Goal: Task Accomplishment & Management: Manage account settings

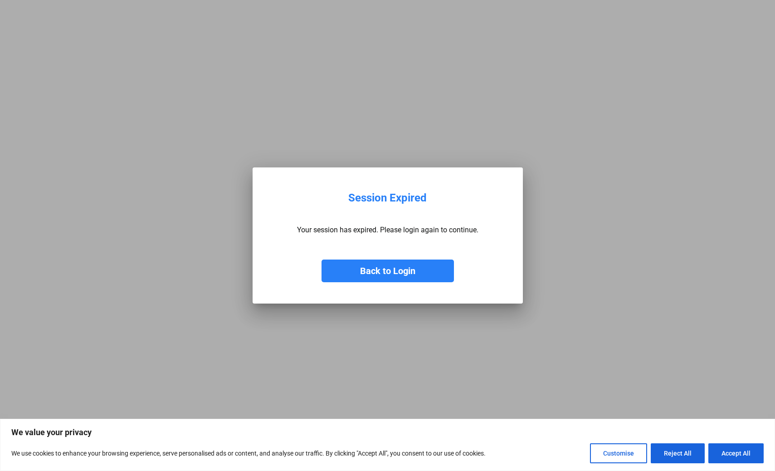
click at [386, 272] on button "Back to Login" at bounding box center [388, 270] width 132 height 23
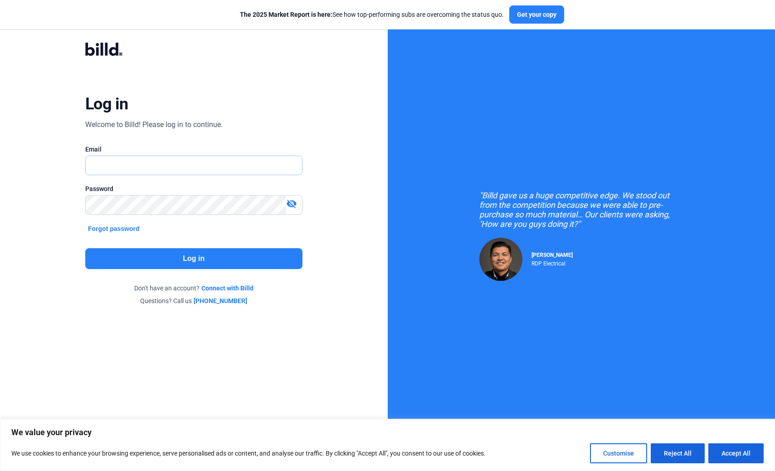
type input "[EMAIL_ADDRESS][DOMAIN_NAME]"
click at [214, 263] on button "Log in" at bounding box center [193, 258] width 217 height 21
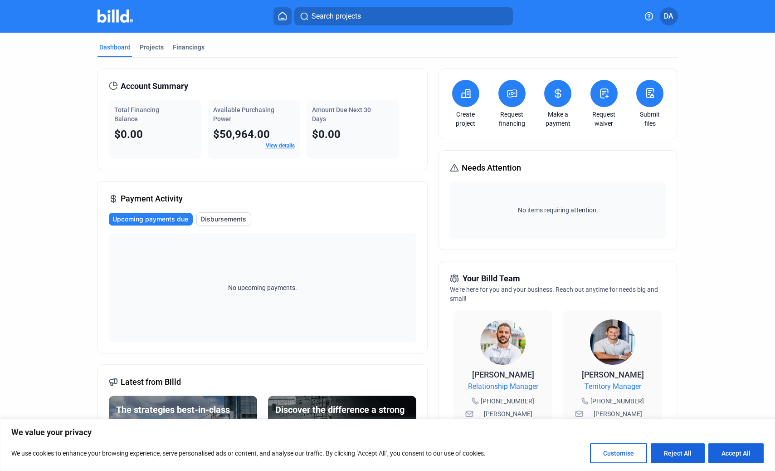
click at [467, 91] on icon at bounding box center [465, 93] width 11 height 11
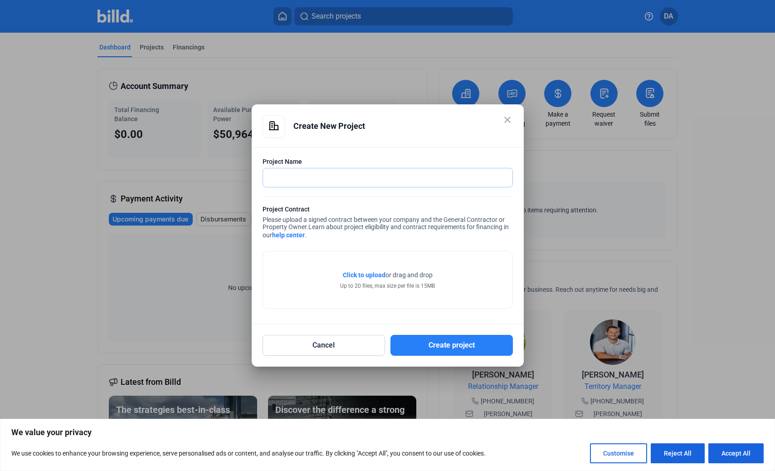
click at [430, 180] on input "text" at bounding box center [383, 177] width 240 height 19
type input "Hanover Hyannis 2"
click at [378, 274] on span "Click to upload" at bounding box center [364, 274] width 43 height 7
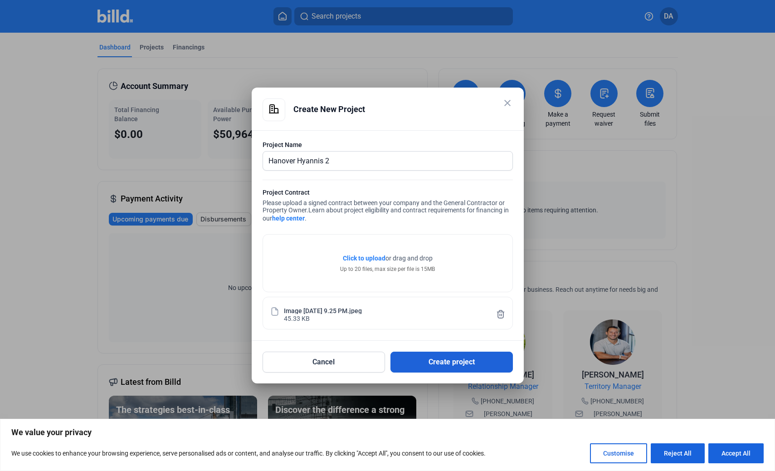
click at [466, 365] on button "Create project" at bounding box center [452, 362] width 122 height 21
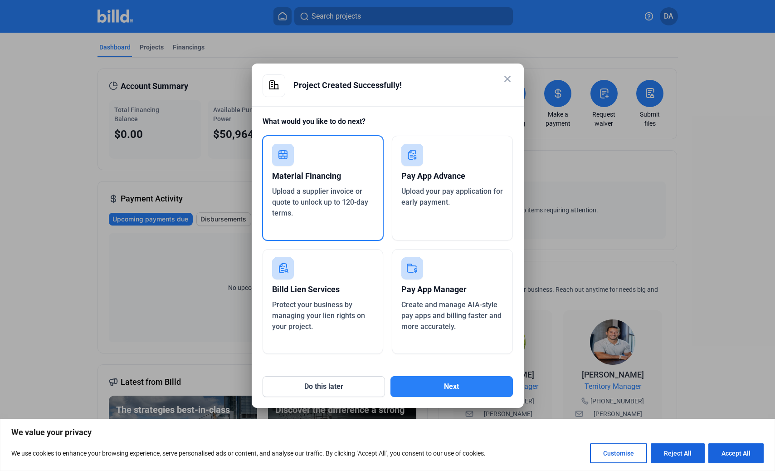
click at [435, 289] on div "Pay App Manager" at bounding box center [452, 289] width 102 height 20
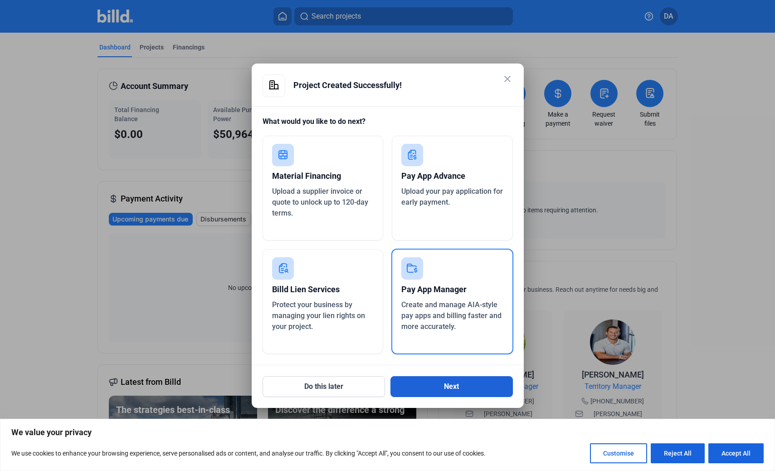
click at [451, 384] on button "Next" at bounding box center [452, 386] width 122 height 21
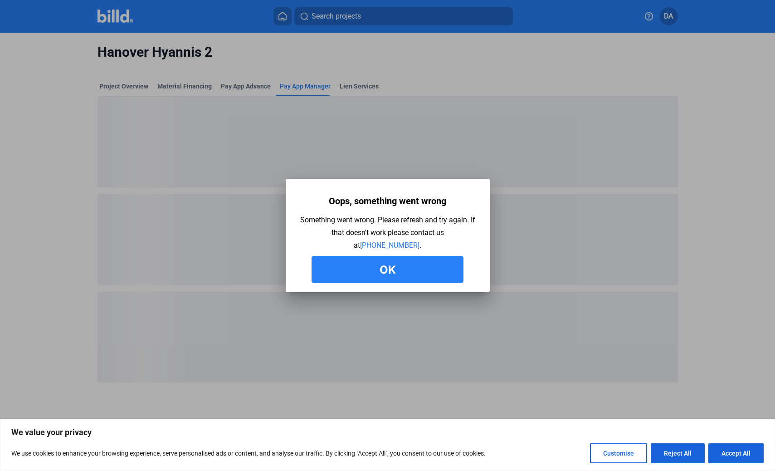
click at [392, 275] on button "Ok" at bounding box center [388, 269] width 152 height 27
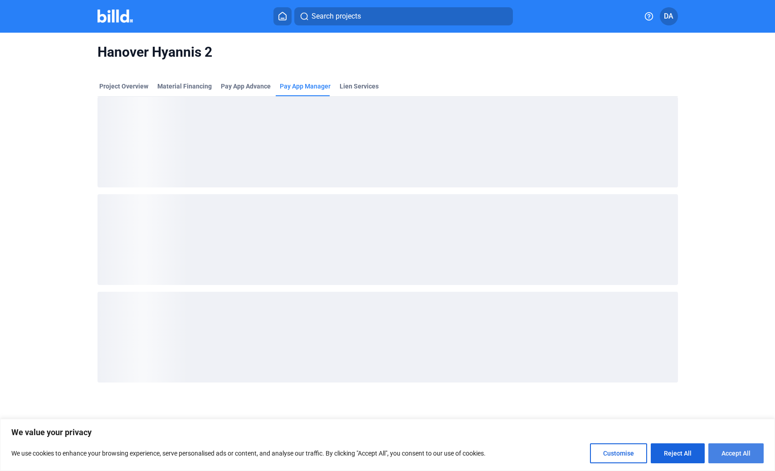
click at [742, 460] on button "Accept All" at bounding box center [736, 453] width 55 height 20
checkbox input "true"
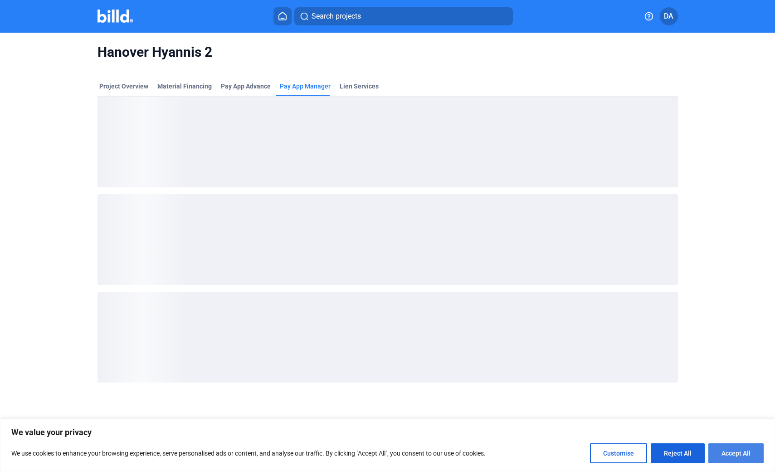
checkbox input "true"
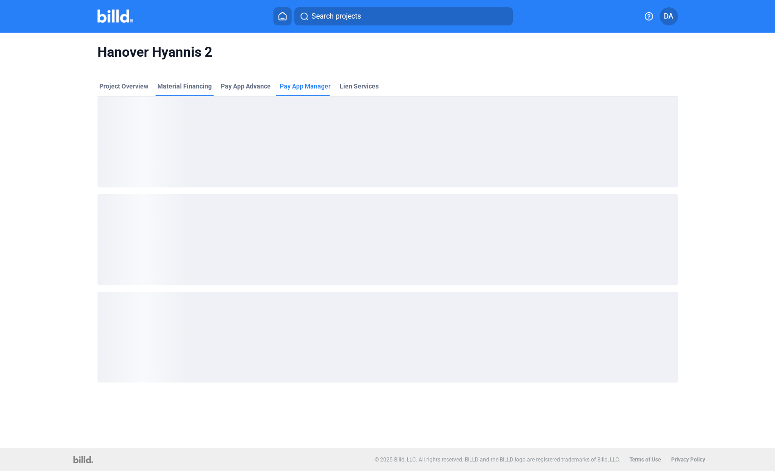
click at [199, 88] on div "Material Financing" at bounding box center [184, 86] width 54 height 9
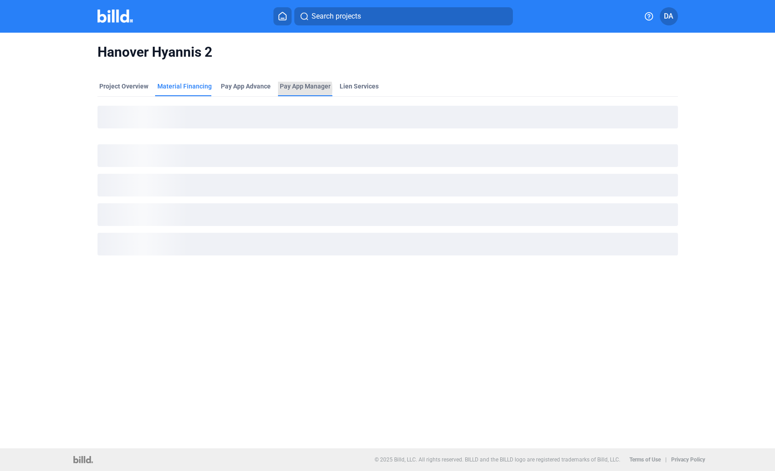
click at [289, 89] on span "Pay App Manager" at bounding box center [305, 86] width 51 height 9
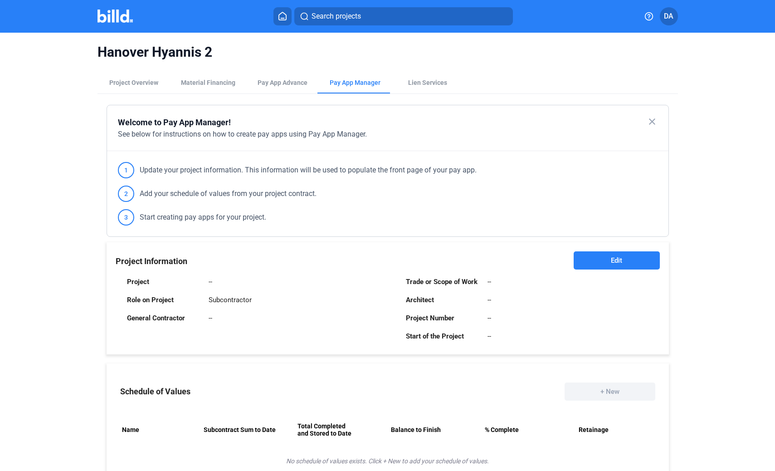
click at [604, 263] on button "Edit" at bounding box center [617, 260] width 86 height 18
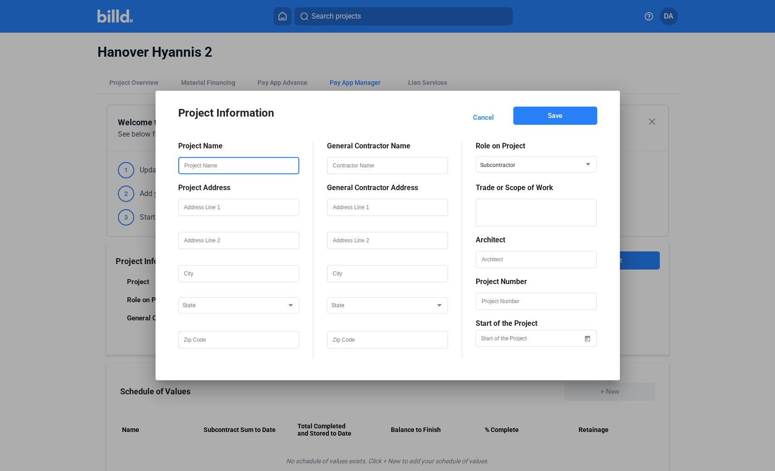
click at [246, 167] on input "text" at bounding box center [238, 165] width 119 height 15
type input "Hanover Hyannis 2"
click at [234, 208] on input "text" at bounding box center [238, 207] width 119 height 15
type input "Hyannis"
click at [235, 243] on input "text" at bounding box center [238, 240] width 119 height 15
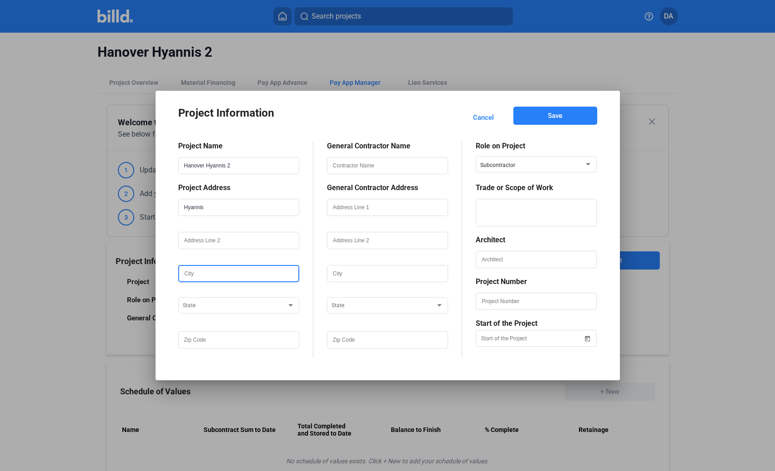
click at [199, 271] on input "text" at bounding box center [238, 273] width 119 height 15
type input "Barnstable"
click at [200, 308] on span at bounding box center [235, 306] width 104 height 6
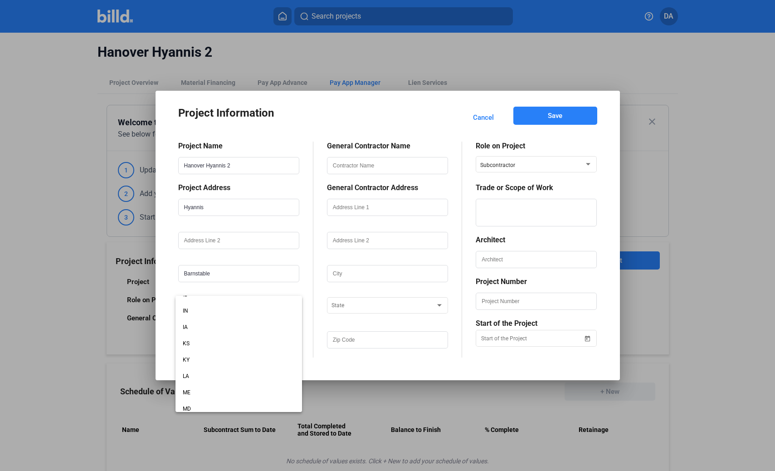
scroll to position [305, 0]
click at [209, 329] on span "MA" at bounding box center [239, 326] width 112 height 16
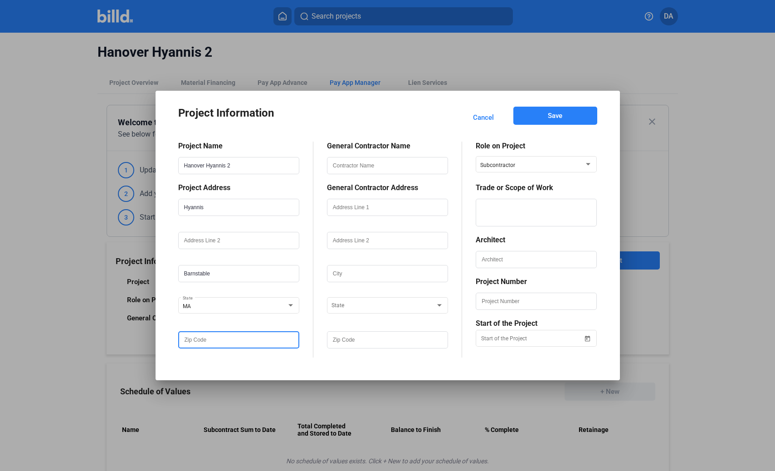
click at [216, 344] on input "text" at bounding box center [238, 339] width 119 height 15
type input "02601"
click at [219, 208] on input "Hyannis" at bounding box center [238, 207] width 119 height 15
type input "H"
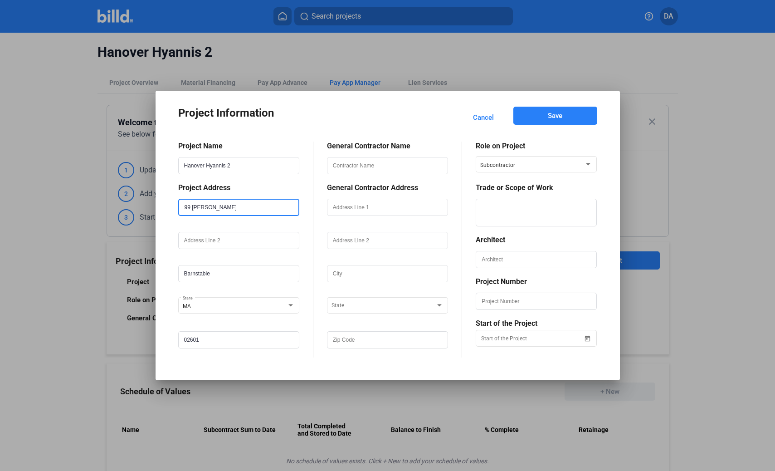
type input "99 [PERSON_NAME]"
click at [391, 167] on input "text" at bounding box center [387, 165] width 119 height 15
type input "Hanover Company"
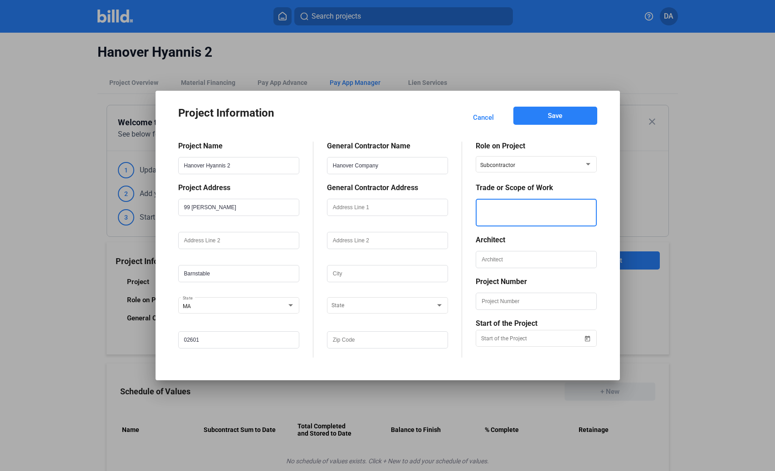
click at [540, 208] on textarea at bounding box center [536, 213] width 119 height 28
type textarea "s"
type textarea "Siding"
click at [559, 342] on div "Project Information Cancel Save Project Name Hanover Hyannis 2 Project Address …" at bounding box center [387, 235] width 775 height 471
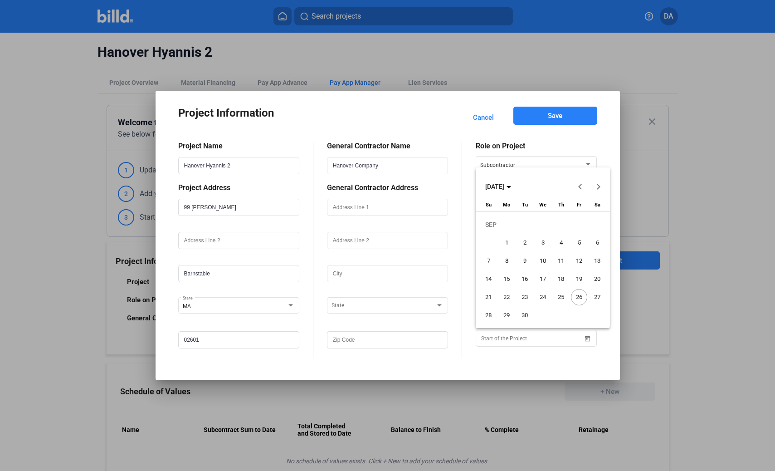
click at [567, 354] on div at bounding box center [387, 235] width 775 height 471
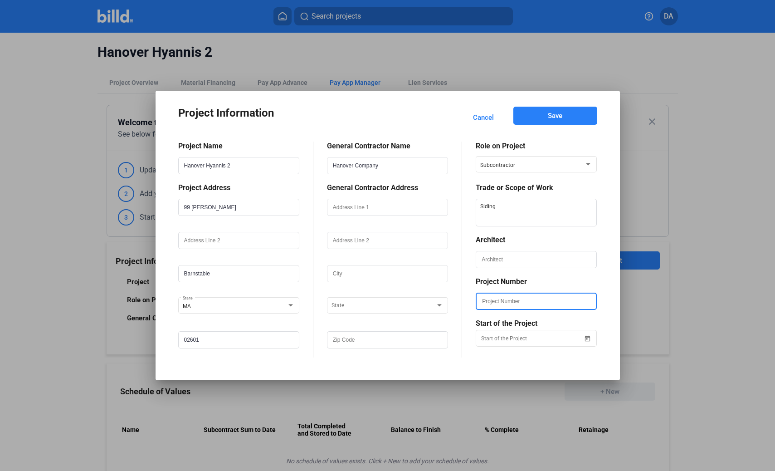
click at [531, 305] on input "text" at bounding box center [536, 300] width 119 height 15
click at [568, 111] on button "Save" at bounding box center [556, 116] width 84 height 18
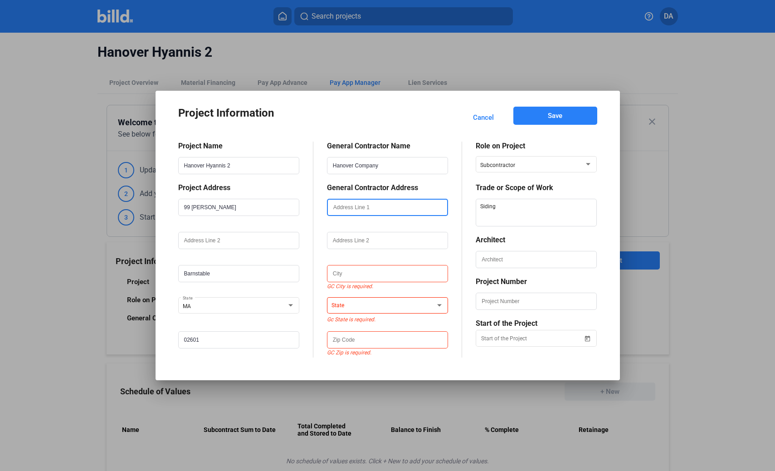
click at [411, 203] on input "text" at bounding box center [387, 207] width 119 height 15
type input "1780 S Post oak ln"
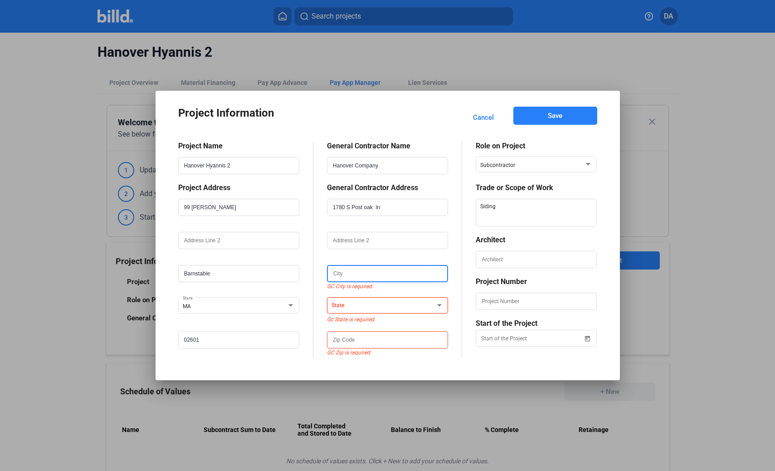
click at [382, 274] on input "text" at bounding box center [387, 273] width 119 height 15
type input "j"
type input "[GEOGRAPHIC_DATA]"
click at [374, 308] on span at bounding box center [384, 306] width 104 height 6
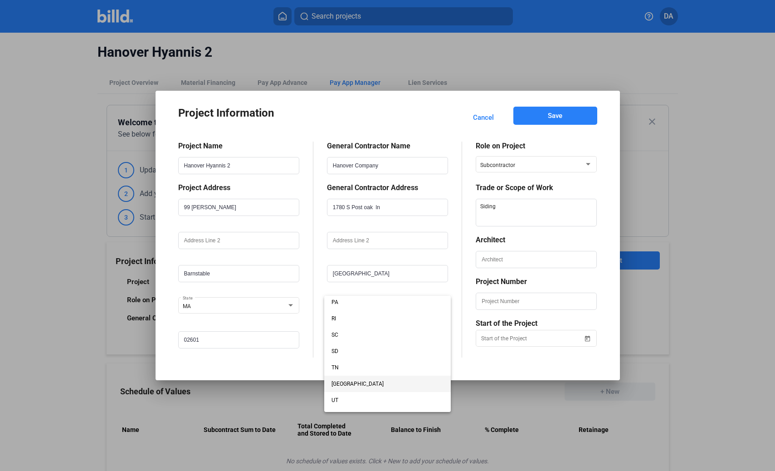
scroll to position [608, 0]
click at [351, 381] on span "[GEOGRAPHIC_DATA]" at bounding box center [388, 381] width 112 height 16
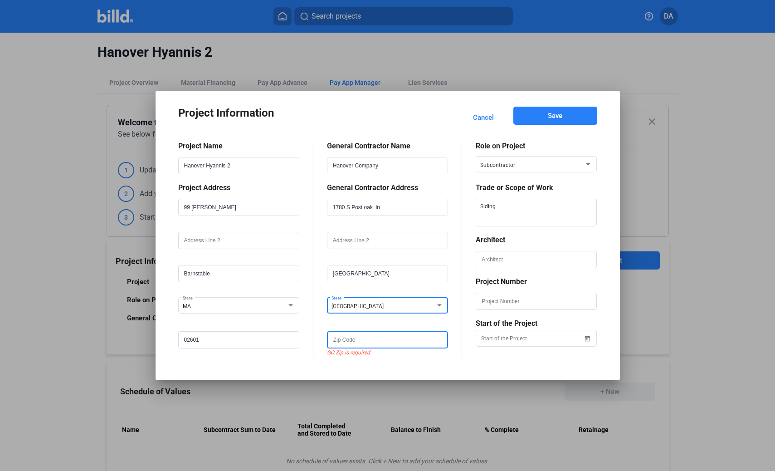
click at [378, 342] on input "text" at bounding box center [387, 339] width 119 height 15
type input "77056"
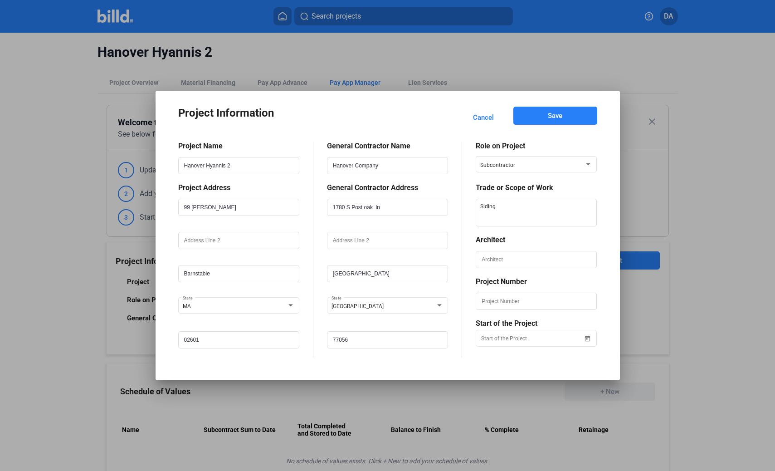
click at [572, 119] on button "Save" at bounding box center [556, 116] width 84 height 18
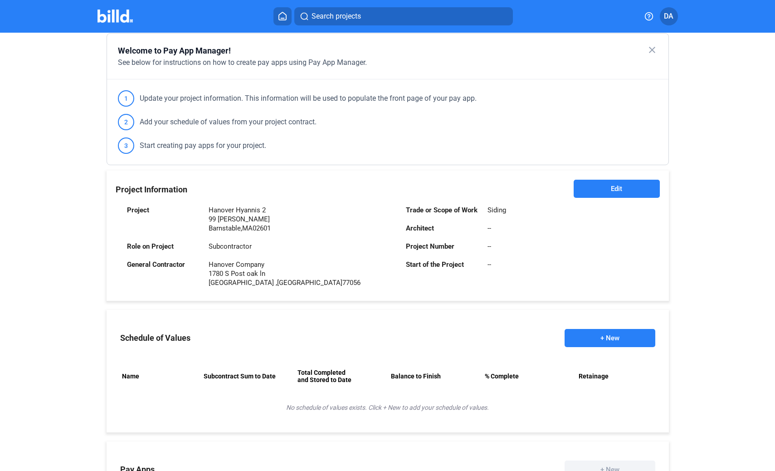
scroll to position [73, 0]
click at [597, 347] on div "Schedule of Values + New" at bounding box center [388, 336] width 563 height 45
click at [605, 338] on button "+ New" at bounding box center [610, 337] width 91 height 18
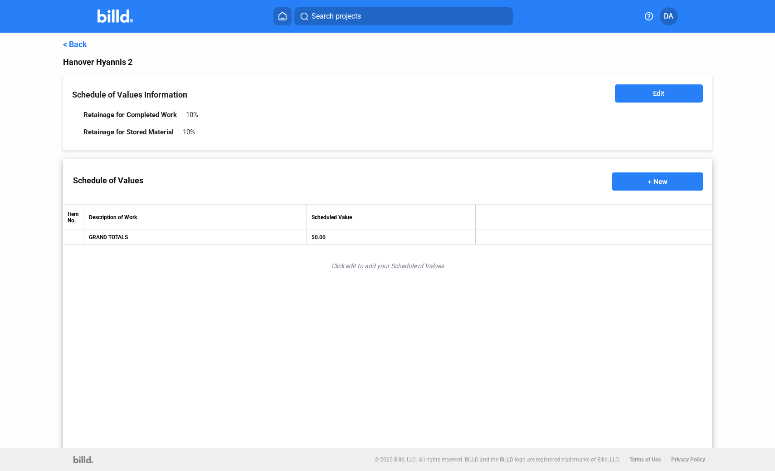
click at [667, 93] on button "Edit" at bounding box center [659, 93] width 88 height 18
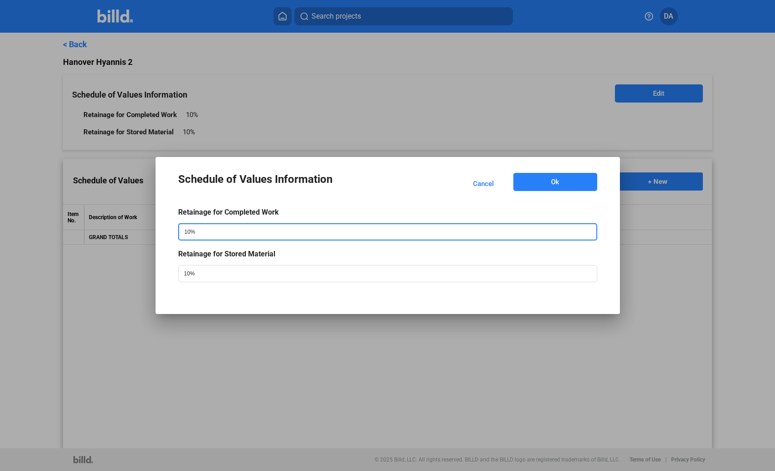
click at [286, 226] on input "10%" at bounding box center [378, 231] width 399 height 15
click at [254, 236] on input "510%" at bounding box center [378, 231] width 399 height 15
type input "5"
type input "5%"
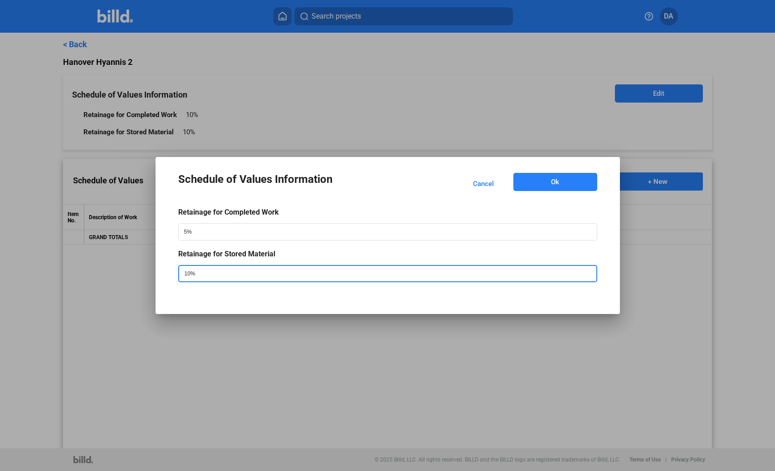
click at [251, 274] on input "10%" at bounding box center [378, 273] width 399 height 15
type input "1"
click at [356, 277] on input "5%" at bounding box center [378, 273] width 399 height 15
type input "5"
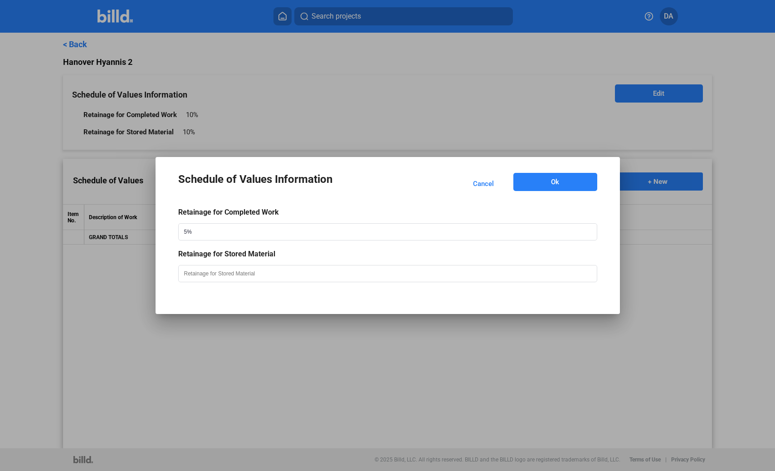
click at [564, 179] on button "Ok" at bounding box center [556, 182] width 84 height 18
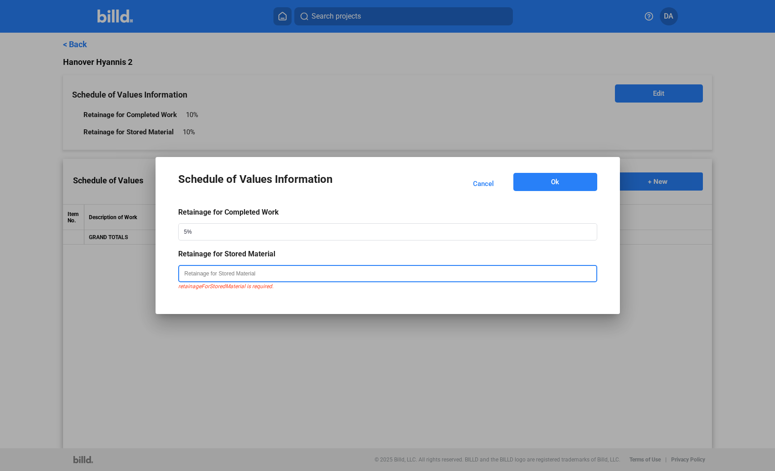
click at [356, 275] on input "text" at bounding box center [378, 273] width 399 height 15
type input "5%"
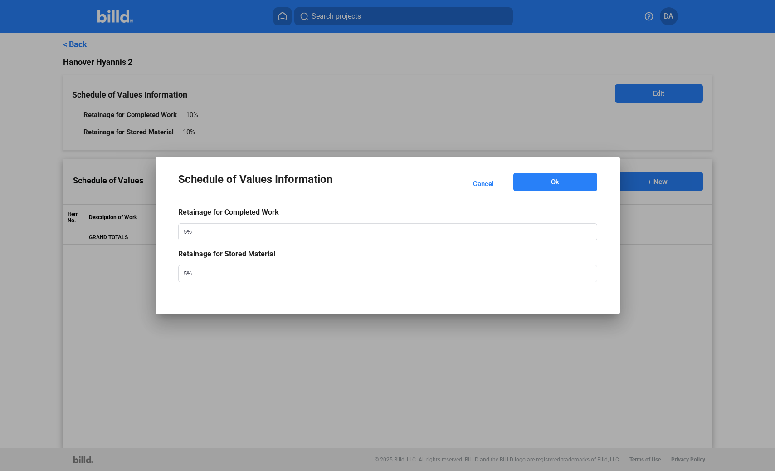
click at [549, 186] on button "Ok" at bounding box center [556, 182] width 84 height 18
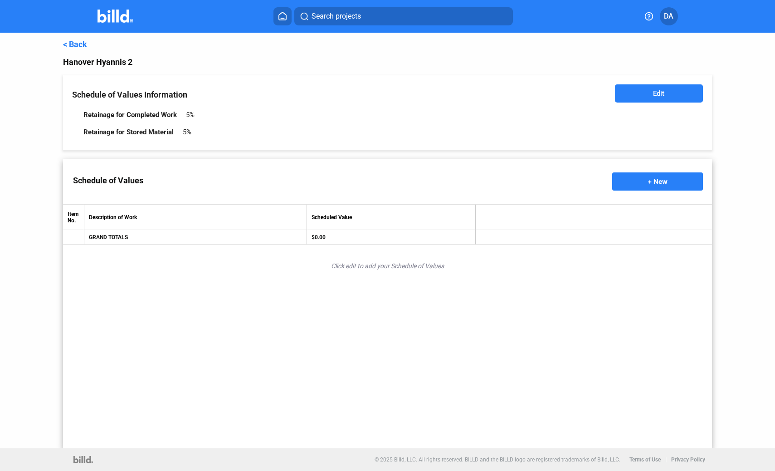
click at [636, 182] on button "+ New" at bounding box center [657, 181] width 91 height 18
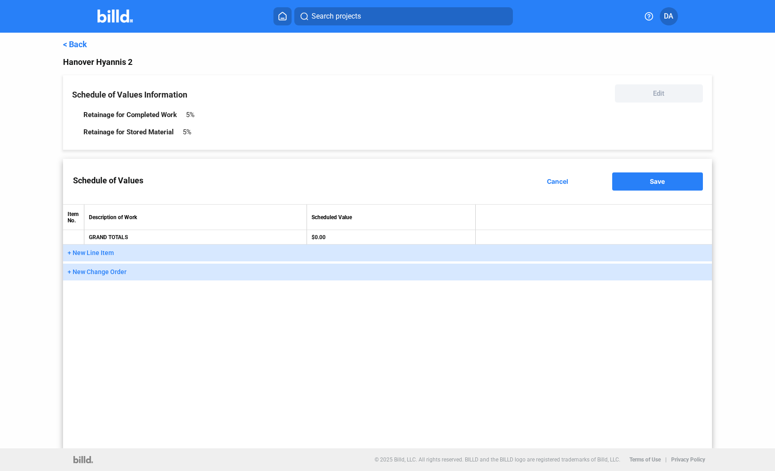
click at [104, 252] on span "+ New Line Item" at bounding box center [91, 252] width 46 height 7
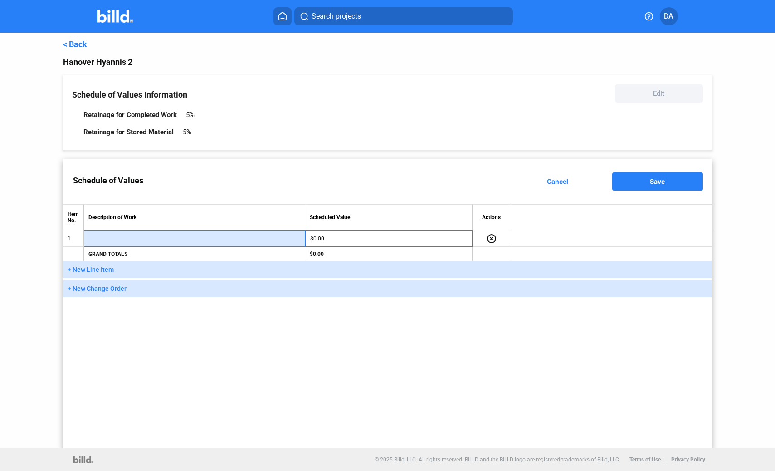
click at [146, 240] on input "text" at bounding box center [194, 239] width 211 height 14
type input "Mobilization"
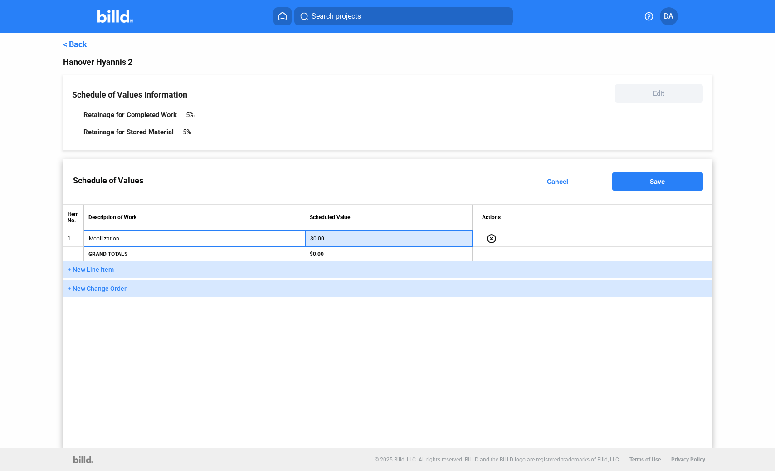
click at [367, 240] on input "$0.00" at bounding box center [388, 239] width 157 height 14
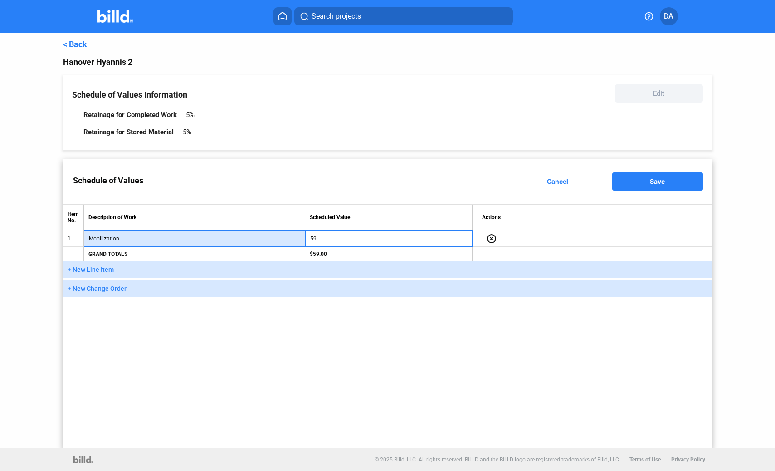
type input "$59.00"
click at [271, 241] on input "Mobilization" at bounding box center [194, 239] width 211 height 14
type input "Mobilization 5%"
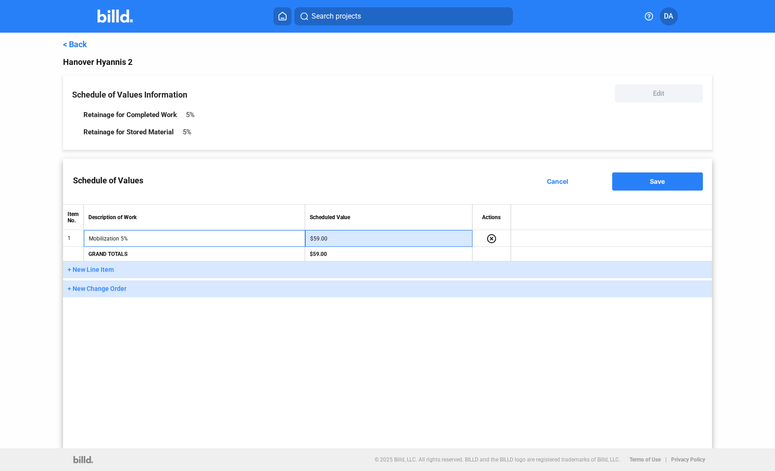
click at [420, 242] on input "$59.00" at bounding box center [388, 239] width 157 height 14
type input "$59,675.00"
drag, startPoint x: 404, startPoint y: 370, endPoint x: 312, endPoint y: 346, distance: 95.2
click at [404, 370] on div "Schedule of Values Cancel Save Item No. Description of Work Scheduled Value Act…" at bounding box center [387, 303] width 649 height 289
click at [111, 272] on span "+ New Line Item" at bounding box center [91, 269] width 46 height 7
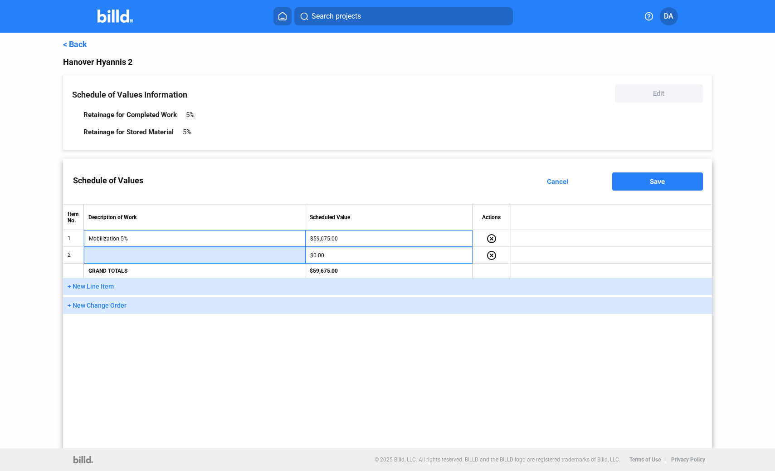
click at [117, 256] on input "text" at bounding box center [194, 256] width 211 height 14
type input "Build T01 Side A"
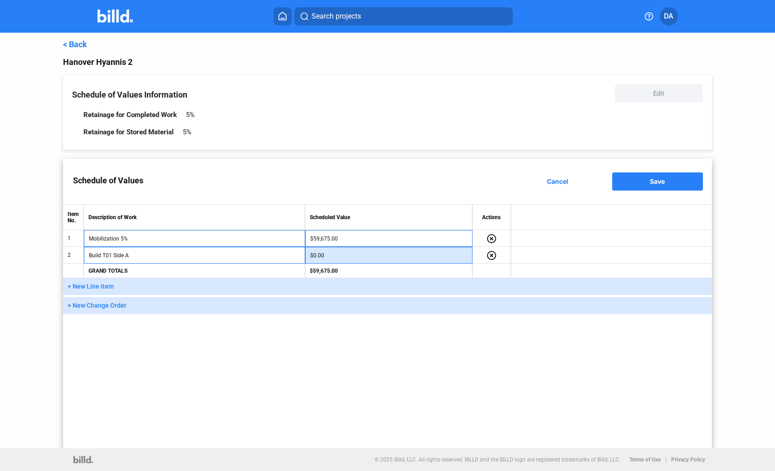
click at [379, 255] on input "$0.00" at bounding box center [388, 256] width 157 height 14
type input "$22,815.48"
drag, startPoint x: 356, startPoint y: 372, endPoint x: 352, endPoint y: 369, distance: 4.9
click at [356, 372] on div "Schedule of Values Cancel Save Item No. Description of Work Scheduled Value Act…" at bounding box center [387, 303] width 649 height 289
click at [101, 291] on button "+ New Line Item" at bounding box center [387, 286] width 649 height 17
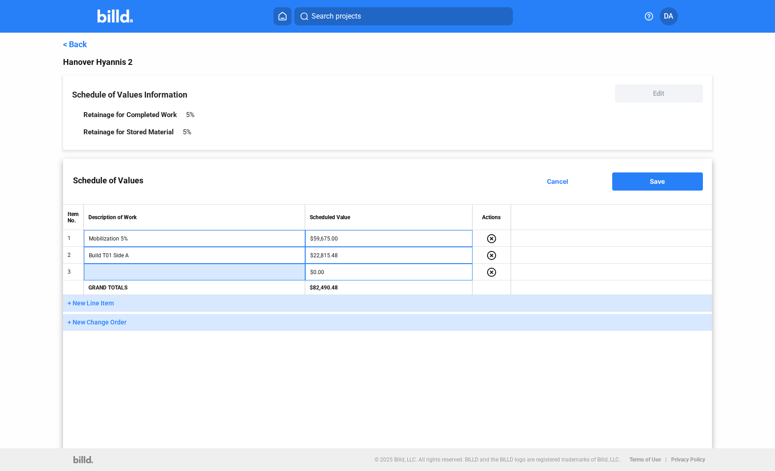
click at [127, 268] on input "text" at bounding box center [194, 272] width 211 height 14
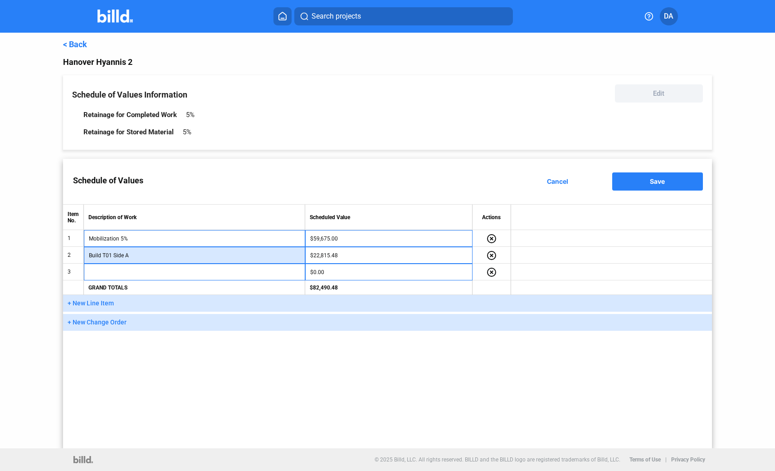
drag, startPoint x: 124, startPoint y: 255, endPoint x: 92, endPoint y: 254, distance: 32.7
click at [88, 253] on td "Build T01 Side A" at bounding box center [194, 255] width 221 height 17
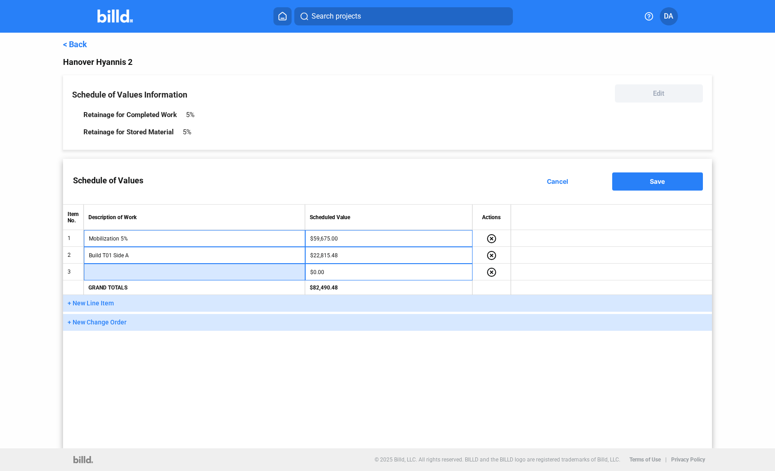
click at [133, 276] on input "text" at bounding box center [194, 272] width 211 height 14
paste input "Build T01 Side"
type input "Build T01 Side Rear"
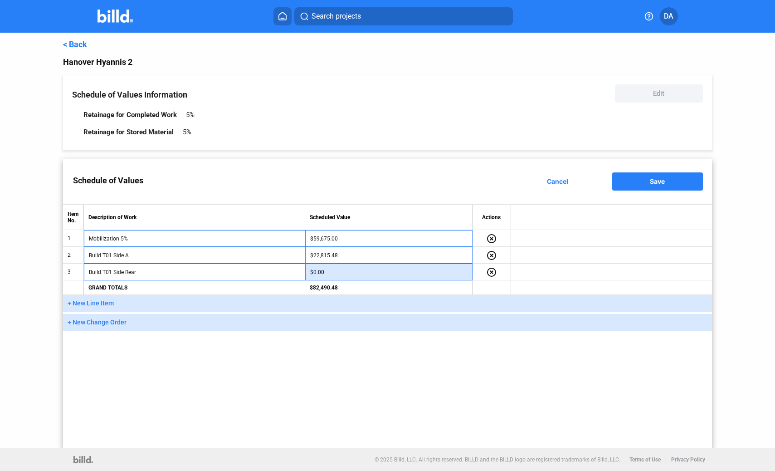
click at [337, 272] on input "$0.00" at bounding box center [388, 272] width 157 height 14
type input "$76,473.01"
click at [330, 385] on div "Schedule of Values Cancel Save Item No. Description of Work Scheduled Value Act…" at bounding box center [387, 303] width 649 height 289
click at [89, 305] on span "+ New Line Item" at bounding box center [91, 302] width 46 height 7
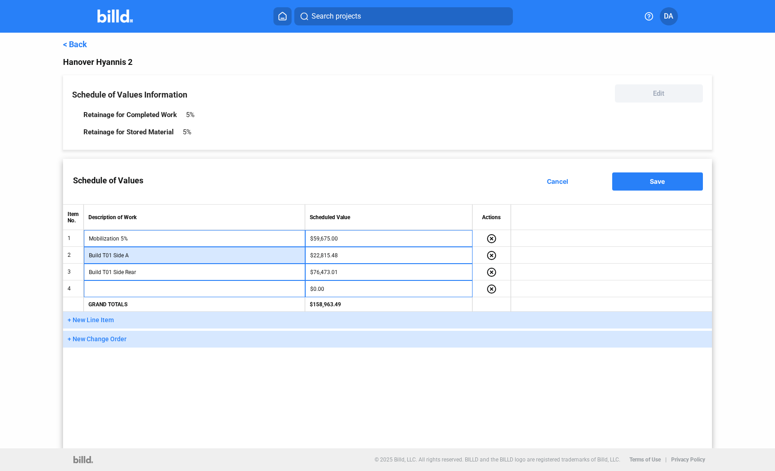
drag, startPoint x: 124, startPoint y: 256, endPoint x: 89, endPoint y: 255, distance: 35.4
click at [89, 255] on input "Build T01 Side A" at bounding box center [194, 256] width 211 height 14
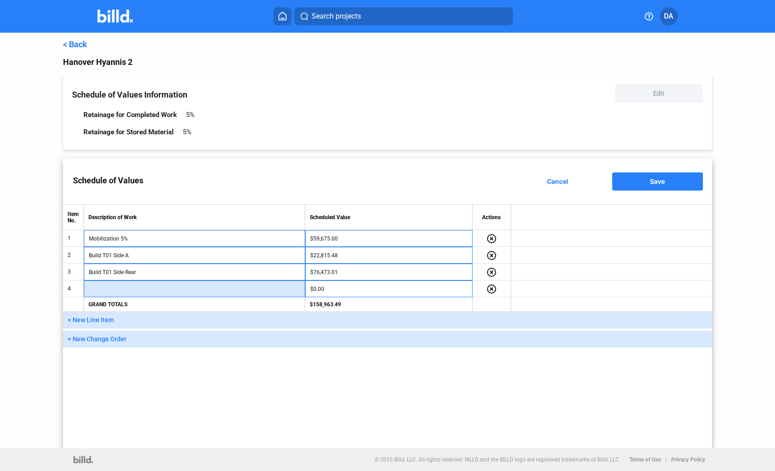
click at [129, 290] on input "text" at bounding box center [194, 289] width 211 height 14
paste input "Build T01 Side"
type input "Build T01 Side B"
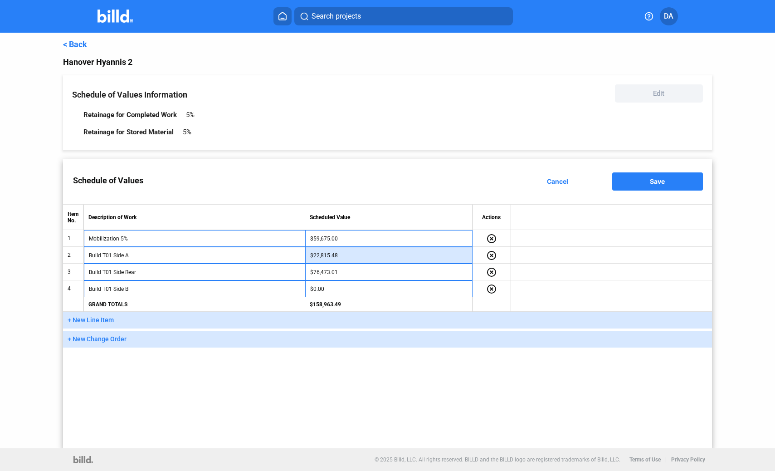
drag, startPoint x: 345, startPoint y: 256, endPoint x: 341, endPoint y: 254, distance: 4.7
click at [341, 254] on input "$22,815.48" at bounding box center [388, 256] width 157 height 14
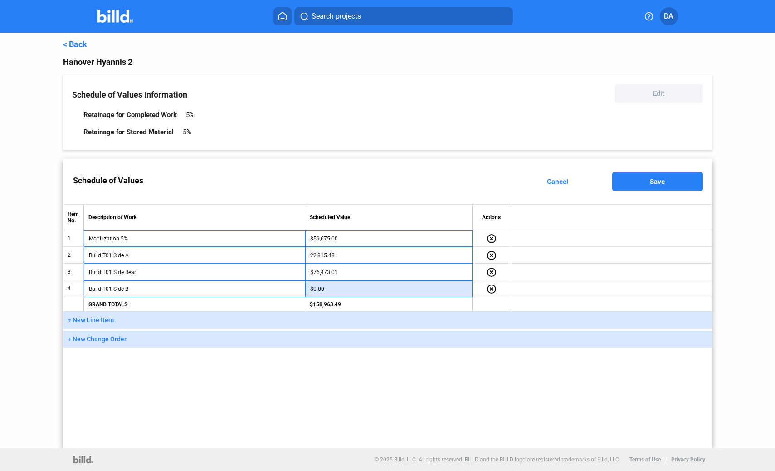
type input "$22,815.48"
click at [341, 289] on input "$0.00" at bounding box center [388, 289] width 157 height 14
paste input "22,815.48"
type input "$22,815.48"
click at [107, 320] on span "+ New Line Item" at bounding box center [91, 319] width 46 height 7
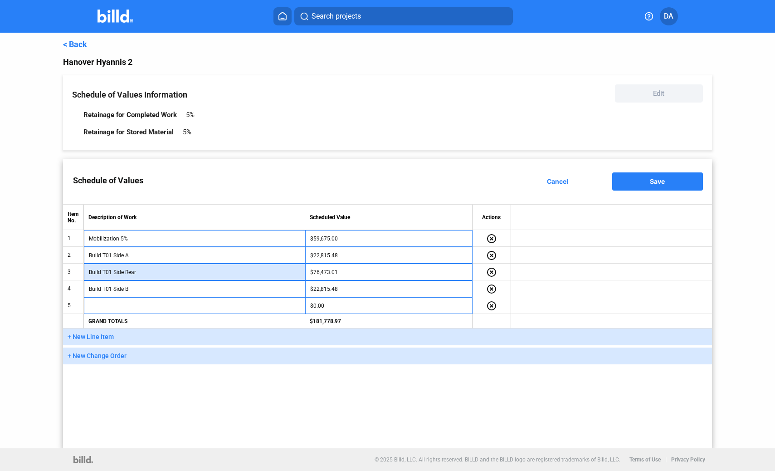
drag, startPoint x: 138, startPoint y: 274, endPoint x: 90, endPoint y: 271, distance: 48.1
click at [90, 271] on input "Build T01 Side Rear" at bounding box center [194, 272] width 211 height 14
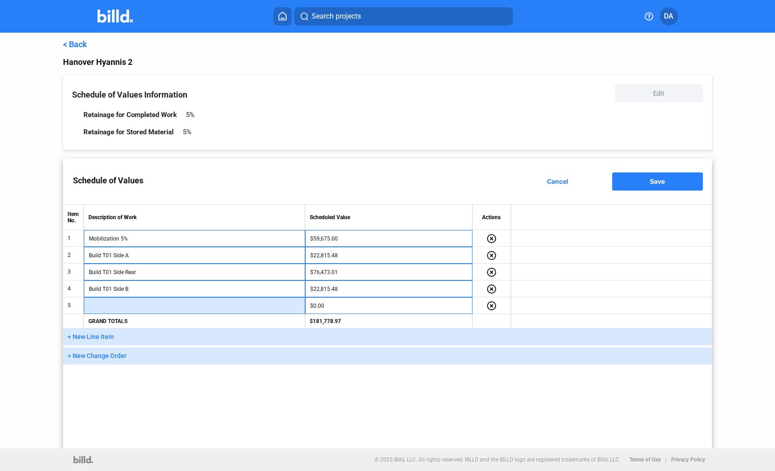
click at [149, 303] on input "text" at bounding box center [194, 306] width 211 height 14
paste input "Build T01 Side Rear"
click at [151, 305] on input "Build T01 Side Rear" at bounding box center [194, 306] width 211 height 14
type input "Build T01 Side Front"
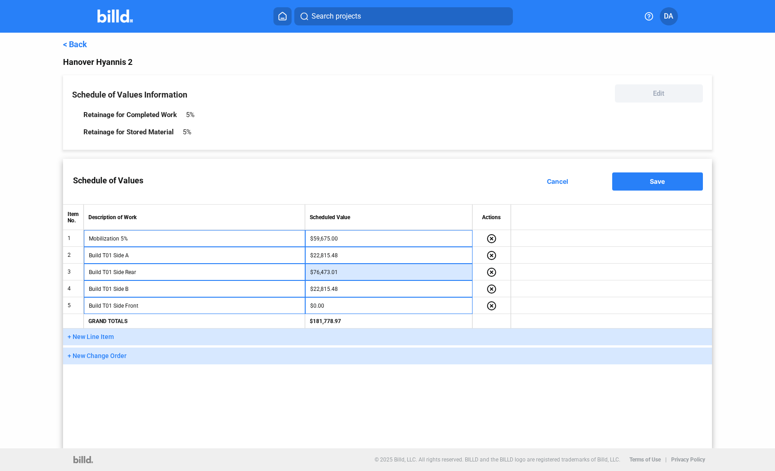
drag, startPoint x: 337, startPoint y: 274, endPoint x: 350, endPoint y: 273, distance: 13.2
click at [338, 274] on input "$76,473.01" at bounding box center [388, 272] width 157 height 14
drag, startPoint x: 350, startPoint y: 273, endPoint x: 308, endPoint y: 270, distance: 41.8
click at [308, 270] on td "$76,473.01" at bounding box center [388, 272] width 167 height 17
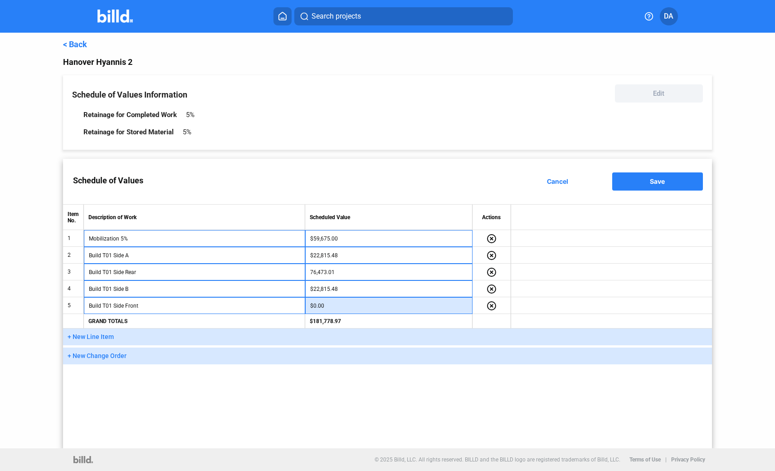
type input "$76,473.01"
click at [333, 308] on input "$0.00" at bounding box center [388, 306] width 157 height 14
paste input "76,473.01"
type input "$76,473.01"
click at [103, 338] on span "+ New Line Item" at bounding box center [91, 336] width 46 height 7
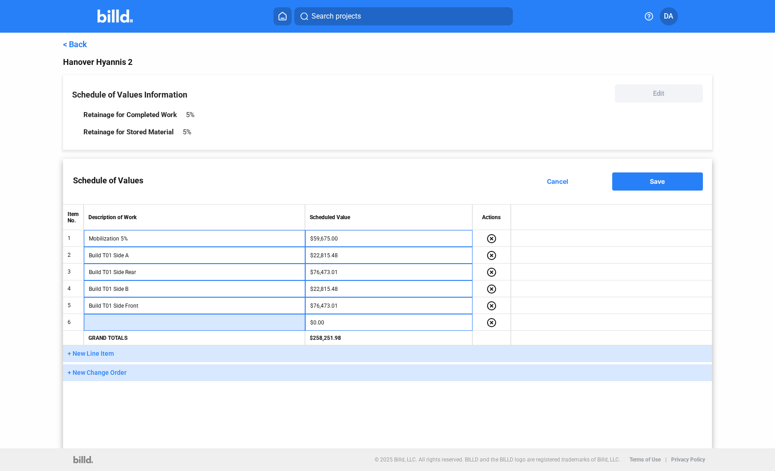
click at [118, 325] on input "text" at bounding box center [194, 323] width 211 height 14
click at [125, 322] on input "Material build 1T01" at bounding box center [194, 323] width 211 height 14
type input "Material build 1 T01"
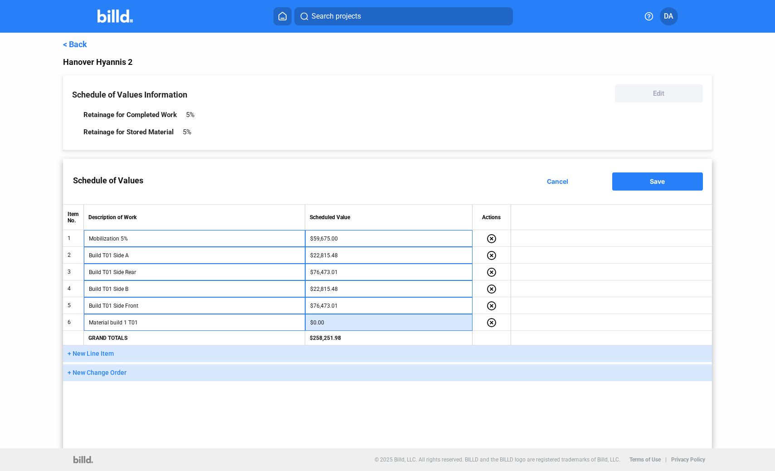
click at [331, 323] on input "$0.00" at bounding box center [388, 323] width 157 height 14
type input "$159,990.02"
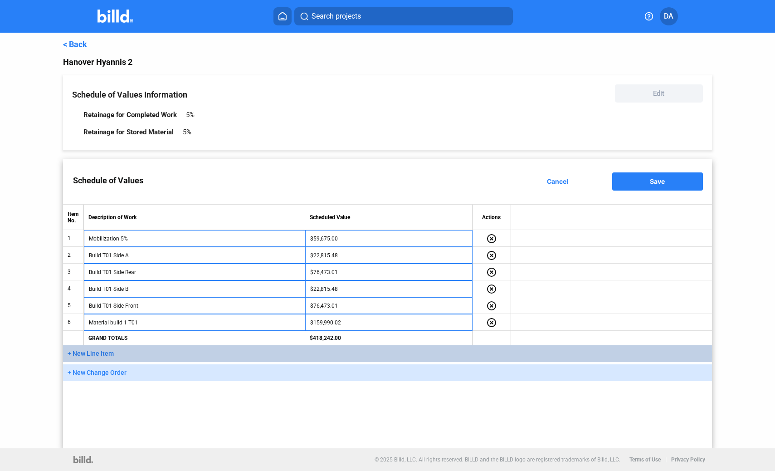
click at [100, 355] on span "+ New Line Item" at bounding box center [91, 353] width 46 height 7
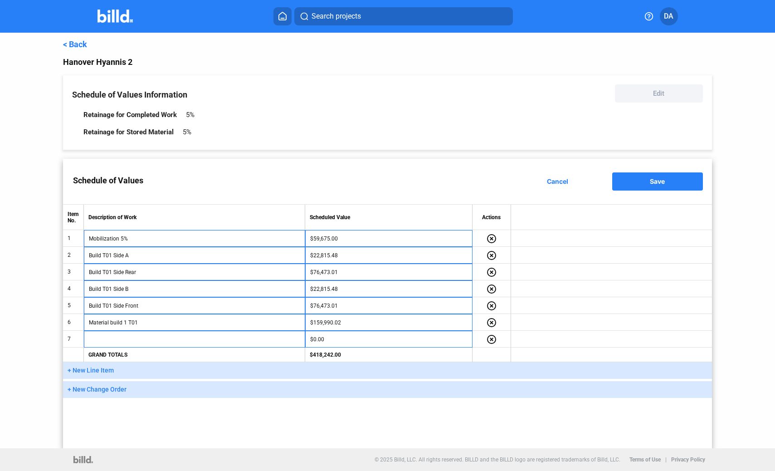
click at [99, 372] on span "+ New Line Item" at bounding box center [91, 370] width 46 height 7
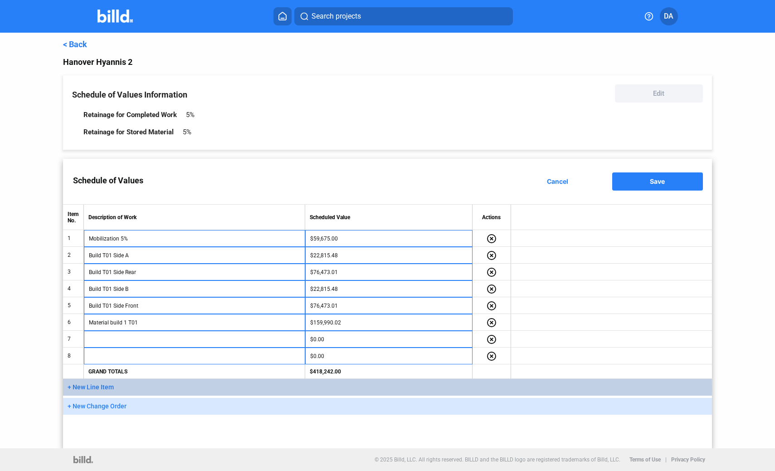
click at [98, 389] on span "+ New Line Item" at bounding box center [91, 386] width 46 height 7
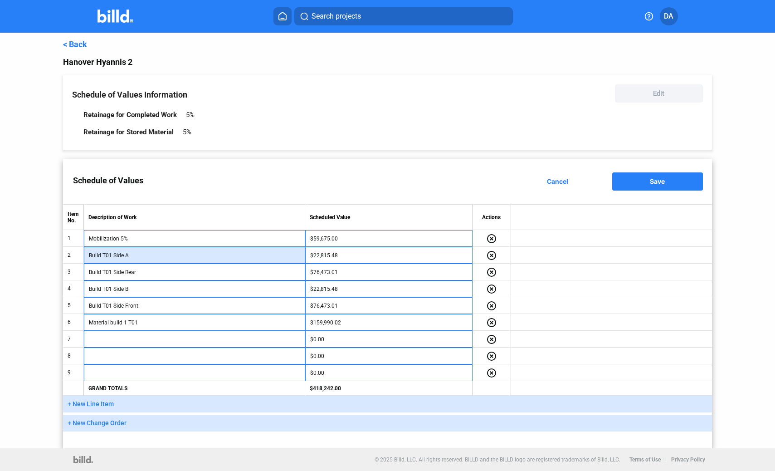
drag, startPoint x: 136, startPoint y: 255, endPoint x: 78, endPoint y: 254, distance: 58.5
click at [78, 254] on tr "2 Build T01 Side A $22,815.48 highlight_remove" at bounding box center [387, 255] width 649 height 17
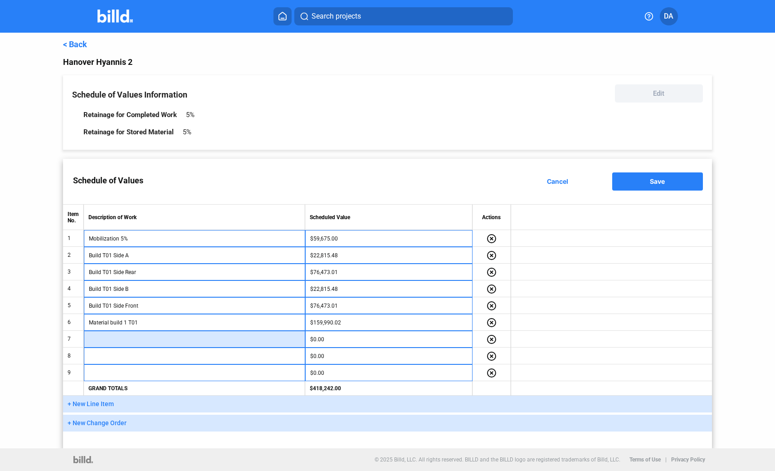
click at [116, 339] on input "text" at bounding box center [194, 340] width 211 height 14
paste input "Build T01 Side A"
type input "Build T01 Side A"
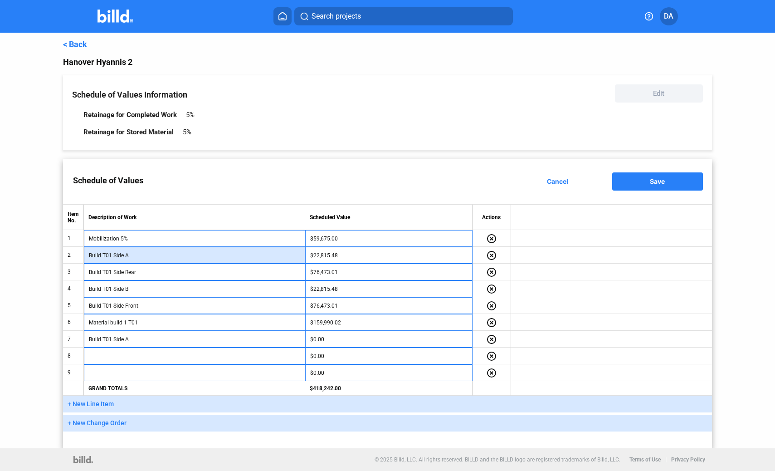
click at [113, 253] on input "Build T01 Side A" at bounding box center [194, 256] width 211 height 14
type input "Build T01 Build 1 Side A"
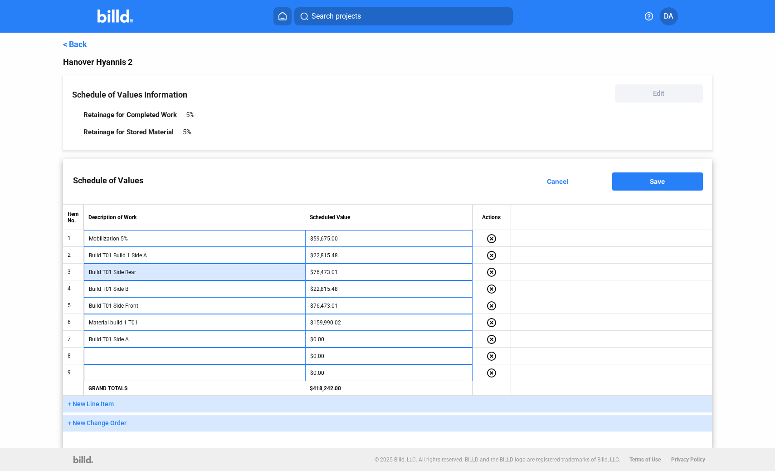
click at [113, 274] on input "Build T01 Side Rear" at bounding box center [194, 272] width 211 height 14
type input "Build T01 Build 1 Side Rear"
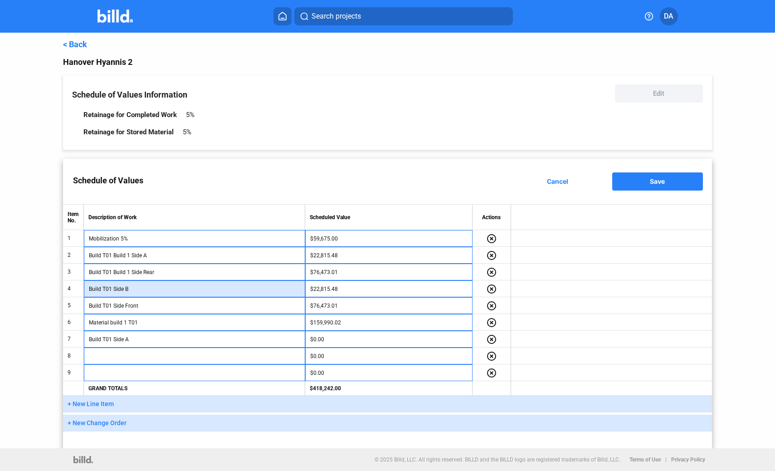
drag, startPoint x: 113, startPoint y: 290, endPoint x: 134, endPoint y: 292, distance: 21.0
click at [113, 290] on input "Build T01 Side B" at bounding box center [194, 289] width 211 height 14
drag, startPoint x: 132, startPoint y: 289, endPoint x: 113, endPoint y: 288, distance: 18.6
click at [113, 288] on input "Build T01 Build 1 - Side B" at bounding box center [194, 289] width 211 height 14
type input "Build T01 Build 1 - Side B"
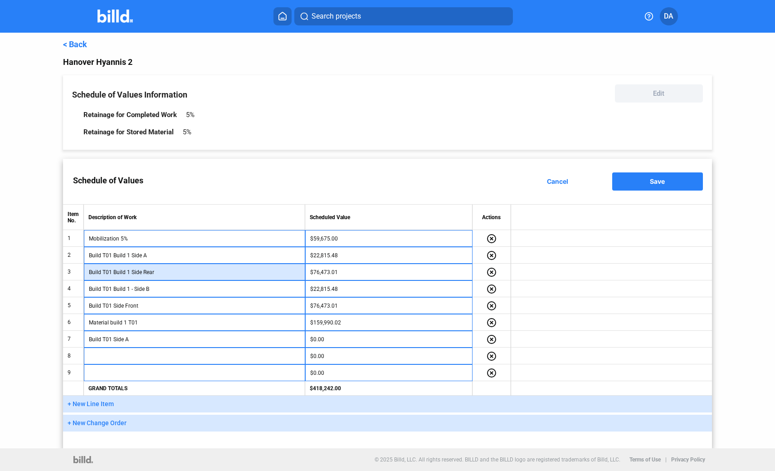
drag, startPoint x: 131, startPoint y: 273, endPoint x: 123, endPoint y: 275, distance: 8.2
click at [114, 270] on input "Build T01 Build 1 Side Rear" at bounding box center [194, 272] width 211 height 14
paste input "-"
type input "Build T01 Build 1 -Side Rear"
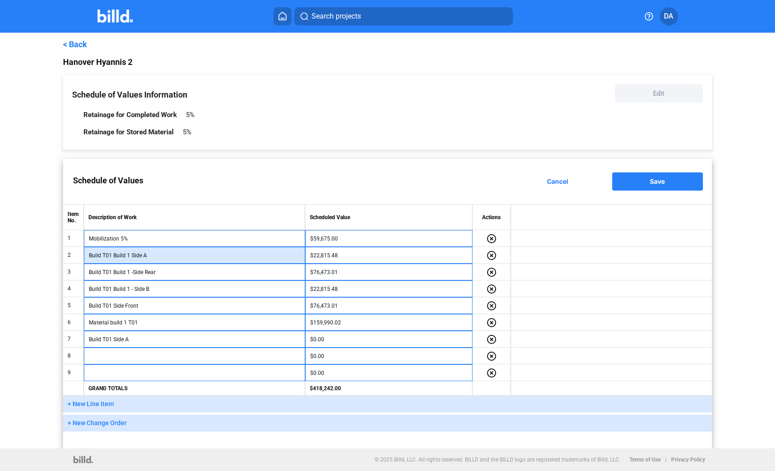
drag, startPoint x: 131, startPoint y: 256, endPoint x: 118, endPoint y: 257, distance: 12.3
click at [113, 254] on input "Build T01 Build 1 Side A" at bounding box center [194, 256] width 211 height 14
paste input "-"
type input "Build T01 Build 1 -Side A"
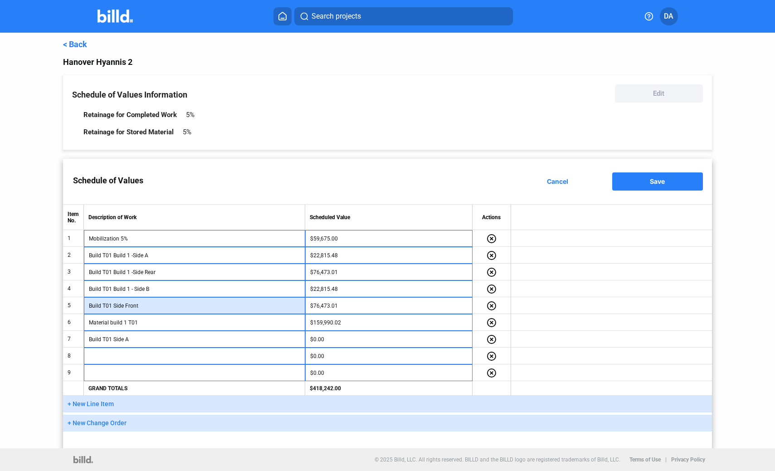
click at [112, 306] on input "Build T01 Side Front" at bounding box center [194, 306] width 211 height 14
paste input "Build 1 -"
type input "Build T01Build 1 - Side Front"
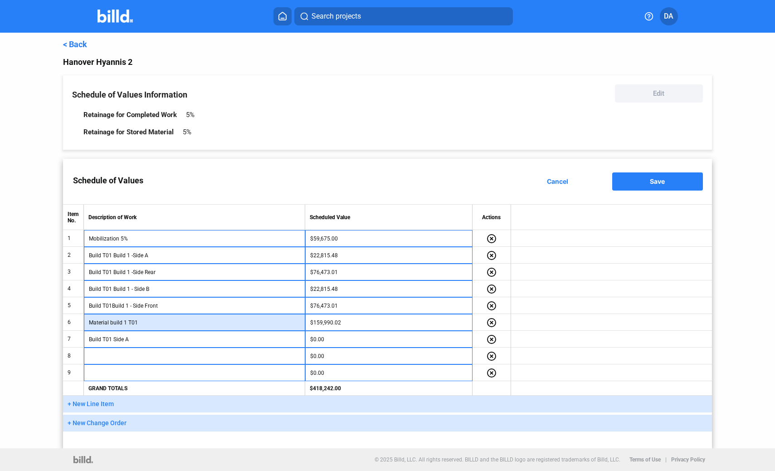
drag, startPoint x: 127, startPoint y: 323, endPoint x: 141, endPoint y: 324, distance: 13.7
click at [127, 323] on input "Material build 1 T01" at bounding box center [194, 323] width 211 height 14
type input "Material build 1 - T01"
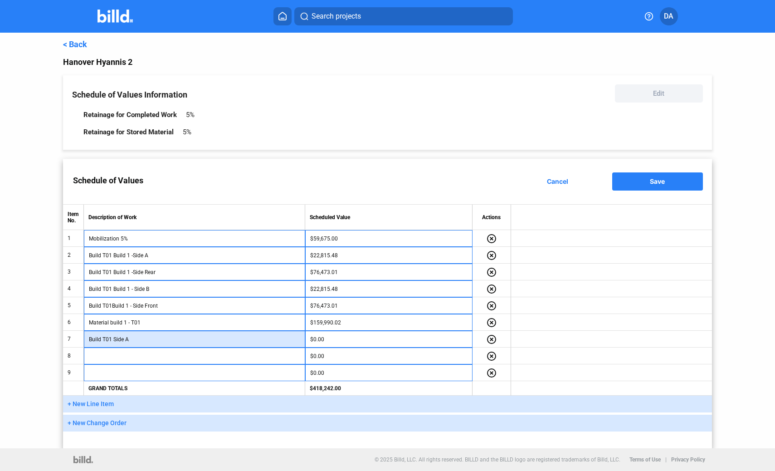
click at [132, 341] on input "Build T01 Side A" at bounding box center [194, 340] width 211 height 14
drag, startPoint x: 113, startPoint y: 339, endPoint x: 122, endPoint y: 340, distance: 10.0
click at [113, 339] on input "Build T01 Side A" at bounding box center [194, 340] width 211 height 14
click at [112, 339] on input "Build T01build Side A" at bounding box center [194, 340] width 211 height 14
click at [127, 339] on input "Build T01 build Side A" at bounding box center [194, 340] width 211 height 14
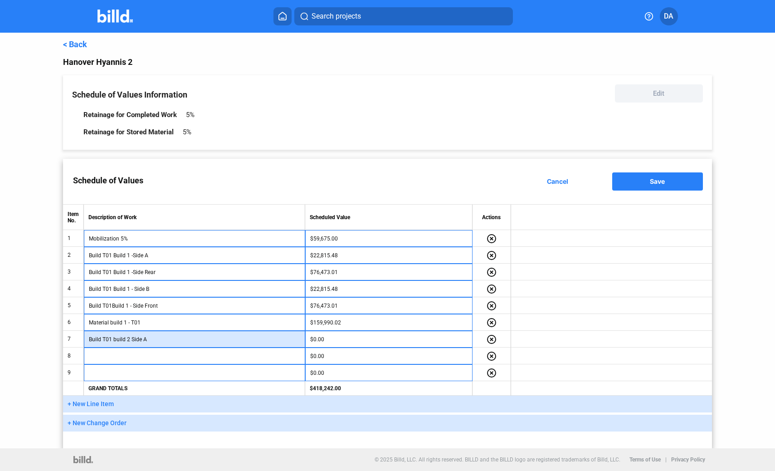
drag, startPoint x: 152, startPoint y: 341, endPoint x: 251, endPoint y: 347, distance: 100.0
click at [152, 341] on input "Build T01 build 2 Side A" at bounding box center [194, 340] width 211 height 14
type input "Build T01 build 2 Side A"
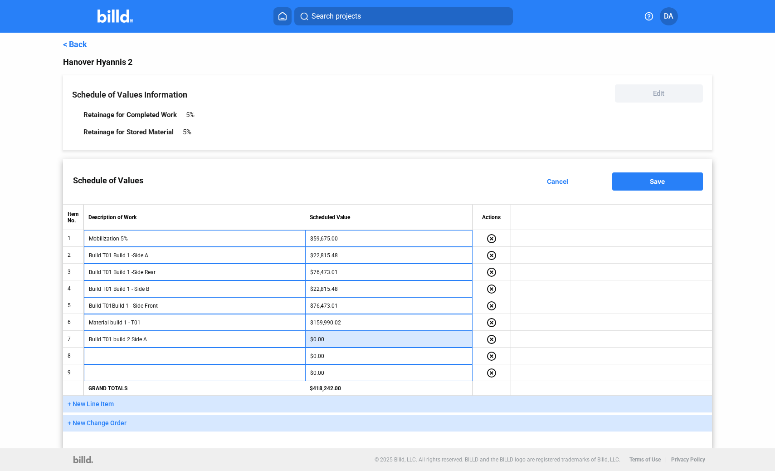
click at [331, 343] on input "$0.00" at bounding box center [388, 340] width 157 height 14
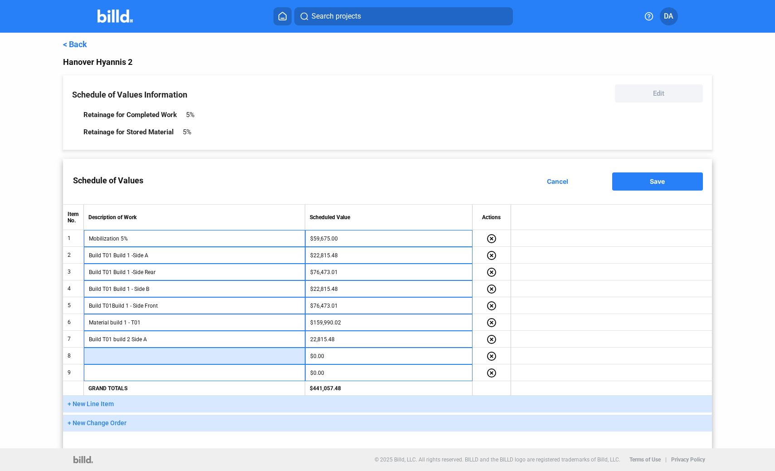
type input "$22,815.48"
click at [231, 357] on input "text" at bounding box center [194, 356] width 211 height 14
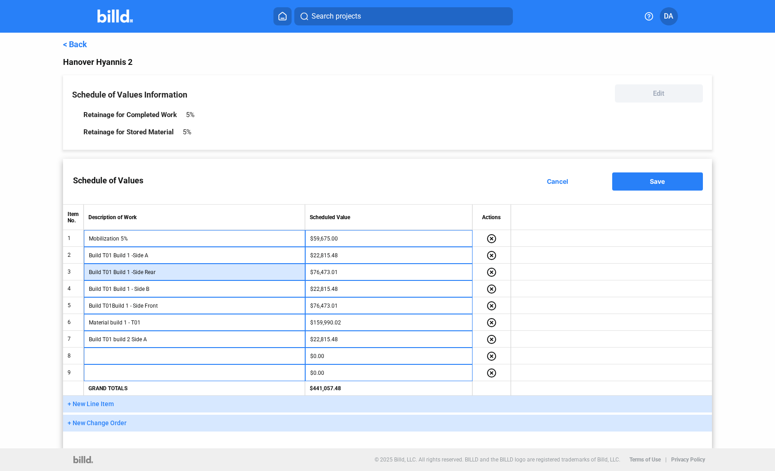
drag, startPoint x: 162, startPoint y: 273, endPoint x: 77, endPoint y: 267, distance: 85.0
click at [76, 267] on tr "3 Build T01 Build 1 -Side Rear $76,473.01 highlight_remove" at bounding box center [387, 272] width 649 height 17
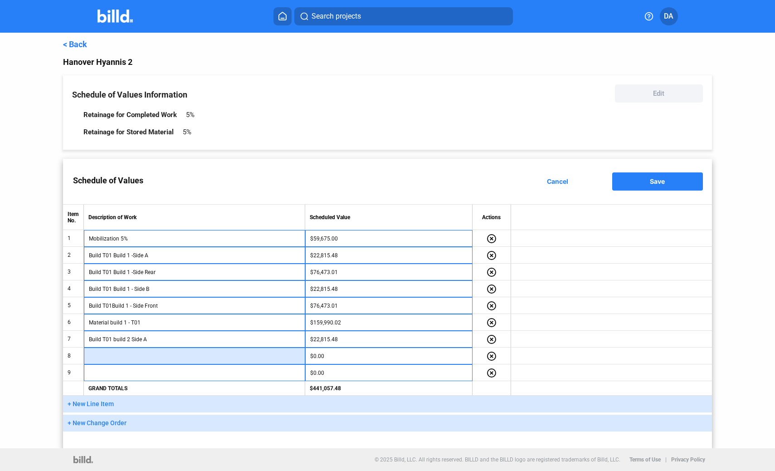
drag, startPoint x: 105, startPoint y: 350, endPoint x: 109, endPoint y: 352, distance: 5.1
click at [105, 350] on input "text" at bounding box center [194, 356] width 211 height 14
paste input "Build T01 Build 1 -Side Rear"
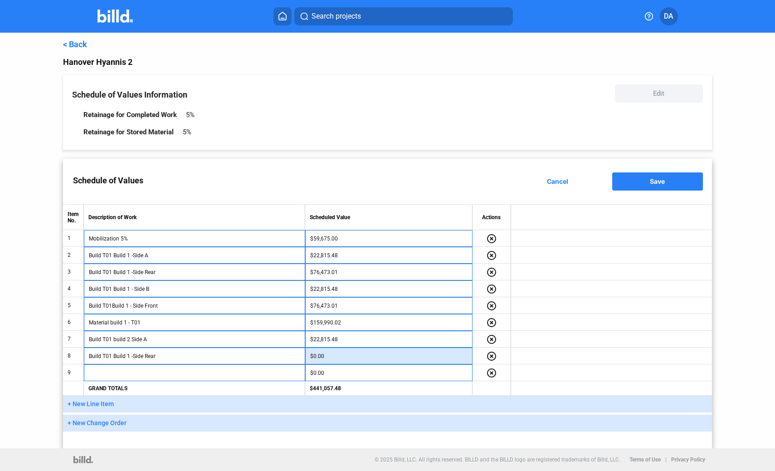
click at [340, 358] on input "$0.00" at bounding box center [388, 356] width 157 height 14
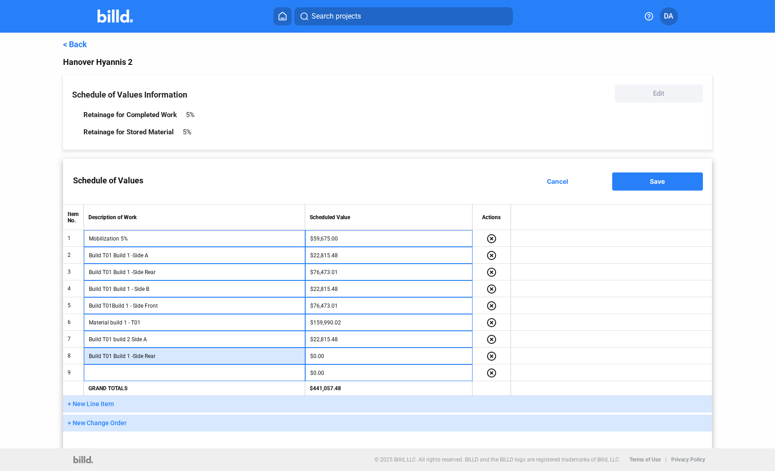
click at [128, 356] on input "Build T01 Build 1 -Side Rear" at bounding box center [194, 356] width 211 height 14
click at [134, 357] on input "Build T01 Build 2 -Side Rear" at bounding box center [194, 356] width 211 height 14
drag, startPoint x: 179, startPoint y: 358, endPoint x: 189, endPoint y: 357, distance: 10.0
click at [180, 358] on input "Build T01 Build 2 - Side Rear" at bounding box center [194, 356] width 211 height 14
type input "Build T01 Build 2 - Side Rear"
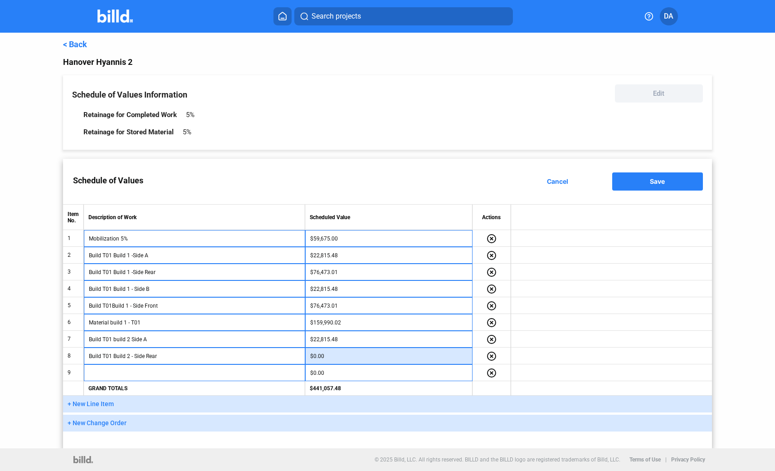
drag, startPoint x: 376, startPoint y: 361, endPoint x: 347, endPoint y: 319, distance: 51.2
click at [376, 361] on input "$0.00" at bounding box center [388, 356] width 157 height 14
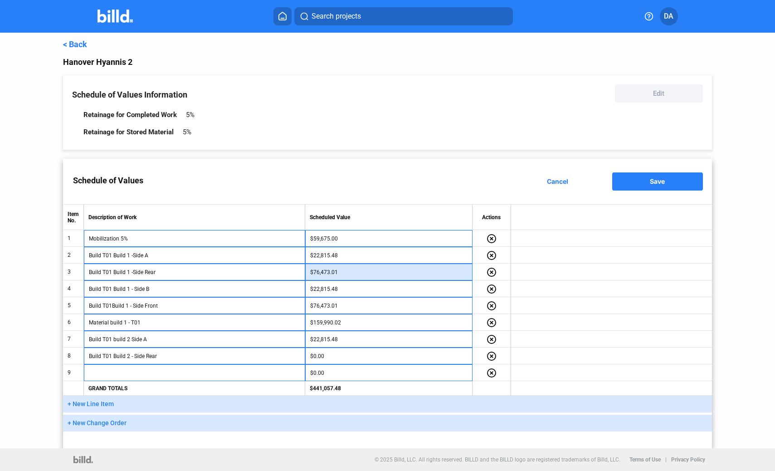
drag, startPoint x: 339, startPoint y: 272, endPoint x: 314, endPoint y: 271, distance: 25.0
click at [314, 271] on input "$76,473.01" at bounding box center [388, 272] width 157 height 14
drag, startPoint x: 345, startPoint y: 273, endPoint x: 310, endPoint y: 271, distance: 35.0
click at [310, 271] on input "$76,473.01" at bounding box center [388, 272] width 157 height 14
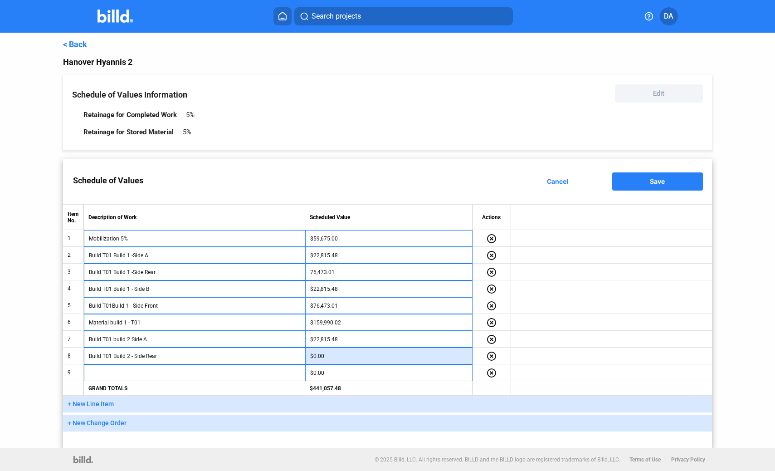
type input "$76,473.01"
click at [335, 357] on input "$0.00" at bounding box center [388, 356] width 157 height 14
paste input "76,473.01"
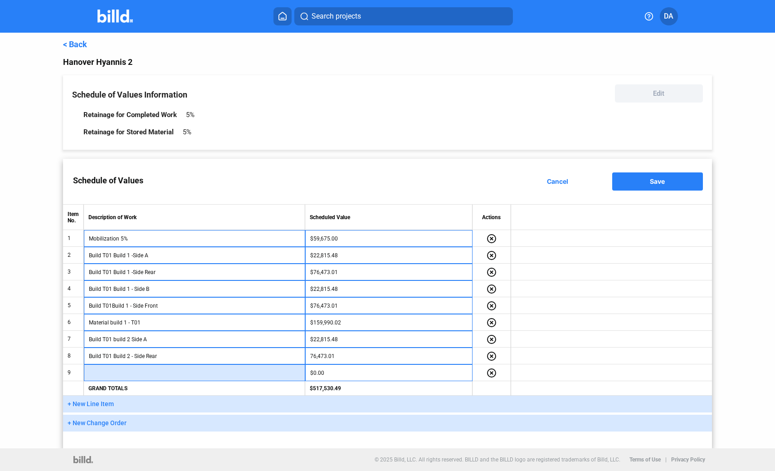
type input "$76,473.01"
drag, startPoint x: 246, startPoint y: 376, endPoint x: 242, endPoint y: 373, distance: 4.8
click at [246, 376] on input "text" at bounding box center [194, 373] width 211 height 14
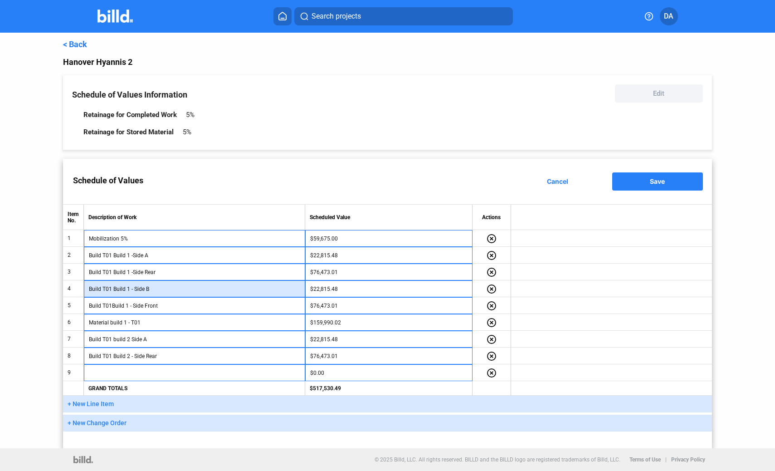
drag, startPoint x: 151, startPoint y: 289, endPoint x: 82, endPoint y: 286, distance: 69.0
click at [80, 286] on tr "4 Build T01 Build 1 - Side B $22,815.48 highlight_remove" at bounding box center [387, 288] width 649 height 17
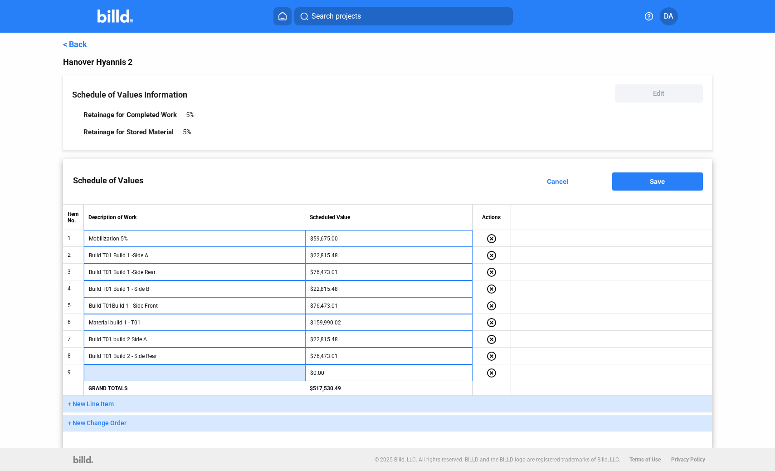
click at [134, 375] on input "text" at bounding box center [194, 373] width 211 height 14
paste input "Build T01 Build 1 - Side B"
drag, startPoint x: 129, startPoint y: 372, endPoint x: 136, endPoint y: 373, distance: 7.3
click at [129, 372] on input "Build T01 Build 1 - Side B" at bounding box center [194, 373] width 211 height 14
type input "Build T01 Build 2 - Side B"
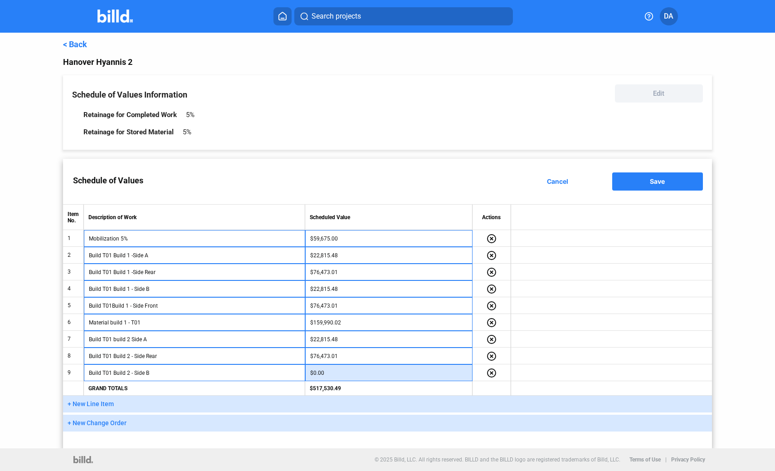
click at [335, 373] on input "$0.00" at bounding box center [388, 373] width 157 height 14
type input "$22,815.48"
click at [107, 406] on span "+ New Line Item" at bounding box center [91, 403] width 46 height 7
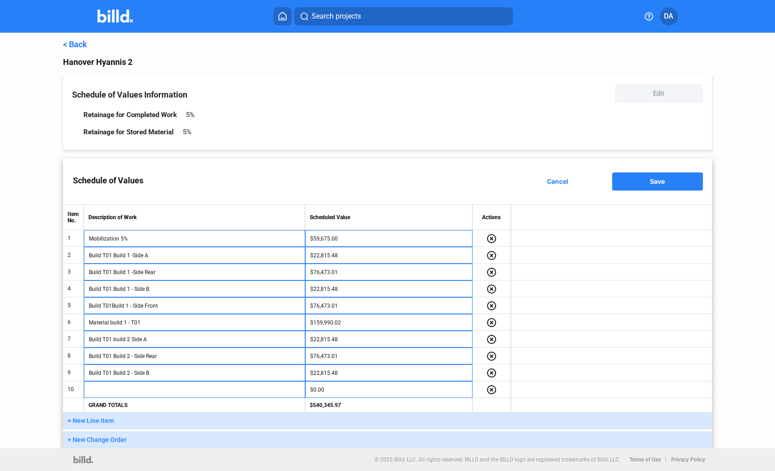
click at [104, 421] on span "+ New Line Item" at bounding box center [91, 420] width 46 height 7
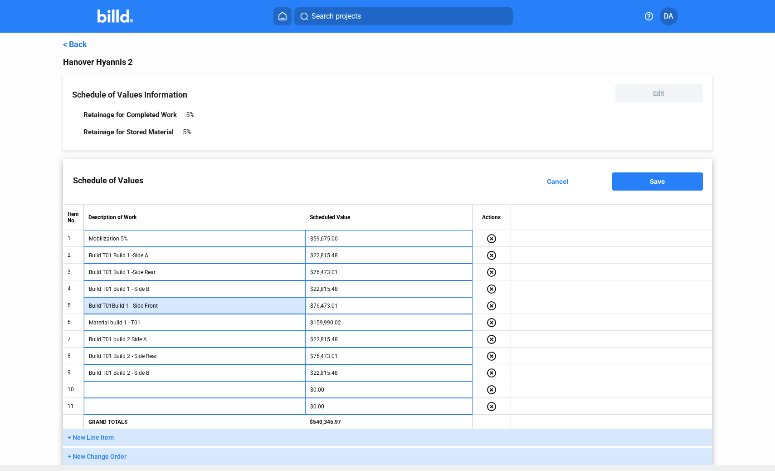
drag, startPoint x: 163, startPoint y: 308, endPoint x: 93, endPoint y: 305, distance: 69.9
click at [87, 303] on td "Build T01Build 1 - Side Front" at bounding box center [194, 305] width 221 height 17
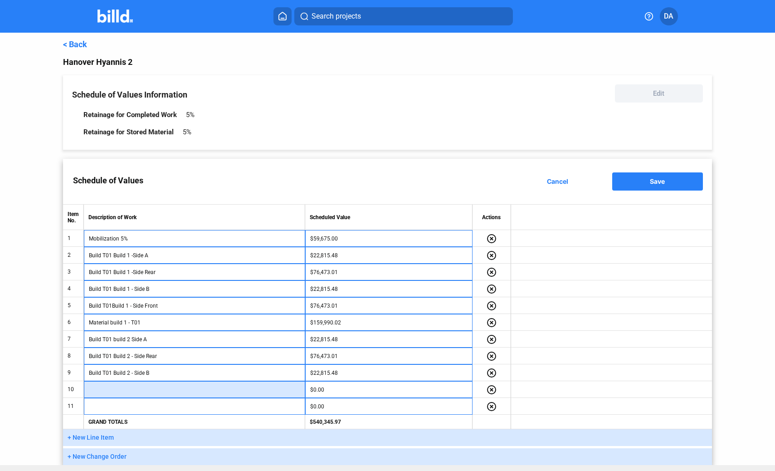
click at [165, 390] on input "text" at bounding box center [194, 390] width 211 height 14
paste input "Build T01Build 1 - Side Front"
click at [127, 390] on input "Build T01Build 1 - Side Front" at bounding box center [194, 390] width 211 height 14
type input "Build T01Build 2 - Side Front"
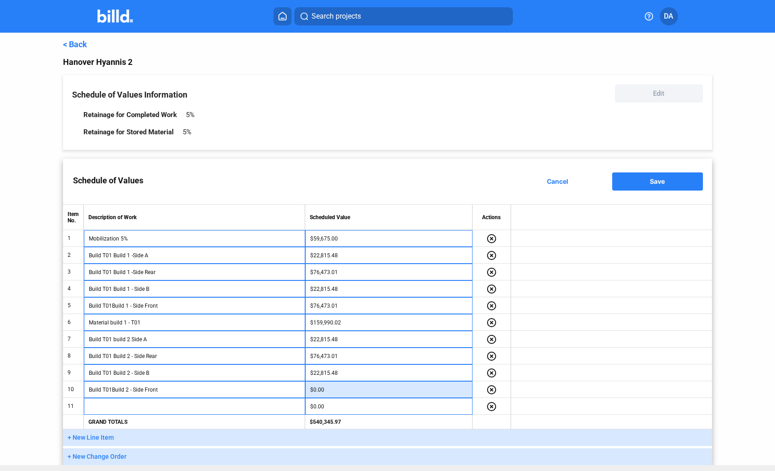
click at [352, 392] on input "$0.00" at bounding box center [388, 390] width 157 height 14
type input "4"
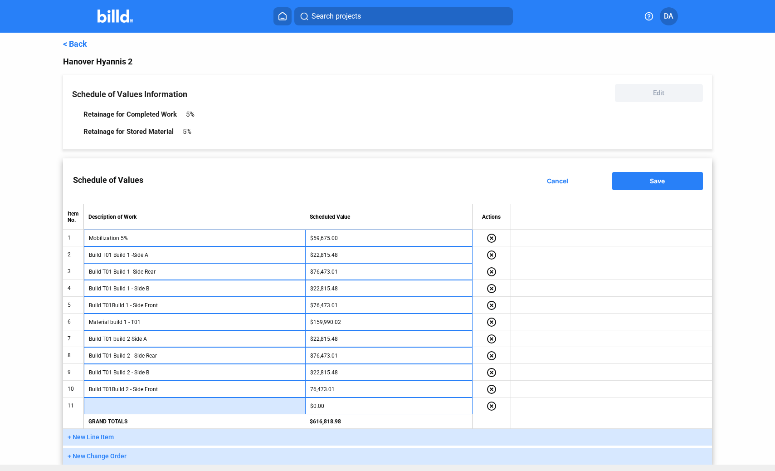
type input "$76,473.01"
click at [235, 409] on input "text" at bounding box center [194, 406] width 211 height 14
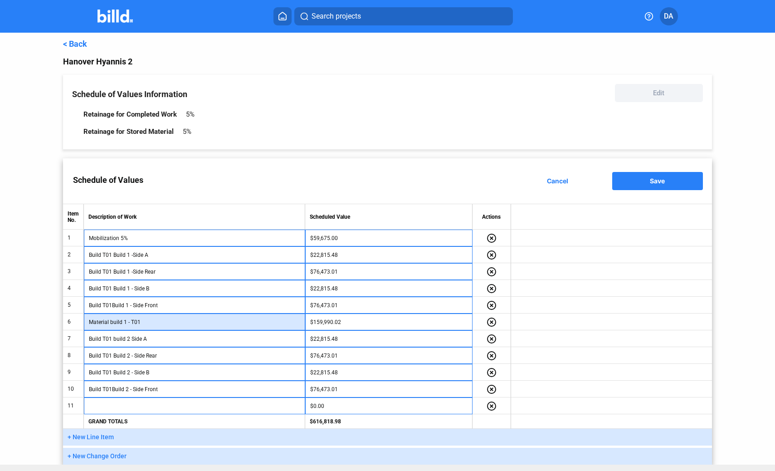
drag, startPoint x: 162, startPoint y: 322, endPoint x: 82, endPoint y: 322, distance: 80.3
click at [77, 321] on tr "6 Material build 1 - T01 $159,990.02 highlight_remove" at bounding box center [387, 321] width 649 height 17
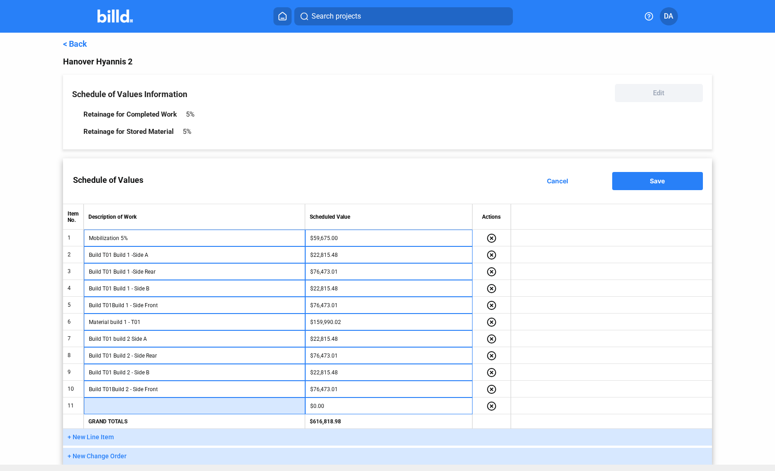
click at [120, 408] on input "text" at bounding box center [194, 406] width 211 height 14
paste input "Material build 1 - T01"
drag, startPoint x: 127, startPoint y: 406, endPoint x: 142, endPoint y: 409, distance: 15.7
click at [128, 406] on input "Material build 1 - T01" at bounding box center [194, 406] width 211 height 14
type input "Material build 2 - T01"
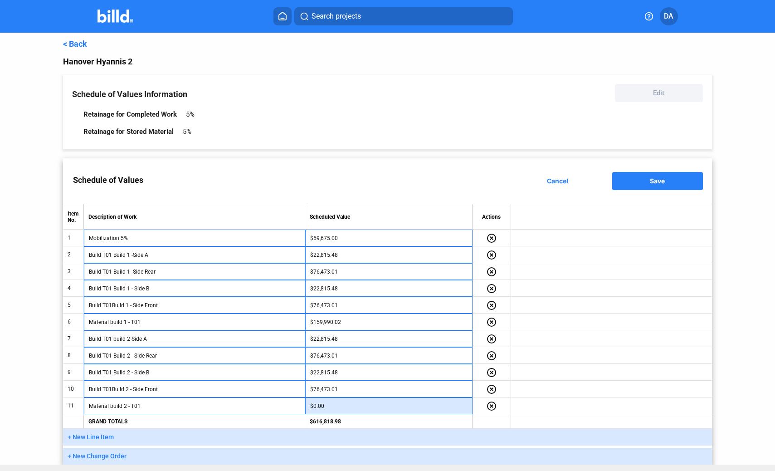
drag, startPoint x: 337, startPoint y: 410, endPoint x: 336, endPoint y: 373, distance: 37.2
click at [337, 410] on input "$0.00" at bounding box center [388, 406] width 157 height 14
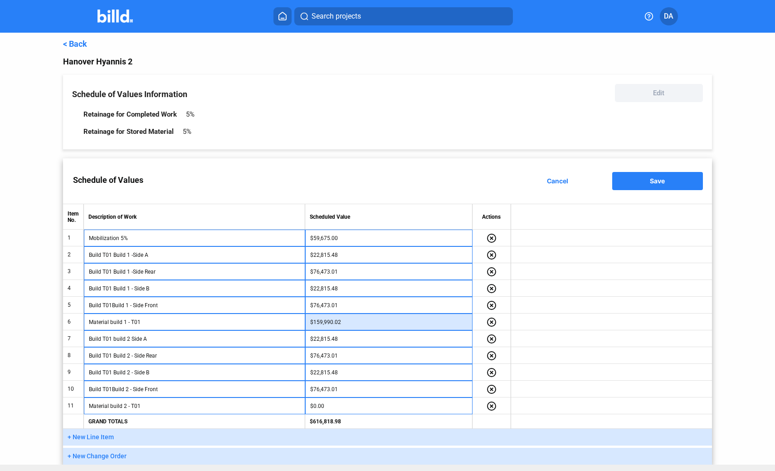
click at [339, 320] on input "$159,990.02" at bounding box center [388, 322] width 157 height 14
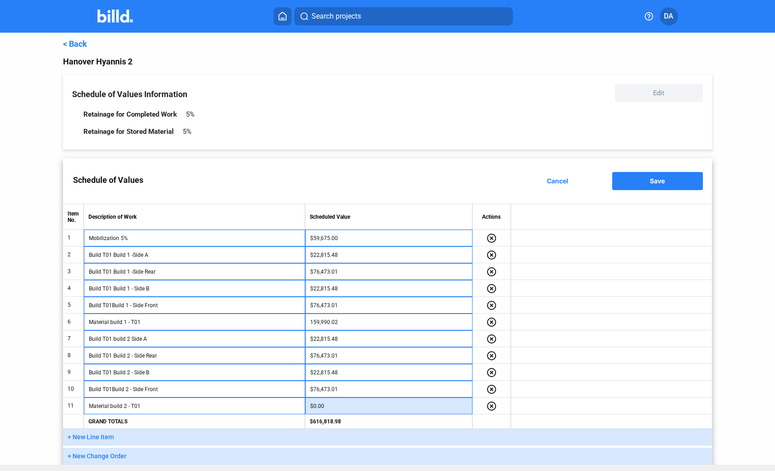
type input "$159,990.02"
click at [339, 406] on input "$0.00" at bounding box center [388, 406] width 157 height 14
paste input "159,990.02"
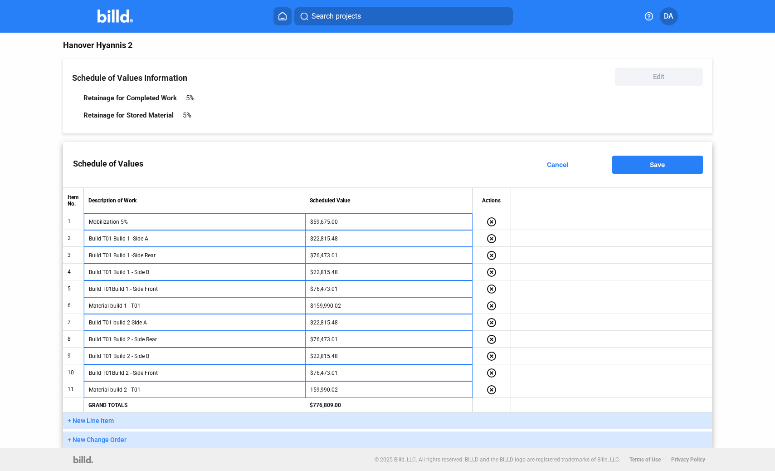
type input "$159,990.02"
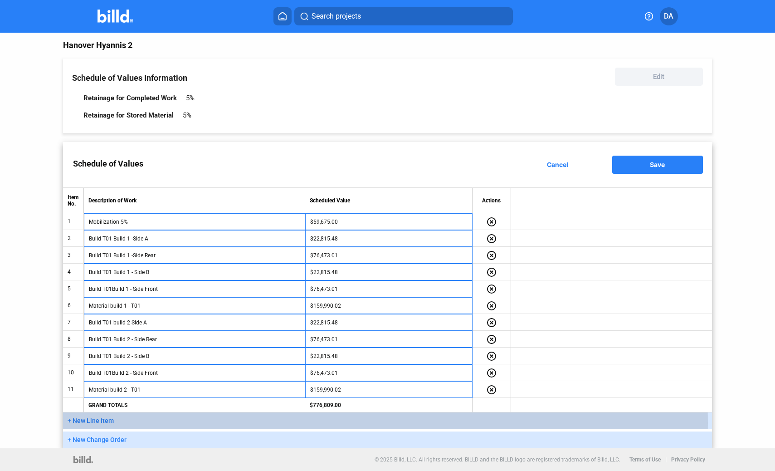
click at [97, 423] on span "+ New Line Item" at bounding box center [91, 420] width 46 height 7
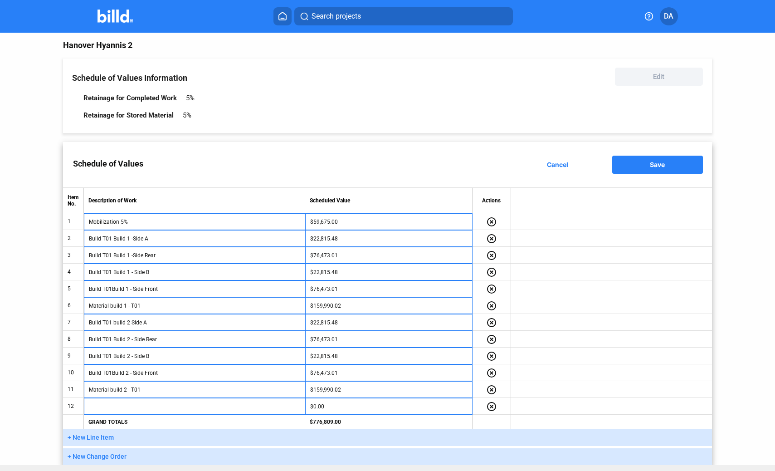
click at [96, 441] on button "+ New Line Item" at bounding box center [387, 437] width 649 height 17
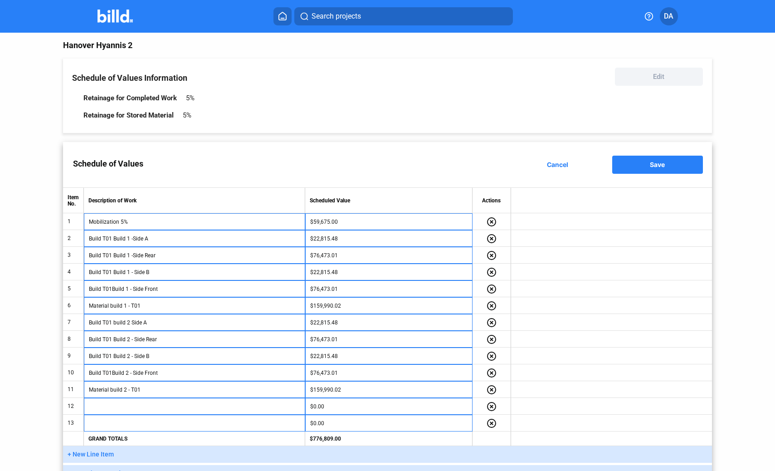
click at [99, 455] on span "+ New Line Item" at bounding box center [91, 453] width 46 height 7
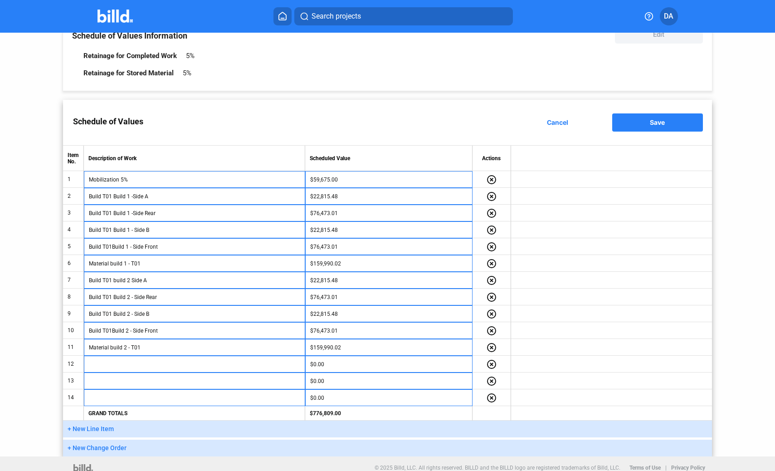
scroll to position [67, 0]
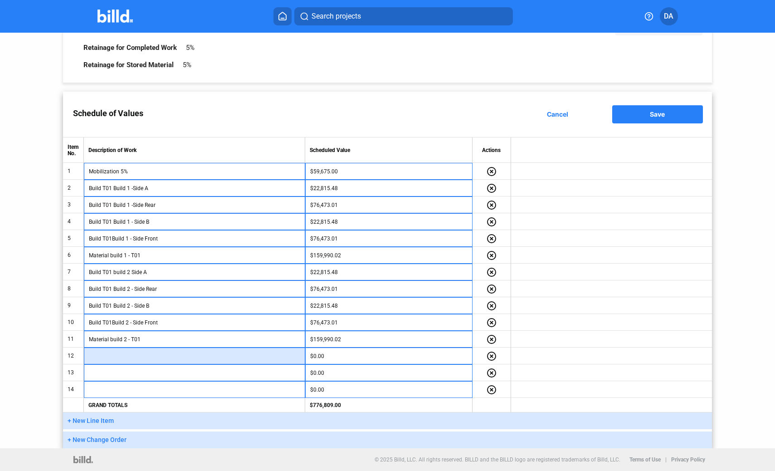
click at [138, 354] on input "text" at bounding box center [194, 356] width 211 height 14
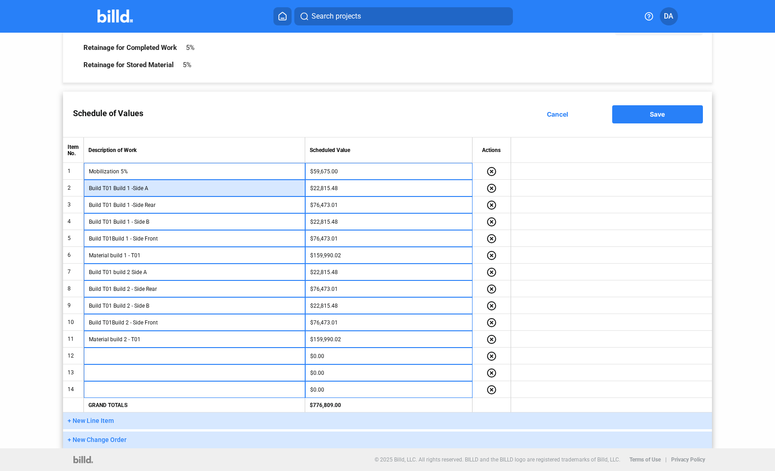
drag, startPoint x: 157, startPoint y: 192, endPoint x: 95, endPoint y: 188, distance: 61.3
click at [90, 186] on input "Build T01 Build 1 -Side A" at bounding box center [194, 188] width 211 height 14
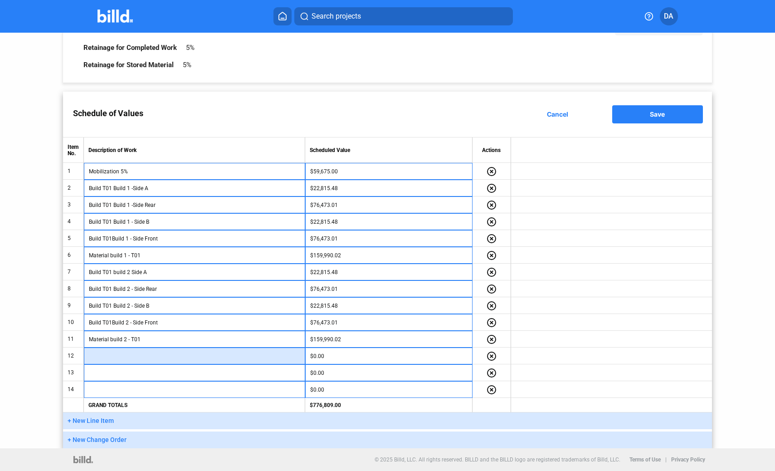
click at [147, 359] on input "text" at bounding box center [194, 356] width 211 height 14
paste input "Build T01 Build 1 -Side A"
drag, startPoint x: 109, startPoint y: 357, endPoint x: 116, endPoint y: 358, distance: 6.6
click at [109, 357] on input "Build T01 Build 1 -Side A" at bounding box center [194, 356] width 211 height 14
click at [129, 355] on input "Build T02 Build 1 -Side A" at bounding box center [194, 356] width 211 height 14
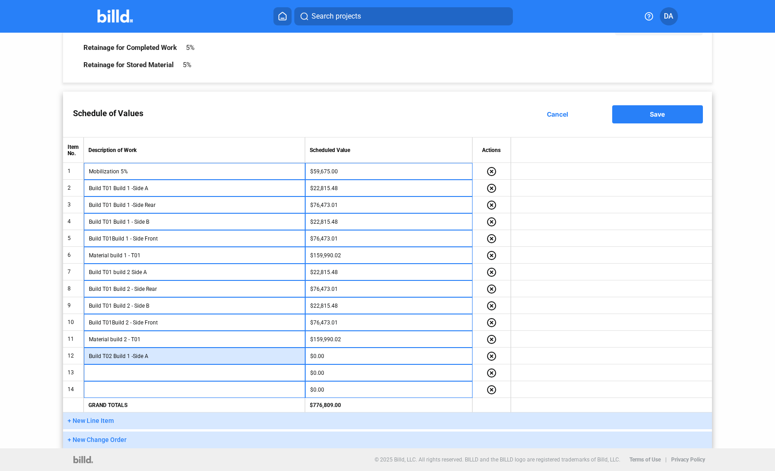
click at [197, 360] on input "Build T02 Build 1 -Side A" at bounding box center [194, 356] width 211 height 14
type input "Build T02 Build 1 -Side A"
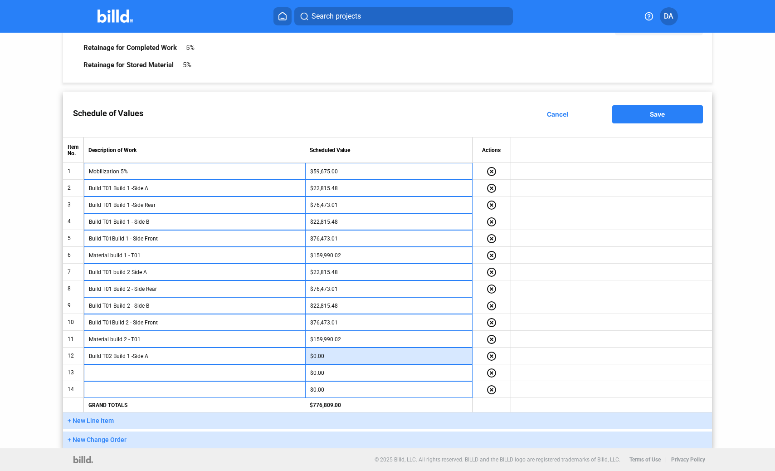
click at [332, 354] on input "$0.00" at bounding box center [388, 356] width 157 height 14
type input "22,304.76"
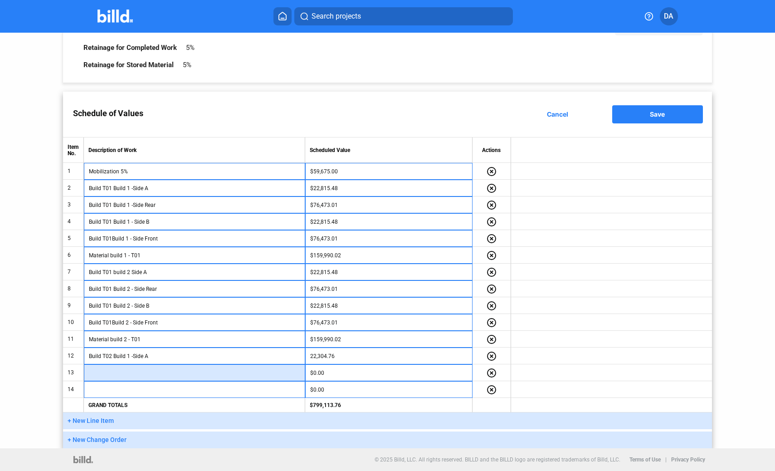
click at [214, 378] on input "text" at bounding box center [194, 373] width 211 height 14
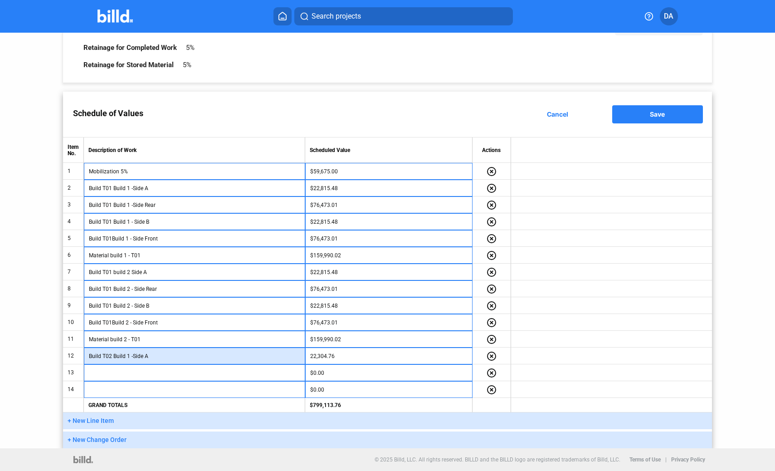
drag, startPoint x: 163, startPoint y: 358, endPoint x: 89, endPoint y: 354, distance: 74.5
click at [89, 354] on input "Build T02 Build 1 -Side A" at bounding box center [194, 356] width 211 height 14
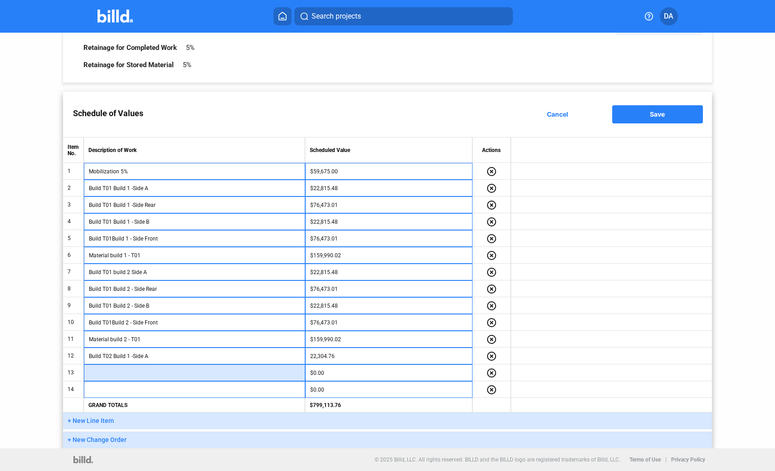
click at [120, 376] on input "text" at bounding box center [194, 373] width 211 height 14
paste input "Build T02 Build 1 -Side A"
type input "Build T02 Build 1 -Side front"
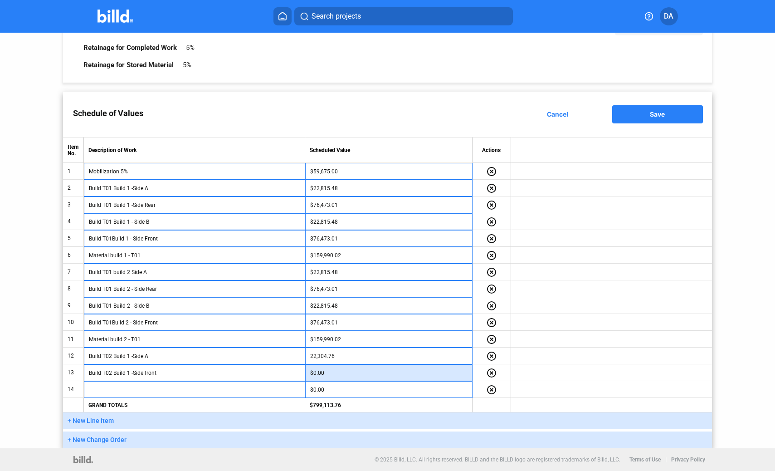
click at [329, 372] on input "$0.00" at bounding box center [388, 373] width 157 height 14
type input "72,773,615"
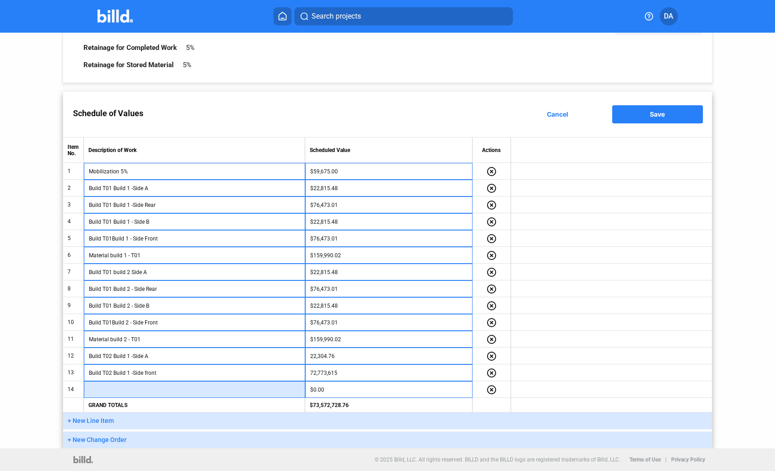
click at [230, 392] on input "text" at bounding box center [194, 390] width 211 height 14
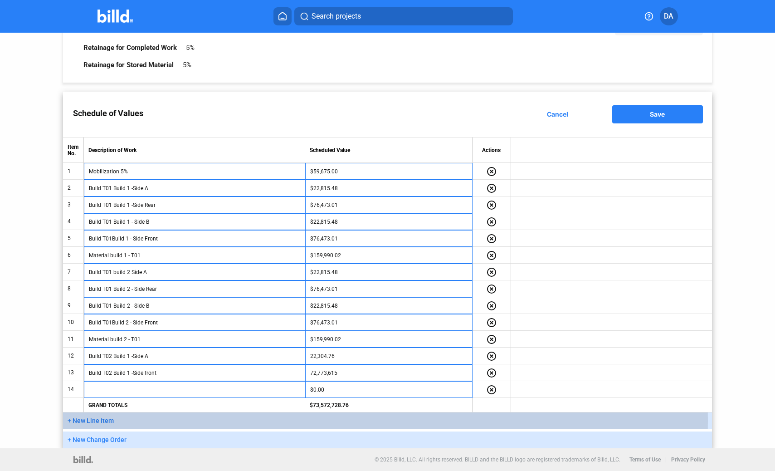
click at [104, 421] on span "+ New Line Item" at bounding box center [91, 420] width 46 height 7
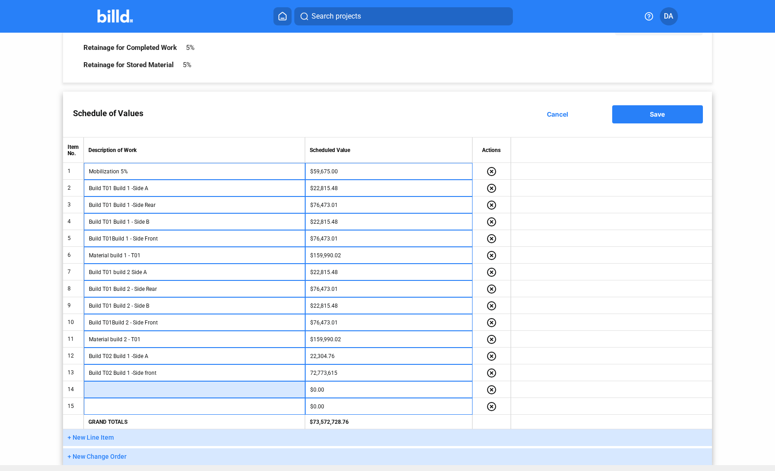
click at [121, 395] on input "text" at bounding box center [194, 390] width 211 height 14
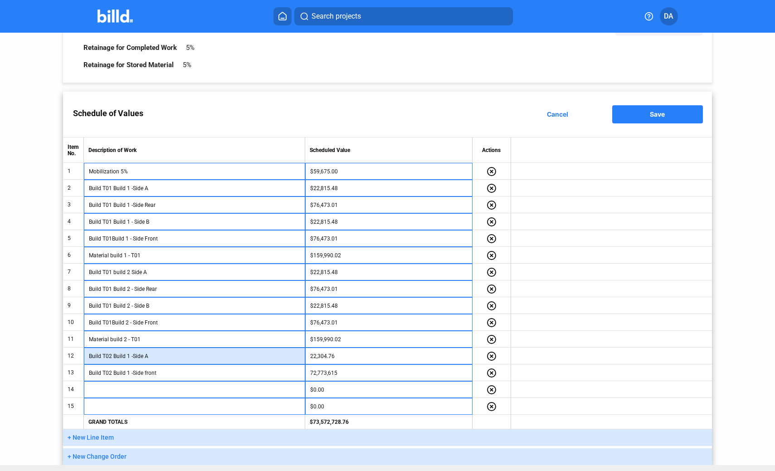
drag, startPoint x: 151, startPoint y: 357, endPoint x: 90, endPoint y: 356, distance: 61.3
click at [90, 356] on input "Build T02 Build 1 -Side A" at bounding box center [194, 356] width 211 height 14
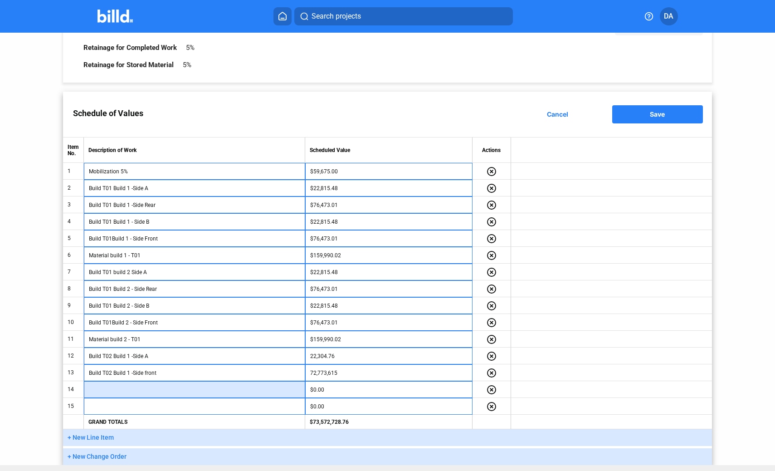
click at [132, 388] on input "text" at bounding box center [194, 390] width 211 height 14
paste input "Build T02 Build 1 -Side A"
type input "Build T02 Build 1 -Side b"
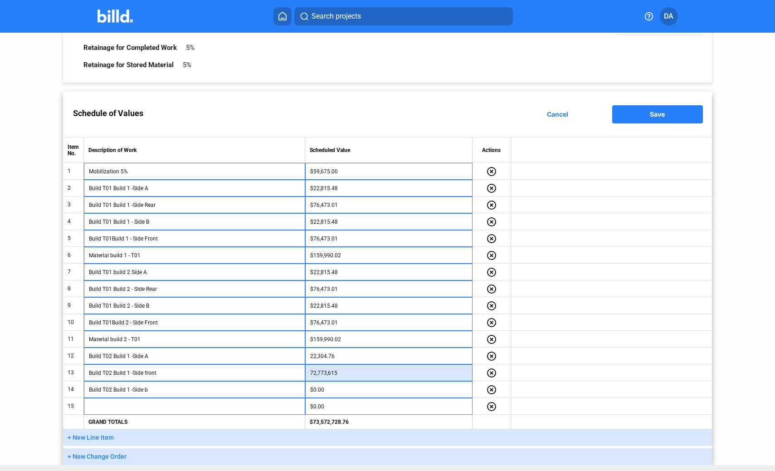
click at [365, 375] on input "72,773,615" at bounding box center [388, 373] width 157 height 14
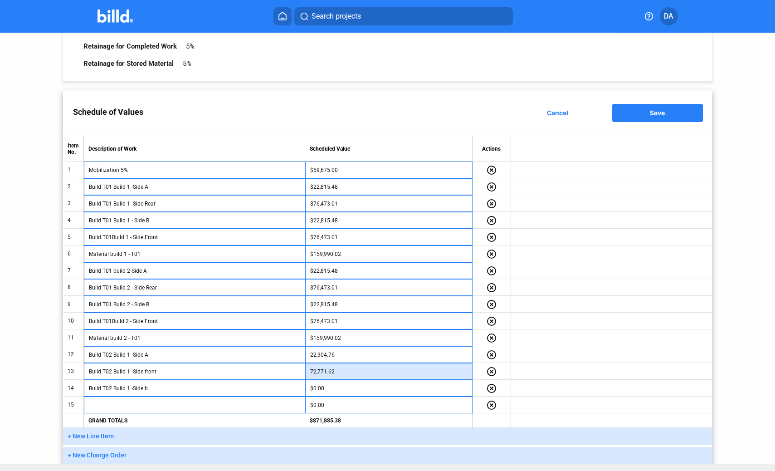
type input "72,771.62"
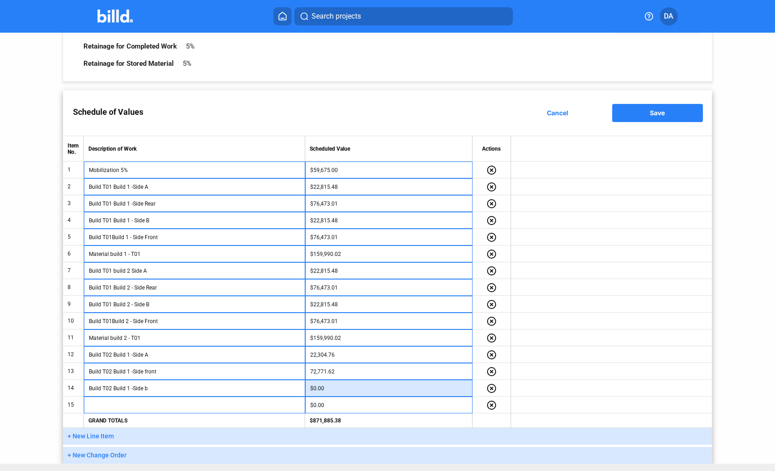
click at [363, 390] on input "$0.00" at bounding box center [388, 389] width 157 height 14
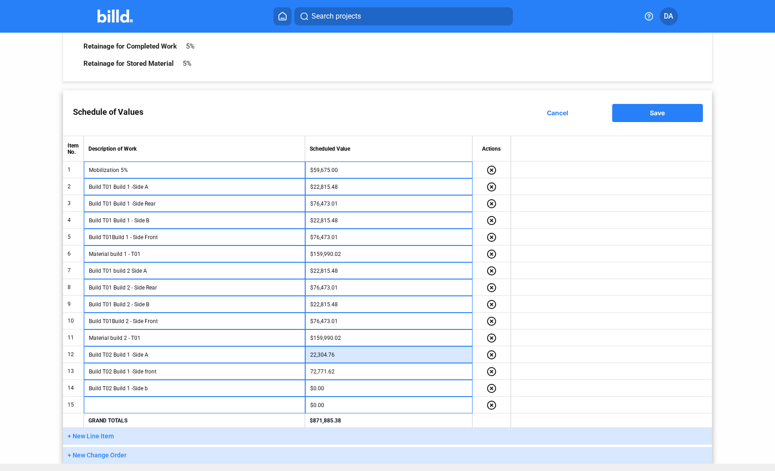
drag, startPoint x: 342, startPoint y: 356, endPoint x: 343, endPoint y: 351, distance: 4.6
click at [343, 351] on input "22,304.76" at bounding box center [388, 355] width 157 height 14
click at [342, 353] on input "22,304.76" at bounding box center [388, 355] width 157 height 14
drag, startPoint x: 340, startPoint y: 356, endPoint x: 308, endPoint y: 355, distance: 31.8
click at [310, 354] on input "22,304.76" at bounding box center [388, 355] width 157 height 14
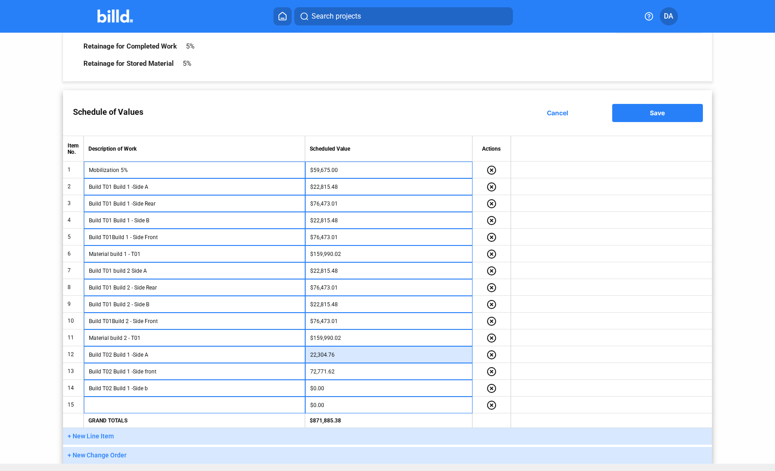
type input "$22,304.76"
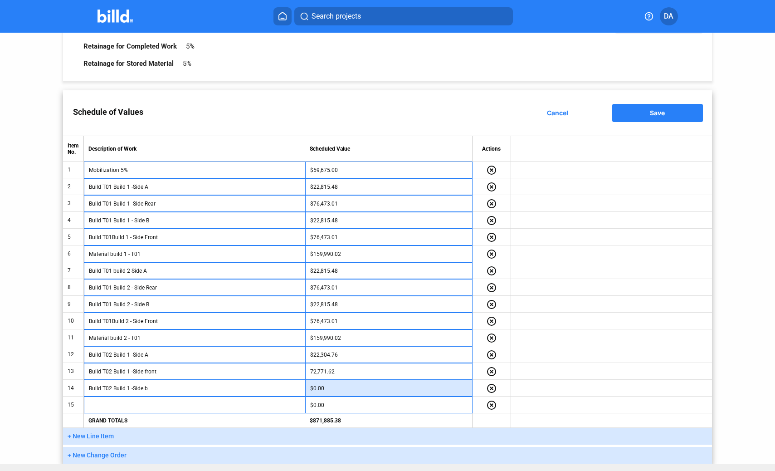
click at [334, 389] on input "$0.00" at bounding box center [388, 389] width 157 height 14
paste input "22,304.76"
type input "22,304.76"
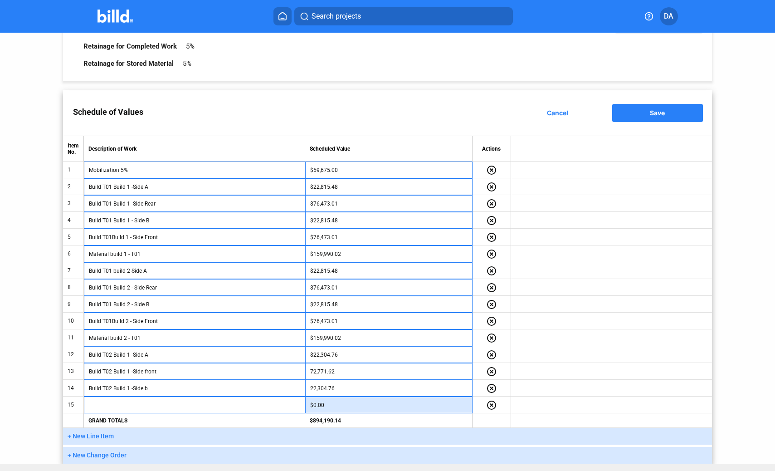
click at [333, 408] on input "$0.00" at bounding box center [388, 405] width 157 height 14
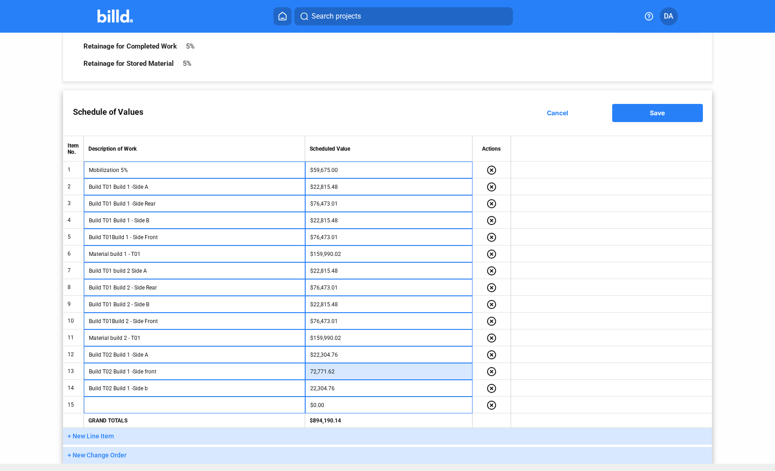
click at [338, 371] on input "72,771.62" at bounding box center [388, 372] width 157 height 14
type input "$72,771.62"
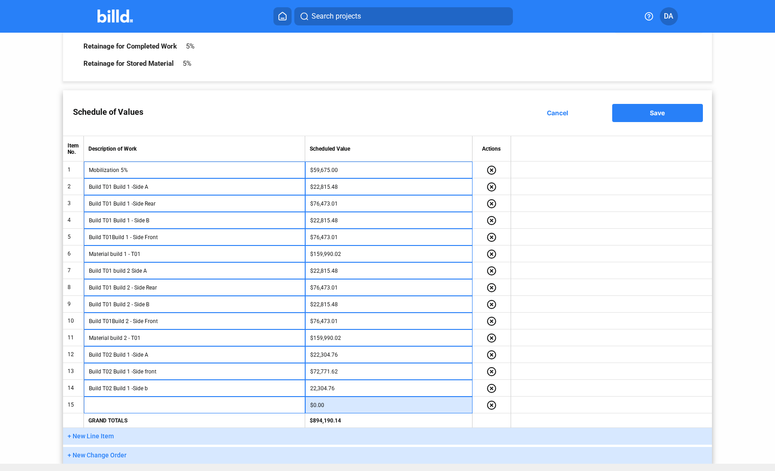
click at [335, 405] on input "$0.00" at bounding box center [388, 405] width 157 height 14
paste input "72,771.62"
type input "72,771.62"
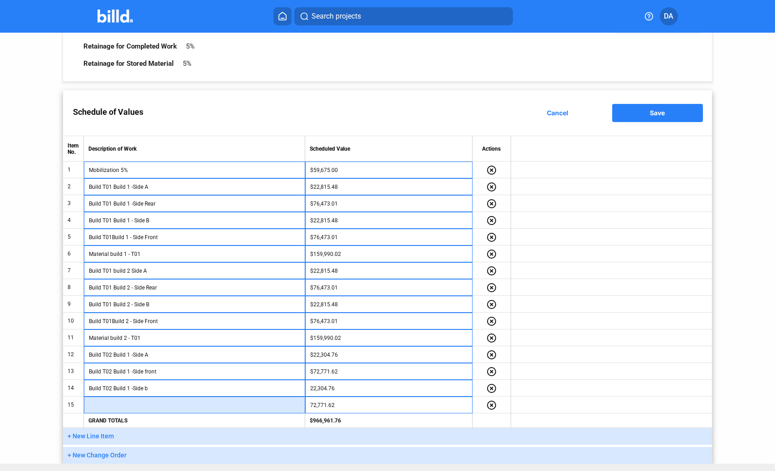
click at [244, 405] on input "text" at bounding box center [194, 405] width 211 height 14
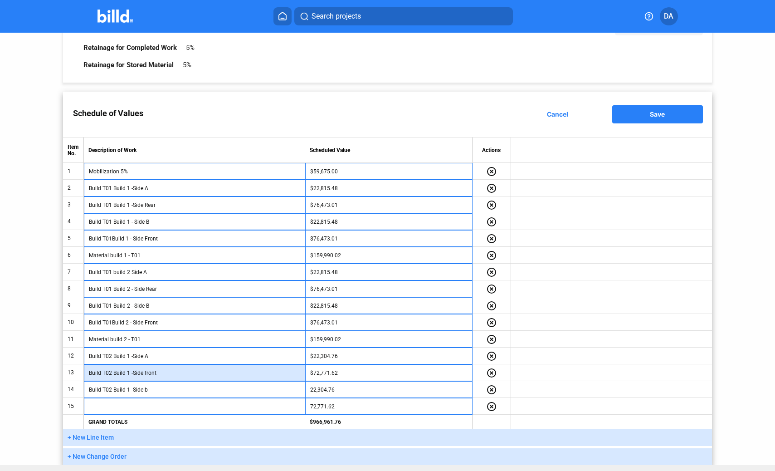
scroll to position [68, 0]
drag, startPoint x: 162, startPoint y: 377, endPoint x: 84, endPoint y: 373, distance: 78.1
click at [84, 373] on td "Build T02 Build 1 -Side front" at bounding box center [194, 372] width 221 height 17
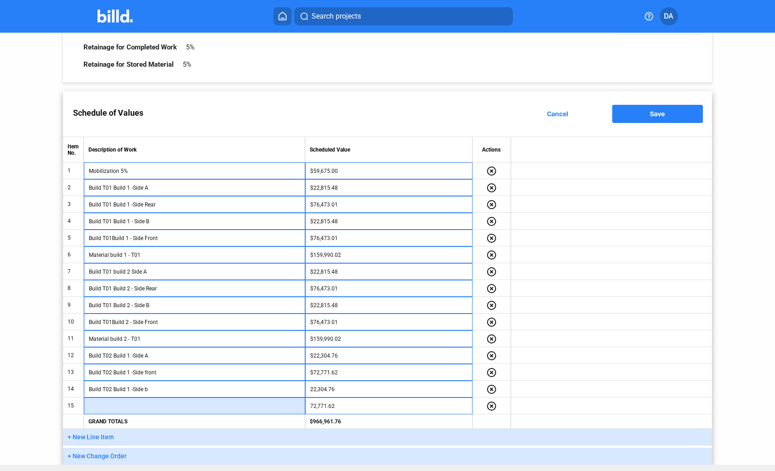
click at [94, 405] on input "text" at bounding box center [194, 406] width 211 height 14
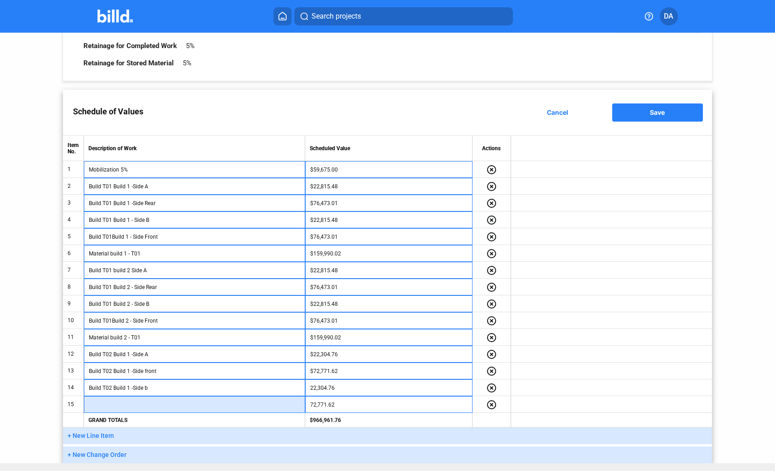
paste input "Build T02 Build 1 -Side front"
click at [170, 404] on input "Build T02 Build 1 -Side front" at bounding box center [194, 405] width 211 height 14
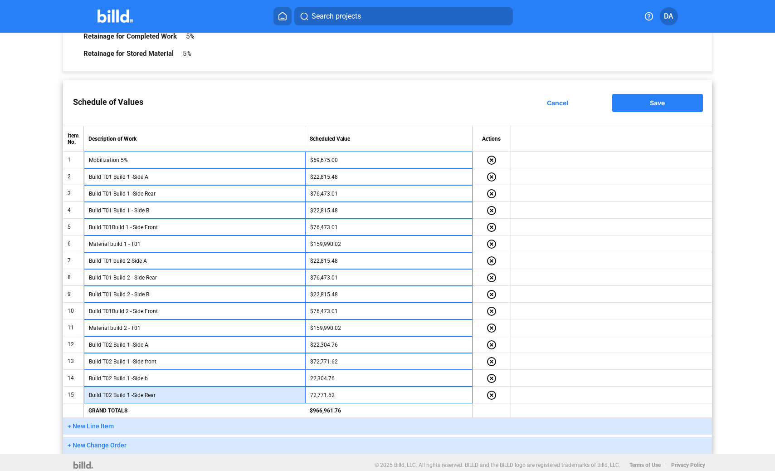
scroll to position [84, 0]
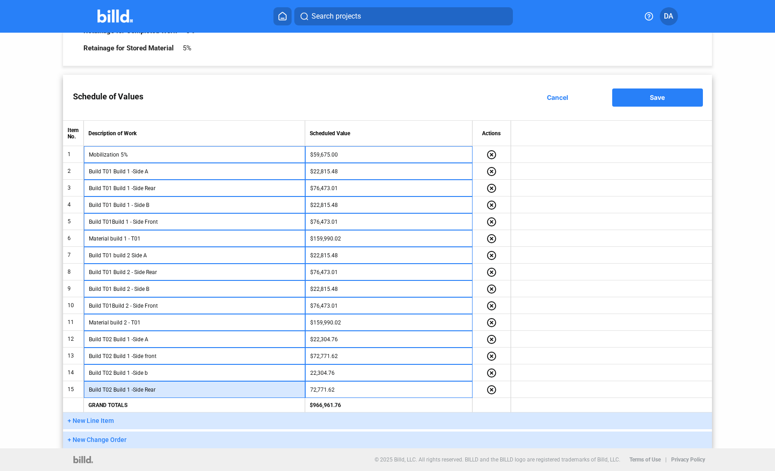
type input "Build T02 Build 1 -Side Rear"
click at [105, 422] on span "+ New Line Item" at bounding box center [91, 420] width 46 height 7
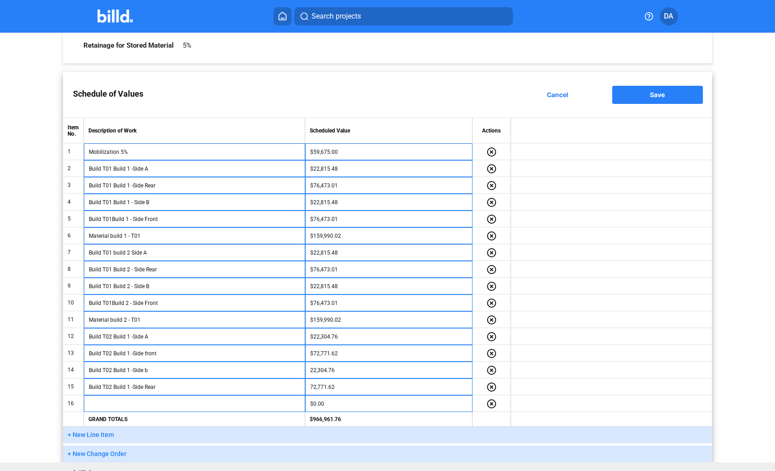
click at [103, 435] on span "+ New Line Item" at bounding box center [91, 434] width 46 height 7
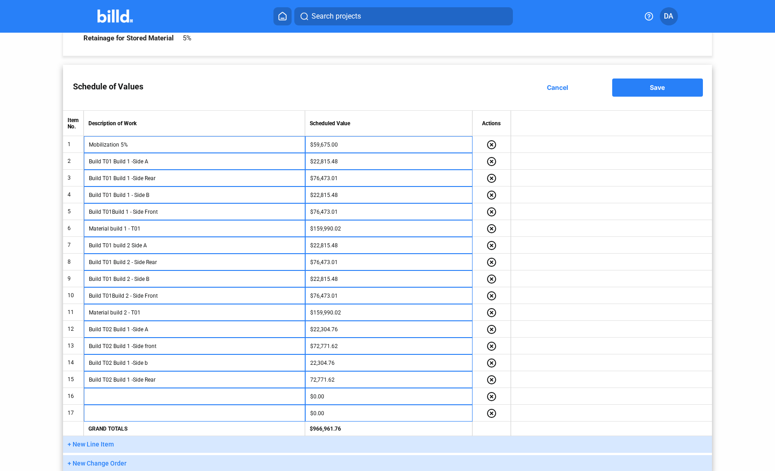
click at [101, 447] on span "+ New Line Item" at bounding box center [91, 443] width 46 height 7
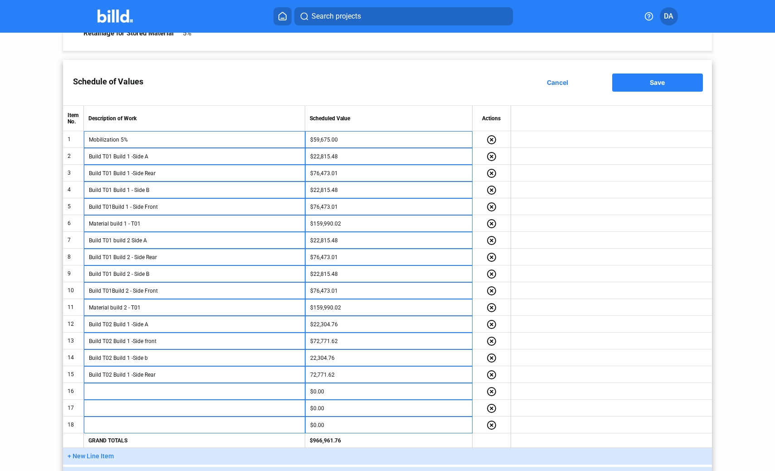
click at [100, 459] on span "+ New Line Item" at bounding box center [91, 455] width 46 height 7
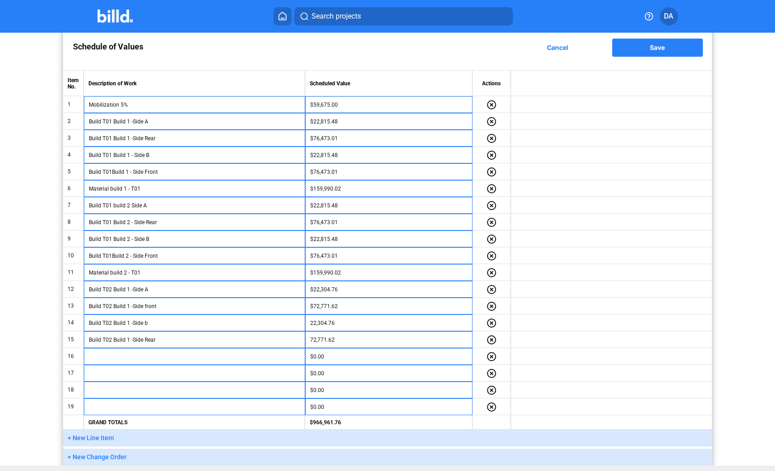
scroll to position [151, 0]
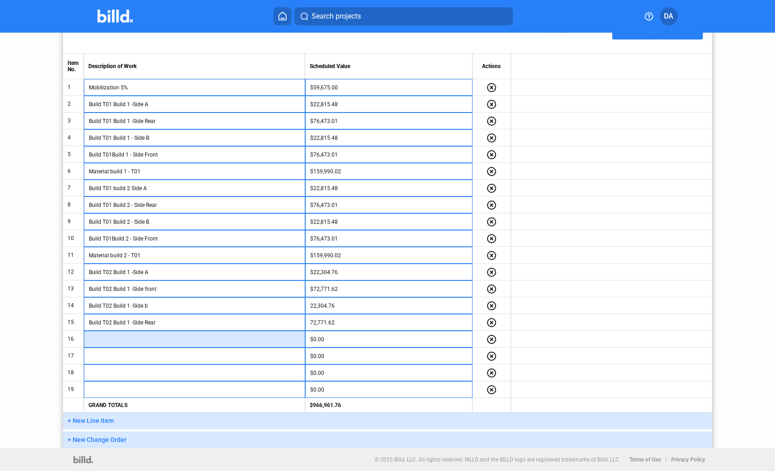
click at [146, 339] on input "text" at bounding box center [194, 340] width 211 height 14
type input "Material T02 build 1"
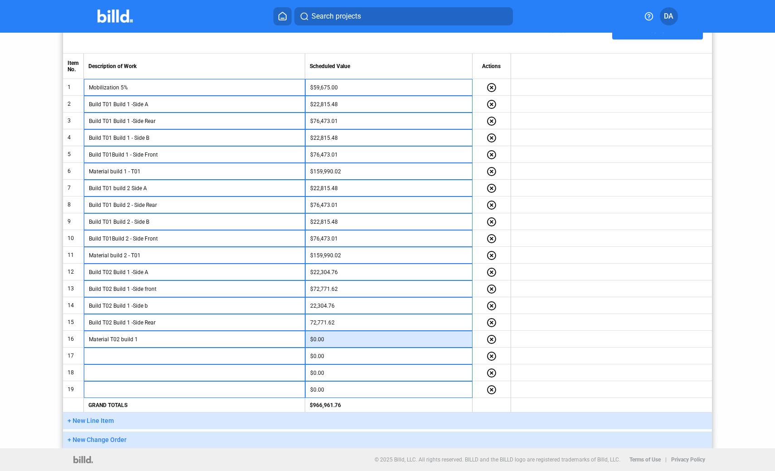
click at [360, 341] on input "$0.00" at bounding box center [388, 340] width 157 height 14
click at [320, 340] on input "1,668,985.88" at bounding box center [388, 340] width 157 height 14
type input "168,985.88"
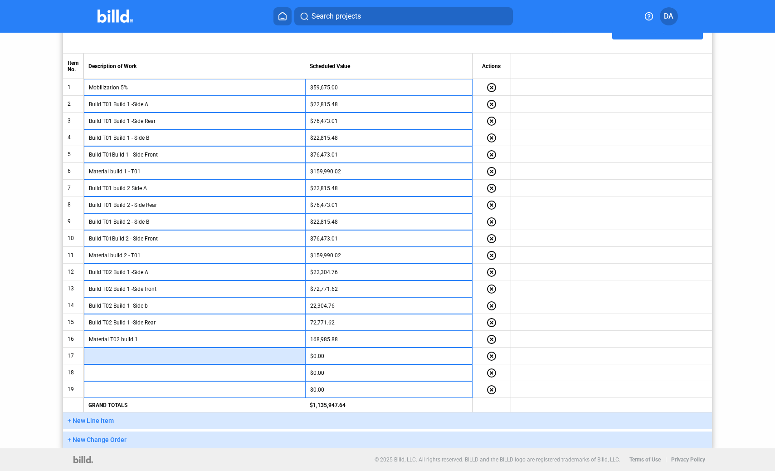
click at [236, 358] on input "text" at bounding box center [194, 356] width 211 height 14
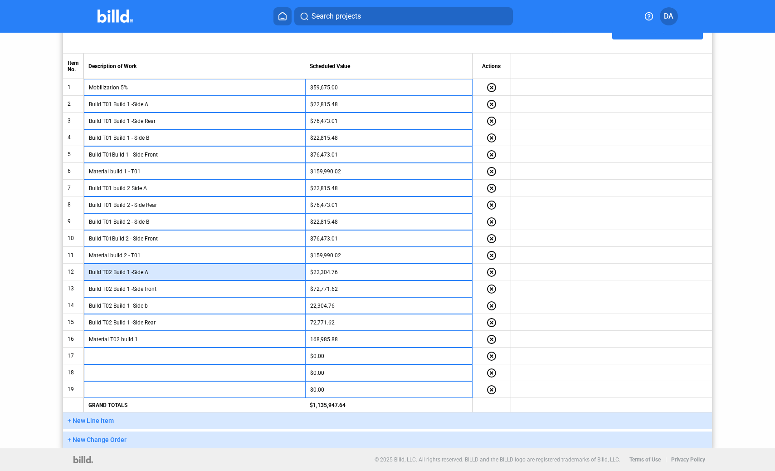
drag, startPoint x: 160, startPoint y: 271, endPoint x: 109, endPoint y: 266, distance: 51.5
click at [109, 266] on input "Build T02 Build 1 -Side A" at bounding box center [194, 272] width 211 height 14
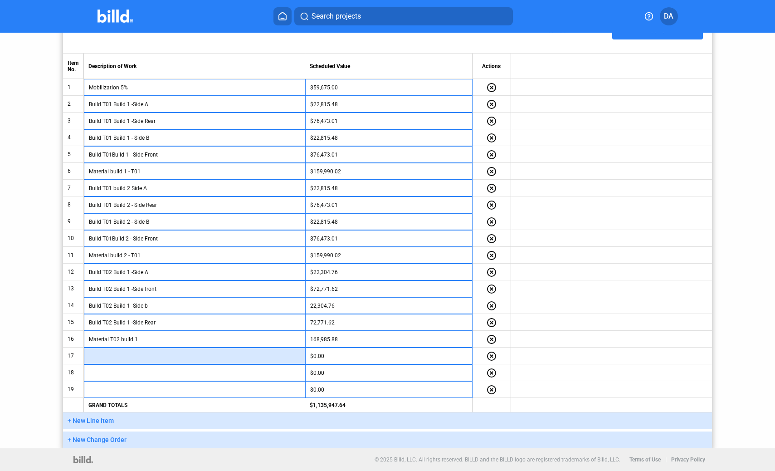
click at [173, 355] on input "text" at bounding box center [194, 356] width 211 height 14
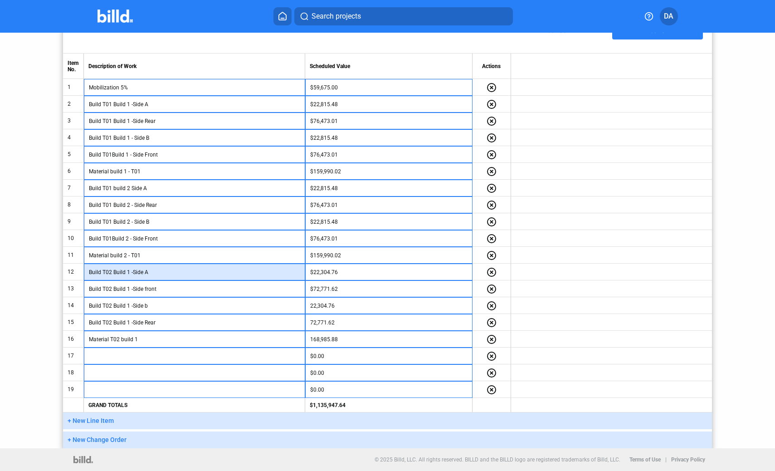
drag, startPoint x: 159, startPoint y: 273, endPoint x: 96, endPoint y: 272, distance: 63.1
click at [78, 271] on tr "12 Build T02 Build 1 -Side A $22,304.76 highlight_remove" at bounding box center [387, 272] width 649 height 17
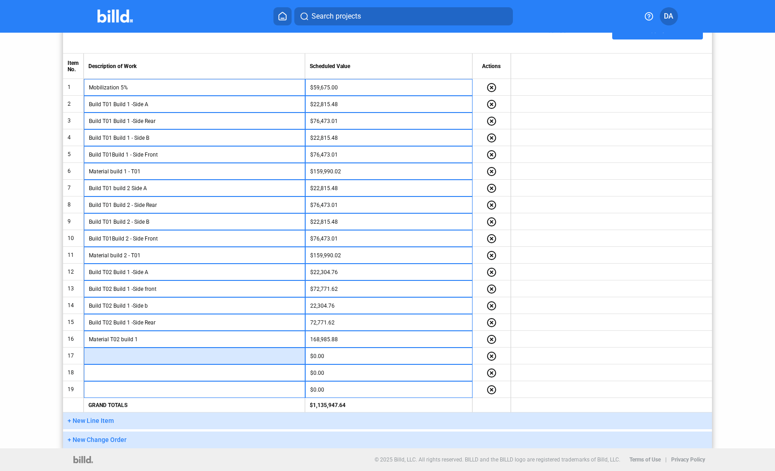
click at [176, 358] on input "text" at bounding box center [194, 356] width 211 height 14
paste input "Build T02 Build 1 -Side A"
click at [131, 356] on input "Build T02 Build 1 -Side A" at bounding box center [194, 356] width 211 height 14
click at [129, 357] on input "Build T02 Build 1 -Side A" at bounding box center [194, 356] width 211 height 14
type input "Build T02 Build 2 -Side A"
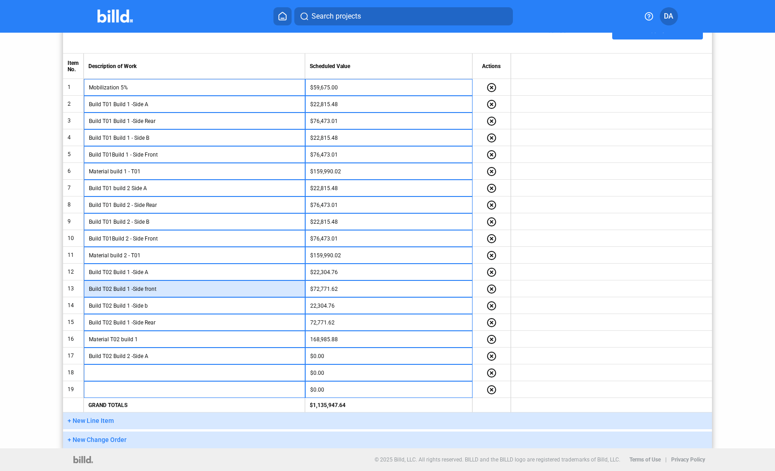
drag, startPoint x: 161, startPoint y: 291, endPoint x: 87, endPoint y: 290, distance: 74.9
click at [87, 290] on td "Build T02 Build 1 -Side front" at bounding box center [194, 288] width 221 height 17
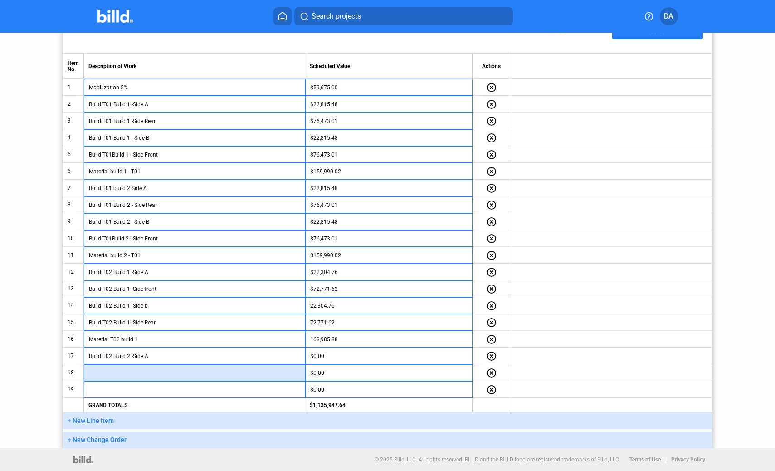
click at [122, 369] on input "text" at bounding box center [194, 373] width 211 height 14
paste input "Build T02 Build 1 -Side front"
click at [130, 372] on input "Build T02 Build 1 -Side front" at bounding box center [194, 373] width 211 height 14
type input "Build T02 Build 2 -Side front"
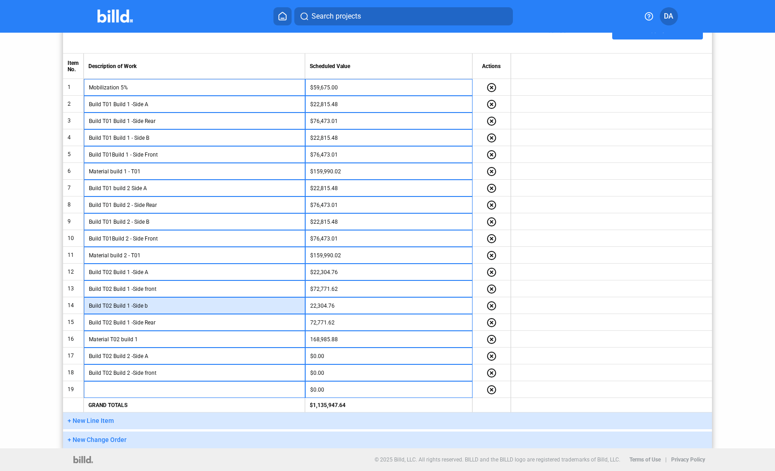
drag, startPoint x: 150, startPoint y: 306, endPoint x: 82, endPoint y: 308, distance: 68.1
click at [82, 308] on tr "14 Build T02 Build 1 -Side b 22,304.76 highlight_remove" at bounding box center [387, 305] width 649 height 17
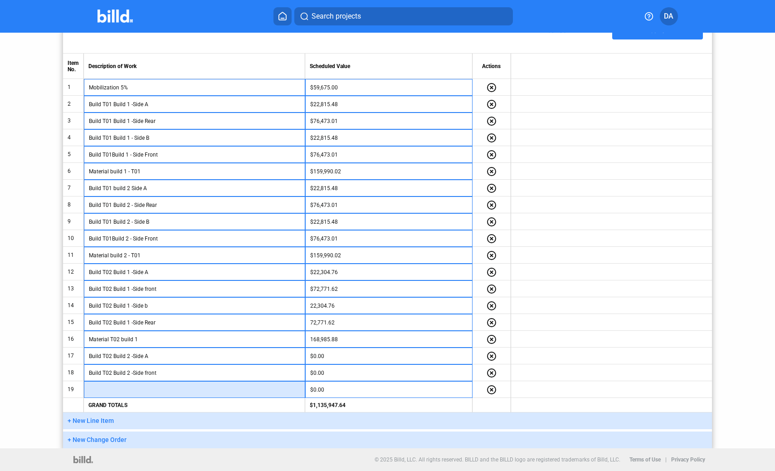
click at [117, 388] on input "text" at bounding box center [194, 390] width 211 height 14
paste input "Build T02 Build 1 -Side b"
click at [130, 389] on input "Build T02 Build 1 -Side b" at bounding box center [194, 390] width 211 height 14
type input "Build T02 Build 2 -Side b"
click at [133, 417] on button "+ New Line Item" at bounding box center [387, 420] width 649 height 17
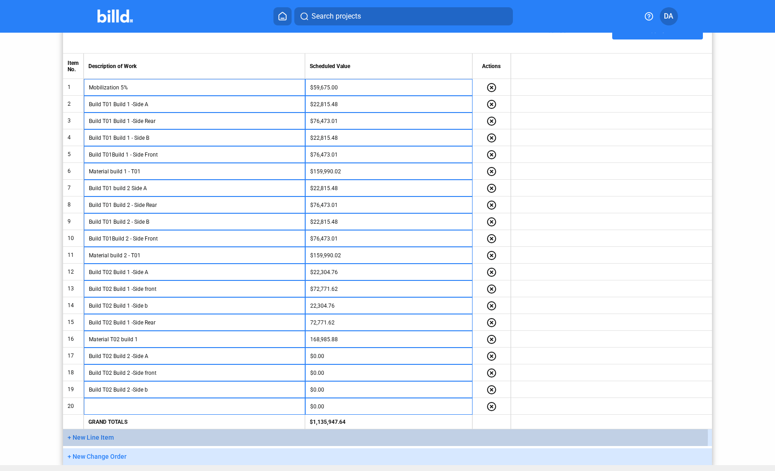
click at [136, 435] on button "+ New Line Item" at bounding box center [387, 437] width 649 height 17
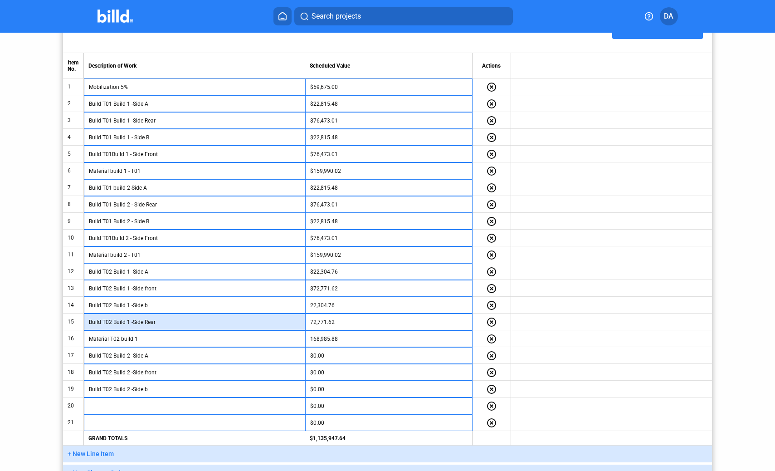
drag, startPoint x: 160, startPoint y: 325, endPoint x: 74, endPoint y: 322, distance: 85.8
click at [74, 322] on tr "15 Build T02 Build 1 -Side Rear 72,771.62 highlight_remove" at bounding box center [387, 321] width 649 height 17
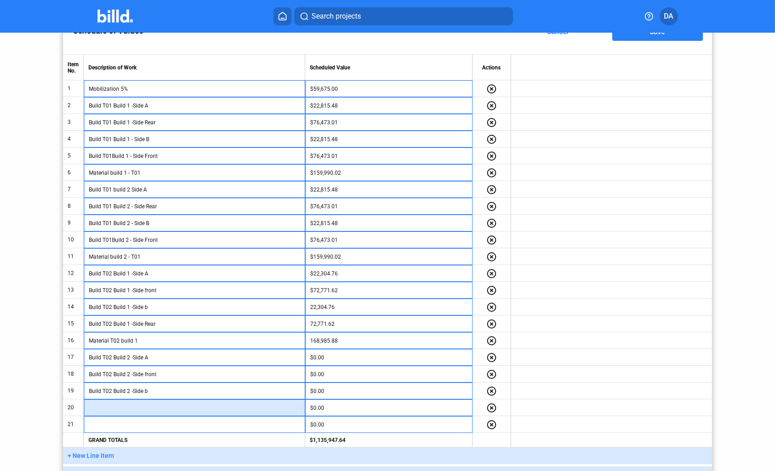
click at [120, 405] on input "text" at bounding box center [194, 408] width 211 height 14
paste input "Build T02 Build 1 -Side Rear"
click at [132, 409] on input "Build T02 Build 1 -Side Rear" at bounding box center [194, 408] width 211 height 14
type input "Build T02 Build 2 - Side Rear"
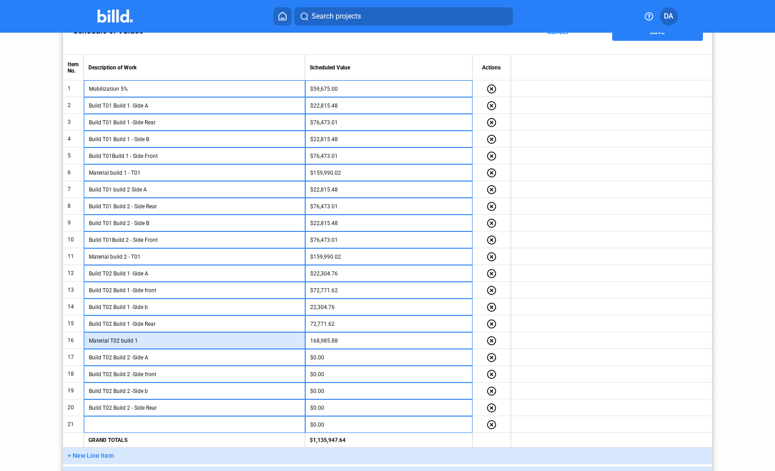
drag, startPoint x: 142, startPoint y: 341, endPoint x: 82, endPoint y: 342, distance: 59.9
click at [82, 342] on tr "16 Material T02 build 1 168,985.88 highlight_remove" at bounding box center [387, 340] width 649 height 17
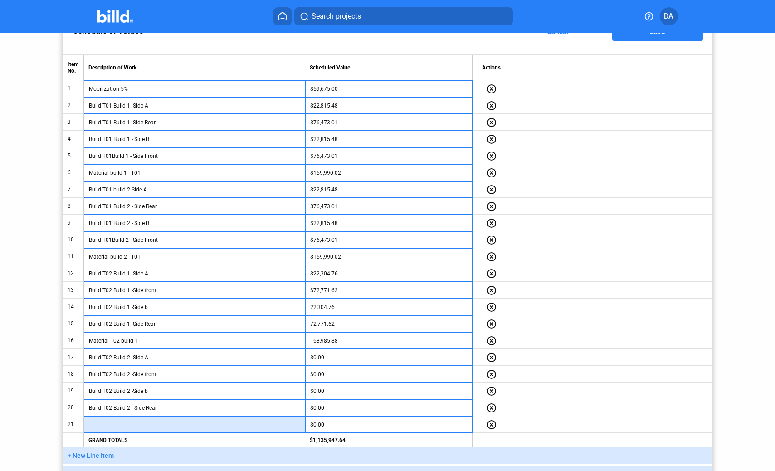
click at [133, 427] on input "text" at bounding box center [194, 425] width 211 height 14
paste input "Material T02 build 1"
type input "Material T02 build 12"
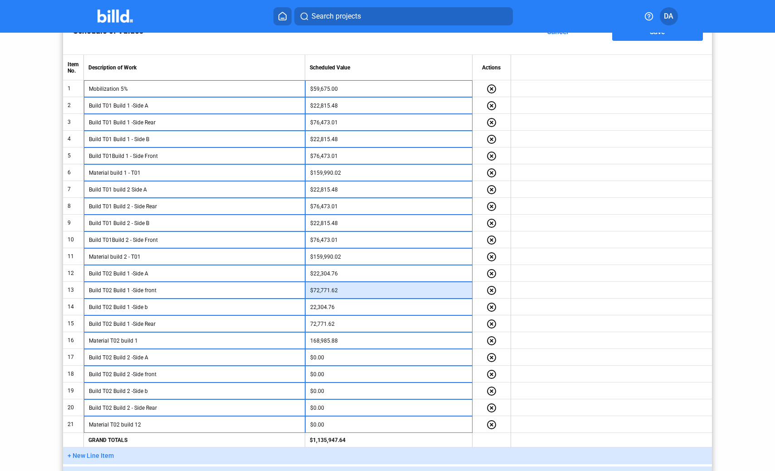
click at [344, 290] on input "$72,771.62" at bounding box center [388, 291] width 157 height 14
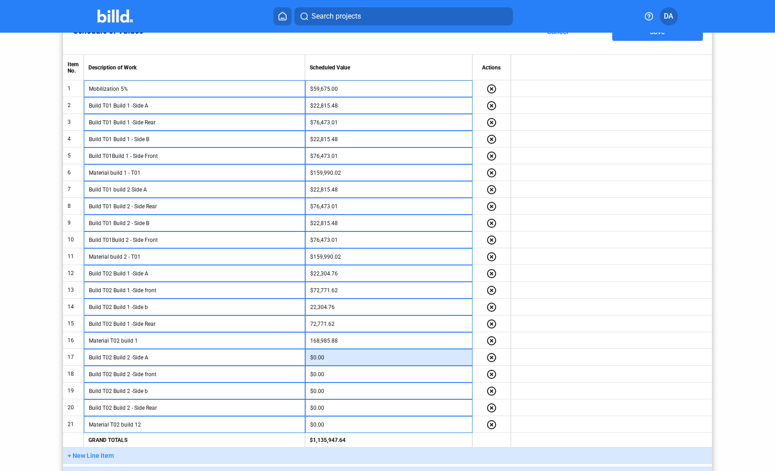
click at [339, 359] on input "$0.00" at bounding box center [388, 358] width 157 height 14
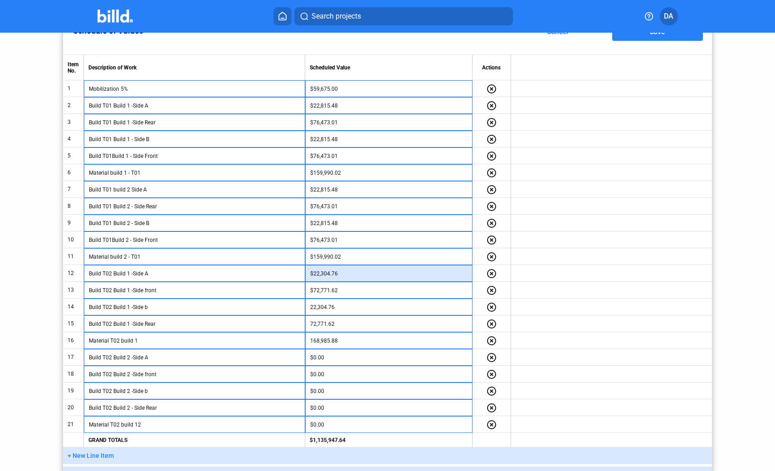
click at [347, 272] on input "$22,304.76" at bounding box center [388, 274] width 157 height 14
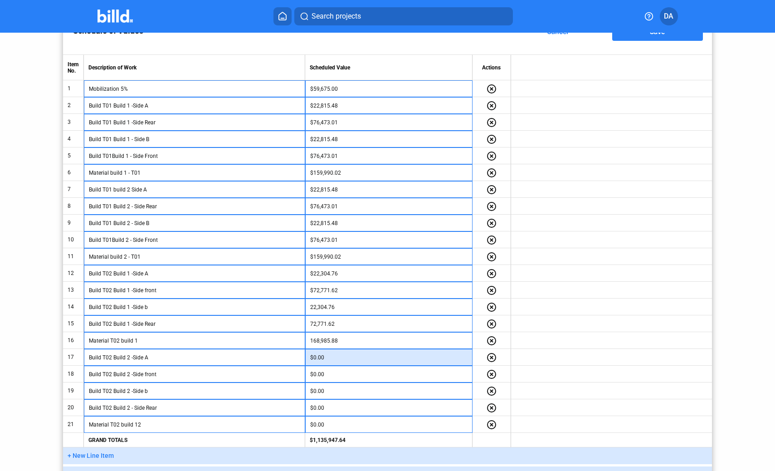
click at [339, 360] on input "$0.00" at bounding box center [388, 358] width 157 height 14
paste input "22,304.76"
type input "22,304.76"
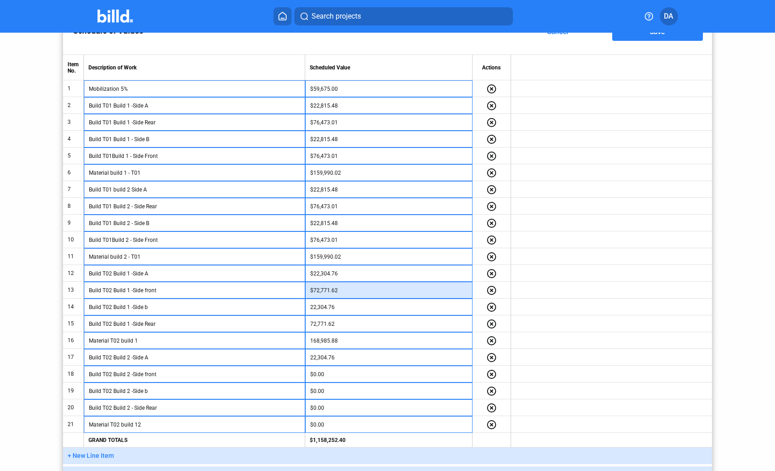
click at [347, 290] on input "$72,771.62" at bounding box center [388, 291] width 157 height 14
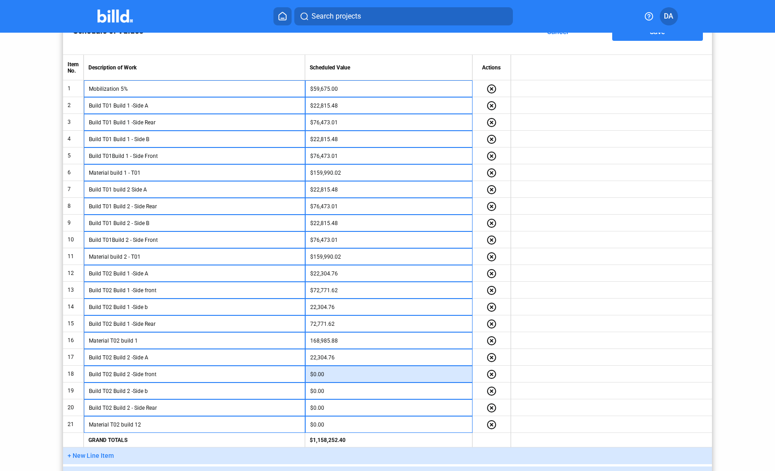
click at [333, 371] on input "$0.00" at bounding box center [388, 374] width 157 height 14
paste input "72,771.62"
type input "72,771.62"
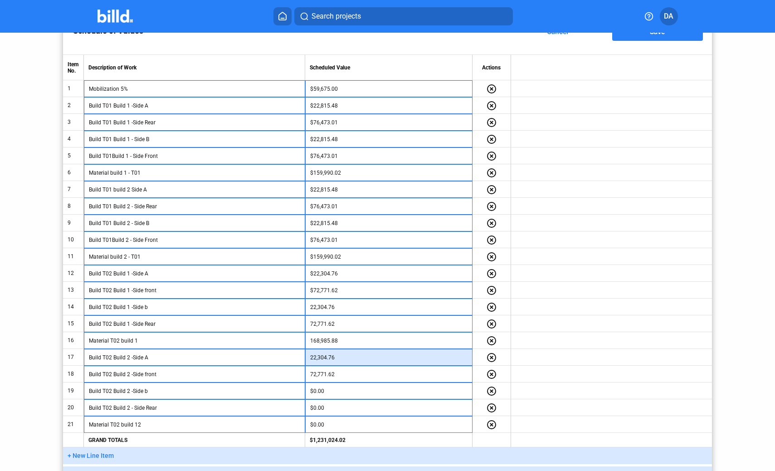
click at [340, 353] on input "22,304.76" at bounding box center [388, 358] width 157 height 14
click at [344, 357] on input "22,304.76" at bounding box center [388, 358] width 157 height 14
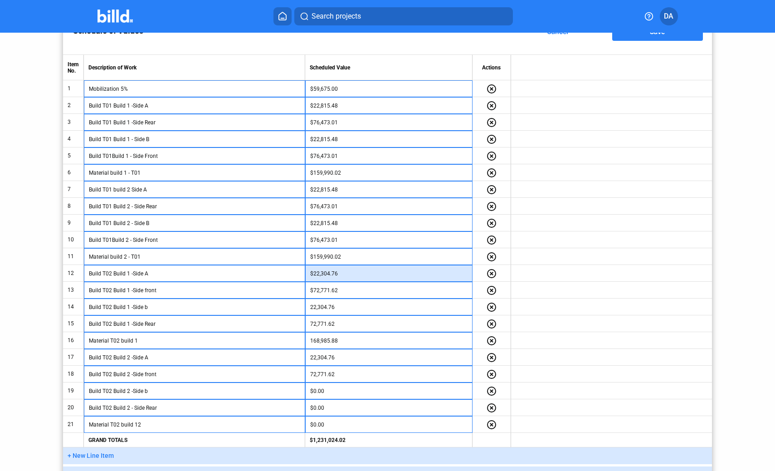
click at [348, 276] on input "$22,304.76" at bounding box center [388, 274] width 157 height 14
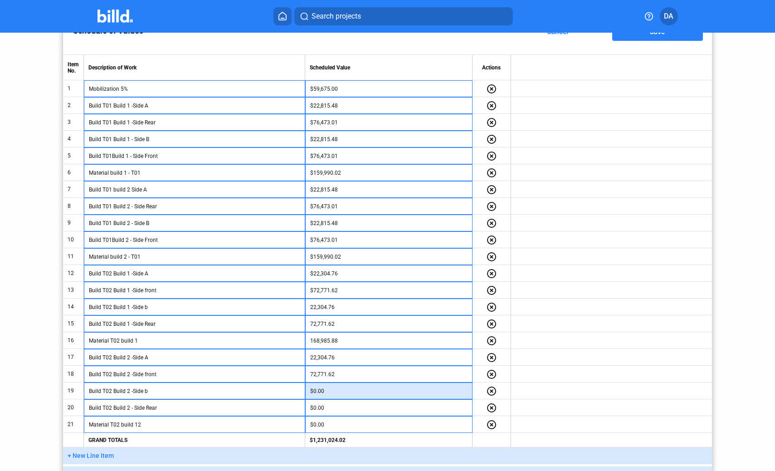
click at [335, 393] on input "$0.00" at bounding box center [388, 391] width 157 height 14
paste input "22,304.76"
type input "22,304.76"
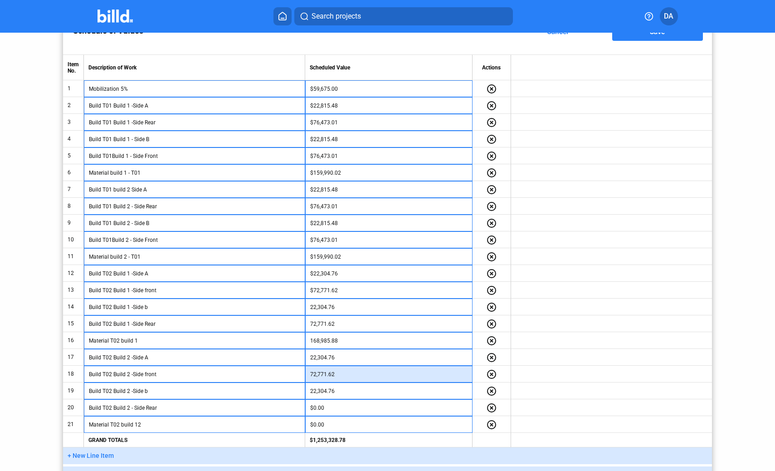
click at [342, 376] on input "72,771.62" at bounding box center [388, 374] width 157 height 14
type input "$72,771.62"
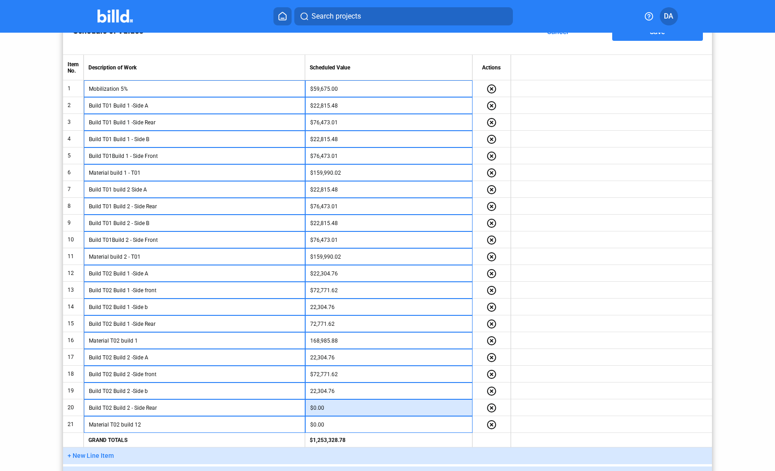
click at [338, 409] on input "$0.00" at bounding box center [388, 408] width 157 height 14
paste input "72,771.62"
type input "72,771.62"
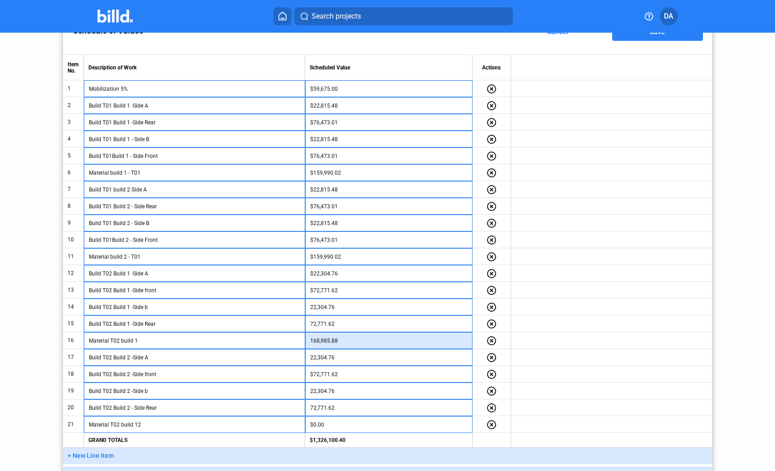
click at [347, 344] on input "168,985.88" at bounding box center [388, 341] width 157 height 14
type input "$168,985.88"
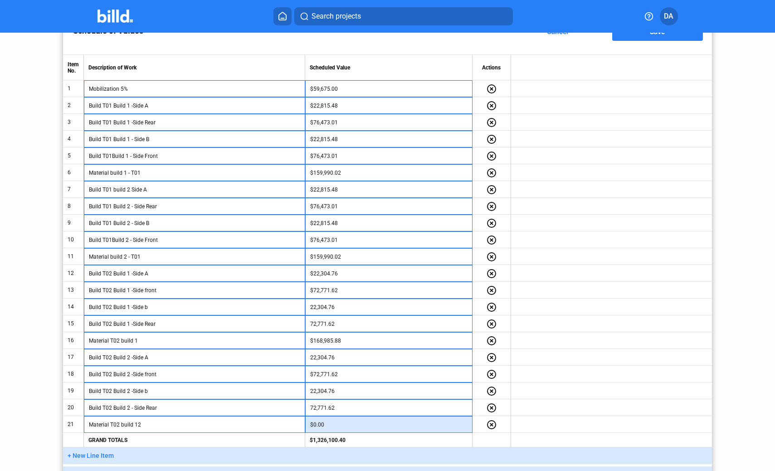
click at [332, 422] on input "$0.00" at bounding box center [388, 425] width 157 height 14
paste input "168,985.88"
type input "168,985.88"
click at [285, 458] on button "+ New Line Item" at bounding box center [387, 455] width 649 height 17
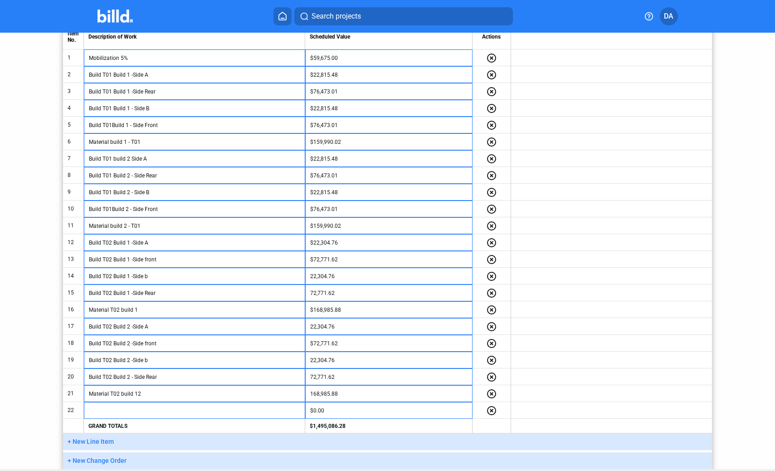
scroll to position [182, 0]
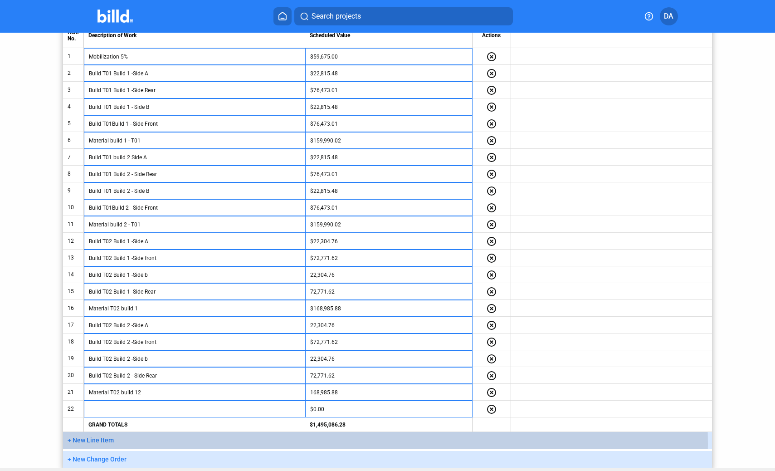
click at [284, 444] on button "+ New Line Item" at bounding box center [387, 440] width 649 height 17
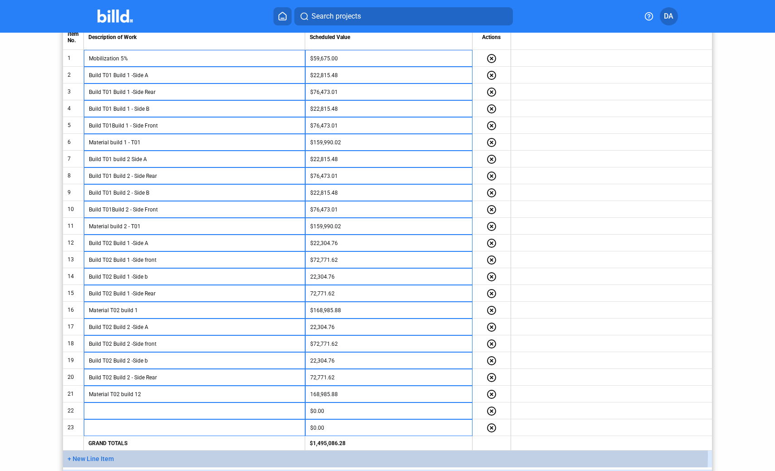
click at [283, 454] on button "+ New Line Item" at bounding box center [387, 458] width 649 height 17
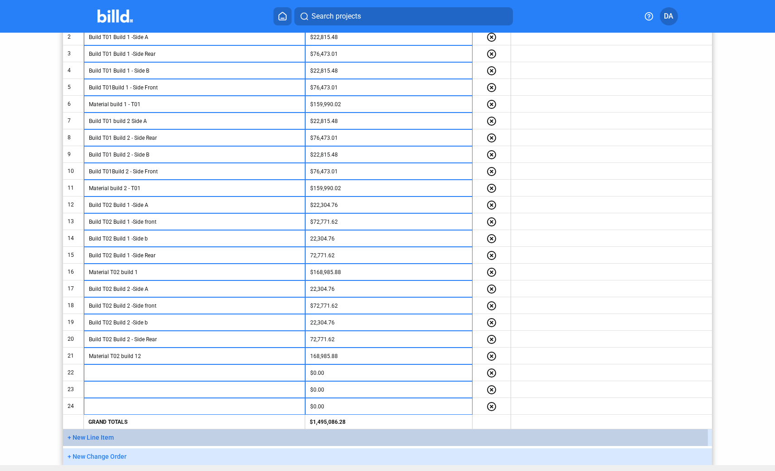
click at [285, 438] on button "+ New Line Item" at bounding box center [387, 437] width 649 height 17
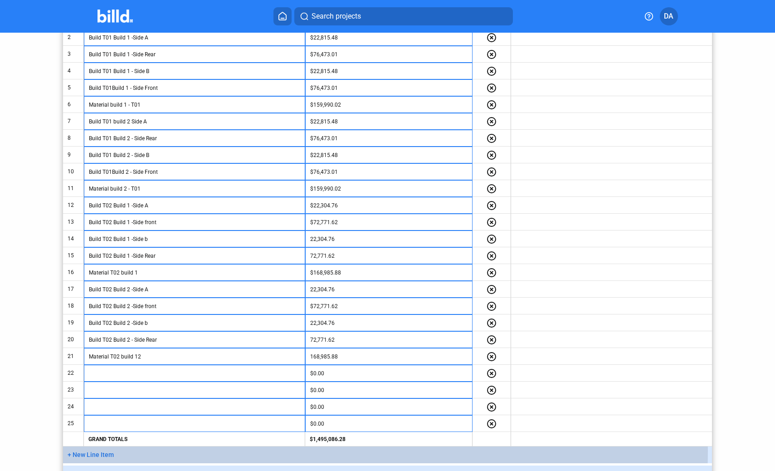
click at [284, 451] on button "+ New Line Item" at bounding box center [387, 454] width 649 height 17
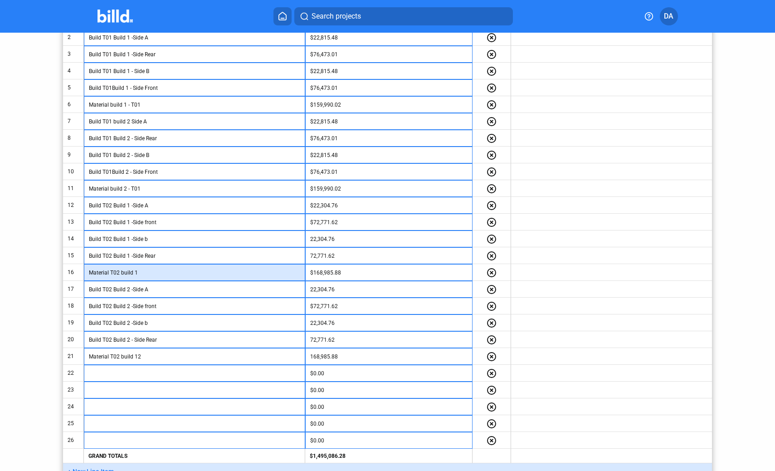
click at [156, 276] on input "Material T02 build 1" at bounding box center [194, 273] width 211 height 14
type input "Material T02 build 2"
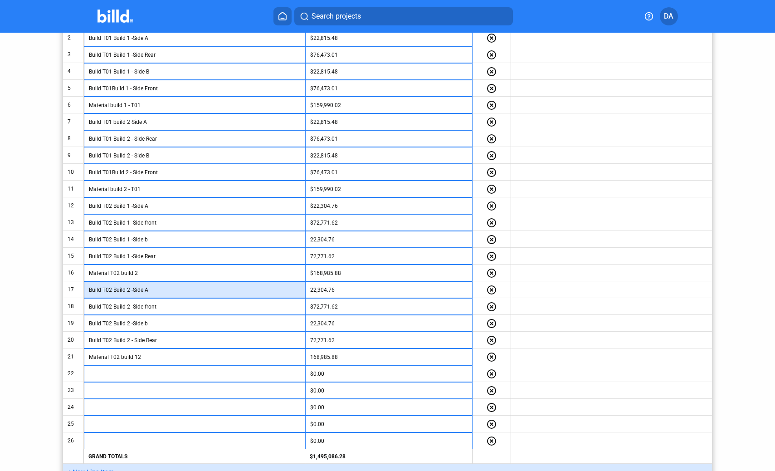
scroll to position [220, 0]
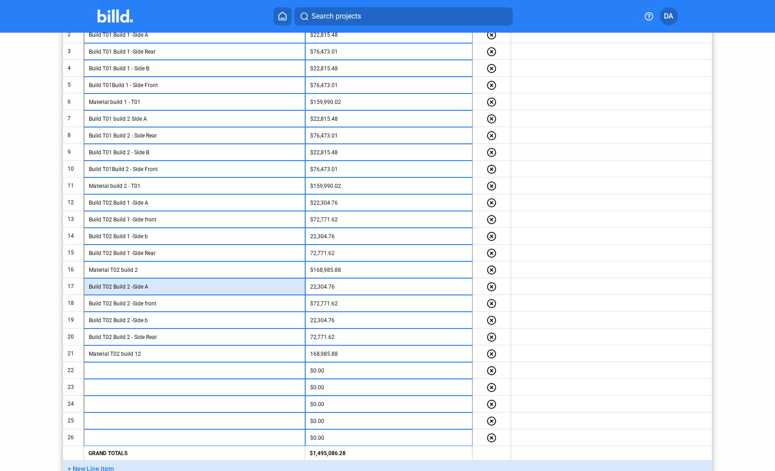
drag, startPoint x: 157, startPoint y: 291, endPoint x: 87, endPoint y: 285, distance: 69.6
click at [87, 285] on td "Build T02 Build 2 -Side A" at bounding box center [194, 286] width 221 height 17
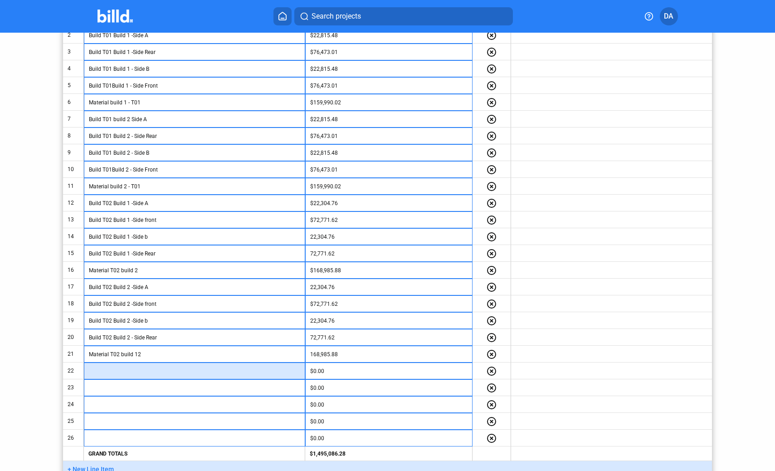
click at [138, 374] on input "text" at bounding box center [194, 371] width 211 height 14
paste input "Build T02 Build 2 -Side A"
type input "Build T02 Build 2 -Side A"
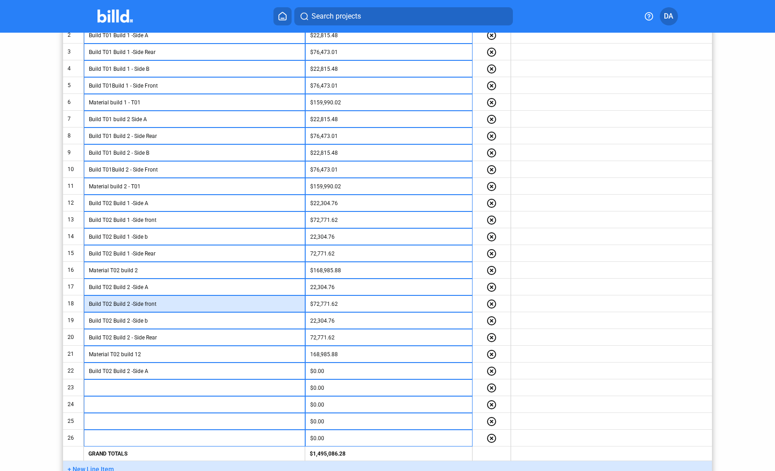
scroll to position [223, 0]
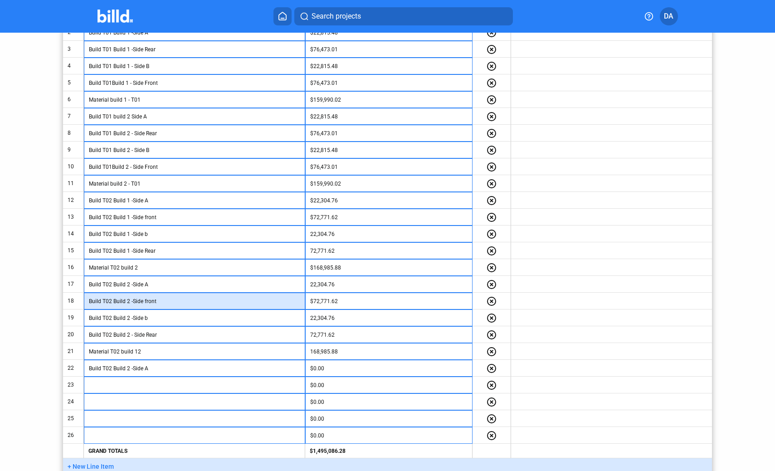
drag, startPoint x: 162, startPoint y: 304, endPoint x: 78, endPoint y: 299, distance: 83.6
click at [78, 299] on tr "18 Build T02 Build 2 -Side front $72,771.62 highlight_remove" at bounding box center [387, 301] width 649 height 17
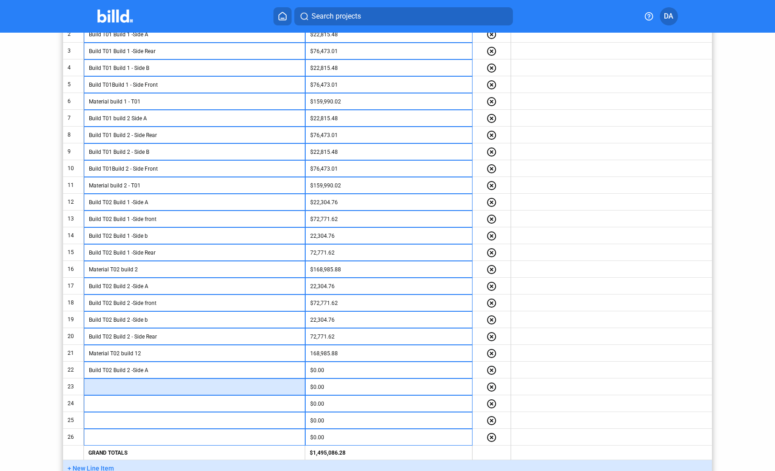
click at [135, 386] on input "text" at bounding box center [194, 387] width 211 height 14
paste input "Build T02 Build 2 -Side front"
type input "Build T02 Build 2 -Side front"
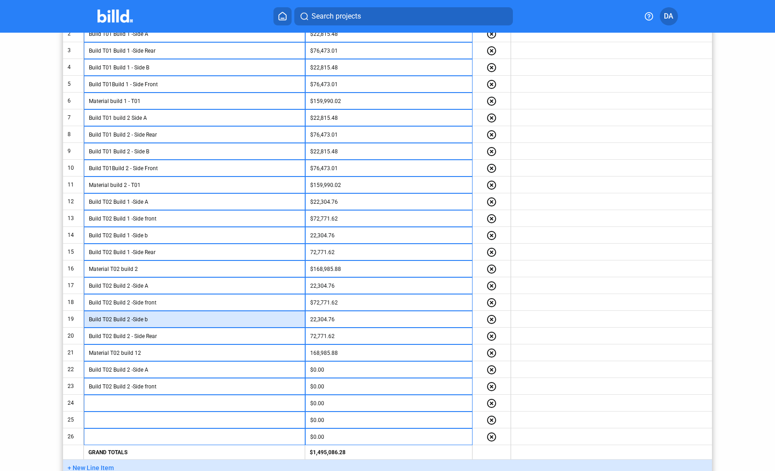
drag, startPoint x: 152, startPoint y: 320, endPoint x: 75, endPoint y: 320, distance: 77.1
click at [75, 320] on tr "19 Build T02 Build 2 -Side b 22,304.76 highlight_remove" at bounding box center [387, 319] width 649 height 17
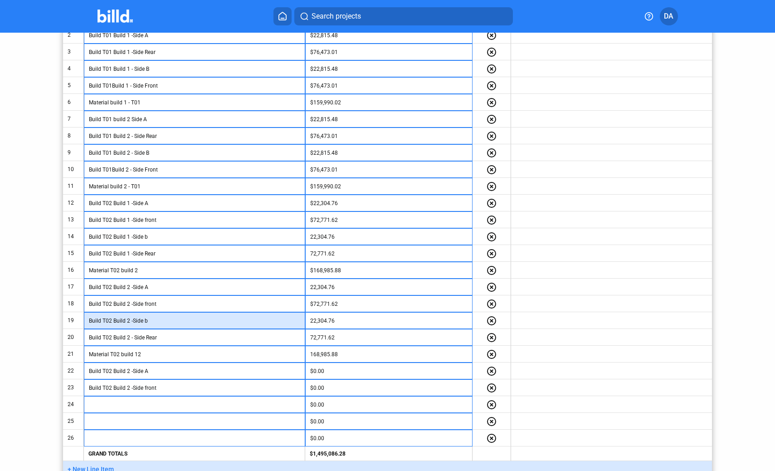
scroll to position [220, 0]
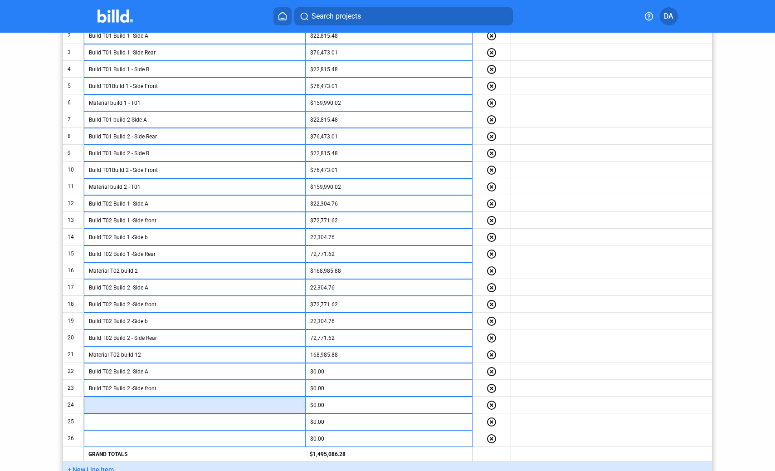
click at [106, 404] on input "text" at bounding box center [194, 405] width 211 height 14
paste input "Build T02 Build 2 -Side b"
type input "Build T02 Build 2 -Side b"
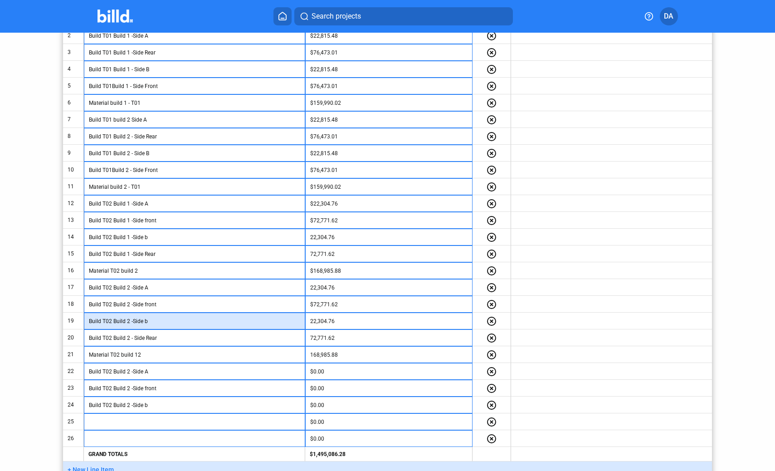
drag, startPoint x: 150, startPoint y: 319, endPoint x: 89, endPoint y: 323, distance: 61.3
click at [91, 322] on input "Build T02 Build 2 -Side b" at bounding box center [194, 321] width 211 height 14
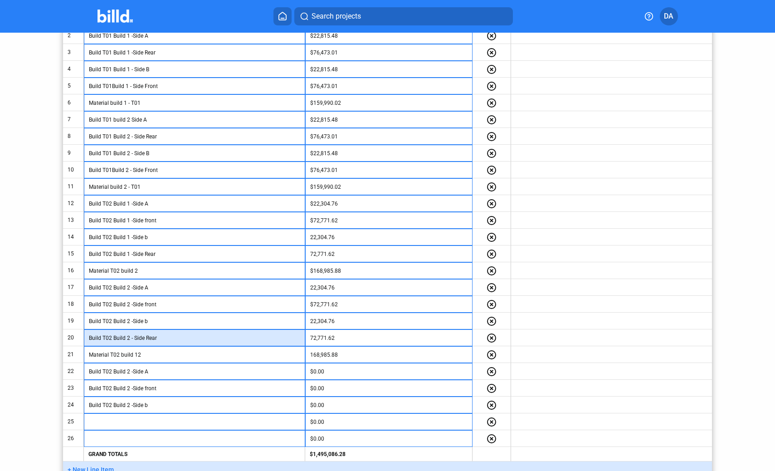
scroll to position [220, 0]
drag, startPoint x: 159, startPoint y: 336, endPoint x: 89, endPoint y: 337, distance: 69.4
click at [88, 337] on td "Build T02 Build 2 - Side Rear" at bounding box center [194, 337] width 221 height 17
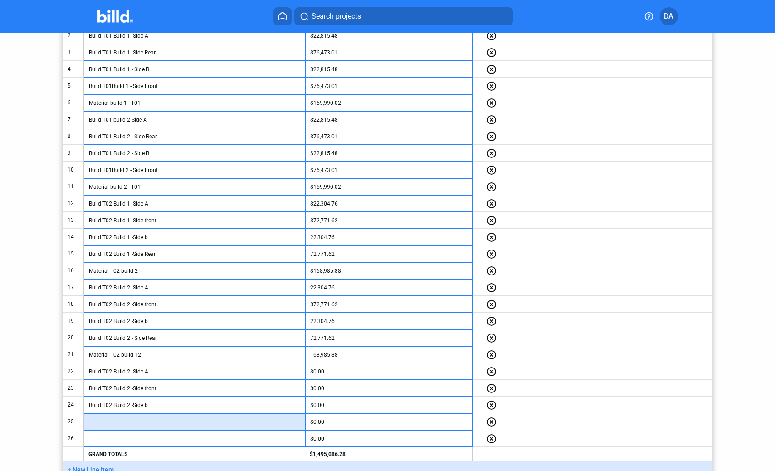
click at [155, 420] on input "text" at bounding box center [194, 422] width 211 height 14
paste input "Build T02 Build 2 - Side Rear"
type input "Build T02 Build 2 - Side Rear"
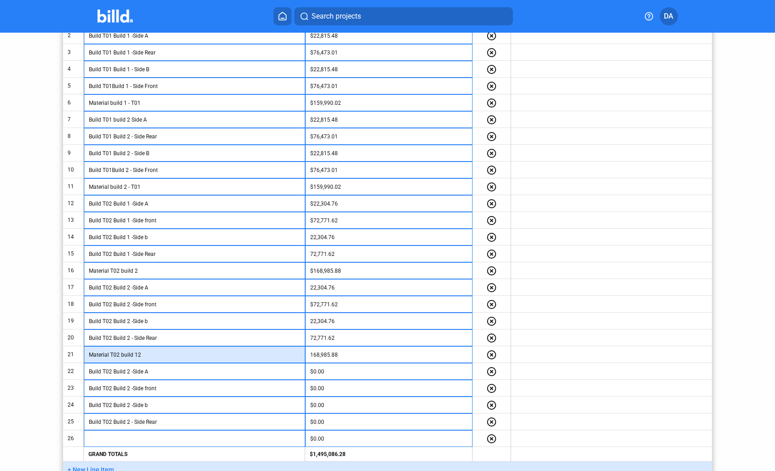
drag, startPoint x: 152, startPoint y: 355, endPoint x: 70, endPoint y: 351, distance: 82.7
click at [69, 351] on tr "21 Material T02 build 12 168,985.88 highlight_remove" at bounding box center [387, 354] width 649 height 17
click at [140, 355] on input "Material T02 build 12" at bounding box center [194, 355] width 211 height 14
click at [138, 355] on input "Material T02 build 12" at bounding box center [194, 355] width 211 height 14
drag, startPoint x: 141, startPoint y: 354, endPoint x: 82, endPoint y: 356, distance: 58.5
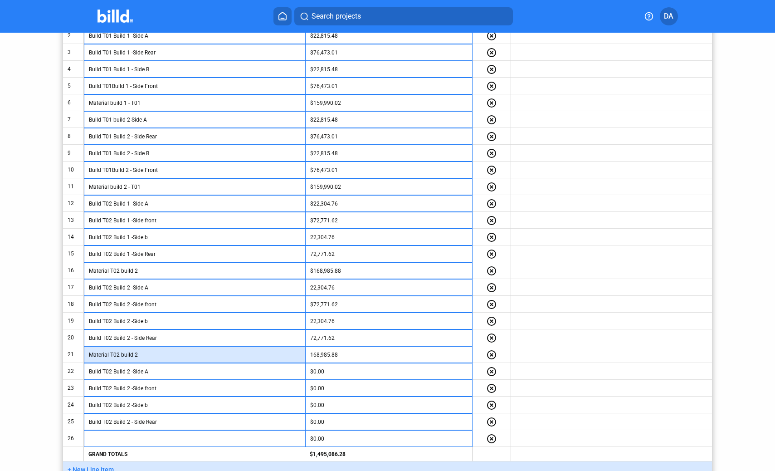
click at [80, 356] on tr "21 Material T02 build 2 168,985.88 highlight_remove" at bounding box center [387, 354] width 649 height 17
type input "Material T02 build 2"
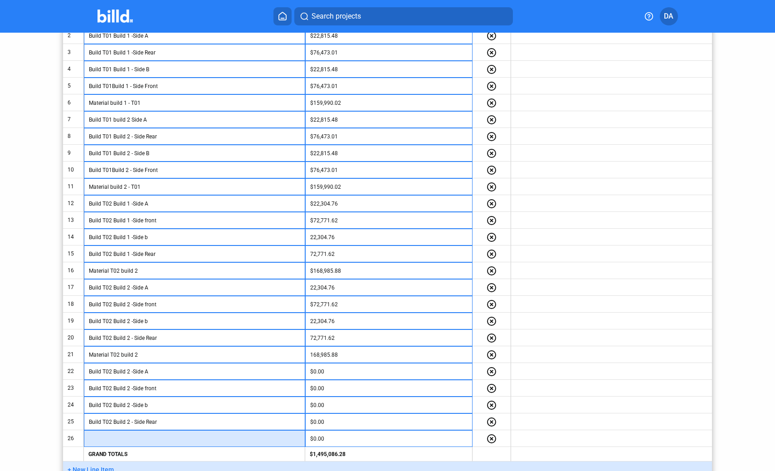
click at [139, 437] on input "text" at bounding box center [194, 439] width 211 height 14
paste input "Material T02 build 2"
type input "Material T02 build 3"
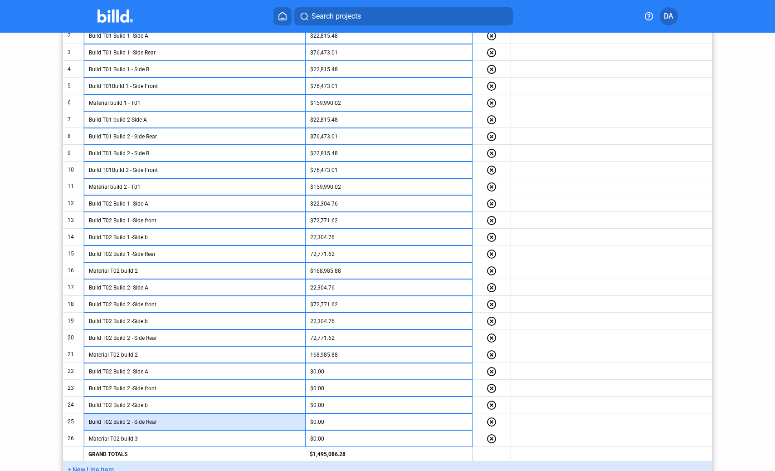
click at [130, 423] on input "Build T02 Build 2 - Side Rear" at bounding box center [194, 422] width 211 height 14
type input "Build T02 Build 3 - Side Rear"
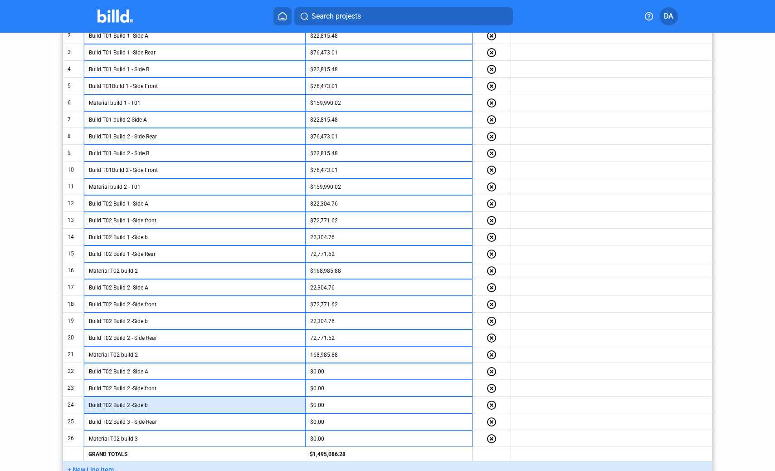
click at [130, 407] on input "Build T02 Build 2 -Side b" at bounding box center [194, 405] width 211 height 14
type input "Build T02 Build 3 -Side b"
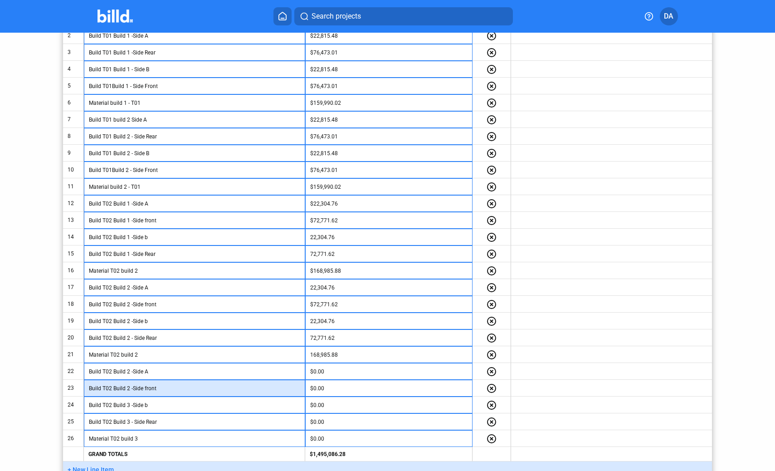
click at [129, 388] on input "Build T02 Build 2 -Side front" at bounding box center [194, 389] width 211 height 14
type input "Build T02 Build 3 -Side front"
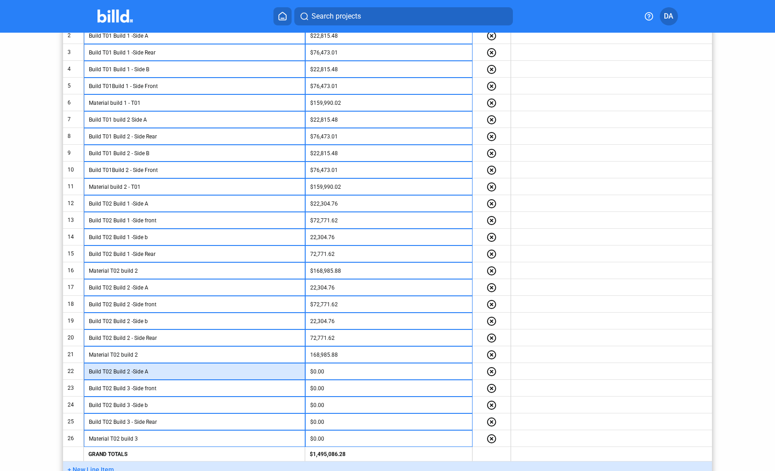
click at [129, 372] on input "Build T02 Build 2 -Side A" at bounding box center [194, 372] width 211 height 14
type input "Build T02 Build 3 -Side A"
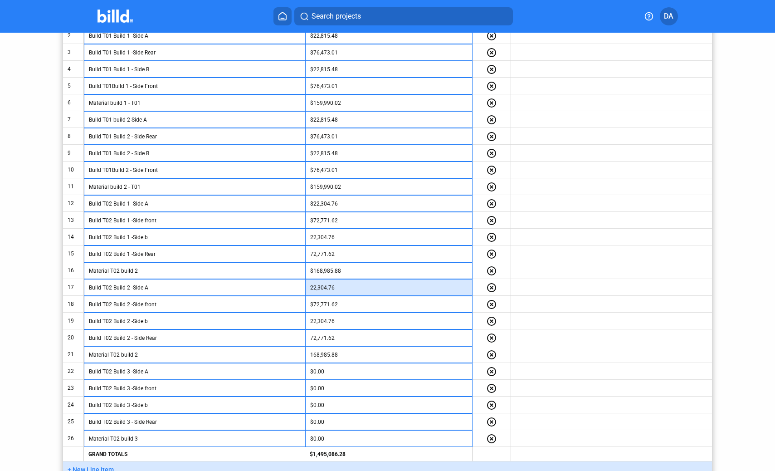
click at [335, 283] on input "22,304.76" at bounding box center [388, 288] width 157 height 14
click at [342, 288] on input "22,304.76" at bounding box center [388, 288] width 157 height 14
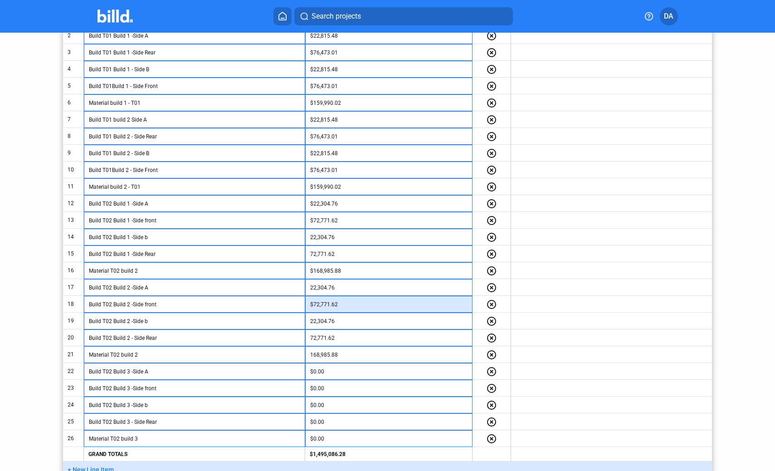
click at [341, 305] on input "$72,771.62" at bounding box center [388, 305] width 157 height 14
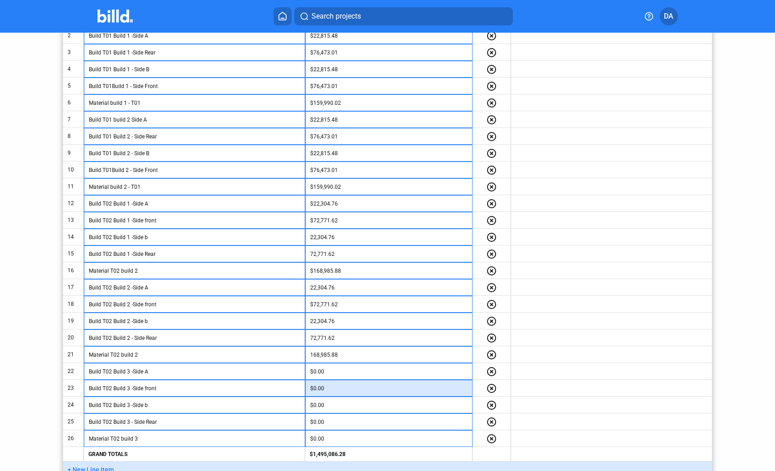
click at [337, 389] on input "$0.00" at bounding box center [388, 389] width 157 height 14
paste input "72,771.62"
type input "72,771.62"
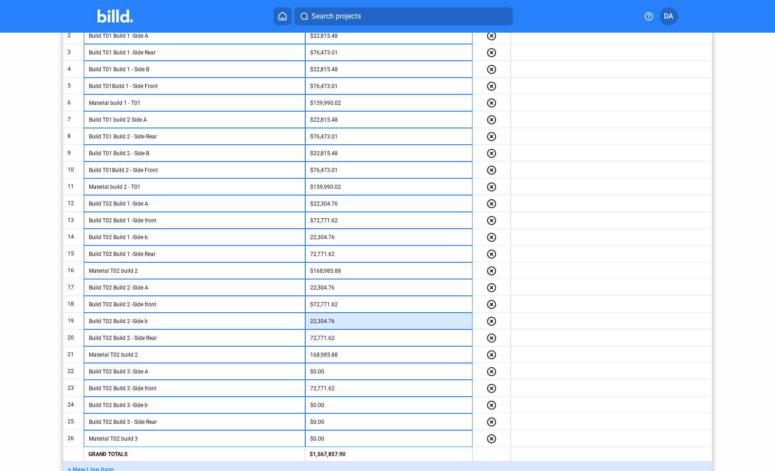
click at [341, 320] on input "22,304.76" at bounding box center [388, 321] width 157 height 14
type input "$22,304.76"
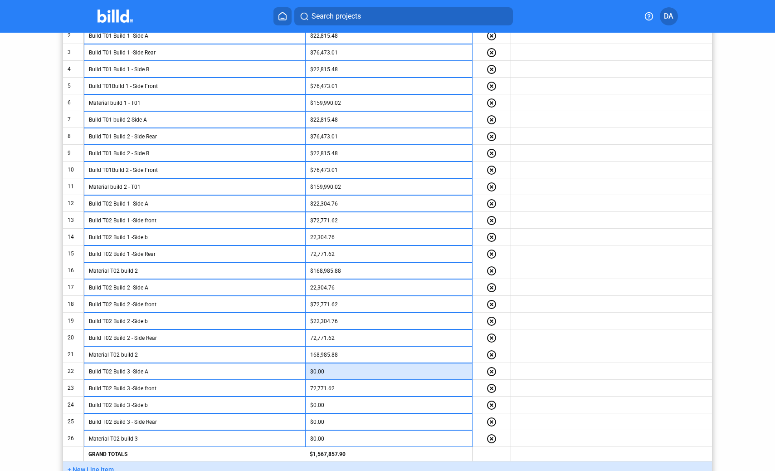
click at [336, 370] on input "$0.00" at bounding box center [388, 372] width 157 height 14
paste input "22,304.76"
type input "22,304.76"
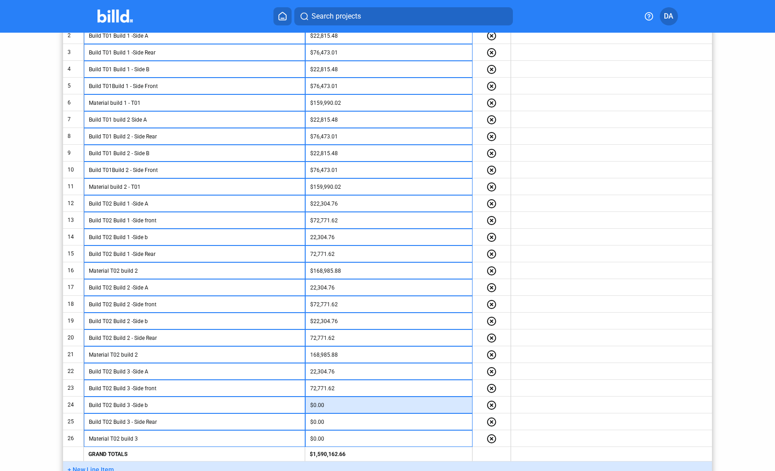
click at [332, 409] on input "$0.00" at bounding box center [388, 405] width 157 height 14
paste input "22,304.76"
type input "22,304.76"
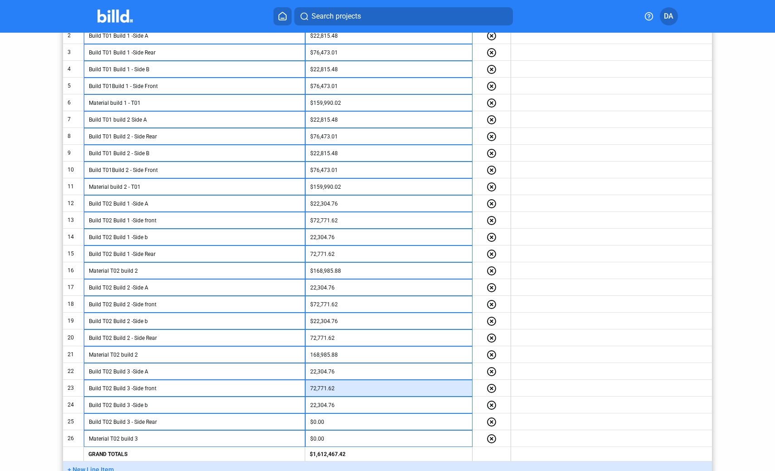
click at [340, 387] on input "72,771.62" at bounding box center [388, 389] width 157 height 14
type input "$72,771.62"
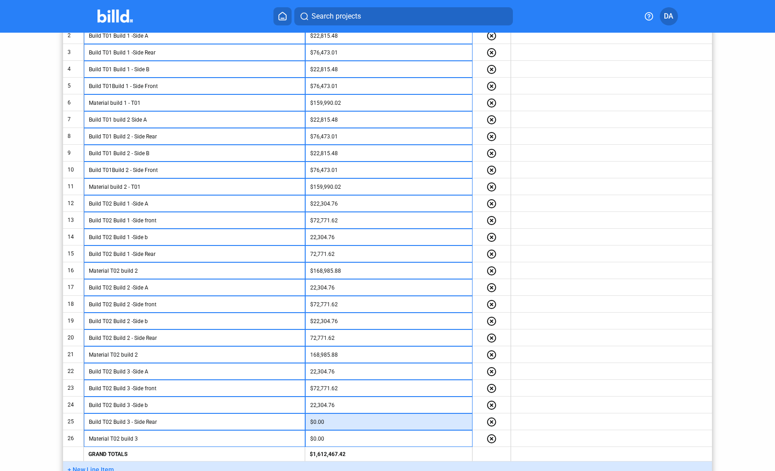
click at [338, 419] on input "$0.00" at bounding box center [388, 422] width 157 height 14
paste input "72,771.62"
type input "72,771.62"
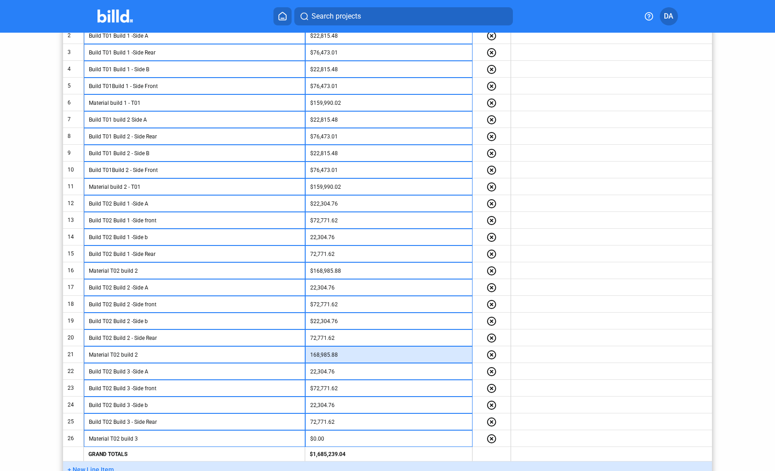
click at [347, 357] on input "168,985.88" at bounding box center [388, 355] width 157 height 14
type input "$168,985.88"
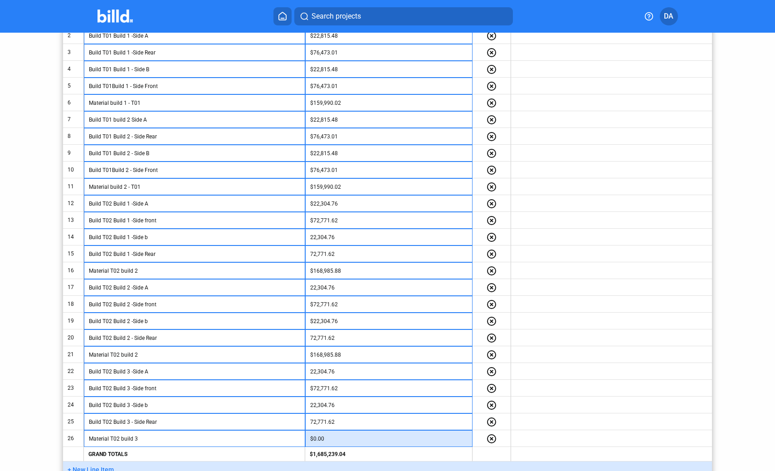
click at [349, 435] on input "$0.00" at bounding box center [388, 439] width 157 height 14
paste input "168,985.88"
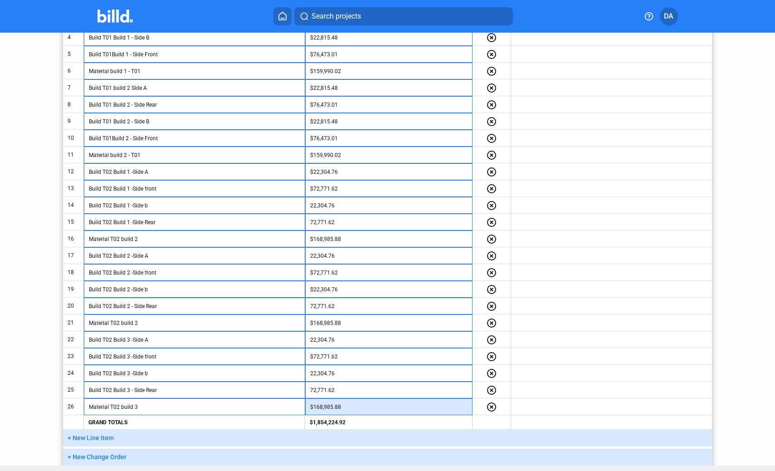
scroll to position [248, 0]
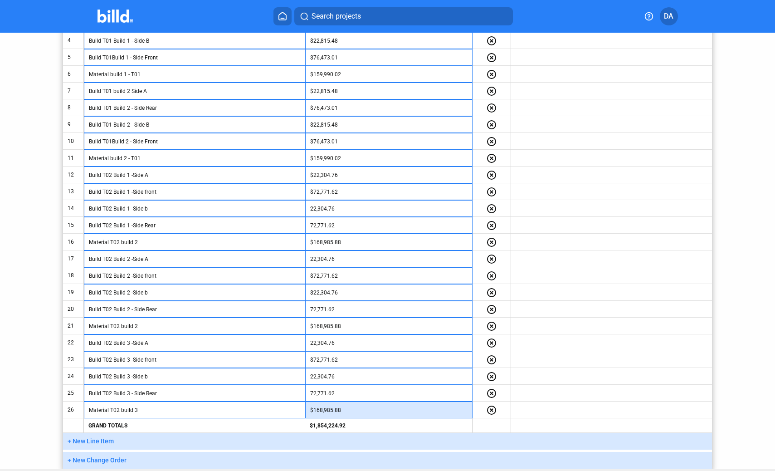
type input "168,985.88"
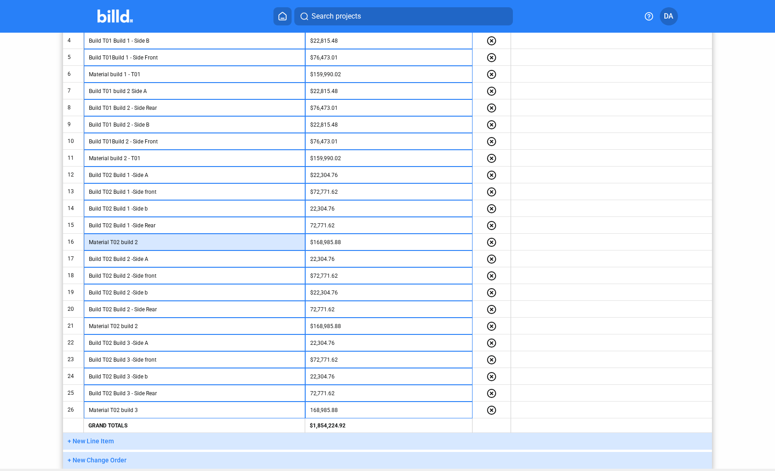
click at [168, 240] on input "Material T02 build 2" at bounding box center [194, 242] width 211 height 14
type input "Material T02 build 1"
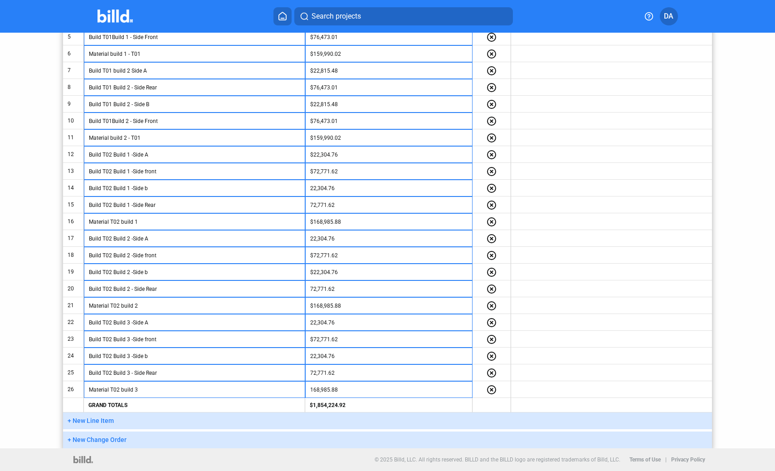
click at [98, 422] on span "+ New Line Item" at bounding box center [91, 420] width 46 height 7
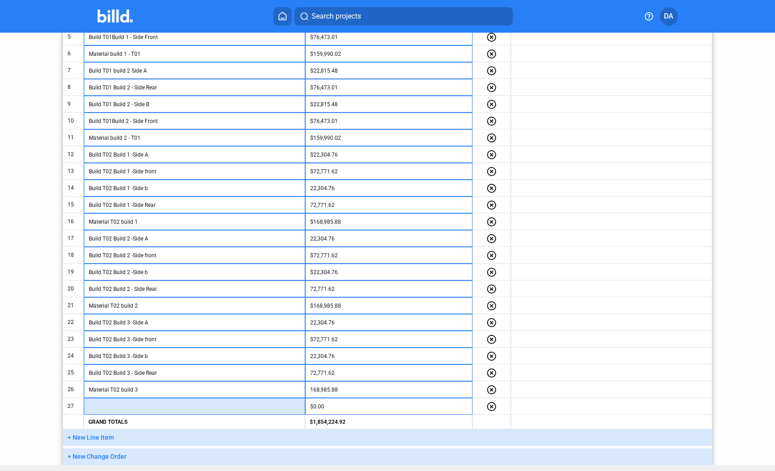
click at [119, 411] on input "text" at bounding box center [194, 407] width 211 height 14
type input "Club House - Back Elevation"
drag, startPoint x: 123, startPoint y: 435, endPoint x: 188, endPoint y: 395, distance: 76.6
click at [123, 434] on button "+ New Line Item" at bounding box center [387, 437] width 649 height 17
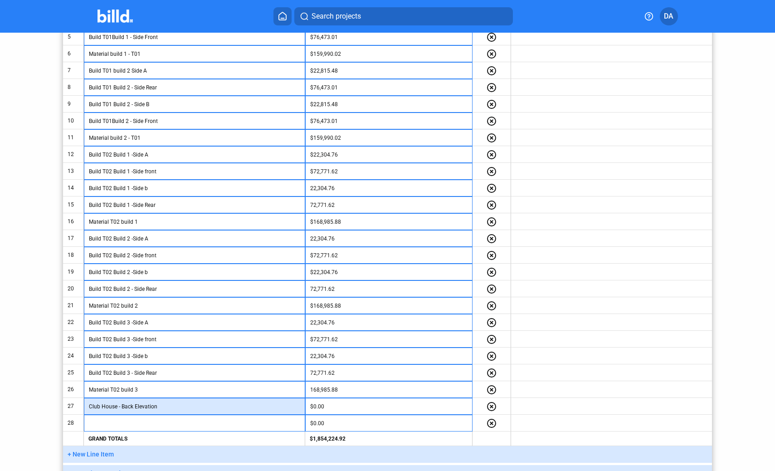
drag, startPoint x: 98, startPoint y: 411, endPoint x: 64, endPoint y: 402, distance: 35.1
click at [64, 402] on tr "27 Club House - Back Elevation $0.00 highlight_remove" at bounding box center [387, 406] width 649 height 17
click at [163, 415] on td at bounding box center [194, 423] width 221 height 17
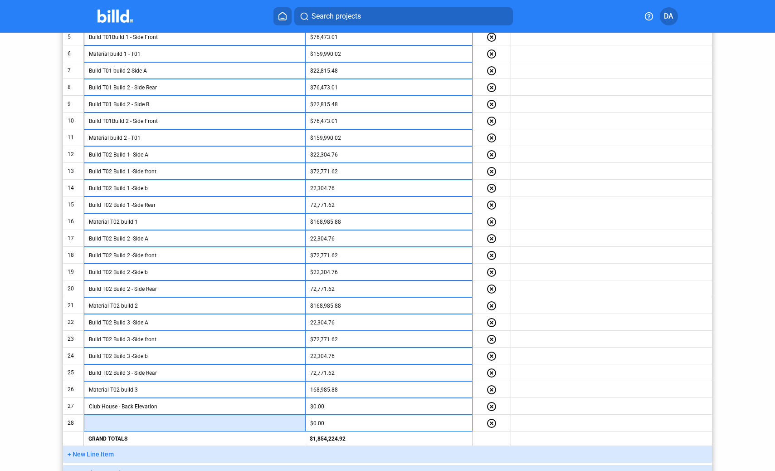
click at [164, 424] on input "text" at bounding box center [194, 423] width 211 height 14
paste input "Club House - Back Elevation"
drag, startPoint x: 157, startPoint y: 425, endPoint x: 150, endPoint y: 425, distance: 7.3
click at [153, 425] on input "Club House - Back Elevation" at bounding box center [194, 423] width 211 height 14
click at [134, 423] on input "Club House - Back Elevation" at bounding box center [194, 423] width 211 height 14
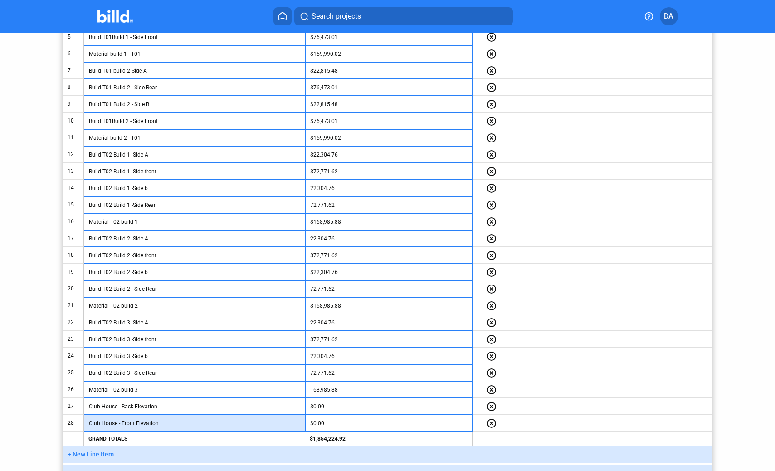
type input "Club House - Front Elevation"
drag, startPoint x: 145, startPoint y: 456, endPoint x: 145, endPoint y: 449, distance: 7.3
click at [145, 456] on button "+ New Line Item" at bounding box center [387, 454] width 649 height 17
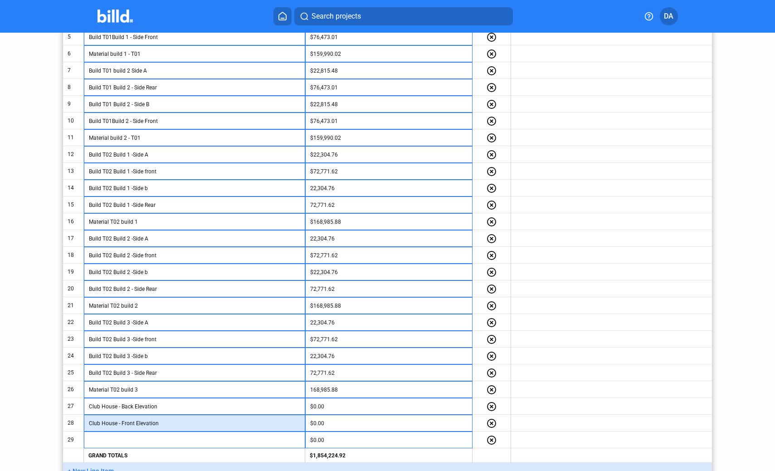
drag, startPoint x: 121, startPoint y: 423, endPoint x: 139, endPoint y: 419, distance: 18.6
click at [39, 415] on div "< Back Hanover Hyannis 2 Schedule of Values Information Edit Retainage for Comp…" at bounding box center [388, 131] width 698 height 734
drag, startPoint x: 161, startPoint y: 422, endPoint x: 78, endPoint y: 417, distance: 83.6
click at [78, 417] on tr "28 Club House - Front Elevation $0.00 highlight_remove" at bounding box center [387, 423] width 649 height 17
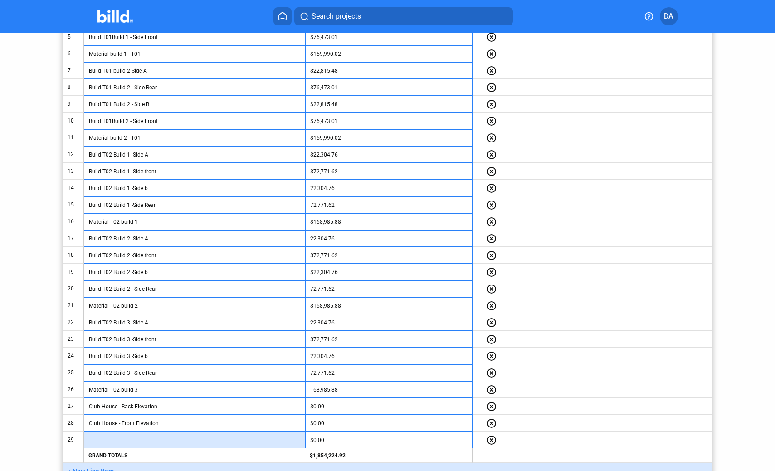
click at [134, 442] on input "text" at bounding box center [194, 440] width 211 height 14
paste input "Club House - Front Elevation"
drag, startPoint x: 134, startPoint y: 440, endPoint x: 122, endPoint y: 440, distance: 11.4
click at [122, 440] on input "Club House - Front Elevation" at bounding box center [194, 440] width 211 height 14
click at [196, 440] on input "Club House - Side Elevation" at bounding box center [194, 440] width 211 height 14
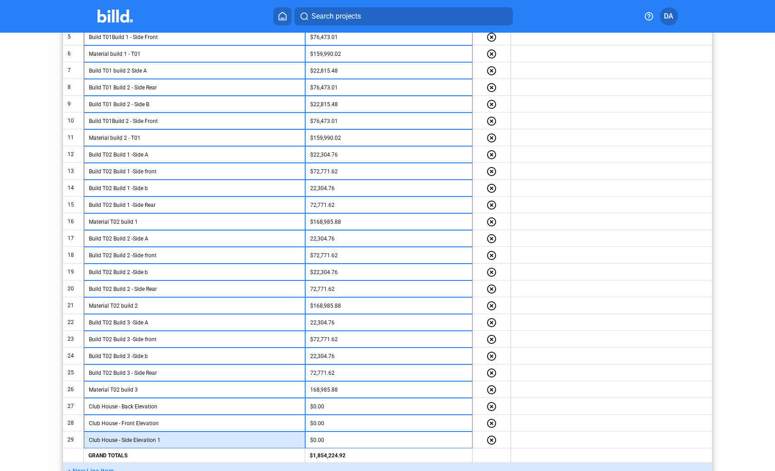
drag, startPoint x: 166, startPoint y: 440, endPoint x: 69, endPoint y: 440, distance: 96.6
click at [69, 440] on tr "29 Club House - Side Elevation 1 $0.00 highlight_remove" at bounding box center [387, 439] width 649 height 17
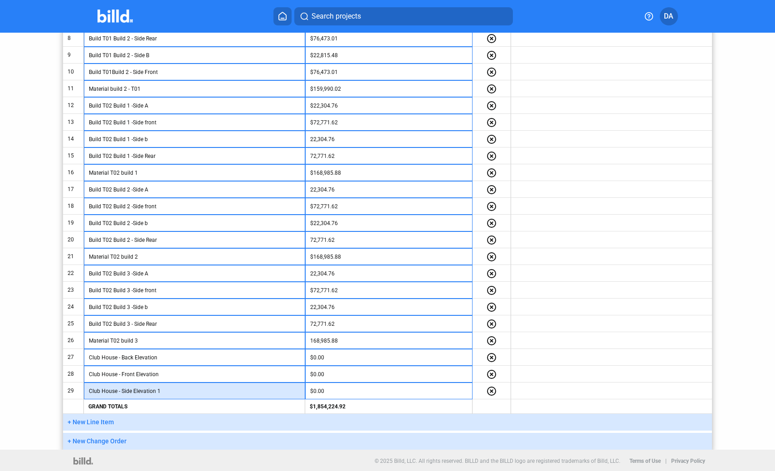
scroll to position [319, 0]
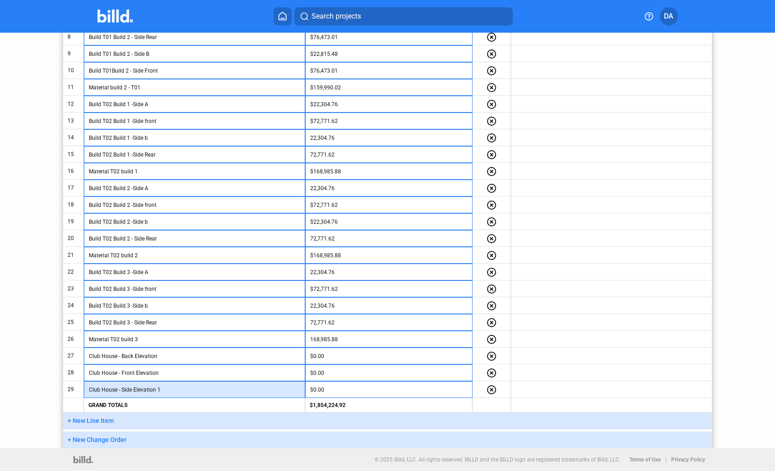
type input "Club House - Side Elevation 1"
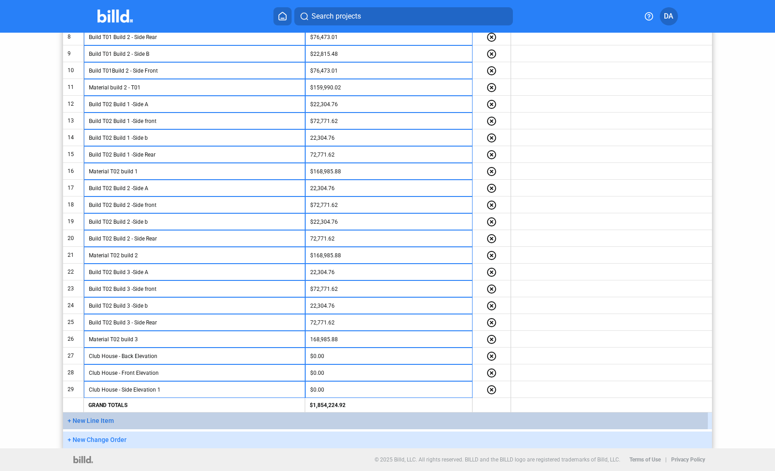
click at [147, 418] on button "+ New Line Item" at bounding box center [387, 420] width 649 height 17
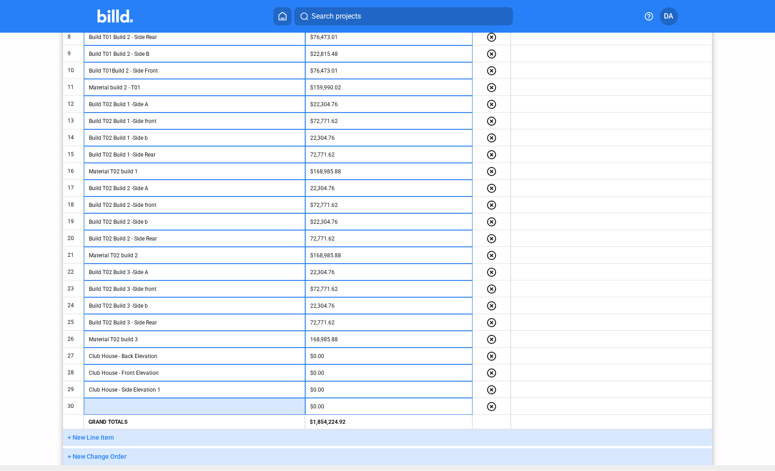
click at [129, 407] on input "text" at bounding box center [194, 407] width 211 height 14
paste input "Club House - Side Elevation 1"
type input "Club House - Side Elevation 2"
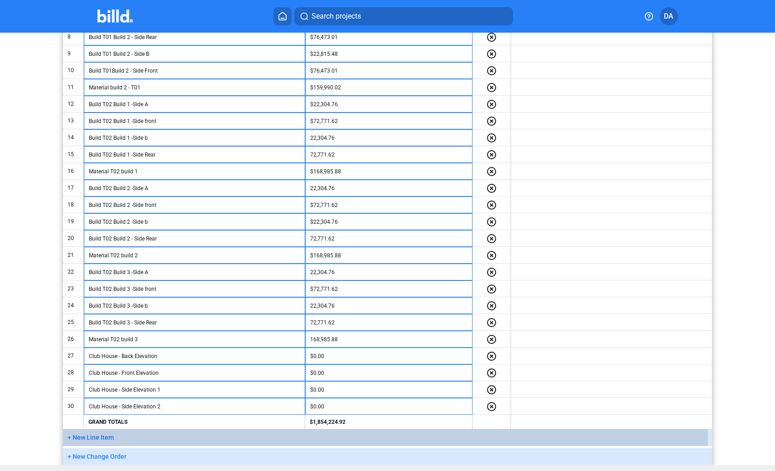
click at [147, 435] on button "+ New Line Item" at bounding box center [387, 437] width 649 height 17
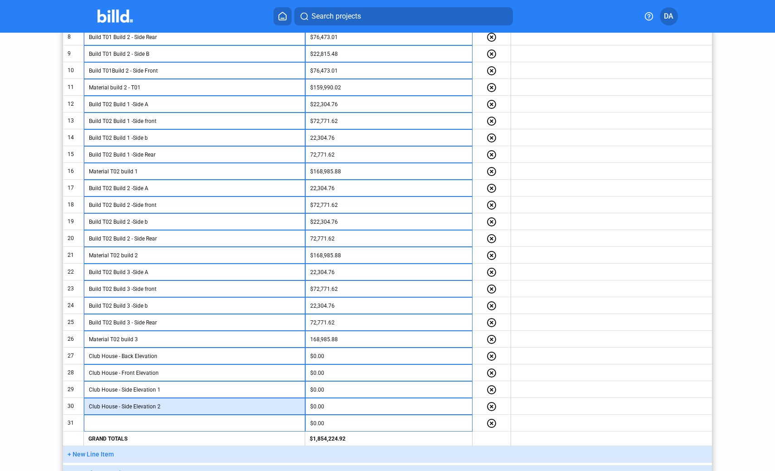
drag, startPoint x: 121, startPoint y: 407, endPoint x: 84, endPoint y: 405, distance: 36.8
click at [84, 405] on td "Club House - Side Elevation 2" at bounding box center [194, 406] width 221 height 17
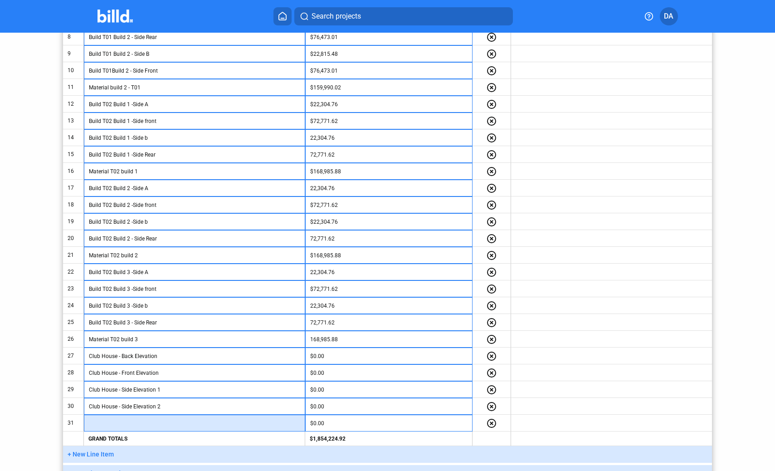
click at [111, 423] on input "text" at bounding box center [194, 423] width 211 height 14
paste input "Club House -"
drag, startPoint x: 122, startPoint y: 423, endPoint x: 142, endPoint y: 436, distance: 24.5
click at [122, 423] on input "Club House - Material" at bounding box center [194, 423] width 211 height 14
type input "Club House - Material"
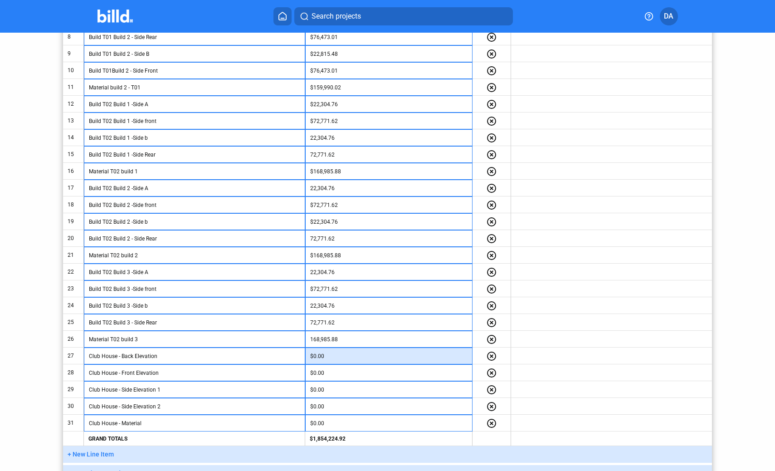
click at [336, 360] on input "$0.00" at bounding box center [388, 356] width 157 height 14
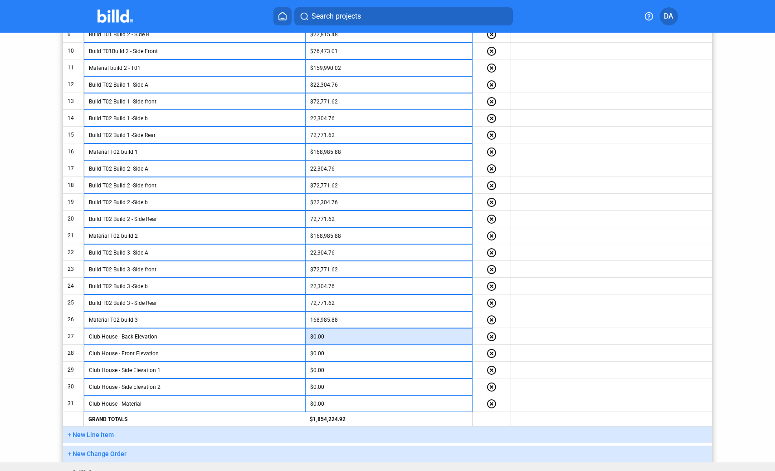
scroll to position [337, 0]
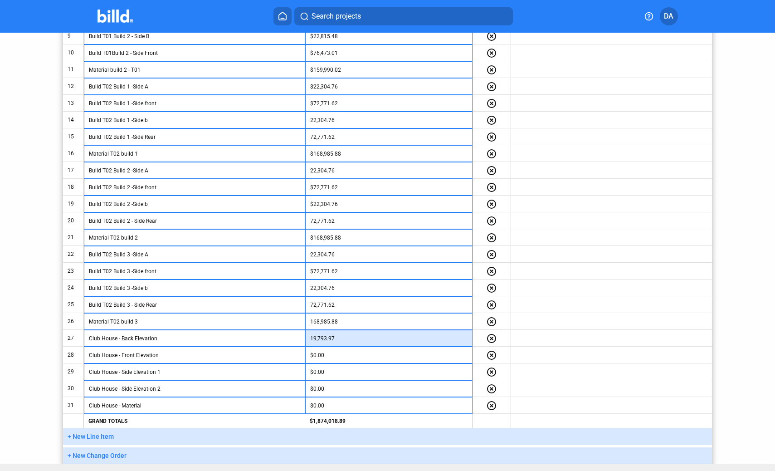
type input "19,793.97"
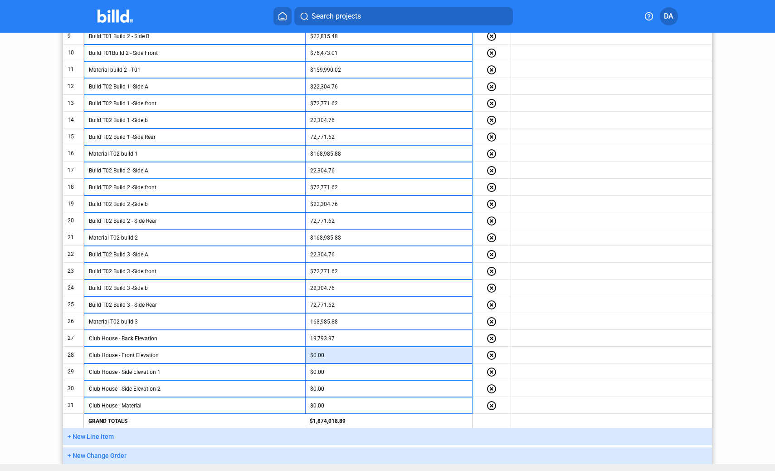
click at [336, 358] on input "$0.00" at bounding box center [388, 355] width 157 height 14
type input "8,426.88"
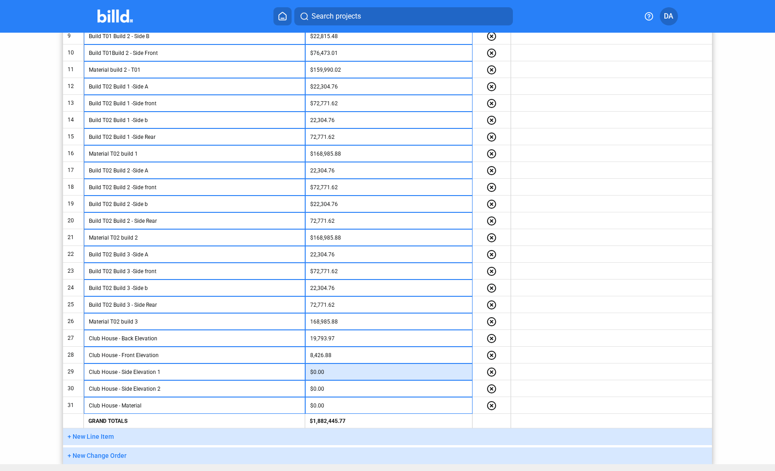
click at [375, 372] on input "$0.00" at bounding box center [388, 372] width 157 height 14
type input "4,627.07"
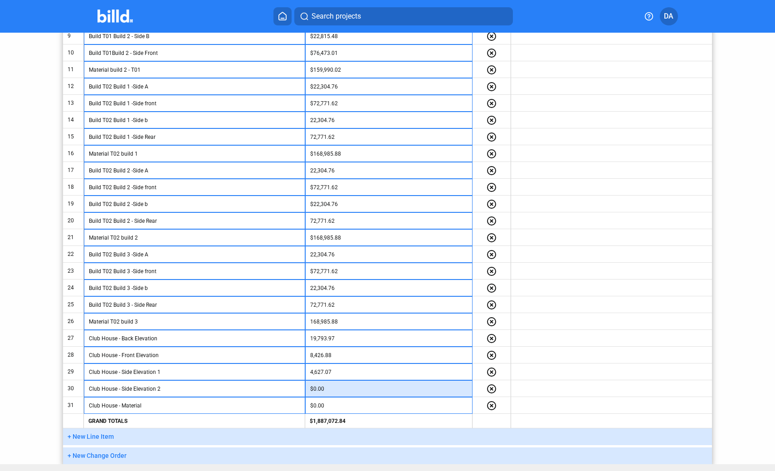
click at [345, 389] on input "$0.00" at bounding box center [388, 389] width 157 height 14
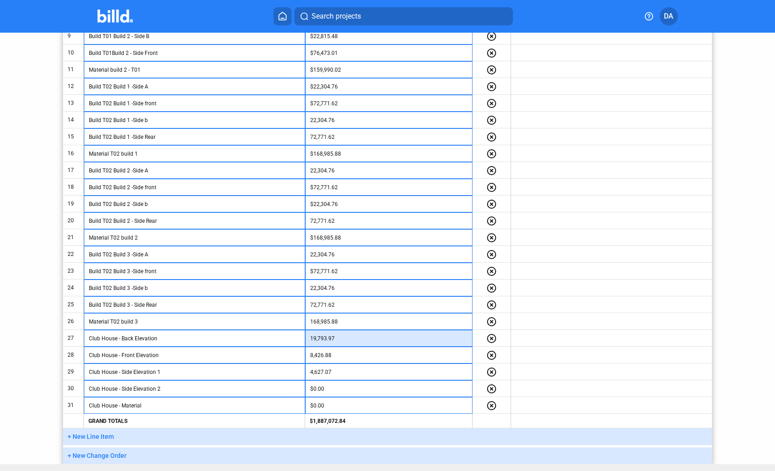
click at [354, 340] on input "19,793.97" at bounding box center [388, 339] width 157 height 14
type input "$19,793.97"
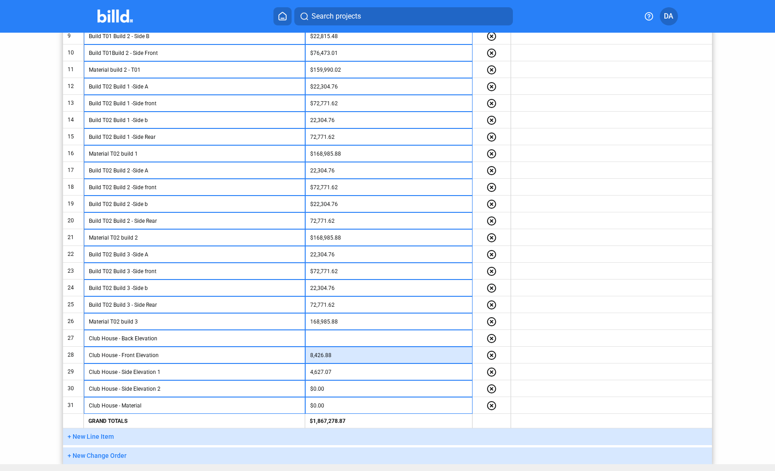
click at [355, 359] on input "8,426.88" at bounding box center [388, 355] width 157 height 14
type input "$8,426.88"
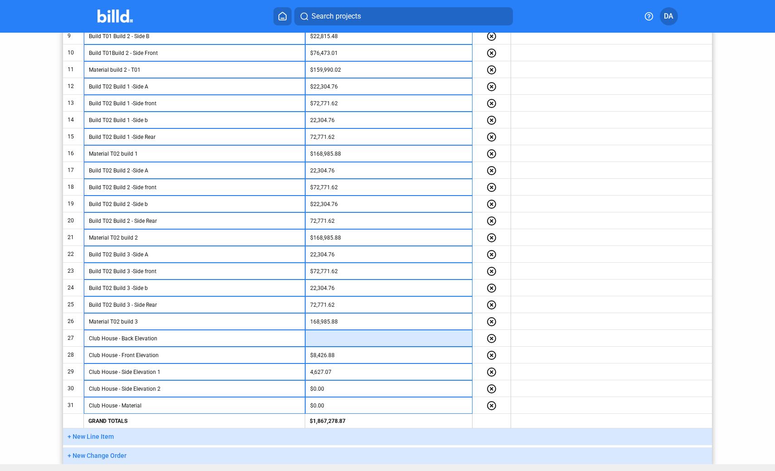
click at [353, 338] on input at bounding box center [388, 339] width 157 height 14
paste input "8,426.88"
type input "8,426.88"
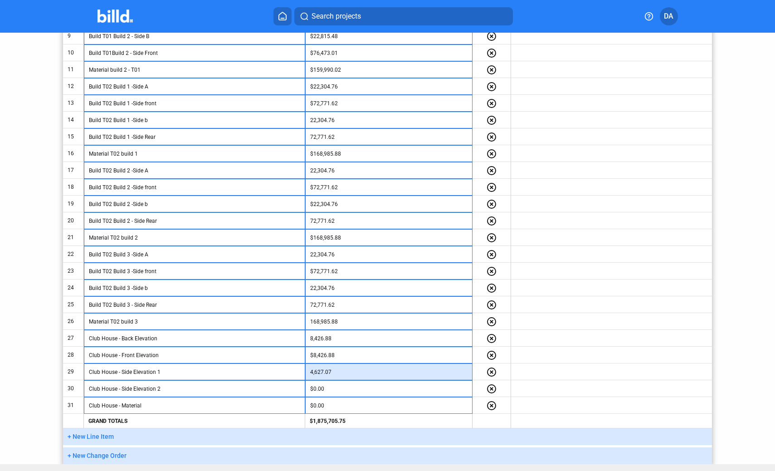
click at [341, 371] on input "4,627.07" at bounding box center [388, 372] width 157 height 14
type input "$4,627.07"
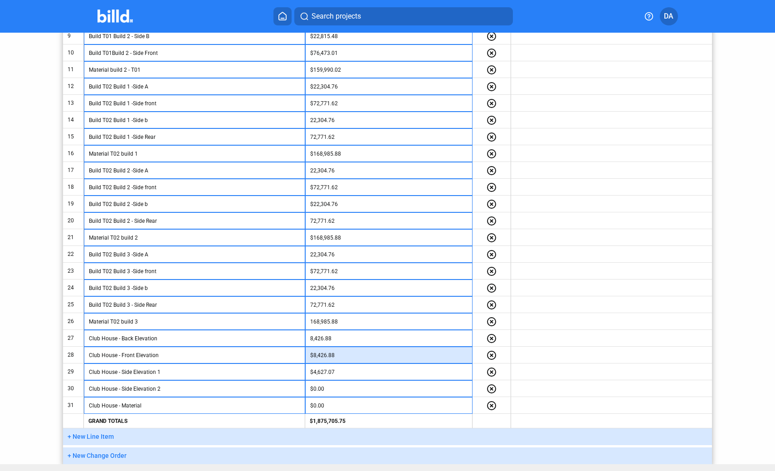
click at [336, 357] on input "$8,426.88" at bounding box center [388, 355] width 157 height 14
paste input "4,627.07"
type input "4,627.07"
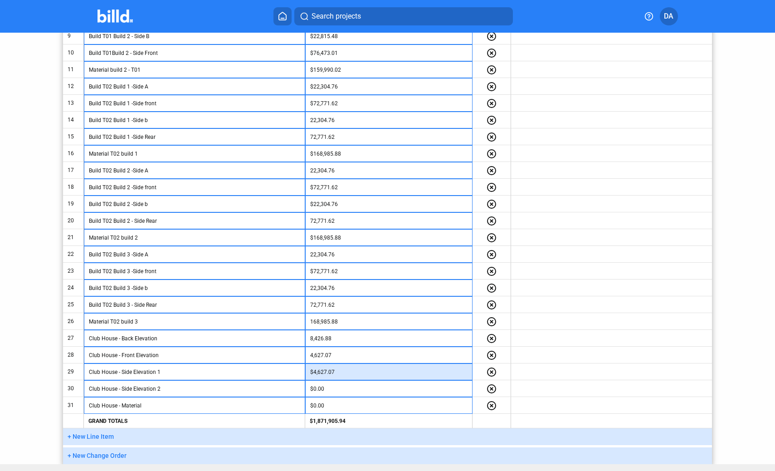
click at [348, 377] on input "$4,627.07" at bounding box center [388, 372] width 157 height 14
type input "5,134.47"
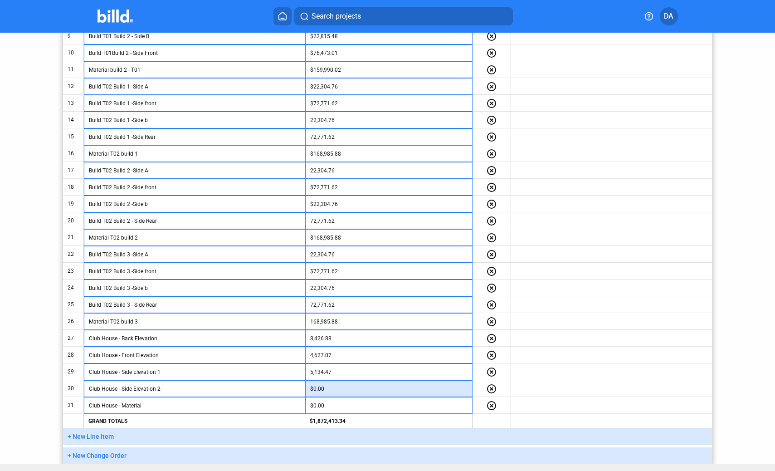
click at [338, 389] on input "$0.00" at bounding box center [388, 389] width 157 height 14
type input "7,435.37"
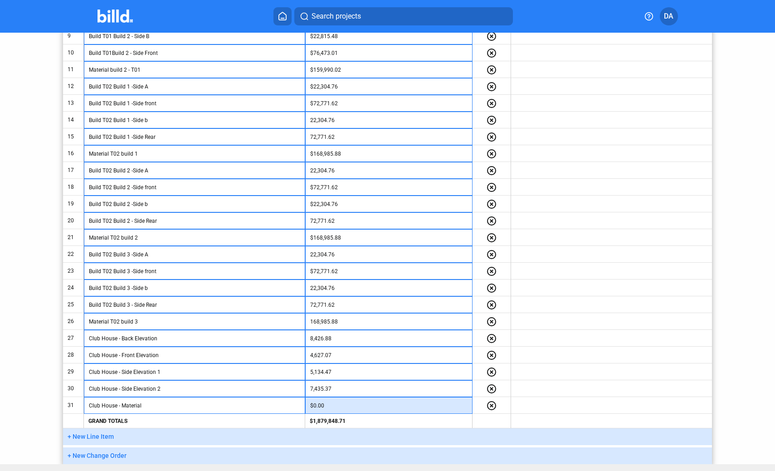
click at [314, 406] on input "$0.00" at bounding box center [388, 406] width 157 height 14
type input "19,793.97"
click at [234, 430] on button "+ New Line Item" at bounding box center [387, 436] width 649 height 17
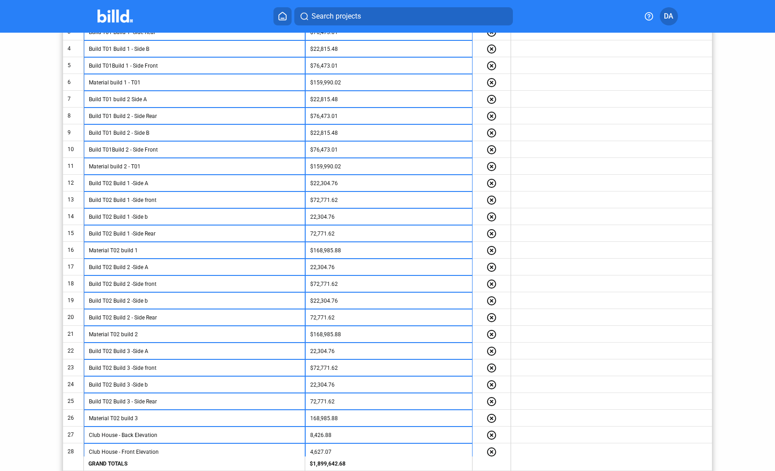
scroll to position [369, 0]
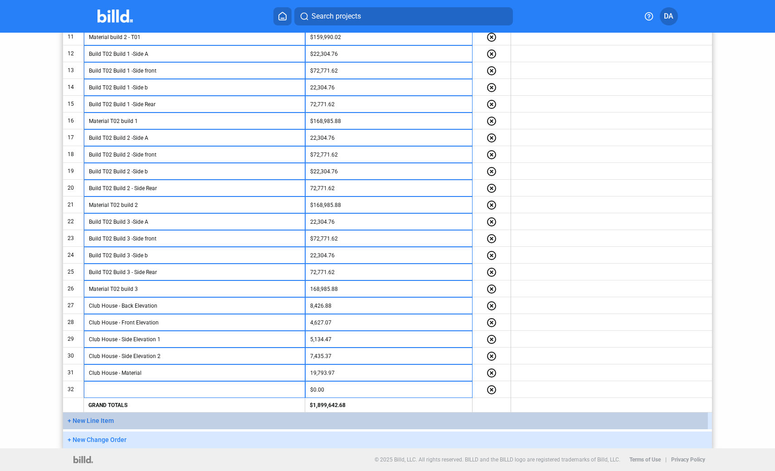
click at [142, 420] on button "+ New Line Item" at bounding box center [387, 420] width 649 height 17
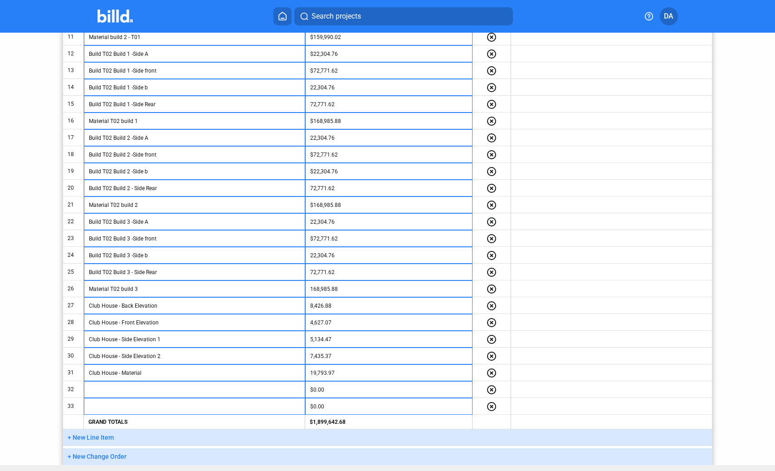
click at [143, 437] on button "+ New Line Item" at bounding box center [387, 437] width 649 height 17
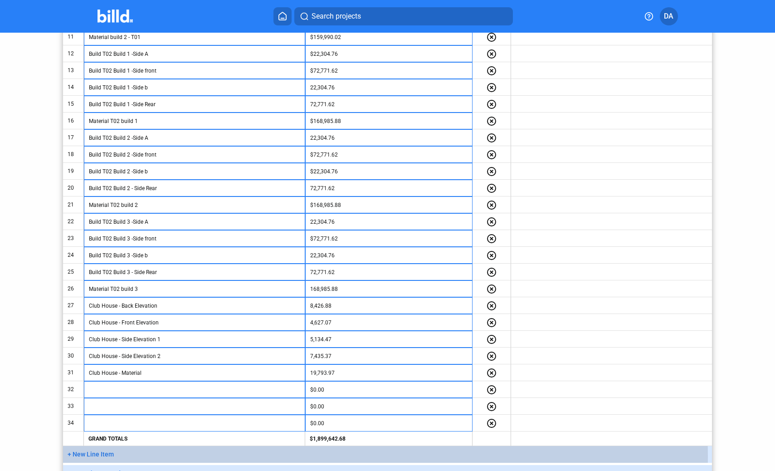
click at [139, 455] on button "+ New Line Item" at bounding box center [387, 454] width 649 height 17
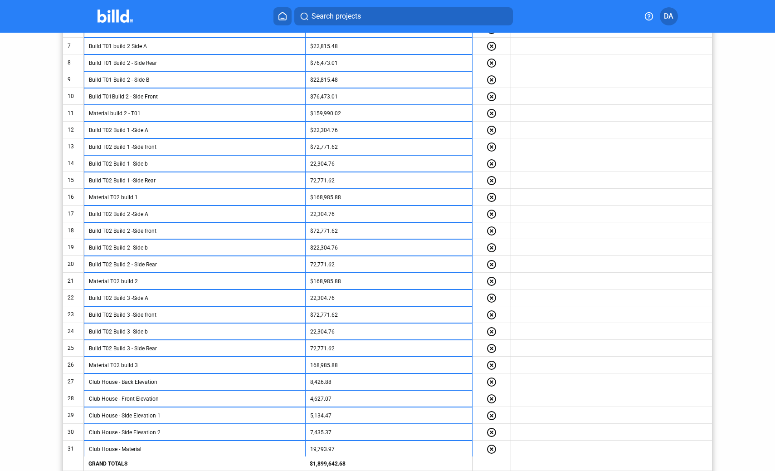
scroll to position [420, 0]
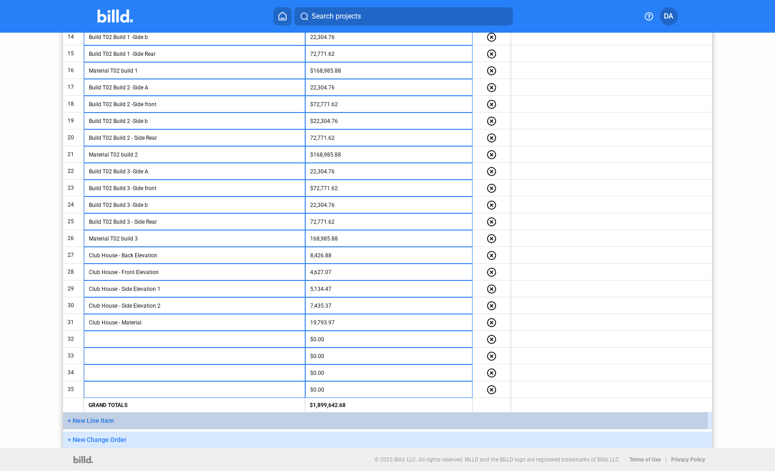
click at [140, 422] on button "+ New Line Item" at bounding box center [387, 420] width 649 height 17
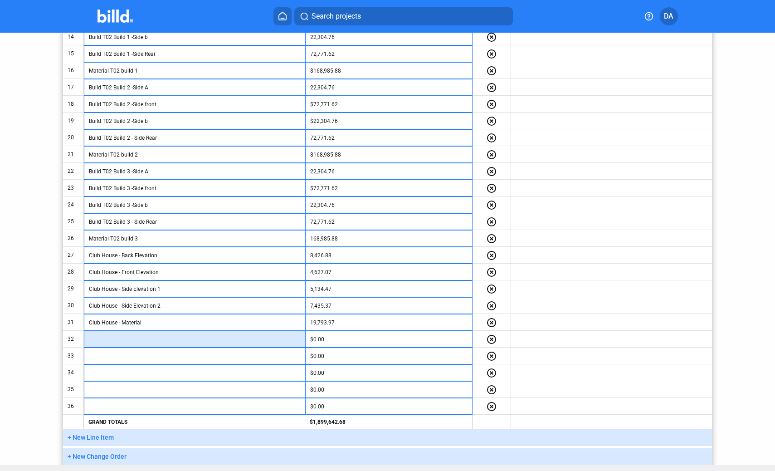
click at [126, 338] on input "text" at bounding box center [194, 340] width 211 height 14
click at [117, 341] on input "Garages A - Elevation" at bounding box center [194, 340] width 211 height 14
type input "Garages A - Left Side Elevation"
click at [194, 363] on td at bounding box center [194, 355] width 221 height 17
drag, startPoint x: 170, startPoint y: 340, endPoint x: 73, endPoint y: 341, distance: 96.6
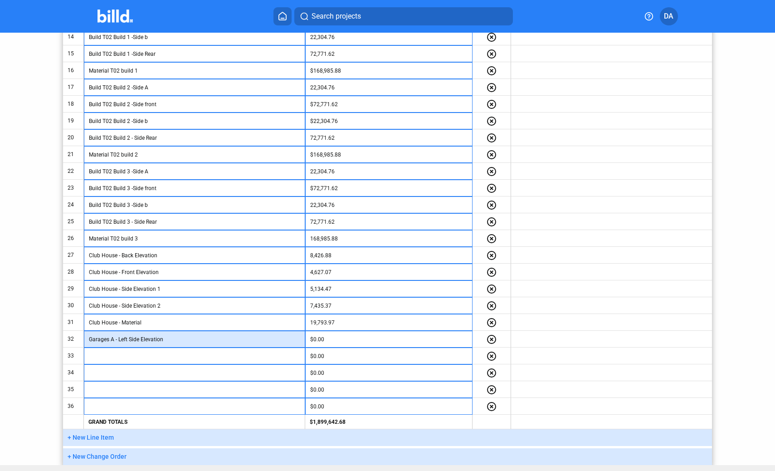
click at [73, 341] on tr "32 Garages A - Left Side Elevation $0.00 highlight_remove" at bounding box center [387, 339] width 649 height 17
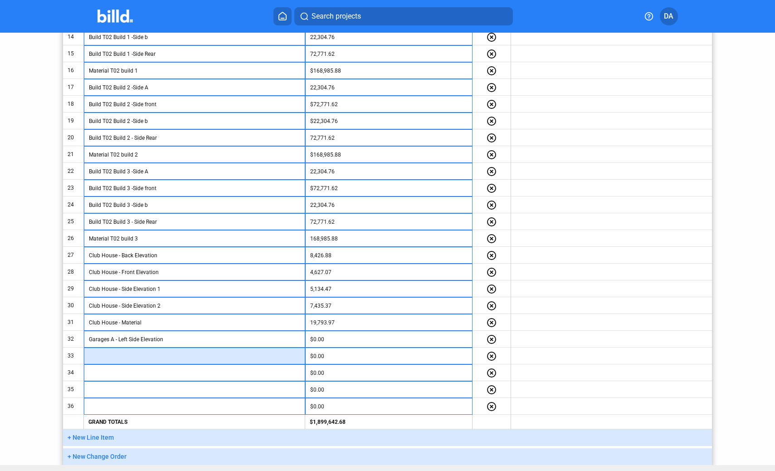
click at [121, 353] on input "text" at bounding box center [194, 356] width 211 height 14
paste input "Garages A - Left Side Elevation"
click at [129, 356] on input "Garages A - Left Side Elevation" at bounding box center [194, 356] width 211 height 14
type input "Garages A - Right Side Elevation"
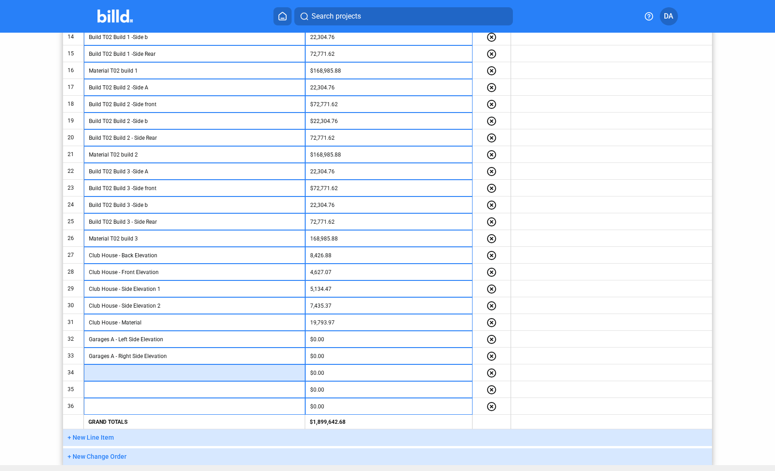
click at [132, 374] on input "text" at bounding box center [194, 373] width 211 height 14
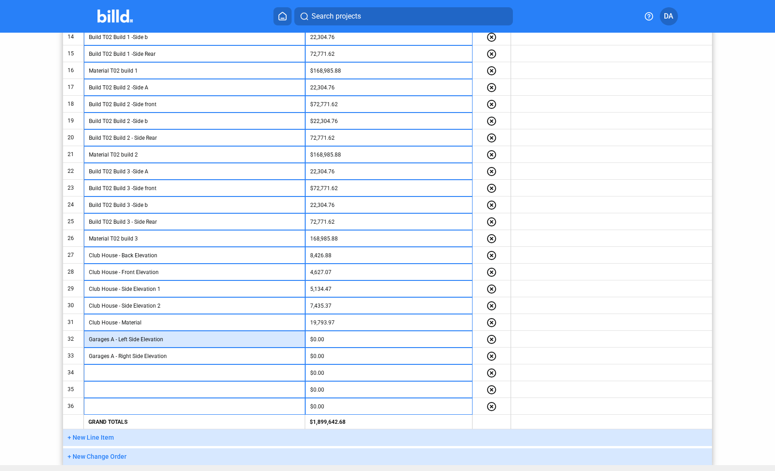
click at [108, 340] on input "Garages A - Left Side Elevation" at bounding box center [194, 340] width 211 height 14
type input "Garage A - Left Side Elevation"
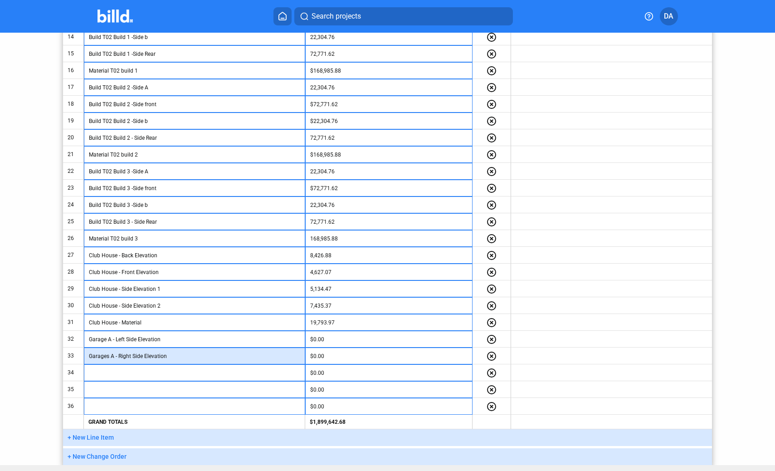
click at [108, 358] on input "Garages A - Right Side Elevation" at bounding box center [194, 356] width 211 height 14
type input "Garage A - Right Side Elevation"
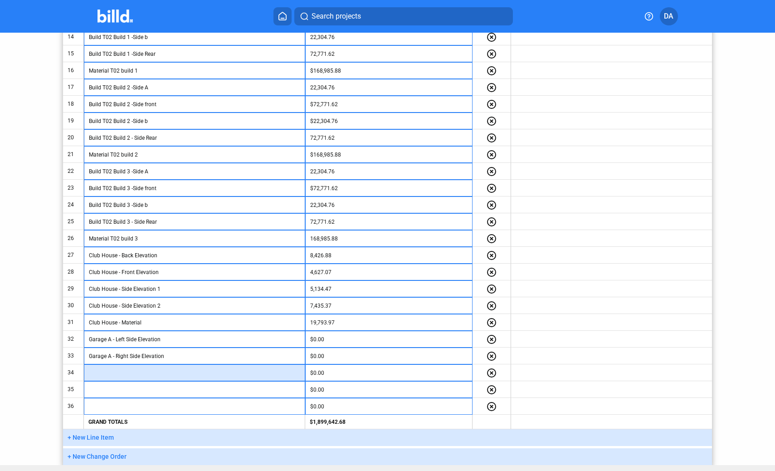
click at [110, 377] on input "text" at bounding box center [194, 373] width 211 height 14
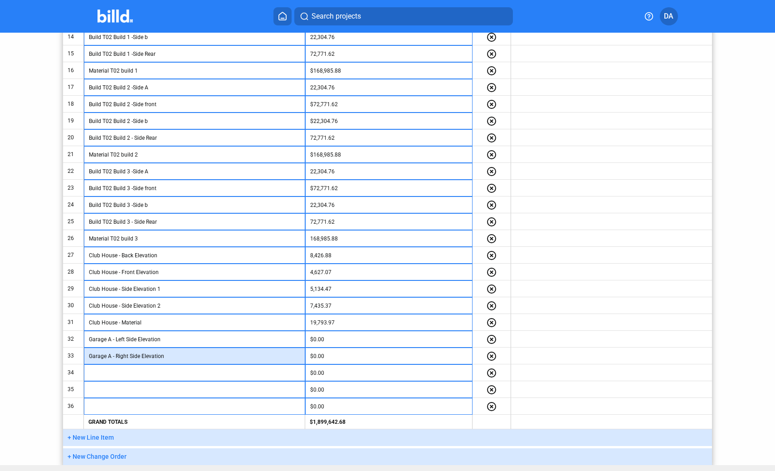
drag, startPoint x: 166, startPoint y: 356, endPoint x: 70, endPoint y: 356, distance: 96.2
click at [70, 356] on tr "33 Garage A - Right Side Elevation $0.00 highlight_remove" at bounding box center [387, 355] width 649 height 17
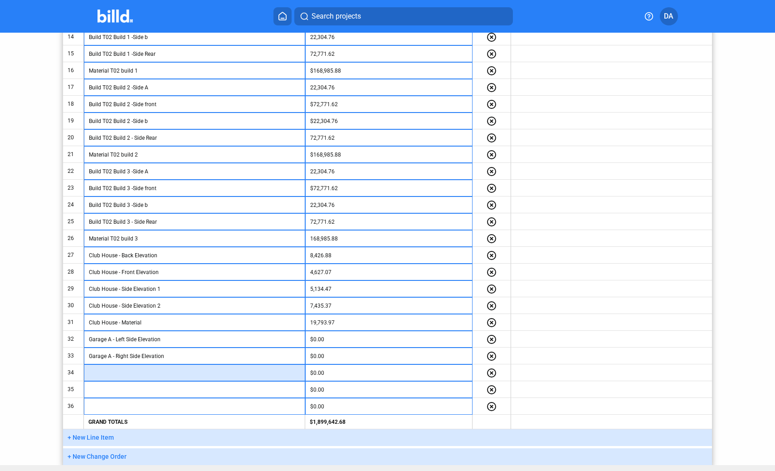
click at [105, 374] on input "text" at bounding box center [194, 373] width 211 height 14
paste input "Garage A - Right Side Elevation"
drag, startPoint x: 140, startPoint y: 376, endPoint x: 123, endPoint y: 372, distance: 16.7
click at [116, 375] on input "Garage A - Right Side Elevation" at bounding box center [194, 373] width 211 height 14
drag, startPoint x: 119, startPoint y: 373, endPoint x: 139, endPoint y: 373, distance: 20.0
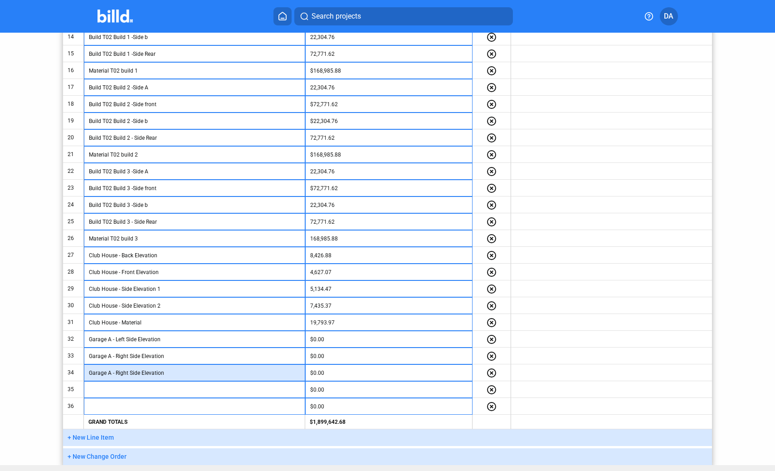
click at [139, 373] on input "Garage A - Right Side Elevation" at bounding box center [194, 373] width 211 height 14
drag, startPoint x: 158, startPoint y: 373, endPoint x: 84, endPoint y: 371, distance: 74.4
click at [84, 371] on td "Garage A - Rear Elevation" at bounding box center [194, 372] width 221 height 17
type input "Garage A - Rear Elevation"
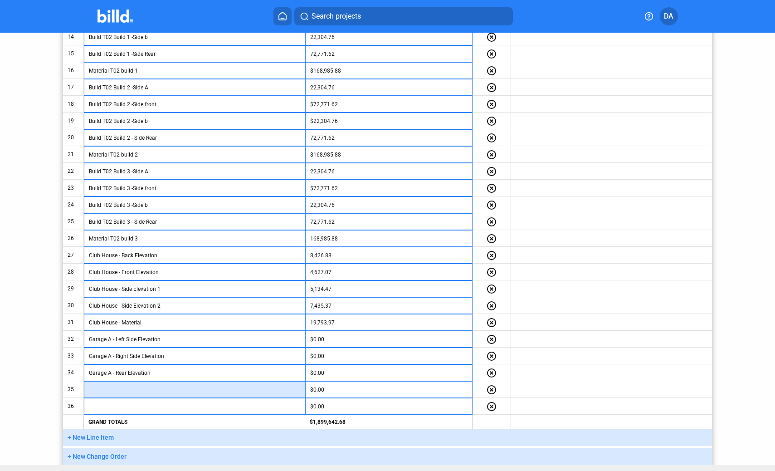
click at [94, 387] on input "text" at bounding box center [194, 390] width 211 height 14
paste input "Garage A - Rear Elevation"
click at [126, 389] on input "Garage A - Rear Elevation" at bounding box center [194, 390] width 211 height 14
drag, startPoint x: 114, startPoint y: 391, endPoint x: 80, endPoint y: 387, distance: 34.7
click at [80, 387] on tr "35 Garage A - Front Elevation $0.00 highlight_remove" at bounding box center [387, 389] width 649 height 17
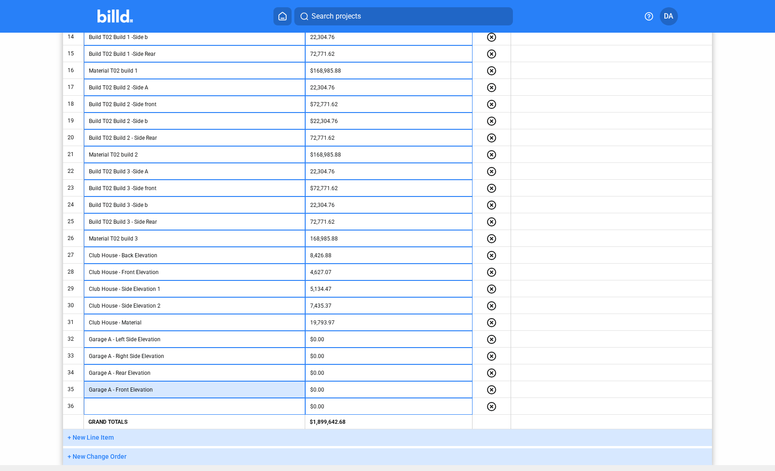
type input "Garage A - Front Elevation"
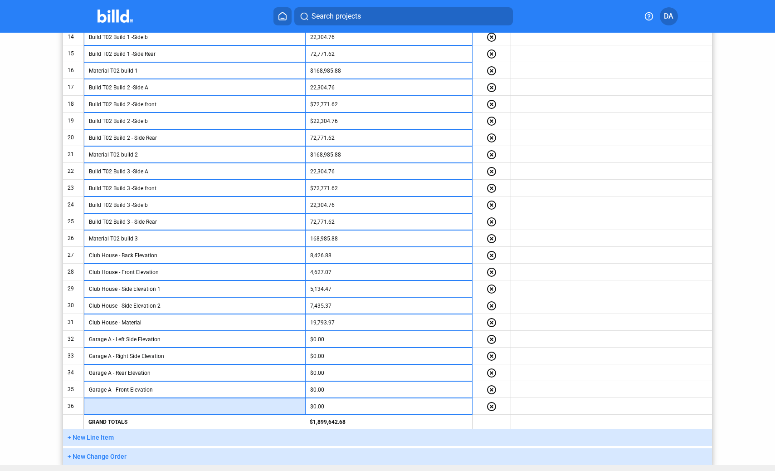
click at [109, 408] on input "text" at bounding box center [194, 407] width 211 height 14
paste input "Garage A -"
type input "Garage A - Material"
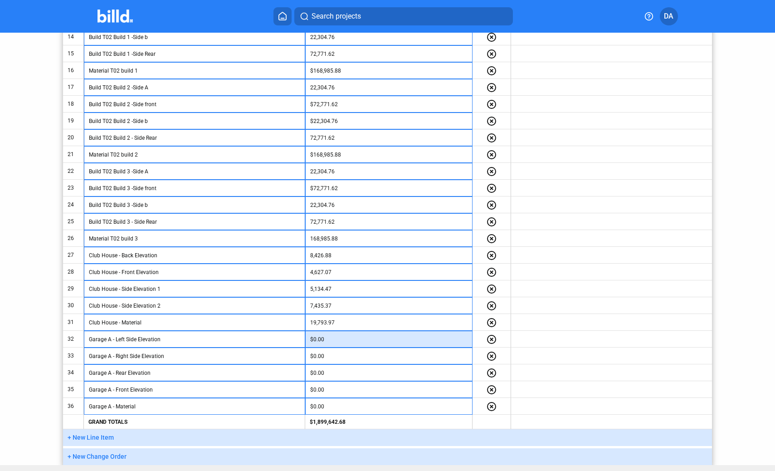
click at [345, 341] on input "$0.00" at bounding box center [388, 340] width 157 height 14
type input "1,282.79"
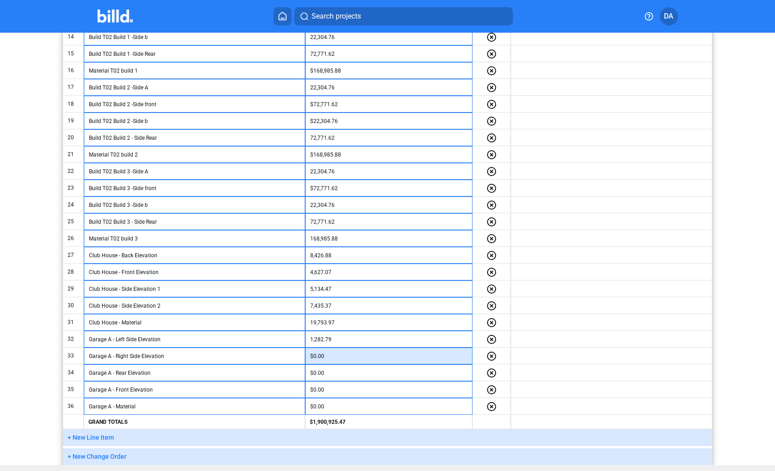
click at [348, 359] on input "$0.00" at bounding box center [388, 356] width 157 height 14
type input "1,282.79"
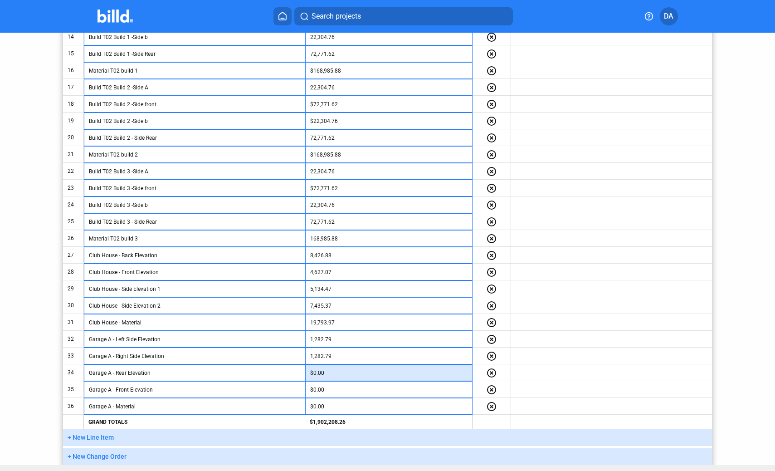
click at [335, 372] on input "$0.00" at bounding box center [388, 373] width 157 height 14
type input "4,319.18"
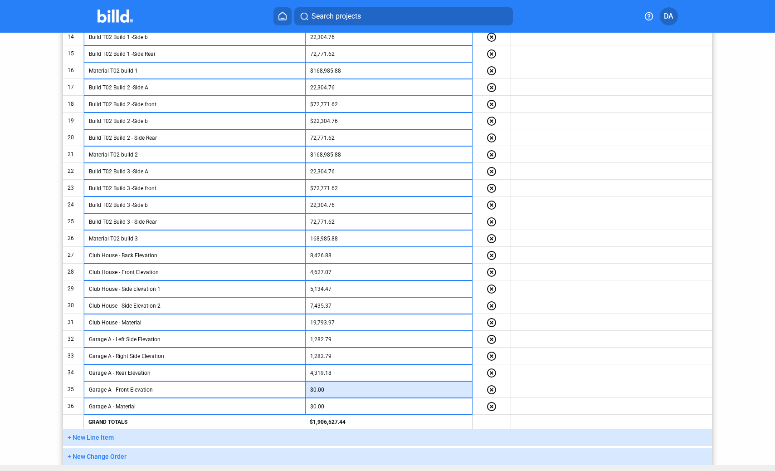
click at [342, 391] on input "$0.00" at bounding box center [388, 390] width 157 height 14
click at [372, 387] on input "4,319.18" at bounding box center [388, 390] width 157 height 14
type input "4,319.18"
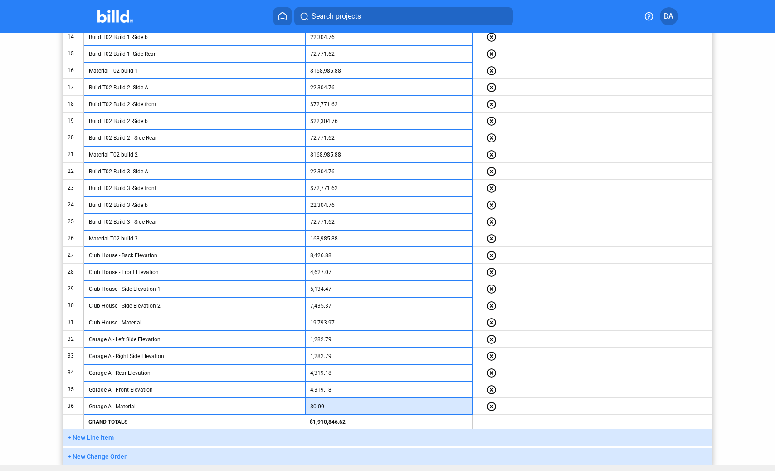
click at [372, 407] on input "$0.00" at bounding box center [388, 407] width 157 height 14
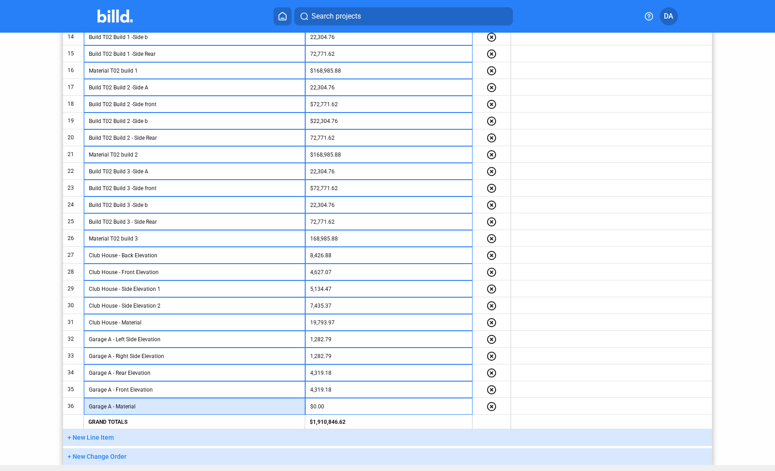
drag, startPoint x: 165, startPoint y: 404, endPoint x: 126, endPoint y: 383, distance: 44.2
click at [126, 383] on tbody "1 Mobilization 5% $59,675.00 highlight_remove 2 Build T01 Build 1 -Side A $22,8…" at bounding box center [387, 112] width 649 height 604
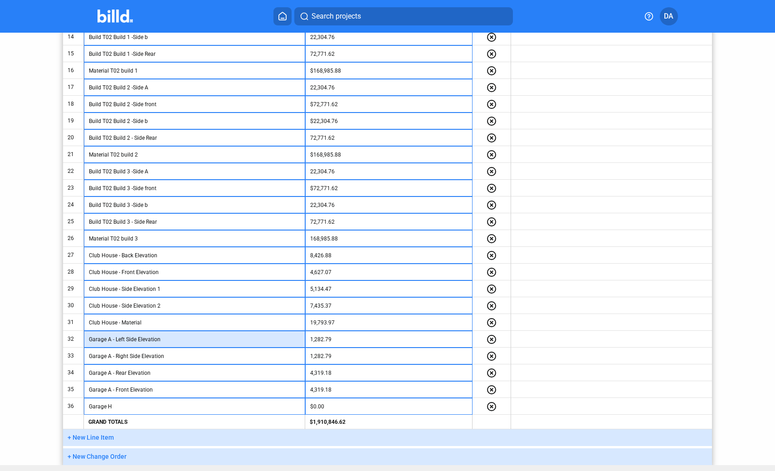
drag, startPoint x: 115, startPoint y: 340, endPoint x: 228, endPoint y: 343, distance: 113.0
click at [228, 343] on input "Garage A - Left Side Elevation" at bounding box center [194, 340] width 211 height 14
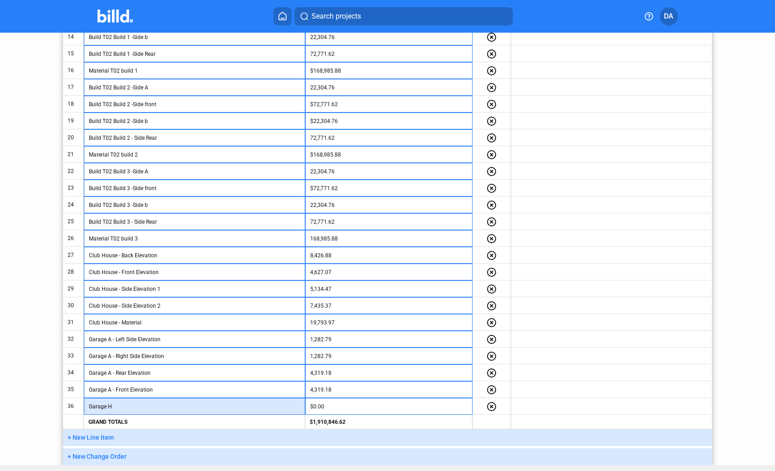
click at [132, 408] on input "Garage H" at bounding box center [194, 407] width 211 height 14
paste input "Left Side Elevation"
type input "Garage H - Left Side Elevation"
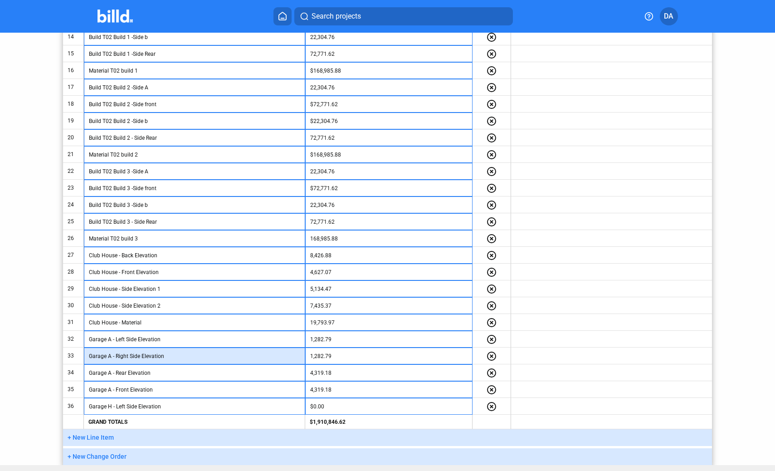
drag, startPoint x: 112, startPoint y: 357, endPoint x: 191, endPoint y: 357, distance: 78.9
click at [191, 357] on input "Garage A - Right Side Elevation" at bounding box center [194, 356] width 211 height 14
click at [128, 441] on button "+ New Line Item" at bounding box center [387, 437] width 649 height 17
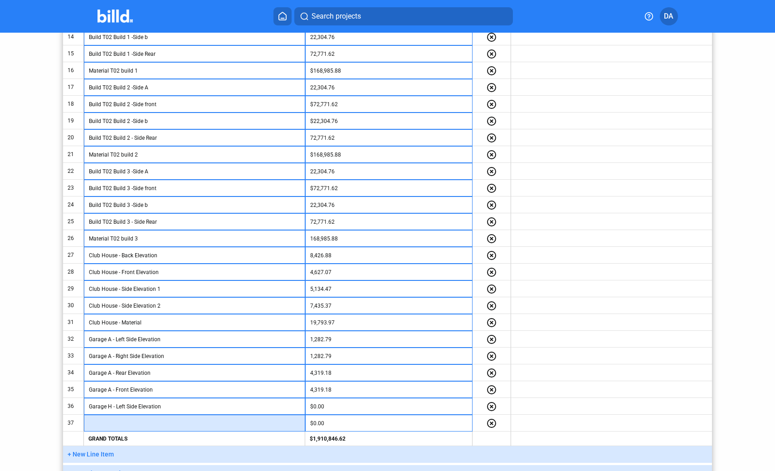
click at [132, 419] on input "text" at bounding box center [194, 423] width 211 height 14
paste input "- Right Side Elevation"
type input "Garage H - Right Side Elevation"
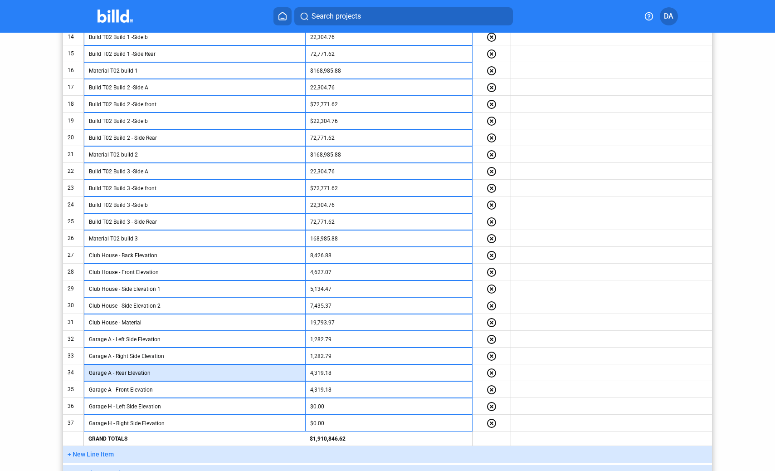
click at [161, 375] on input "Garage A - Rear Elevation" at bounding box center [194, 373] width 211 height 14
drag, startPoint x: 163, startPoint y: 377, endPoint x: 76, endPoint y: 371, distance: 87.7
click at [73, 370] on tr "34 Garage A - Rear Elevation 4,319.18 highlight_remove" at bounding box center [387, 372] width 649 height 17
click at [140, 451] on button "+ New Line Item" at bounding box center [387, 454] width 649 height 17
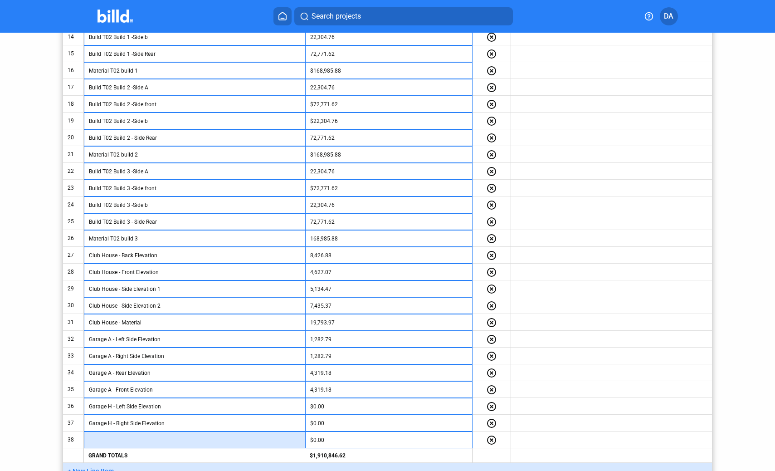
click at [116, 442] on input "text" at bounding box center [194, 440] width 211 height 14
paste input "Garage A - Rear Elevation"
click at [111, 440] on input "Garage A - Rear Elevation" at bounding box center [194, 440] width 211 height 14
type input "Garage H - Rear Elevation"
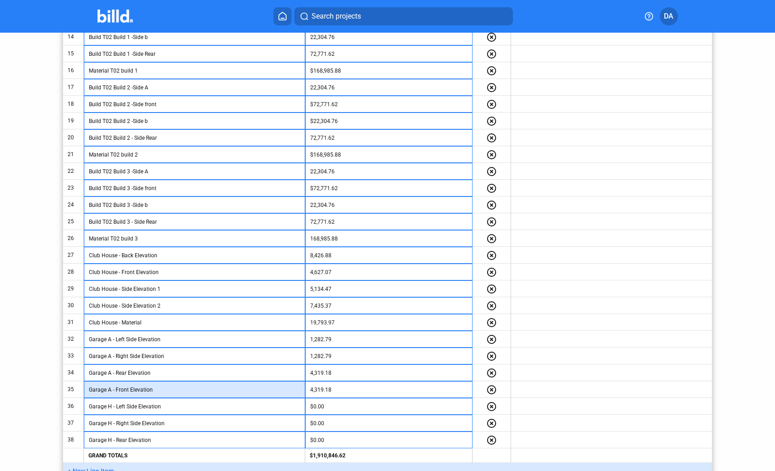
drag, startPoint x: 158, startPoint y: 392, endPoint x: 84, endPoint y: 388, distance: 73.6
click at [84, 388] on td "Garage A - Front Elevation" at bounding box center [194, 389] width 221 height 17
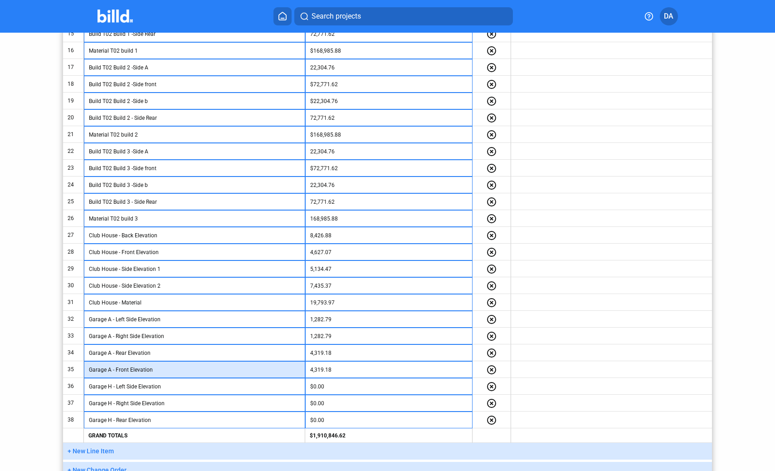
scroll to position [470, 0]
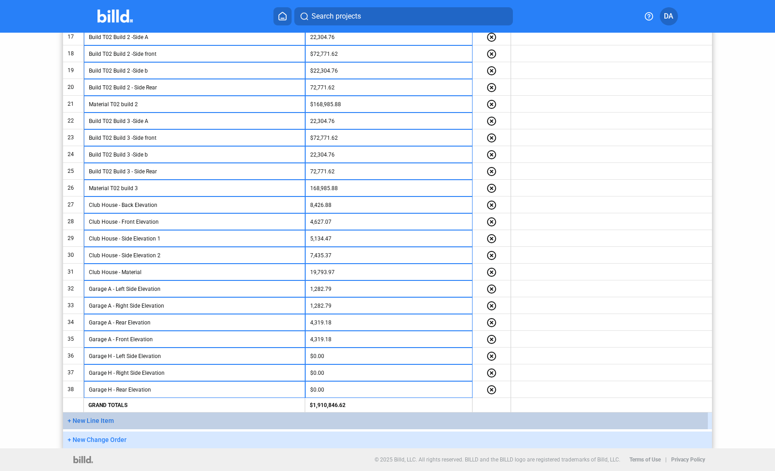
click at [114, 421] on button "+ New Line Item" at bounding box center [387, 420] width 649 height 17
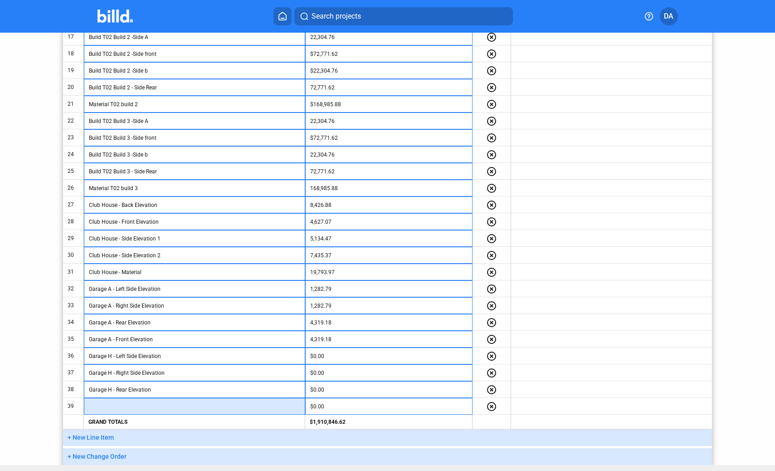
click at [117, 404] on input "text" at bounding box center [194, 407] width 211 height 14
paste input "Garage A - Front Elevation"
click at [112, 407] on input "Garage A - Front Elevation" at bounding box center [194, 407] width 211 height 14
type input "Garage H - Front Elevation"
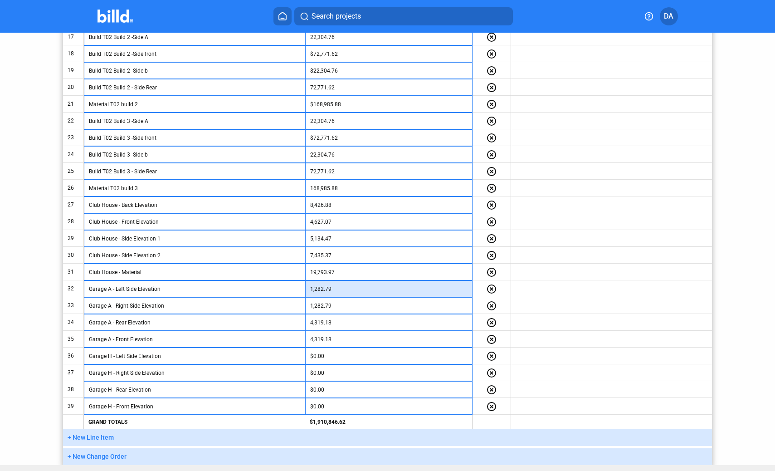
click at [329, 288] on input "1,282.79" at bounding box center [388, 289] width 157 height 14
type input "1,282.79"
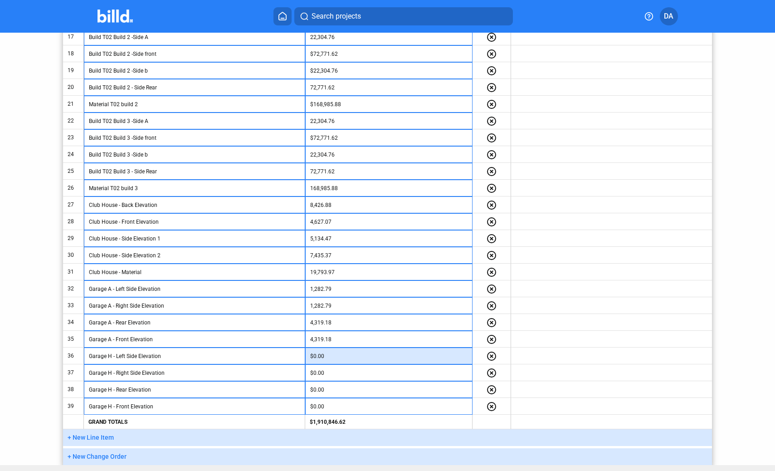
click at [339, 357] on input "$0.00" at bounding box center [388, 356] width 157 height 14
paste input "1,282.79"
type input "1,282.79"
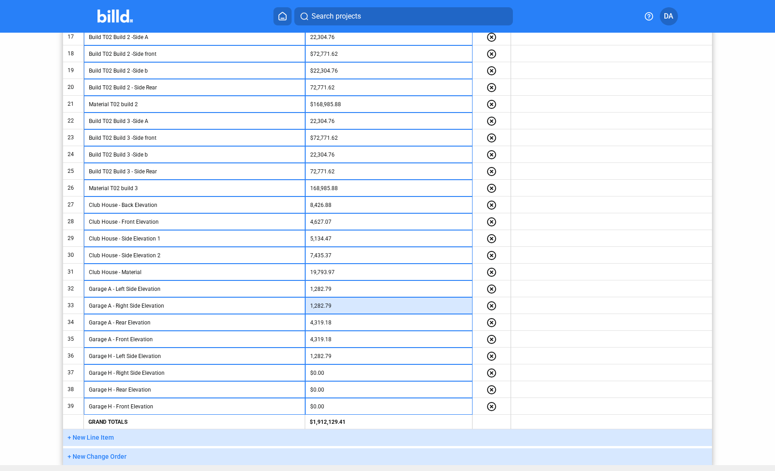
click at [337, 304] on input "1,282.79" at bounding box center [388, 306] width 157 height 14
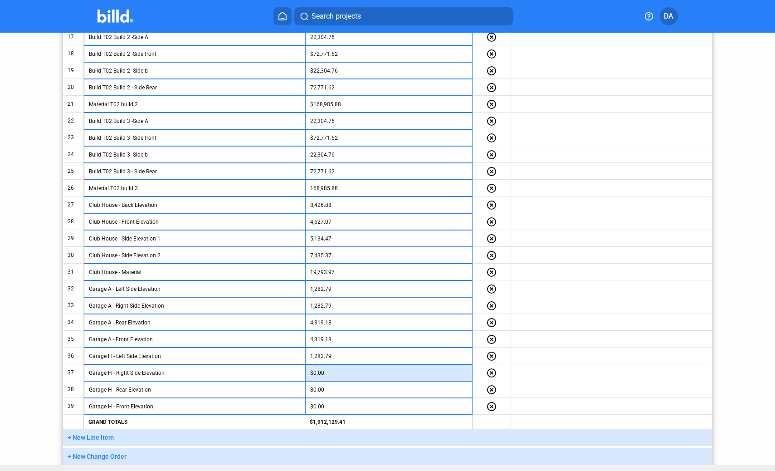
click at [336, 376] on input "$0.00" at bounding box center [388, 373] width 157 height 14
paste input "1,282.79"
type input "1,282.79"
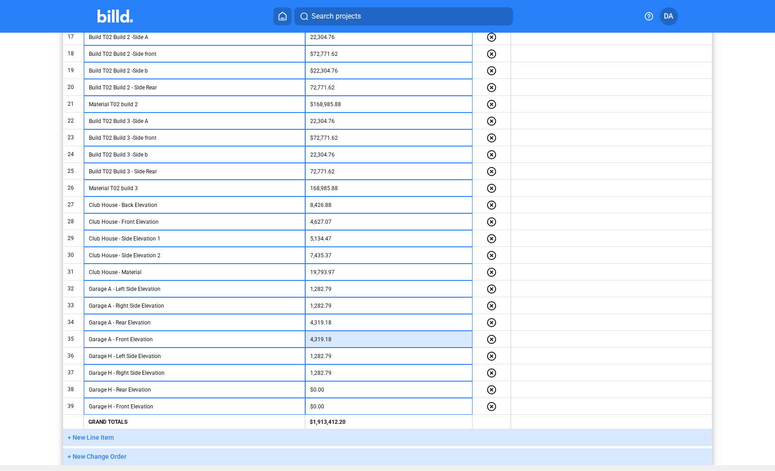
click at [333, 336] on input "4,319.18" at bounding box center [388, 340] width 157 height 14
type input "$4,319.18"
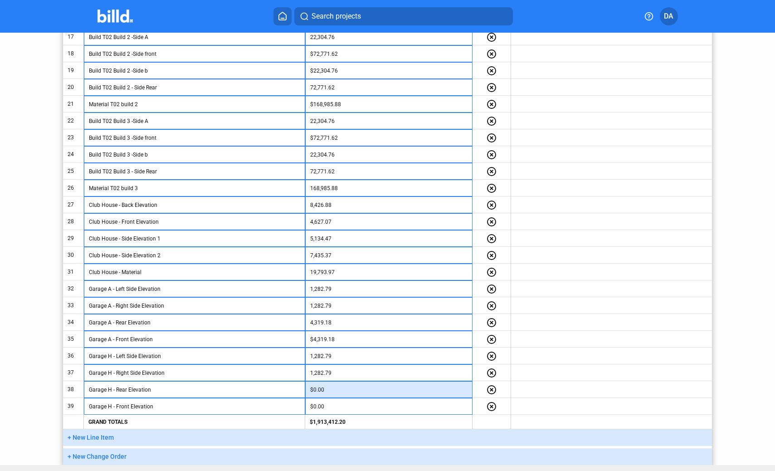
click at [328, 386] on input "$0.00" at bounding box center [388, 390] width 157 height 14
paste input "4,319.18"
type input "4,319.18"
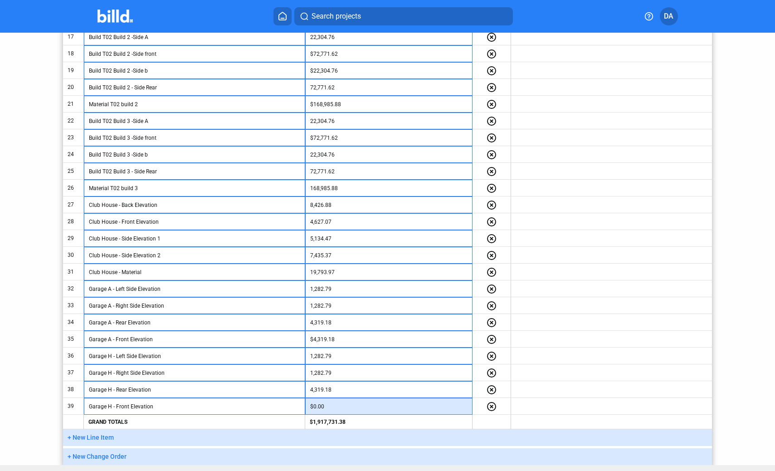
click at [337, 407] on input "$0.00" at bounding box center [388, 407] width 157 height 14
paste input "4,319.18"
type input "4,319.18"
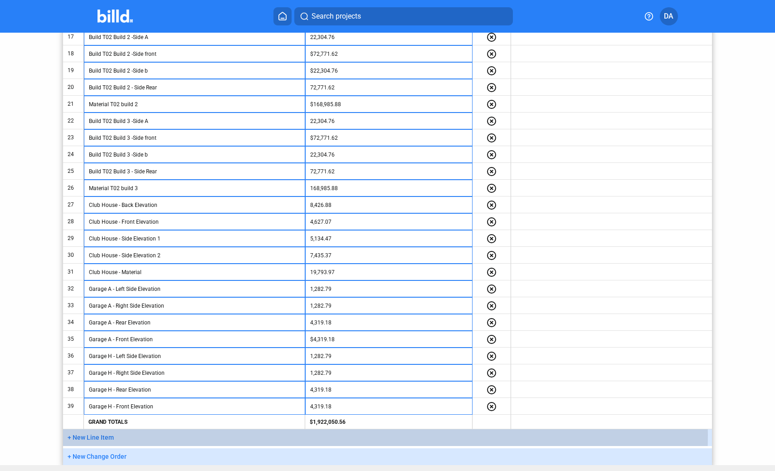
drag, startPoint x: 184, startPoint y: 435, endPoint x: 190, endPoint y: 431, distance: 6.5
click at [186, 434] on button "+ New Line Item" at bounding box center [387, 437] width 649 height 17
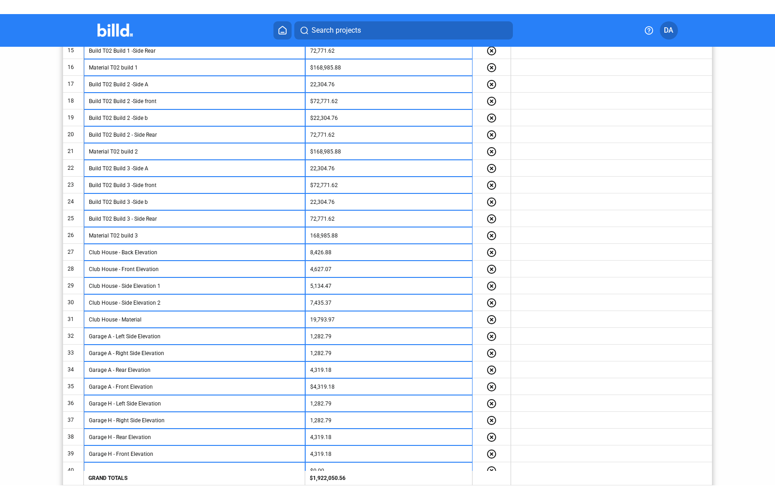
scroll to position [504, 0]
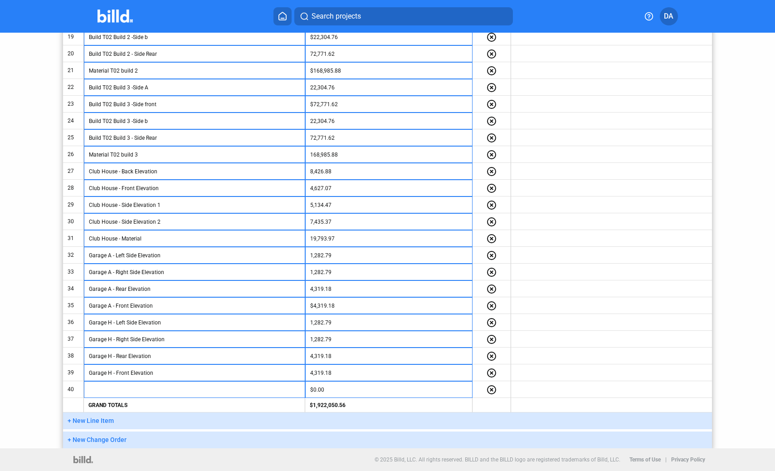
click at [147, 418] on button "+ New Line Item" at bounding box center [387, 420] width 649 height 17
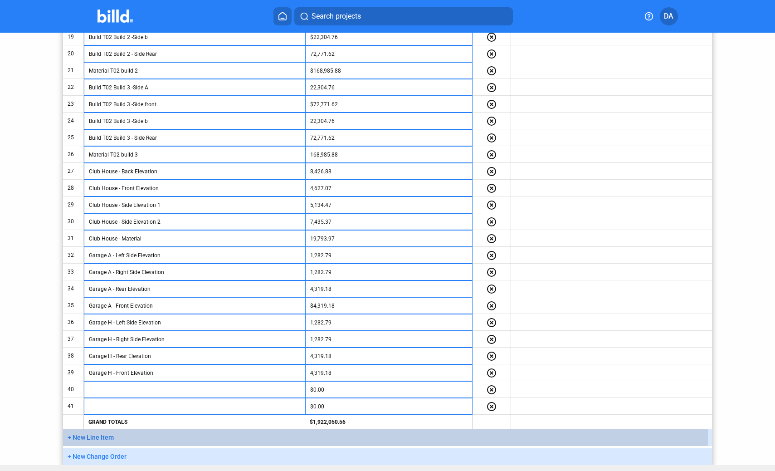
click at [149, 434] on button "+ New Line Item" at bounding box center [387, 437] width 649 height 17
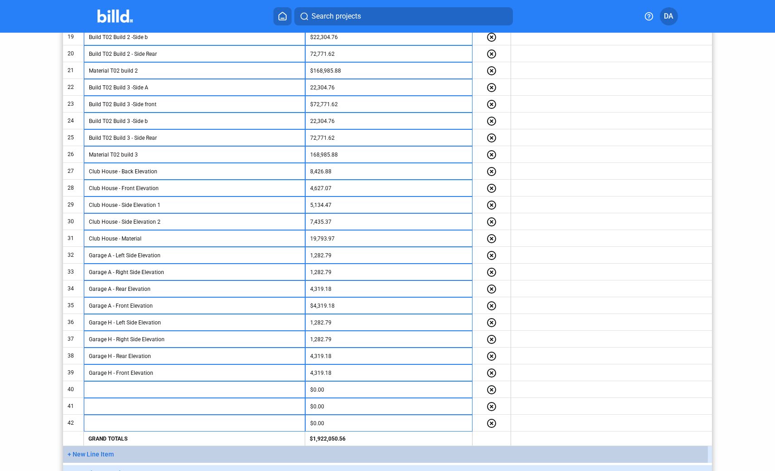
click at [168, 454] on button "+ New Line Item" at bounding box center [387, 454] width 649 height 17
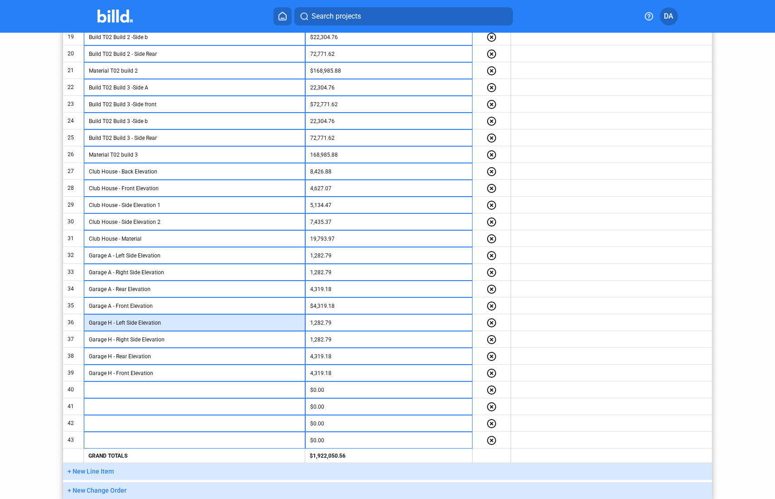
click at [113, 321] on input "Garage H - Left Side Elevation" at bounding box center [194, 323] width 211 height 14
drag, startPoint x: 151, startPoint y: 322, endPoint x: 71, endPoint y: 320, distance: 79.9
click at [70, 319] on tr "36 Garage H - Left Side Elevation 1,282.79 highlight_remove" at bounding box center [387, 322] width 649 height 17
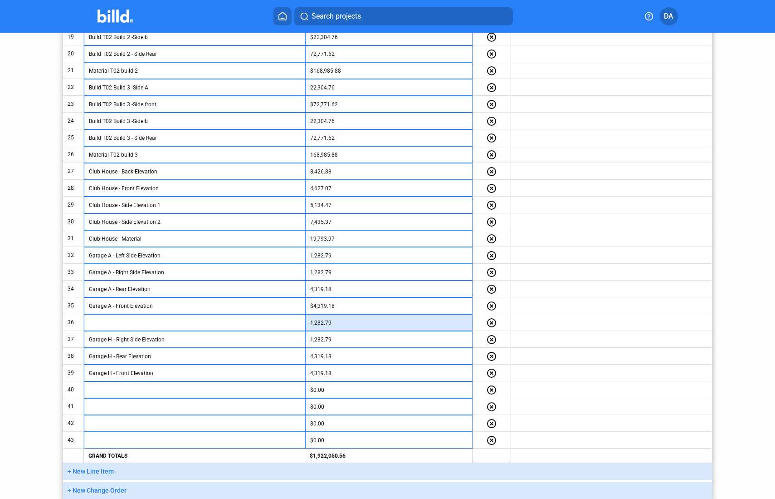
click at [349, 326] on input "1,282.79" at bounding box center [388, 323] width 157 height 14
type input "$1,282.79"
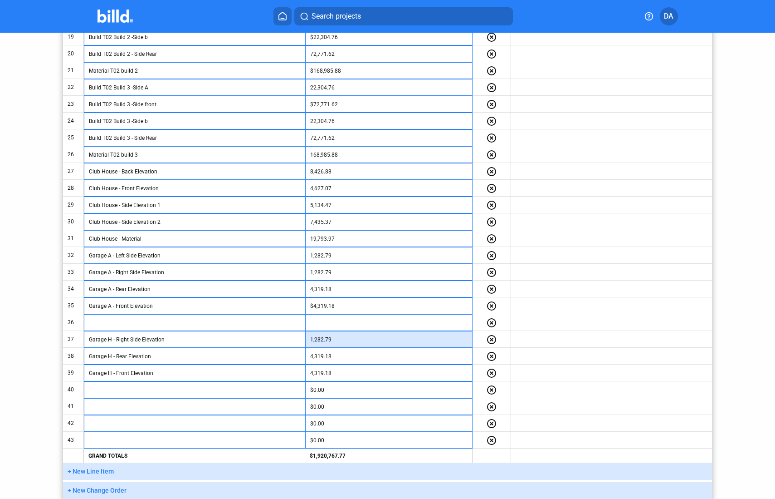
click at [343, 342] on input "1,282.79" at bounding box center [388, 340] width 157 height 14
type input "$1,282.79"
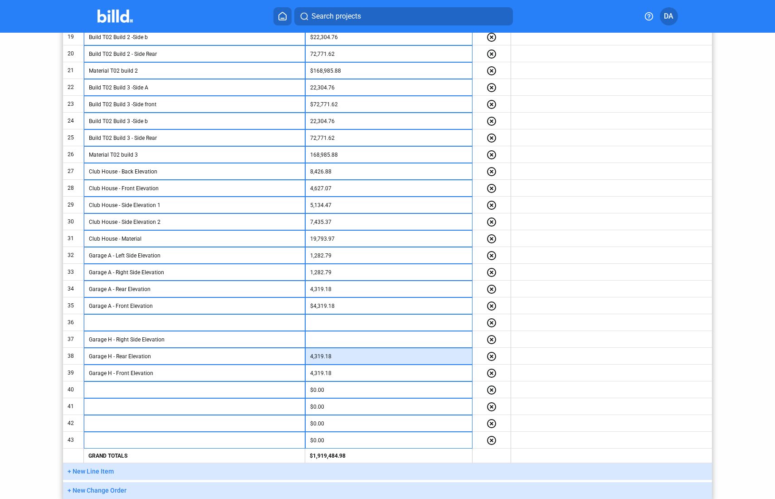
click at [345, 356] on input "4,319.18" at bounding box center [388, 356] width 157 height 14
type input "$4,319.18"
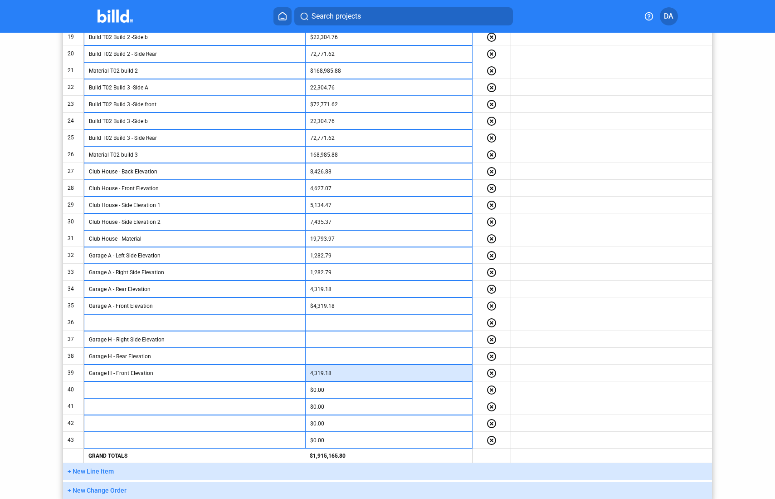
click at [349, 375] on input "4,319.18" at bounding box center [388, 373] width 157 height 14
type input "$4,319.18"
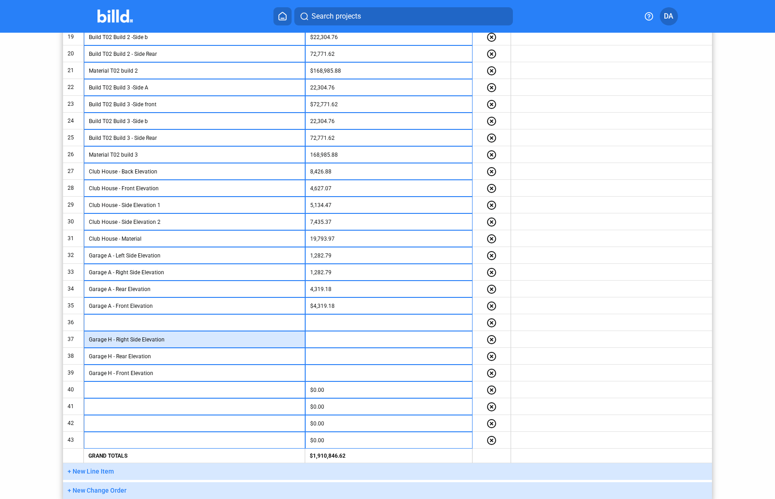
drag, startPoint x: 206, startPoint y: 338, endPoint x: 205, endPoint y: 347, distance: 8.7
click at [206, 338] on input "Garage H - Right Side Elevation" at bounding box center [194, 340] width 211 height 14
type input "Garage H - Right Side Elevatio"
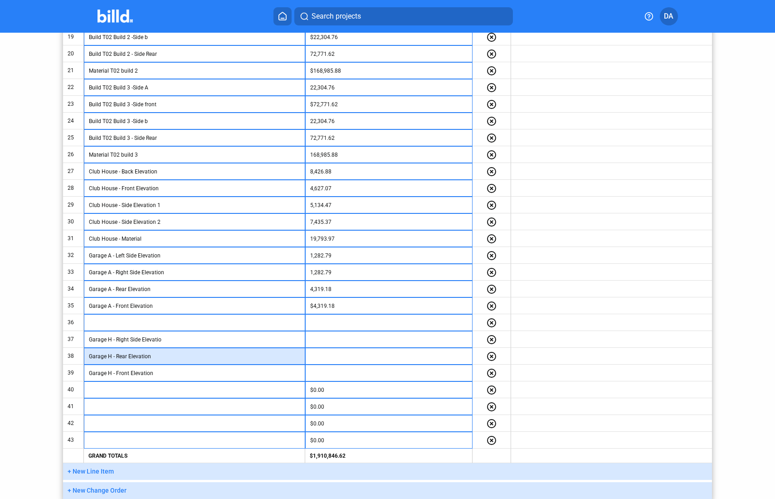
drag, startPoint x: 196, startPoint y: 355, endPoint x: 28, endPoint y: 354, distance: 168.3
click at [21, 357] on div "< Back Hanover Hyannis 2 Schedule of Values Information Edit Retainage for Comp…" at bounding box center [387, 13] width 775 height 969
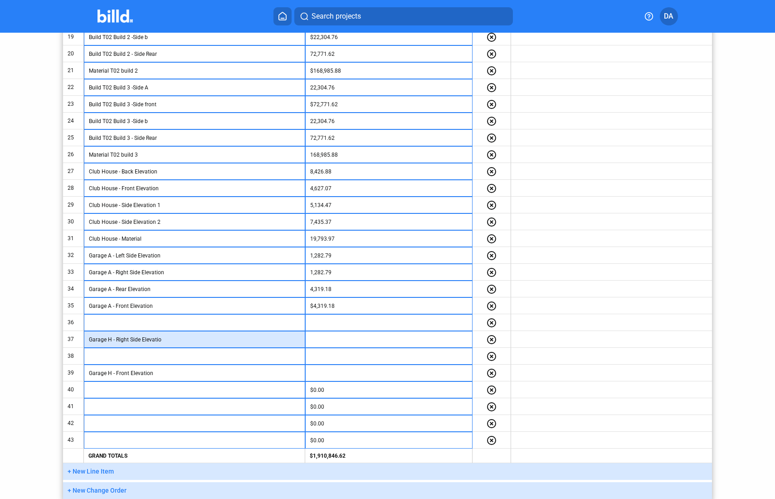
drag, startPoint x: 164, startPoint y: 342, endPoint x: 49, endPoint y: 342, distance: 115.2
click at [49, 342] on div "< Back Hanover Hyannis 2 Schedule of Values Information Edit Retainage for Comp…" at bounding box center [388, 13] width 698 height 969
type input "Garage H - Right Side Elevati"
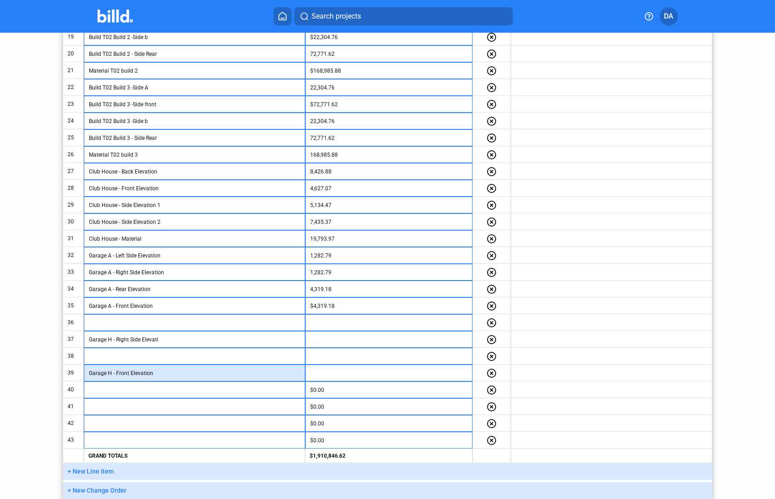
drag, startPoint x: 151, startPoint y: 373, endPoint x: 66, endPoint y: 369, distance: 84.9
click at [66, 369] on tr "39 Garage H - Front Elevation highlight_remove" at bounding box center [387, 372] width 649 height 17
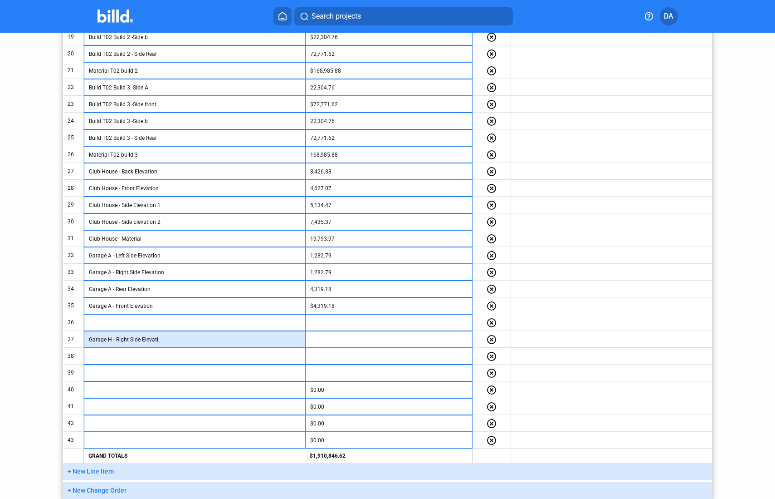
drag, startPoint x: 176, startPoint y: 344, endPoint x: 57, endPoint y: 335, distance: 120.1
click at [57, 335] on div "< Back Hanover Hyannis 2 Schedule of Values Information Edit Retainage for Comp…" at bounding box center [388, 13] width 698 height 969
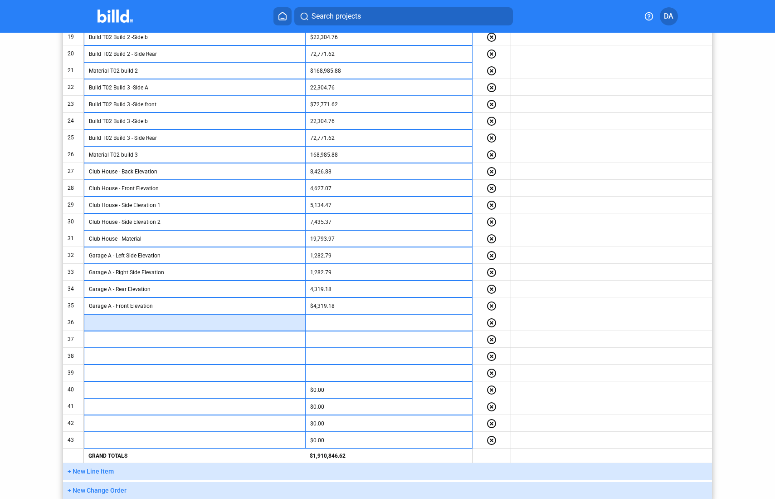
click at [131, 321] on input "text" at bounding box center [194, 323] width 211 height 14
type input "Garage B - Side Elevation 1"
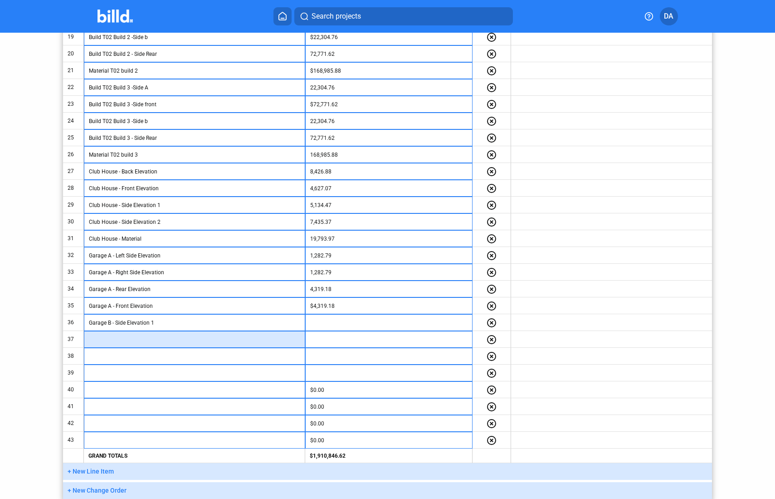
click at [176, 338] on input "text" at bounding box center [194, 340] width 211 height 14
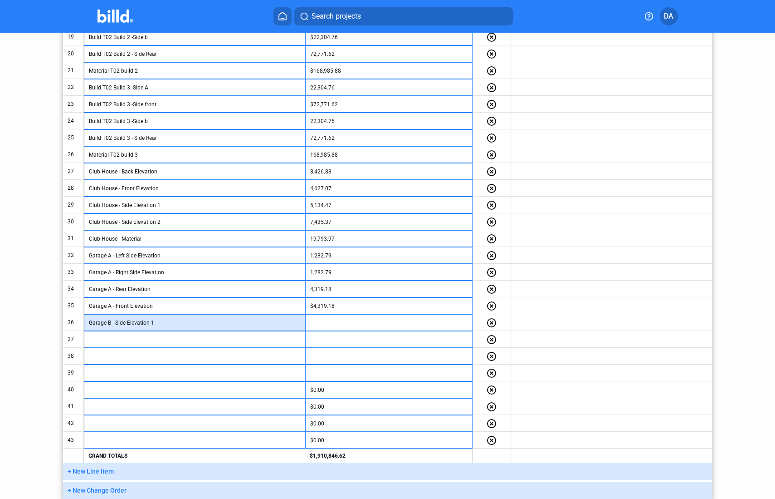
drag, startPoint x: 90, startPoint y: 313, endPoint x: 79, endPoint y: 313, distance: 11.4
click at [79, 314] on tr "36 Garage B - Side Elevation 1 highlight_remove" at bounding box center [387, 322] width 649 height 17
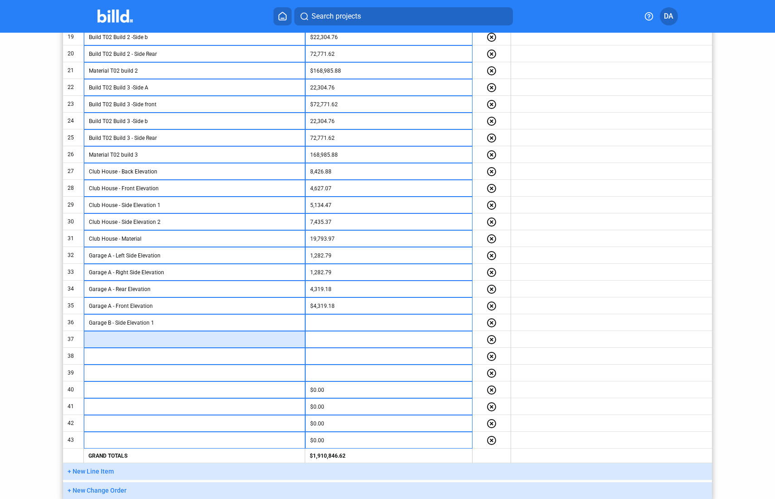
click at [117, 336] on input "text" at bounding box center [194, 340] width 211 height 14
paste input "Garage B - Side Elevation 1"
drag, startPoint x: 162, startPoint y: 336, endPoint x: 73, endPoint y: 333, distance: 89.0
click at [73, 333] on tr "37 Garage B - Side Elevation 2 highlight_remove" at bounding box center [387, 339] width 649 height 17
type input "Garage B - Side Elevation 2"
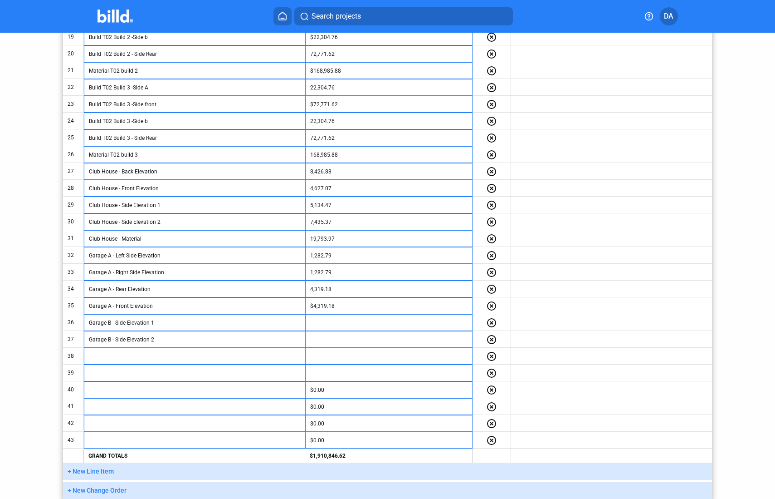
drag, startPoint x: 92, startPoint y: 338, endPoint x: 187, endPoint y: 341, distance: 95.3
click at [193, 341] on td "Garage B - Side Elevation 2" at bounding box center [194, 339] width 221 height 17
click at [131, 355] on input "text" at bounding box center [194, 356] width 211 height 14
paste input "Garage B - Side Elevation 1"
drag, startPoint x: 116, startPoint y: 357, endPoint x: 204, endPoint y: 359, distance: 88.5
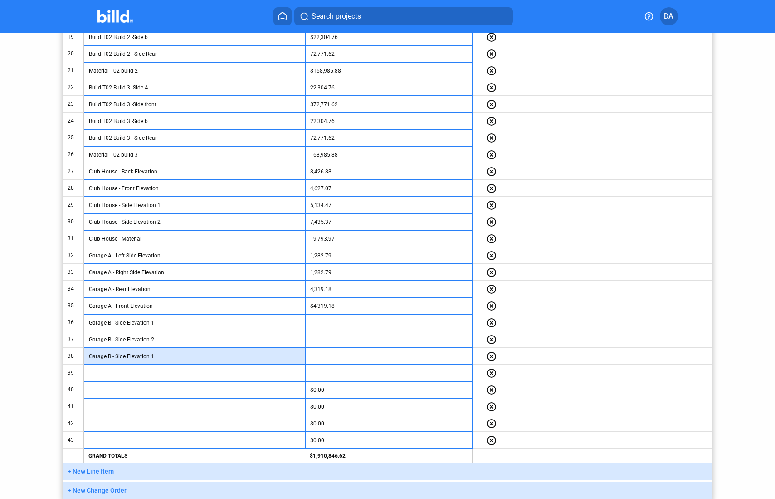
click at [204, 359] on input "Garage B - Side Elevation 1" at bounding box center [194, 356] width 211 height 14
drag, startPoint x: 157, startPoint y: 356, endPoint x: 83, endPoint y: 355, distance: 73.5
click at [83, 355] on tr "38 Garage B - Rear Elevation highlight_remove" at bounding box center [387, 355] width 649 height 17
type input "Garage B - Rear Elevation"
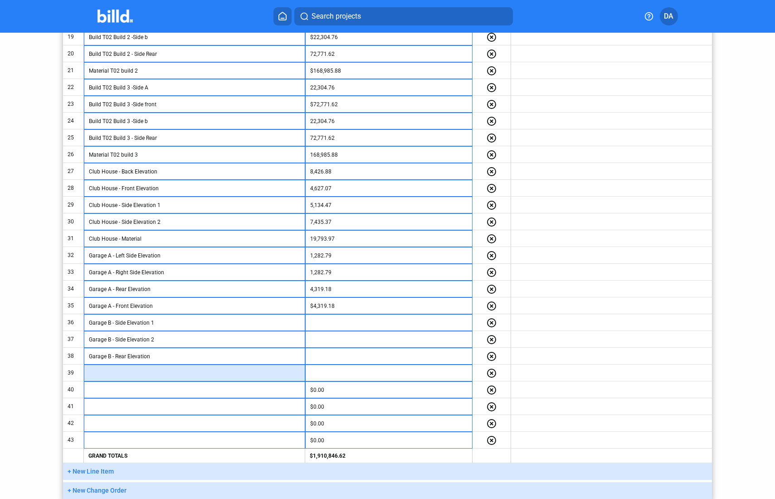
click at [137, 377] on input "text" at bounding box center [194, 373] width 211 height 14
paste input "Garage B - Rear Elevation"
click at [126, 373] on input "Garage B - Rear Elevation" at bounding box center [194, 373] width 211 height 14
type input "Garage B - Front Elevation"
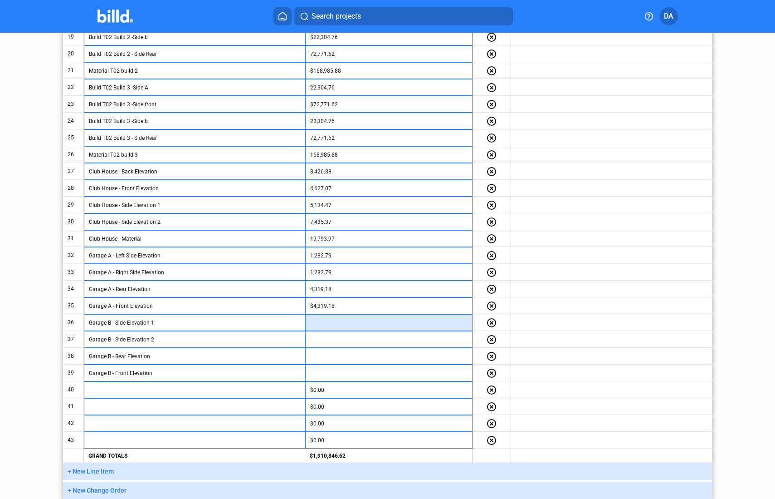
click at [328, 322] on input at bounding box center [388, 323] width 157 height 14
type input "1,288.11"
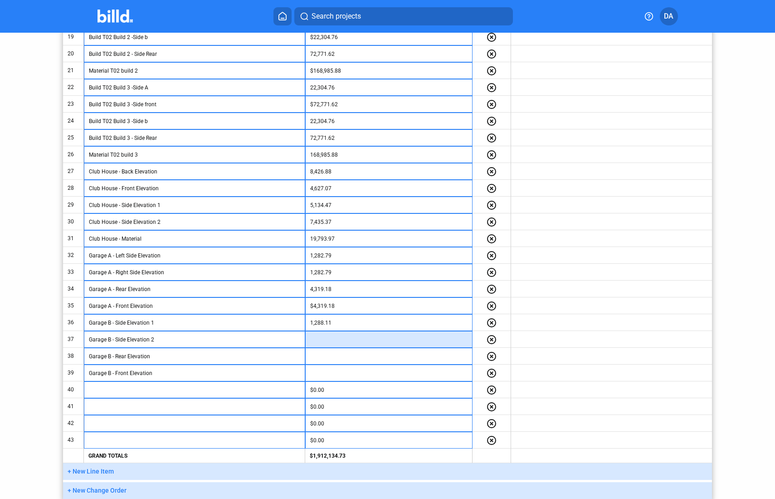
click at [354, 336] on input at bounding box center [388, 340] width 157 height 14
type input "1,288.11"
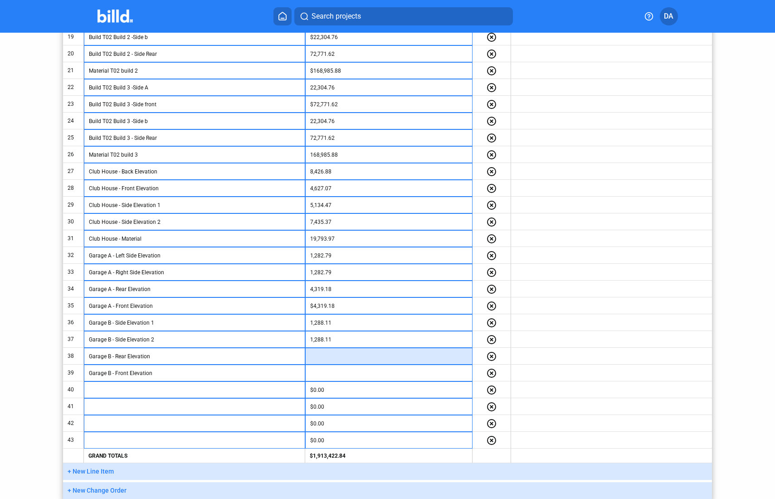
click at [326, 354] on input at bounding box center [388, 356] width 157 height 14
type input "5,691.07"
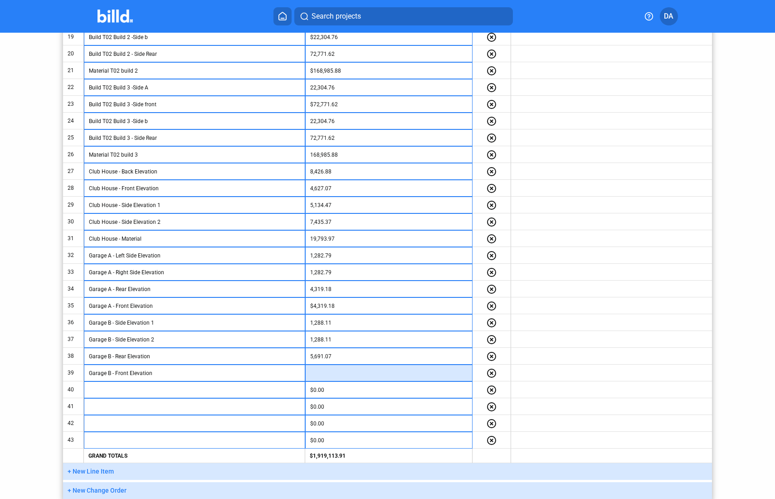
click at [332, 372] on input at bounding box center [388, 373] width 157 height 14
type input "5,691.07"
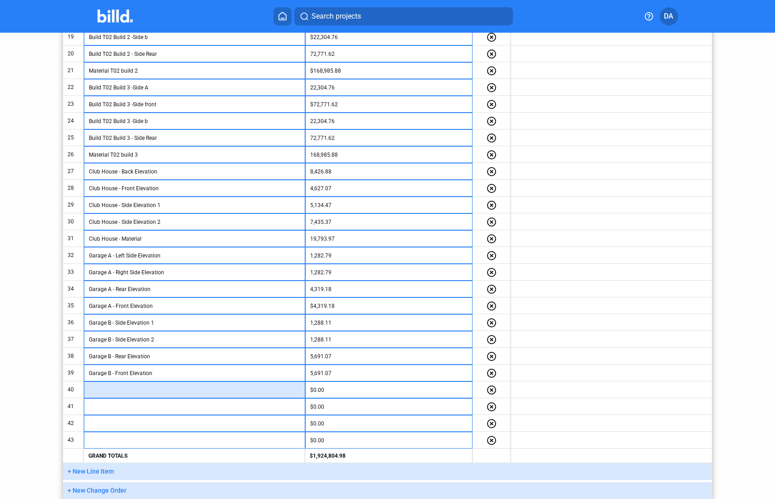
click at [210, 390] on input "text" at bounding box center [194, 390] width 211 height 14
drag, startPoint x: 165, startPoint y: 386, endPoint x: 77, endPoint y: 387, distance: 88.0
click at [77, 387] on tr "40 Garage C - Side Elevation 1 $0.00 highlight_remove" at bounding box center [387, 389] width 649 height 17
type input "Garage C - Side Elevation 1"
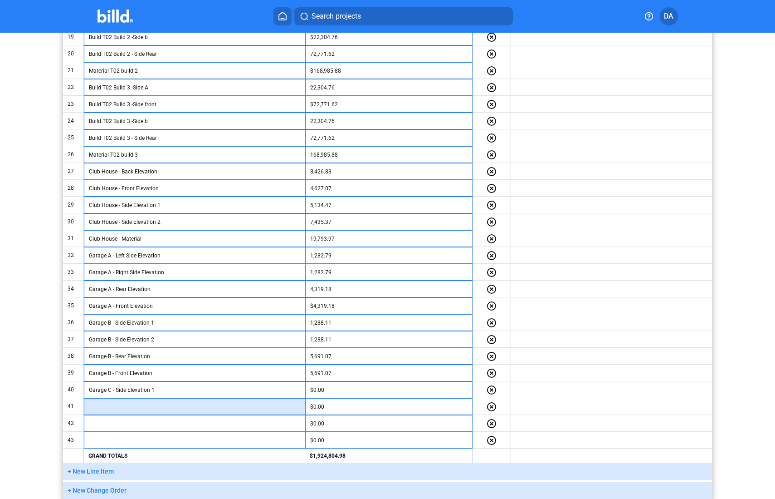
click at [130, 408] on input "text" at bounding box center [194, 407] width 211 height 14
paste input "Garage C - Side Elevation 1"
type input "Garage C - Side Elevation 1"
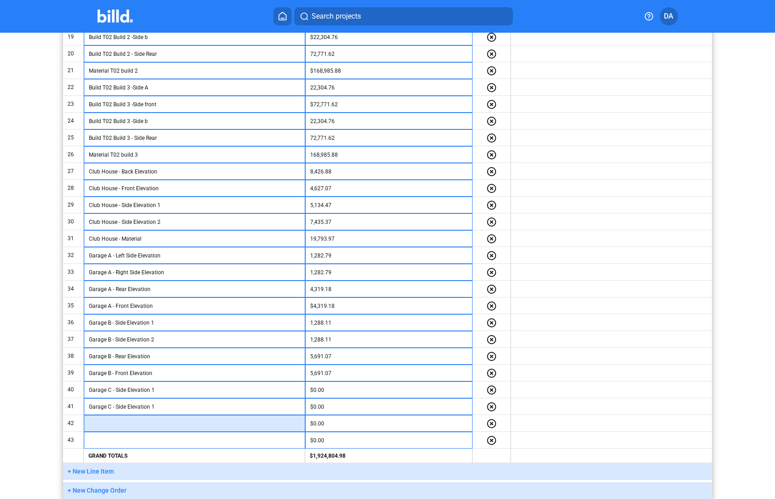
click at [142, 423] on input "text" at bounding box center [194, 423] width 211 height 14
paste input "Garage C - Side Elevation 1"
type input "Garage C - Side Elevation 1"
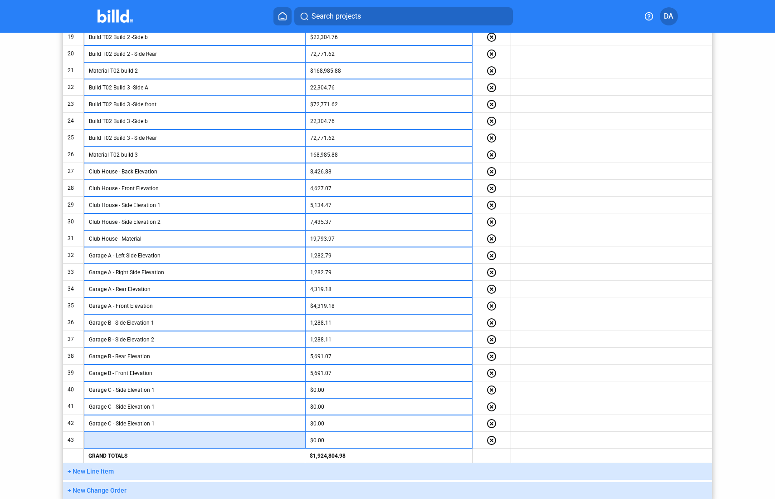
click at [132, 439] on input "text" at bounding box center [194, 440] width 211 height 14
paste input "Garage C - Side Elevation 1"
type input "Garage C - Side Elevation 1"
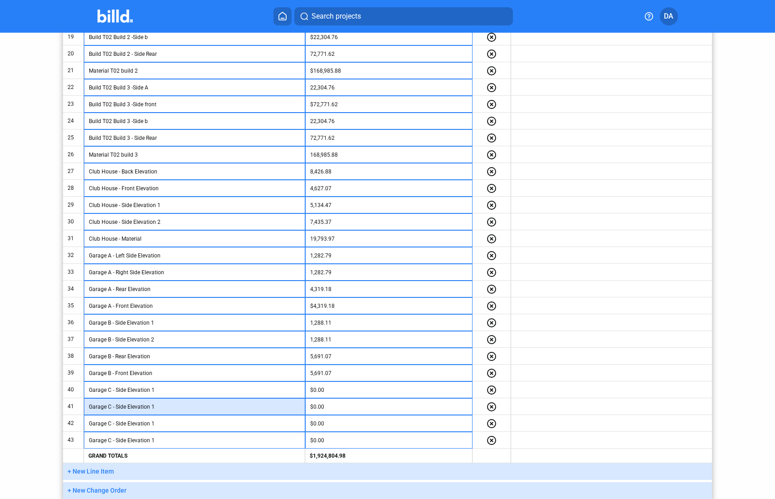
drag, startPoint x: 158, startPoint y: 408, endPoint x: 151, endPoint y: 407, distance: 7.3
click at [151, 407] on input "Garage C - Side Elevation 1" at bounding box center [194, 407] width 211 height 14
type input "Garage C - Side Elevation 2"
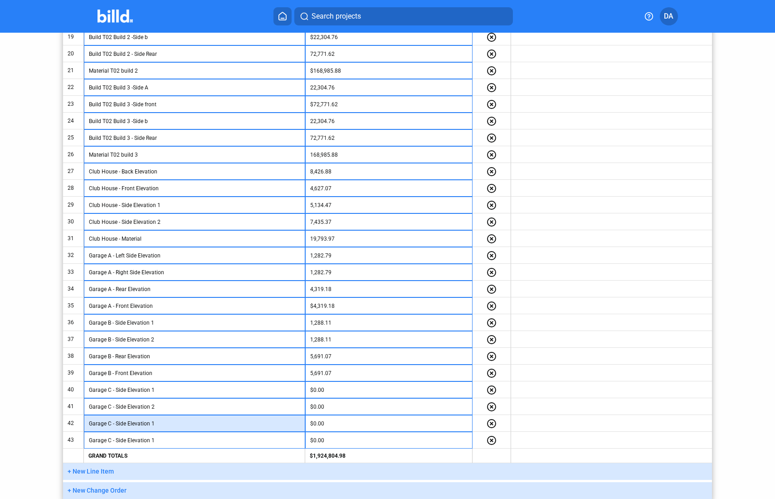
drag, startPoint x: 115, startPoint y: 424, endPoint x: 128, endPoint y: 425, distance: 13.2
click at [128, 425] on input "Garage C - Side Elevation 1" at bounding box center [194, 423] width 211 height 14
drag, startPoint x: 167, startPoint y: 419, endPoint x: 177, endPoint y: 408, distance: 15.4
click at [175, 417] on input "Garage C - Rear Elevation 1" at bounding box center [194, 423] width 211 height 14
drag, startPoint x: 170, startPoint y: 425, endPoint x: 176, endPoint y: 383, distance: 42.1
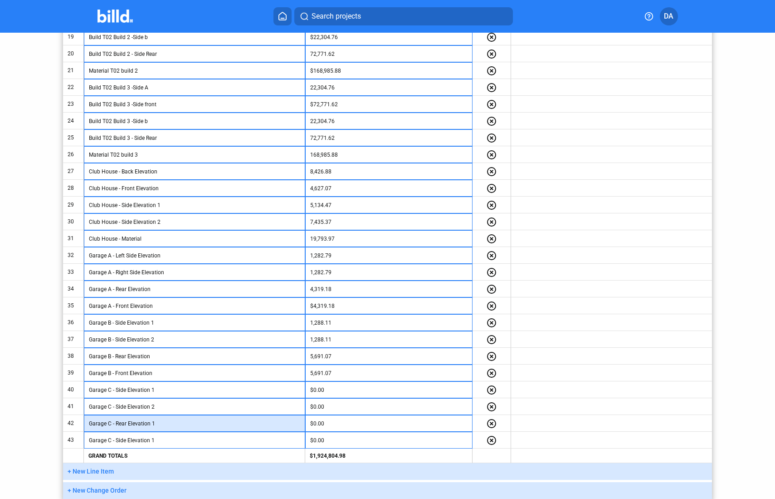
click at [170, 425] on input "Garage C - Rear Elevation 1" at bounding box center [194, 423] width 211 height 14
type input "Garage C - Rear Elevation"
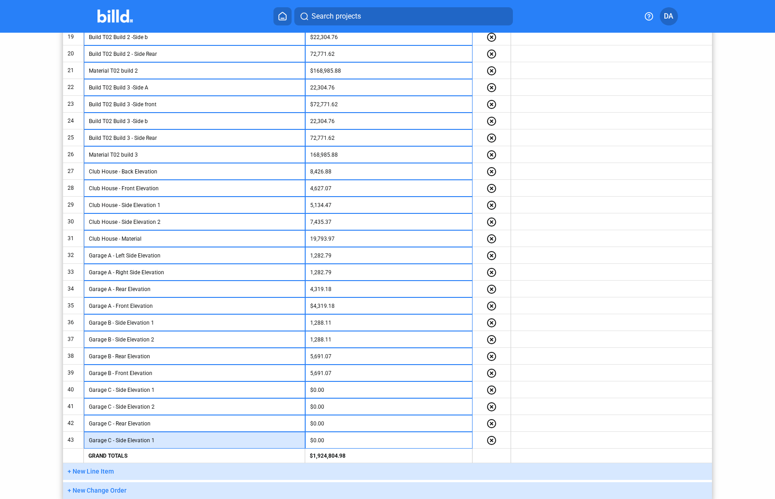
click at [175, 439] on input "Garage C - Side Elevation 1" at bounding box center [194, 440] width 211 height 14
click at [127, 439] on input "Garage C - Side Elevation" at bounding box center [194, 440] width 211 height 14
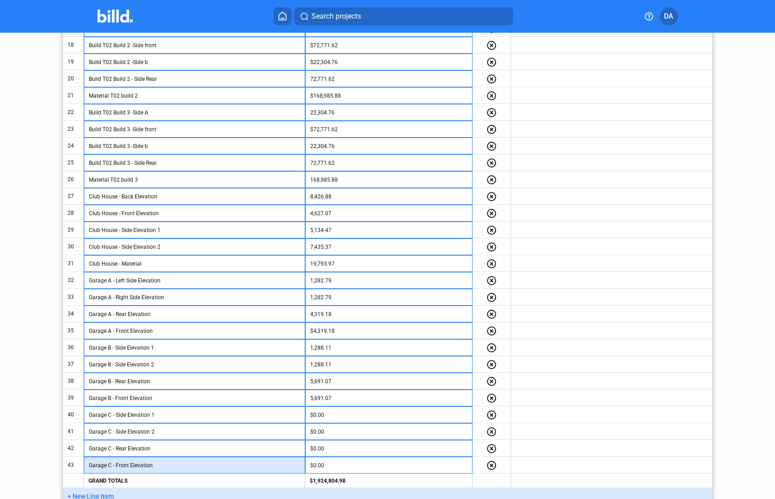
scroll to position [476, 0]
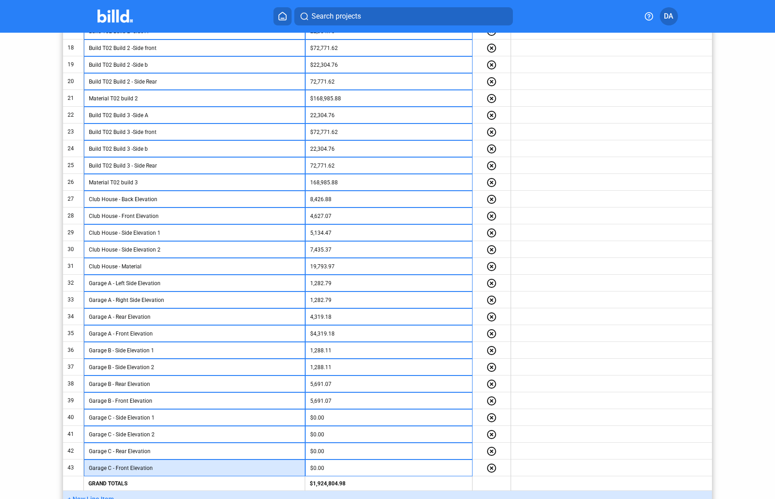
type input "Garage C - Front Elevation"
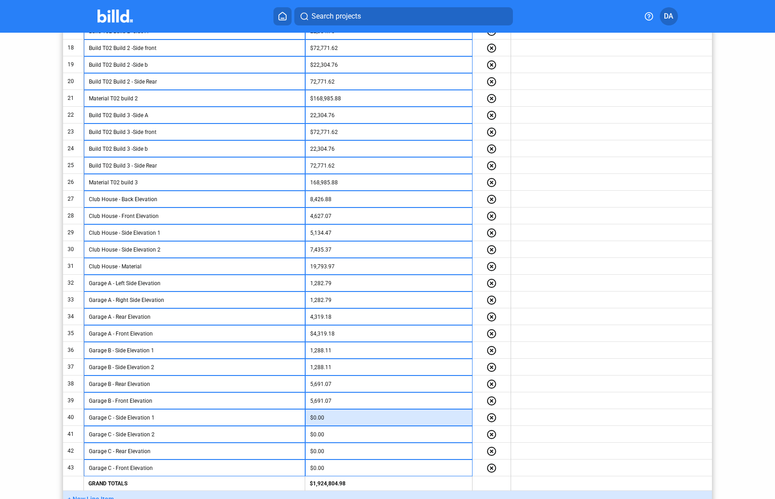
click at [313, 414] on input "$0.00" at bounding box center [388, 418] width 157 height 14
click at [331, 419] on input "$0.00" at bounding box center [388, 418] width 157 height 14
drag, startPoint x: 331, startPoint y: 418, endPoint x: 303, endPoint y: 416, distance: 28.6
click at [303, 416] on tr "40 Garage C - Side Elevation 1 $0.00 highlight_remove" at bounding box center [387, 417] width 649 height 17
type input "1,284.18"
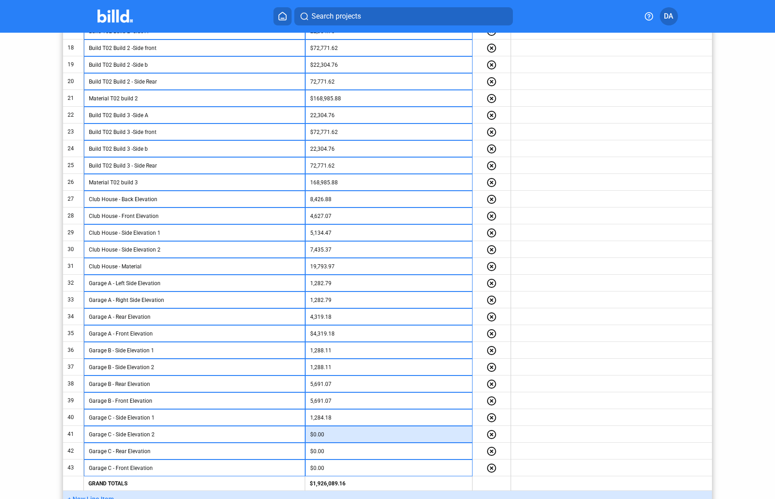
click at [316, 430] on input "$0.00" at bounding box center [388, 434] width 157 height 14
type input "1,284.18"
click at [317, 449] on input "$0.00" at bounding box center [388, 451] width 157 height 14
drag, startPoint x: 337, startPoint y: 453, endPoint x: 301, endPoint y: 446, distance: 36.4
click at [302, 448] on tr "42 Garage C - Rear Elevation 4000 highlight_remove" at bounding box center [387, 450] width 649 height 17
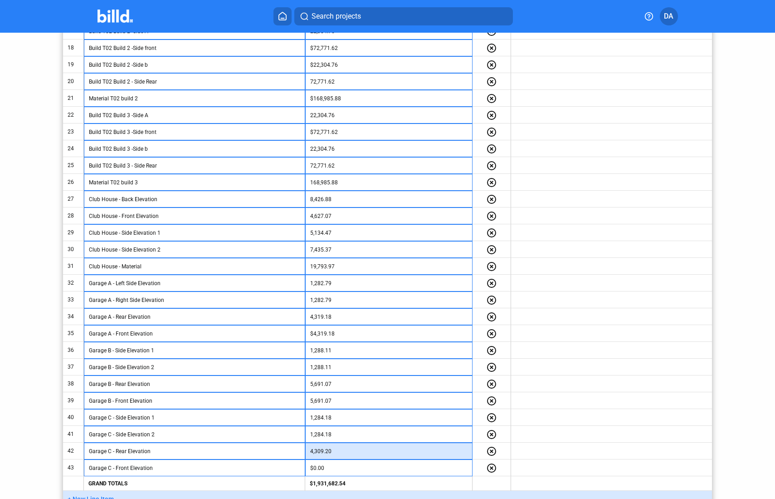
type input "4,309.20"
click at [331, 464] on input "$0.00" at bounding box center [388, 468] width 157 height 14
type input "4,309.2"
click at [387, 430] on input "1,284.18" at bounding box center [388, 434] width 157 height 14
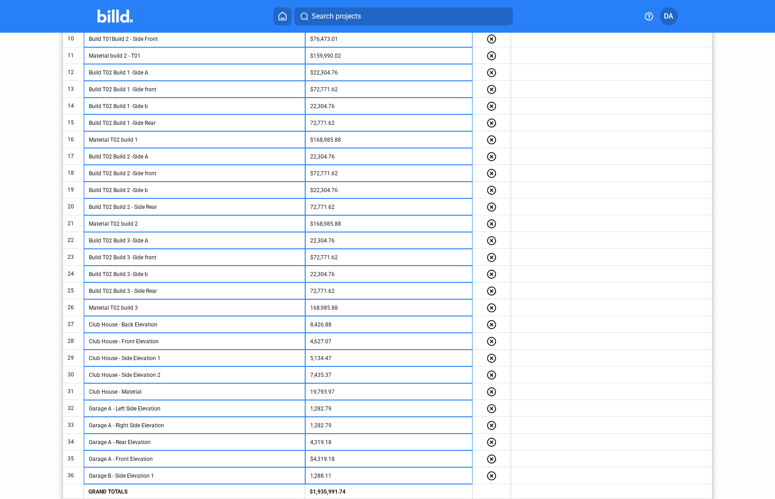
scroll to position [526, 0]
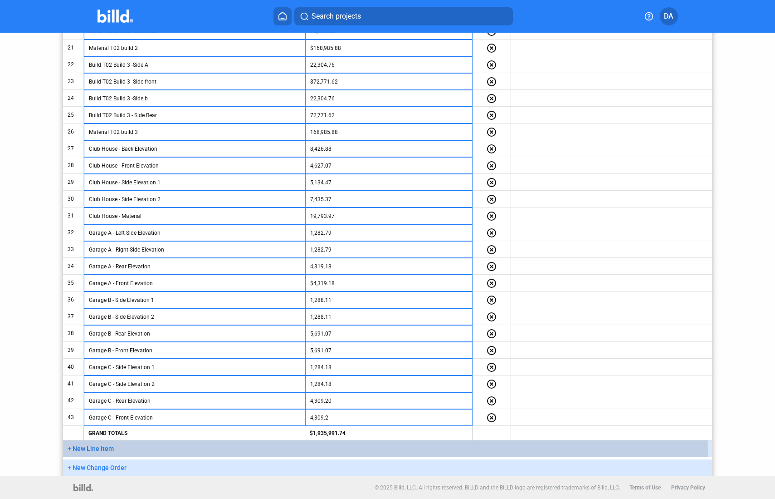
click at [124, 453] on button "+ New Line Item" at bounding box center [387, 448] width 649 height 17
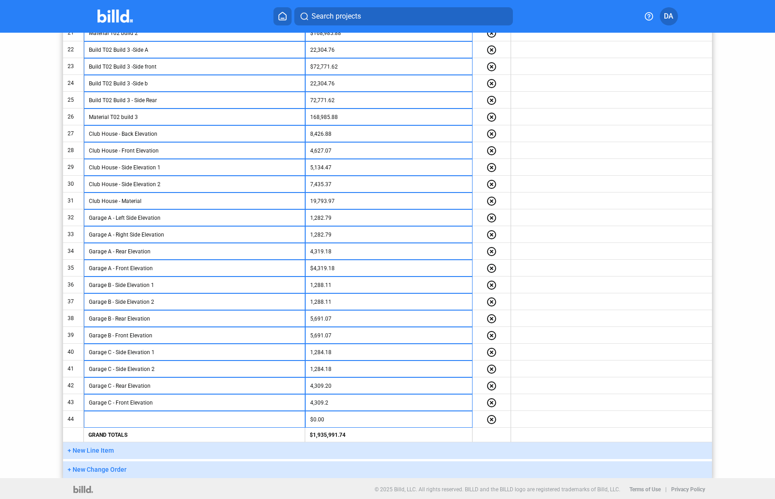
scroll to position [543, 0]
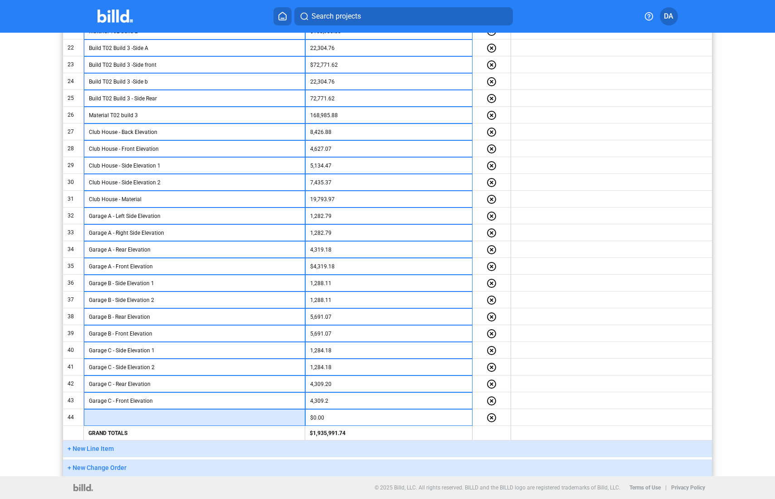
click at [142, 420] on input "text" at bounding box center [194, 418] width 211 height 14
click at [145, 450] on button "+ New Line Item" at bounding box center [387, 448] width 649 height 17
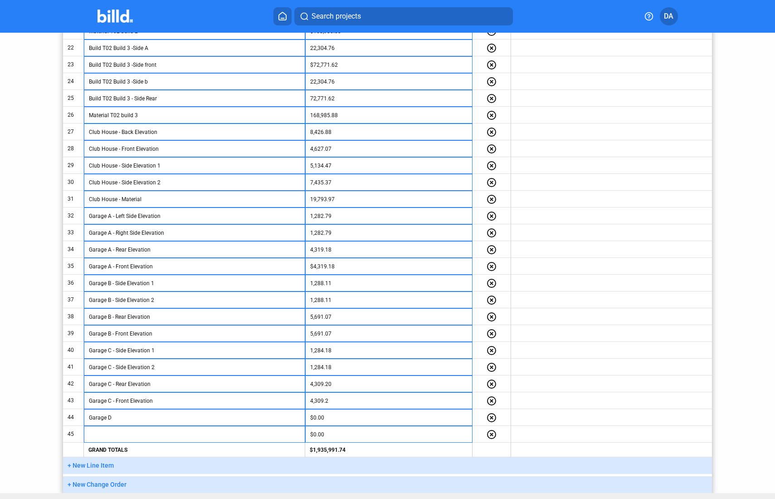
click at [149, 461] on button "+ New Line Item" at bounding box center [387, 465] width 649 height 17
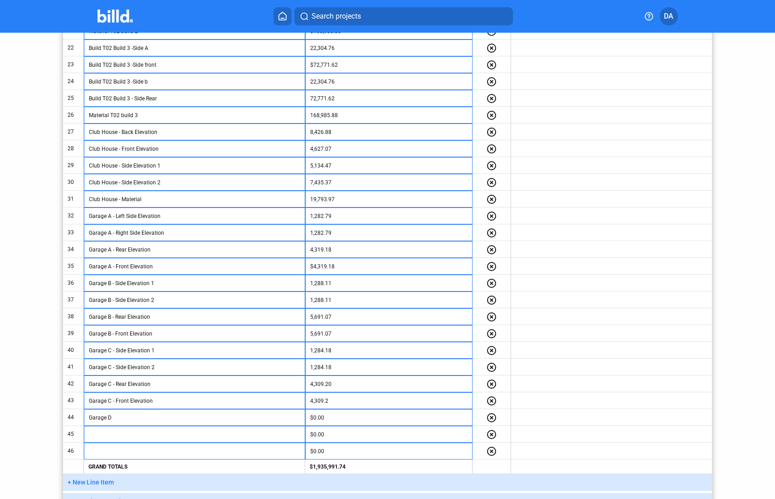
click at [156, 470] on button "+ New Line Item" at bounding box center [387, 482] width 649 height 17
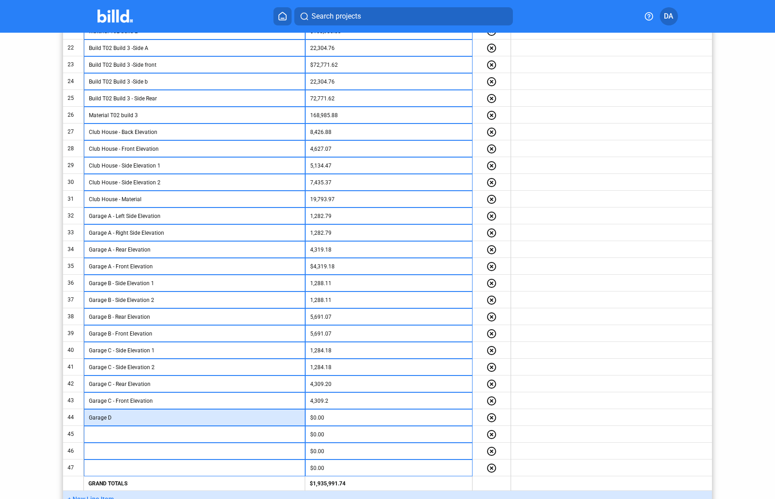
click at [140, 419] on input "Garage D" at bounding box center [194, 418] width 211 height 14
drag, startPoint x: 168, startPoint y: 416, endPoint x: 56, endPoint y: 419, distance: 112.5
click at [56, 419] on div "< Back Hanover Hyannis 2 Schedule of Values Information Edit Retainage for Comp…" at bounding box center [388, 8] width 698 height 1037
type input "Garage D - Left Side Elevation"
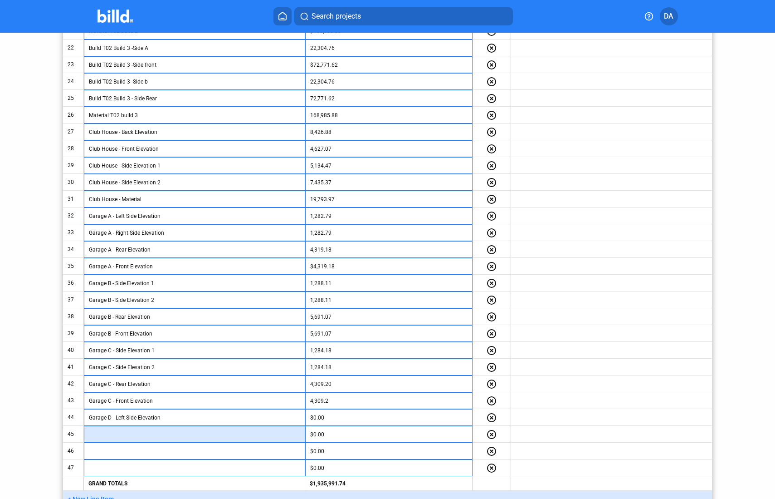
click at [143, 432] on input "text" at bounding box center [194, 434] width 211 height 14
paste input "Garage D - Left Side Elevation"
click at [124, 434] on input "Garage D - Left Side Elevation" at bounding box center [194, 434] width 211 height 14
type input "Garage D - Right Side Elevation"
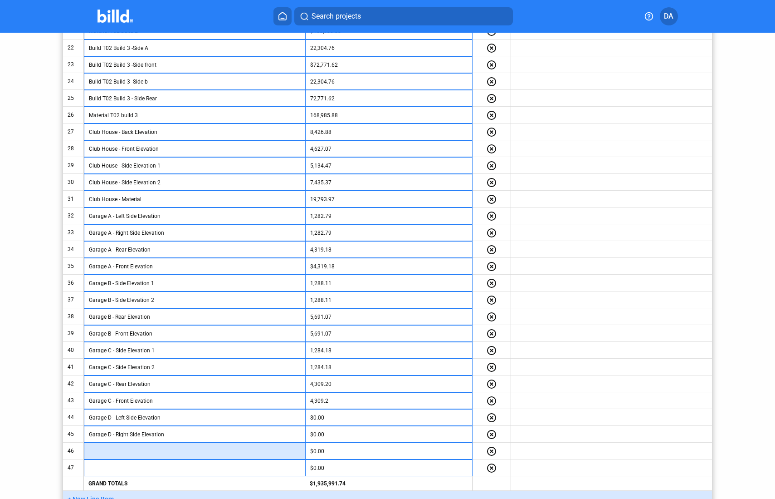
click at [118, 449] on input "text" at bounding box center [194, 451] width 211 height 14
drag, startPoint x: 157, startPoint y: 450, endPoint x: 85, endPoint y: 451, distance: 71.7
click at [85, 451] on td "Garage D - Rear Elevation" at bounding box center [194, 450] width 221 height 17
type input "Garage D - Rear Elevation"
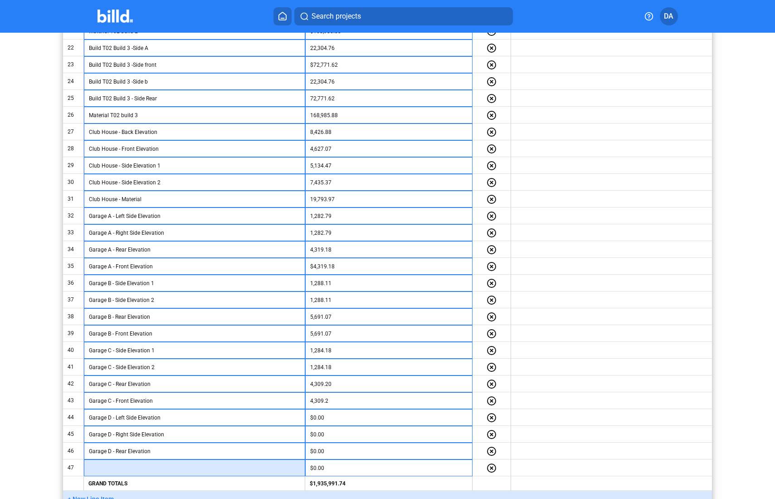
click at [113, 470] on input "text" at bounding box center [194, 468] width 211 height 14
paste input "Garage D - Rear Elevation"
click at [125, 470] on input "Garage D - Rear Elevation" at bounding box center [194, 468] width 211 height 14
drag, startPoint x: 126, startPoint y: 469, endPoint x: 132, endPoint y: 475, distance: 8.7
click at [126, 469] on input "Garage D - Rear Elevation" at bounding box center [194, 468] width 211 height 14
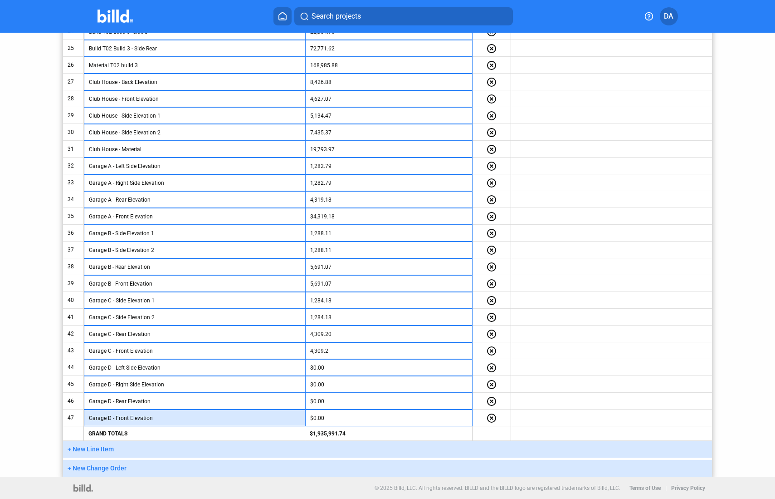
scroll to position [593, 0]
type input "Garage D - Front Elevation"
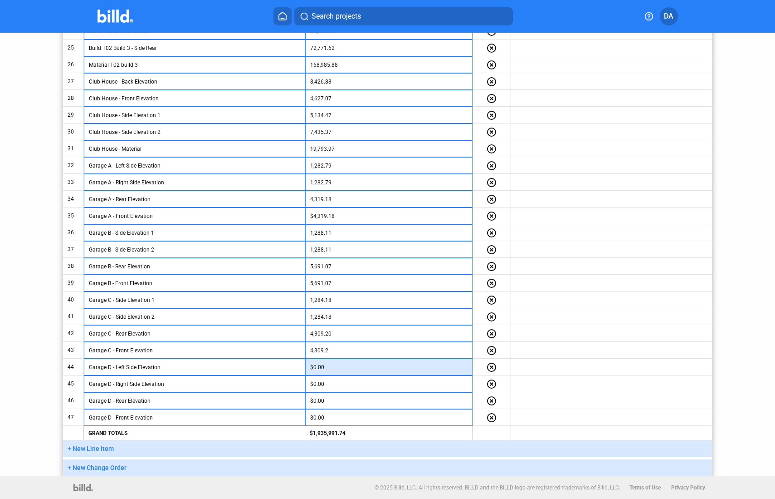
click at [327, 369] on input "$0.00" at bounding box center [388, 367] width 157 height 14
type input "1,288.77"
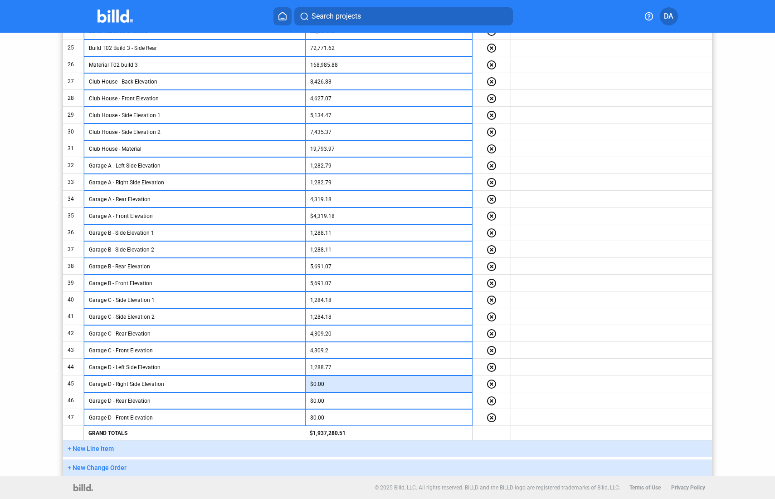
click at [317, 382] on input "$0.00" at bounding box center [388, 384] width 157 height 14
type input "1,288.77"
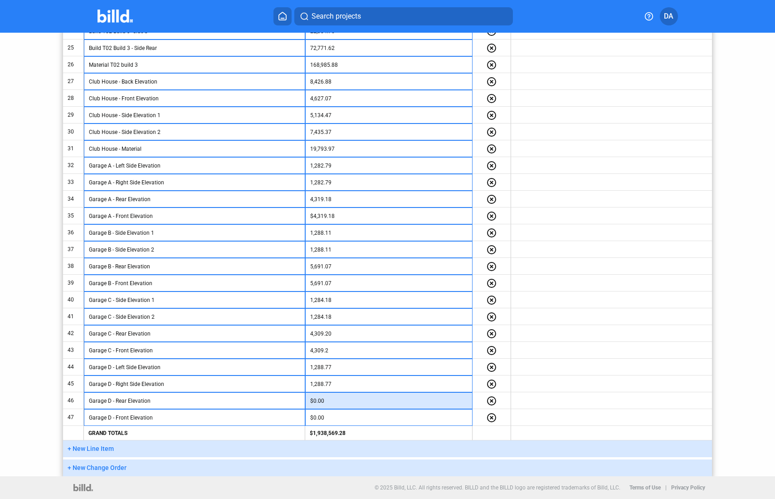
click at [323, 399] on input "$0.00" at bounding box center [388, 401] width 157 height 14
type input "6,072.78"
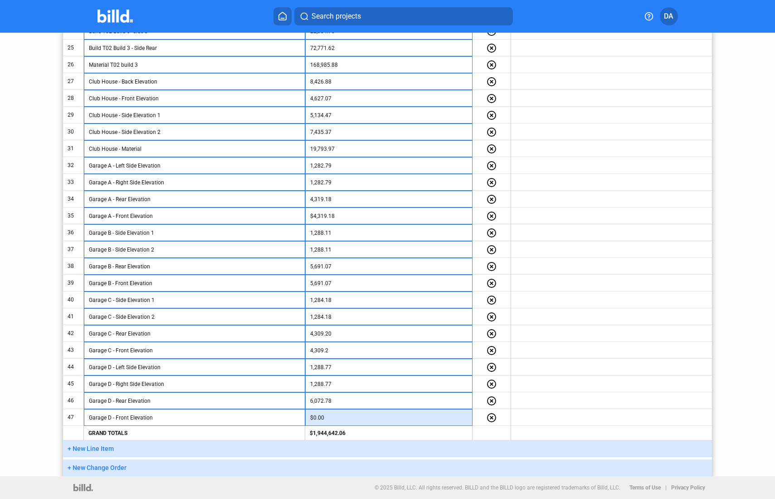
click at [380, 419] on input "$0.00" at bounding box center [388, 418] width 157 height 14
type input "6,072.78"
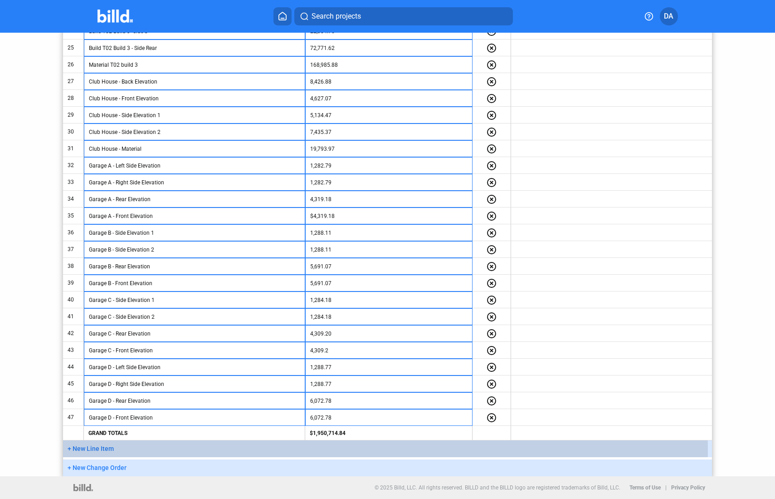
click at [160, 450] on button "+ New Line Item" at bounding box center [387, 448] width 649 height 17
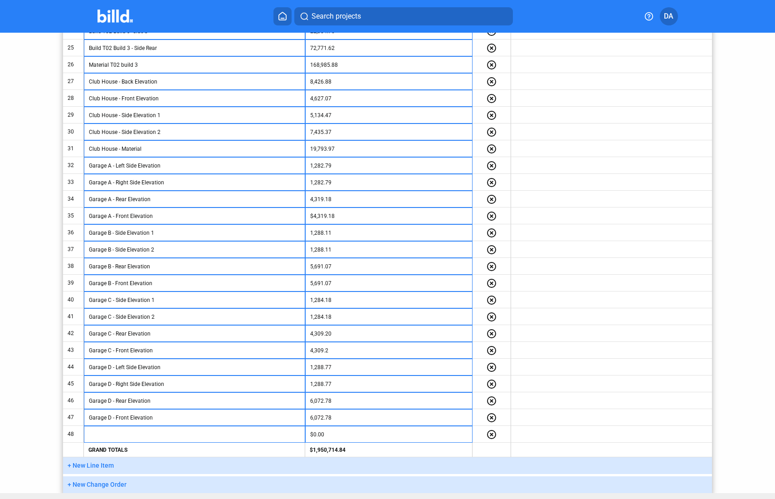
click at [161, 461] on button "+ New Line Item" at bounding box center [387, 465] width 649 height 17
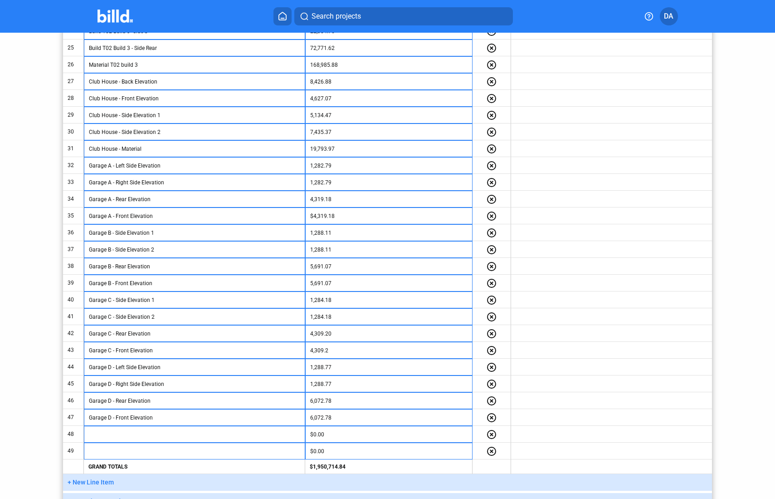
click at [161, 470] on button "+ New Line Item" at bounding box center [387, 482] width 649 height 17
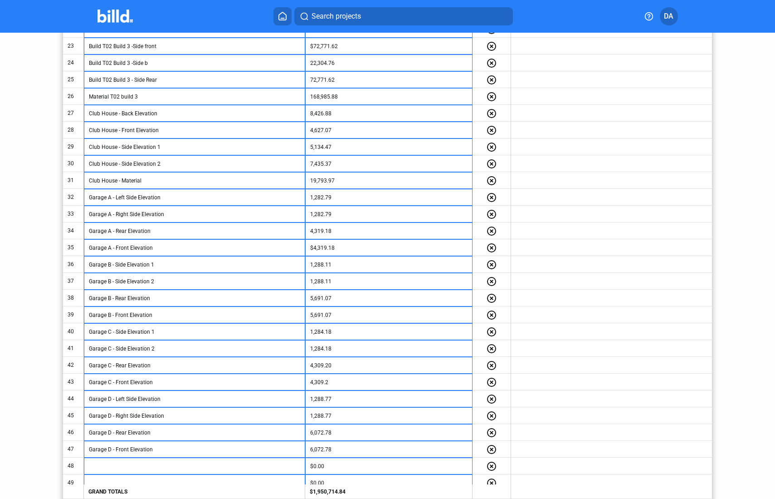
scroll to position [644, 0]
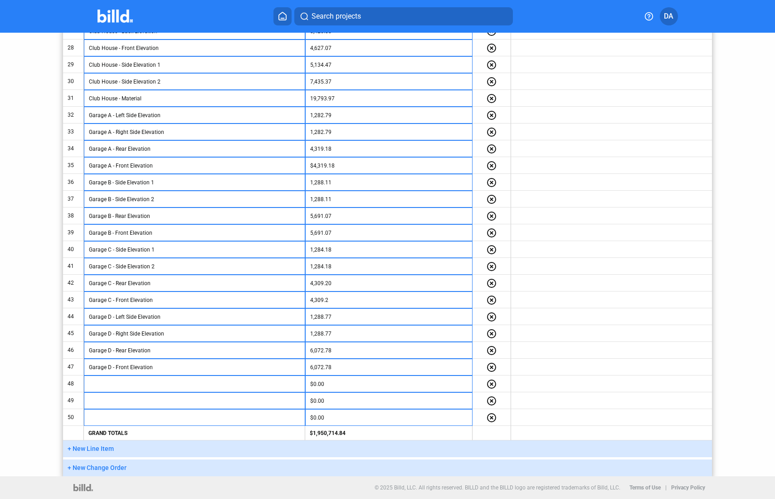
click at [145, 445] on button "+ New Line Item" at bounding box center [387, 448] width 649 height 17
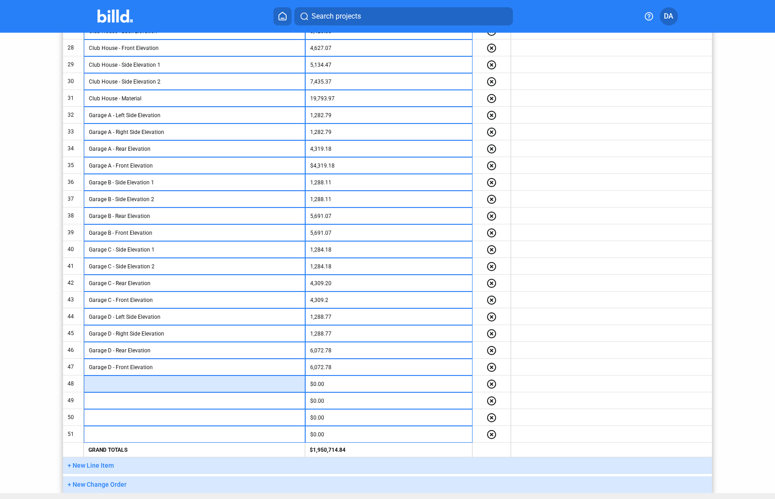
click at [124, 387] on input "text" at bounding box center [194, 384] width 211 height 14
drag, startPoint x: 154, startPoint y: 385, endPoint x: 89, endPoint y: 383, distance: 64.5
click at [89, 383] on input "Garage E - Right Elevation" at bounding box center [194, 384] width 211 height 14
type input "Garage E - Right Elevation"
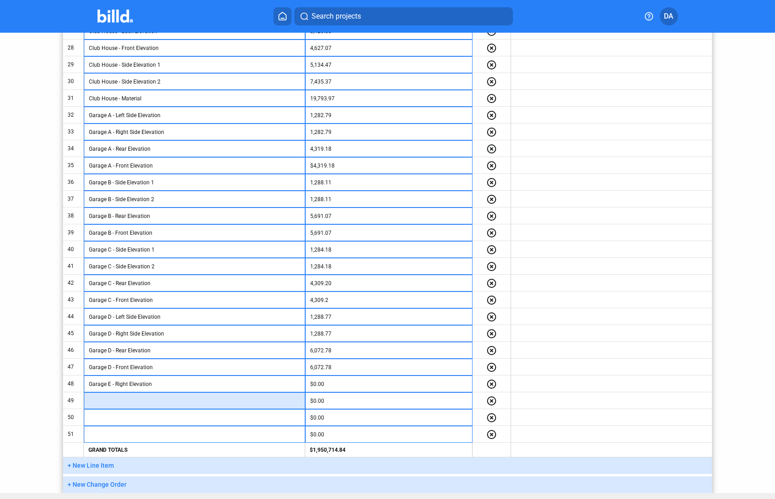
click at [116, 402] on input "text" at bounding box center [194, 401] width 211 height 14
paste input "Garage E - Right Elevation"
click at [128, 401] on input "Garage E - Right Elevation" at bounding box center [194, 401] width 211 height 14
type input "Garage E - Left Elevation"
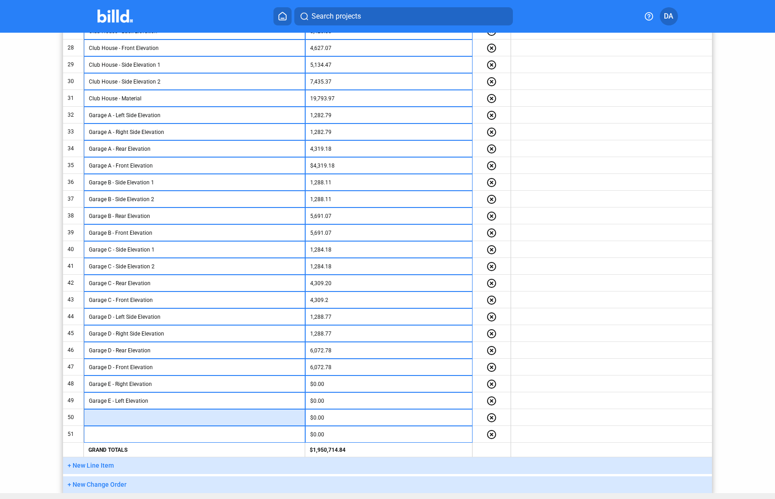
click at [118, 423] on input "text" at bounding box center [194, 418] width 211 height 14
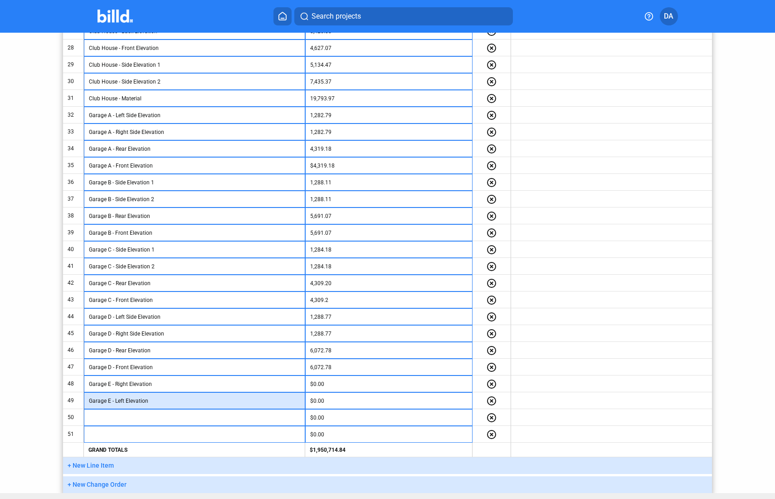
drag, startPoint x: 156, startPoint y: 401, endPoint x: 79, endPoint y: 401, distance: 77.1
click at [79, 401] on tr "49 Garage E - Left Elevation $0.00 highlight_remove" at bounding box center [387, 400] width 649 height 17
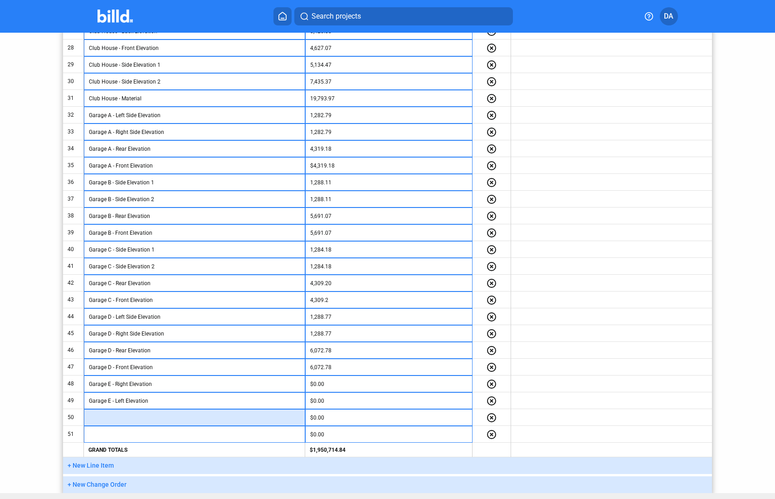
click at [125, 418] on input "text" at bounding box center [194, 418] width 211 height 14
paste input "Garage E - Left Elevation"
click at [124, 419] on input "Garage E - Left Elevation" at bounding box center [194, 418] width 211 height 14
type input "Garage E - Rear Elevation"
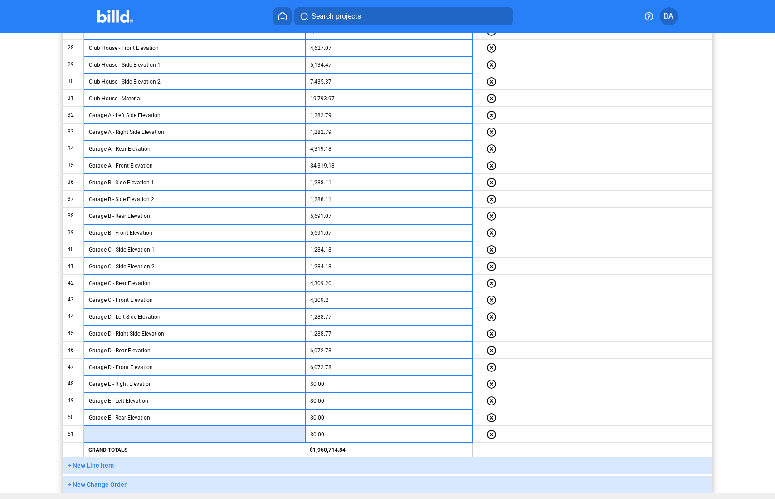
click at [126, 437] on input "text" at bounding box center [194, 434] width 211 height 14
paste input "Garage E - Left Elevation"
drag, startPoint x: 123, startPoint y: 435, endPoint x: 116, endPoint y: 435, distance: 7.3
click at [116, 435] on input "Garage E - Left Elevation" at bounding box center [194, 434] width 211 height 14
type input "Garage E - Front Elevation"
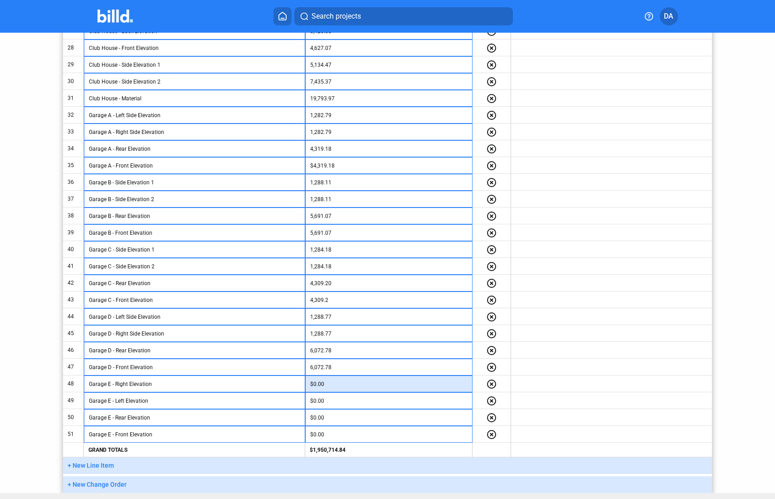
click at [323, 384] on input "$0.00" at bounding box center [388, 384] width 157 height 14
type input "1,289.44"
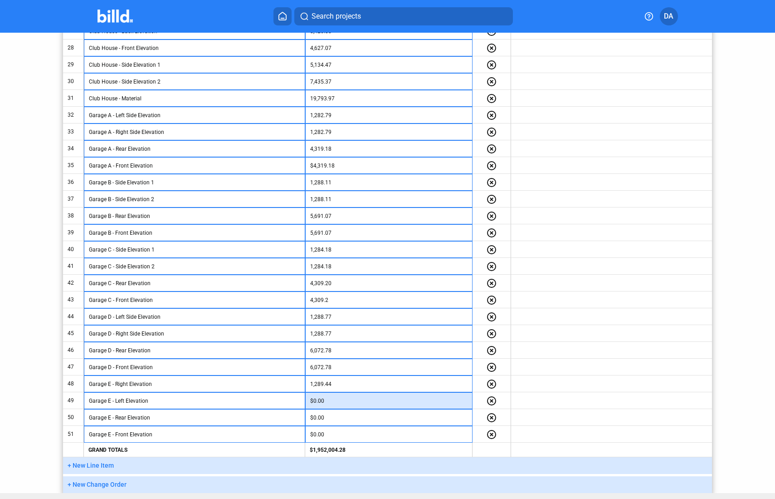
click at [333, 402] on input "$0.00" at bounding box center [388, 401] width 157 height 14
type input "1,289.44"
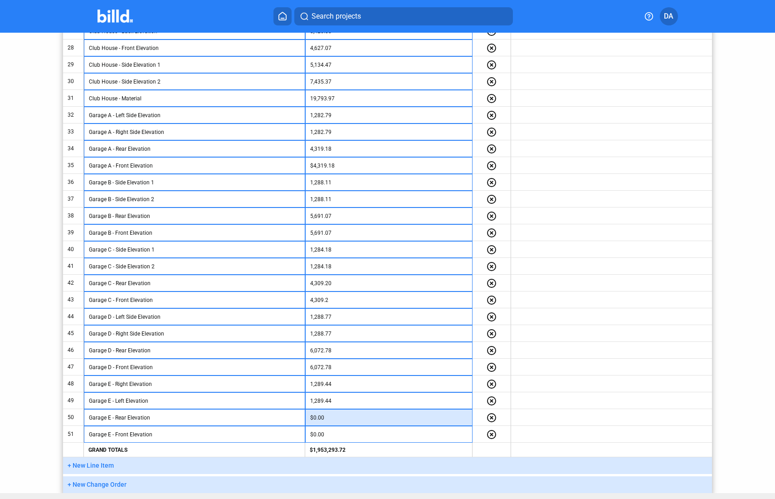
click at [325, 420] on input "$0.00" at bounding box center [388, 418] width 157 height 14
type input "5,028.14"
drag, startPoint x: 400, startPoint y: 437, endPoint x: 395, endPoint y: 440, distance: 5.1
click at [399, 438] on input "$0.00" at bounding box center [388, 434] width 157 height 14
type input "5,028.14"
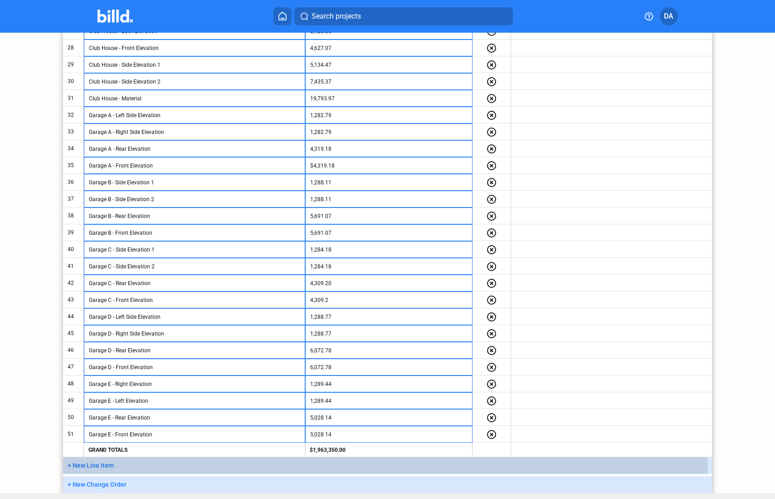
click at [205, 465] on button "+ New Line Item" at bounding box center [387, 465] width 649 height 17
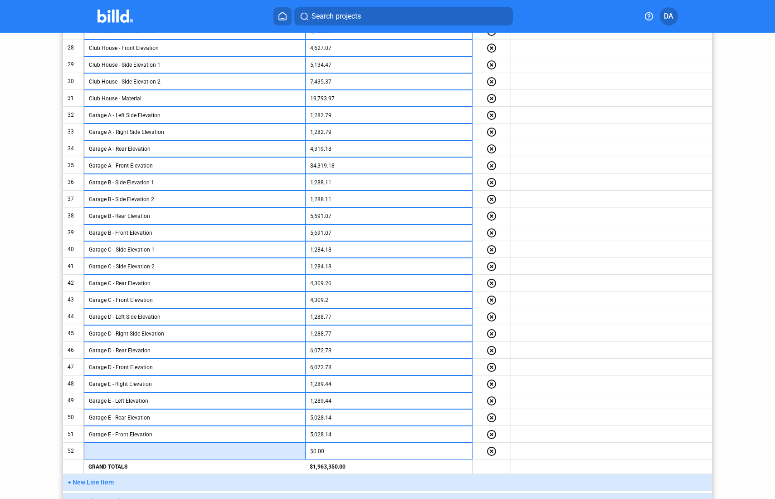
click at [137, 452] on input "text" at bounding box center [194, 451] width 211 height 14
drag, startPoint x: 158, startPoint y: 452, endPoint x: 83, endPoint y: 449, distance: 75.4
click at [83, 449] on tr "52 Garage F - Side Elevation 1 $0.00 highlight_remove" at bounding box center [387, 450] width 649 height 17
type input "Garage F - Side Elevation 1"
drag, startPoint x: 141, startPoint y: 479, endPoint x: 127, endPoint y: 421, distance: 59.7
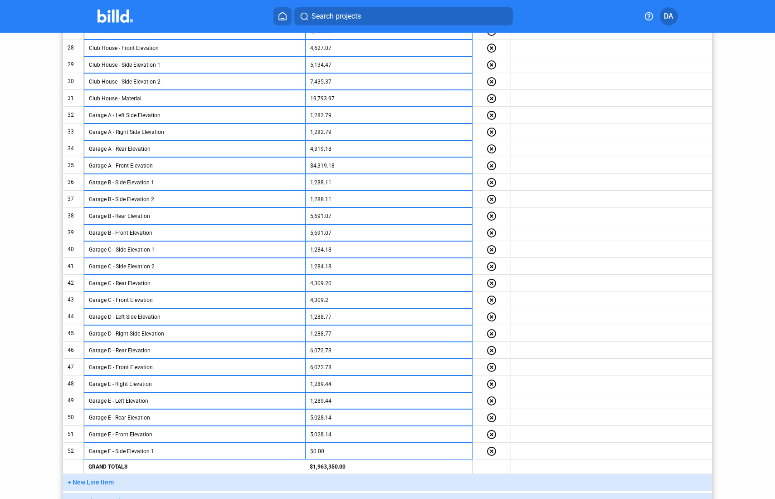
click at [141, 470] on button "+ New Line Item" at bounding box center [387, 482] width 649 height 17
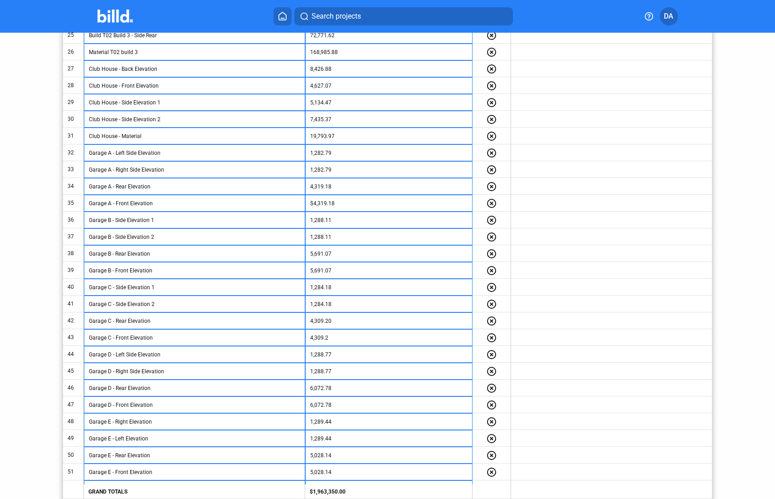
scroll to position [694, 0]
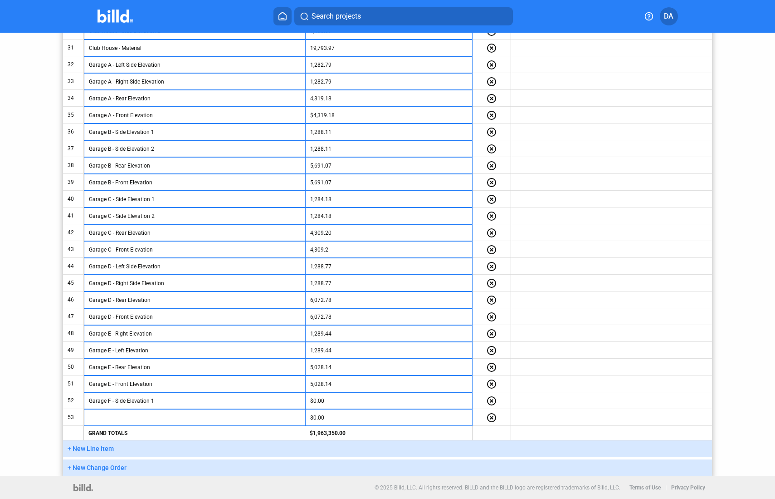
click at [131, 451] on button "+ New Line Item" at bounding box center [387, 448] width 649 height 17
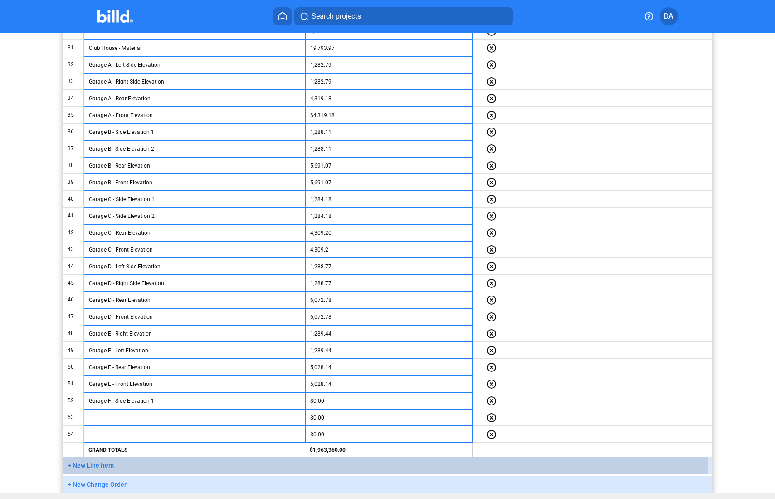
click at [124, 464] on button "+ New Line Item" at bounding box center [387, 465] width 649 height 17
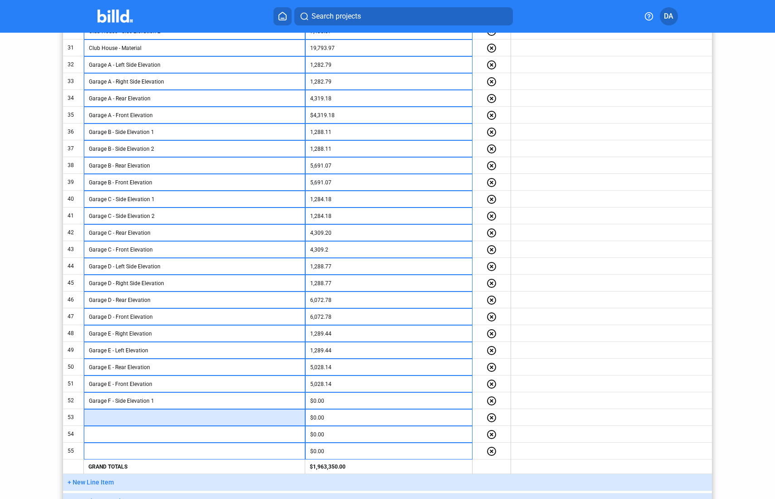
click at [124, 421] on input "text" at bounding box center [194, 418] width 211 height 14
paste input "Garage F - Side Elevation 1"
drag, startPoint x: 115, startPoint y: 418, endPoint x: 81, endPoint y: 420, distance: 33.6
click at [81, 420] on tr "53 Garage F - Side Elevation 12 $0.00 highlight_remove" at bounding box center [387, 417] width 649 height 17
type input "Garage F - Side Elevation 12"
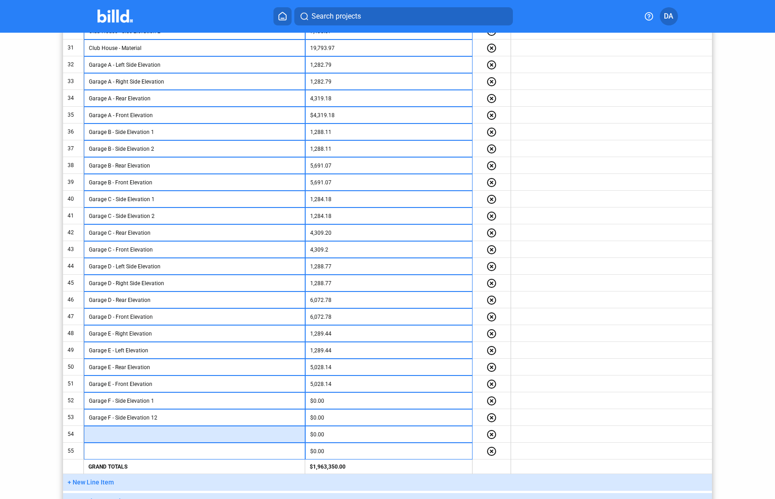
click at [115, 434] on input "text" at bounding box center [194, 434] width 211 height 14
paste input "Garage F -"
type input "Garage F -"
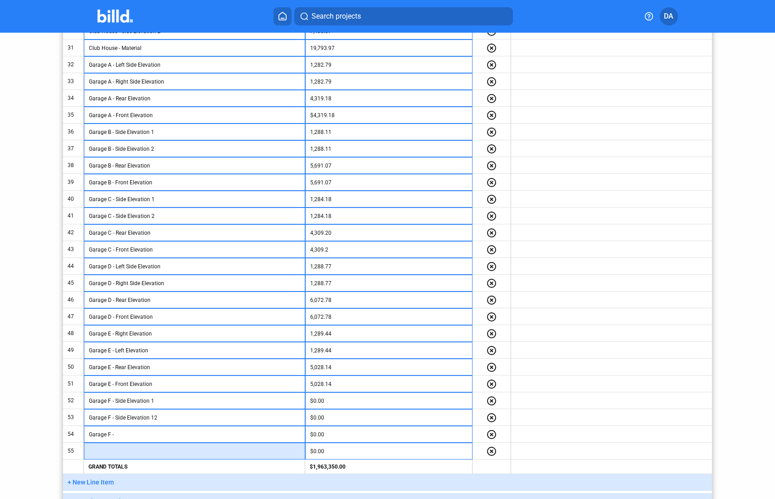
click at [116, 454] on input "text" at bounding box center [194, 451] width 211 height 14
paste input "Garage F -"
type input "Garage F -"
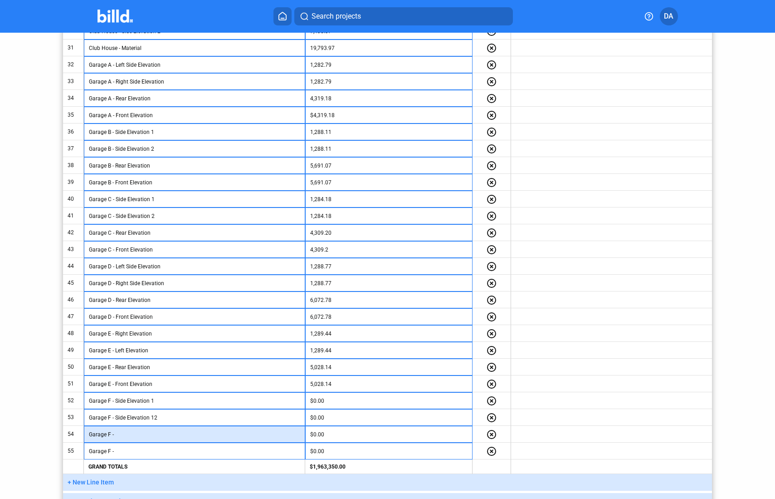
click at [133, 434] on input "Garage F -" at bounding box center [194, 434] width 211 height 14
type input "Garage F - Rear Elevation"
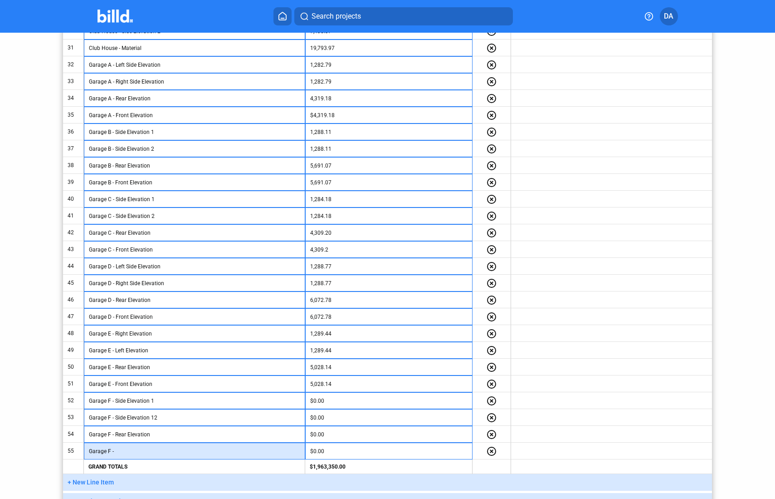
click at [138, 449] on input "Garage F -" at bounding box center [194, 451] width 211 height 14
type input "Garage F - Front Elevation"
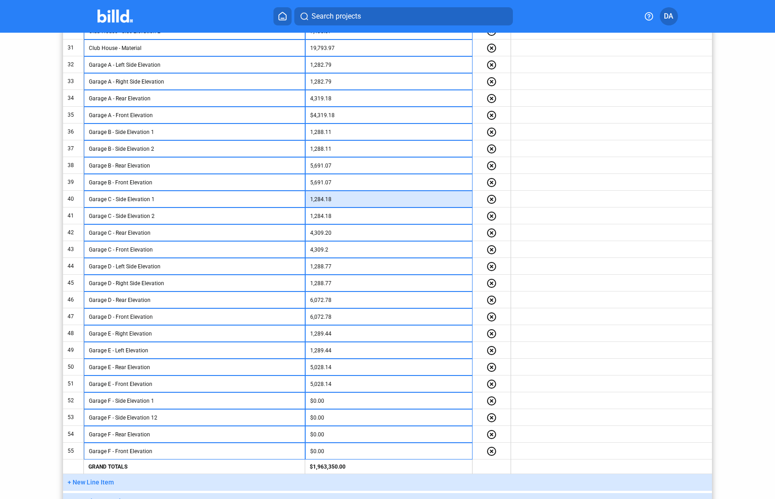
click at [323, 201] on input "1,284.18" at bounding box center [388, 199] width 157 height 14
click at [342, 201] on input "1,284.18" at bounding box center [388, 199] width 157 height 14
drag, startPoint x: 341, startPoint y: 201, endPoint x: 296, endPoint y: 199, distance: 45.4
click at [296, 199] on tr "40 Garage C - Side Elevation 1 1,284.18 highlight_remove" at bounding box center [387, 199] width 649 height 17
type input "$1,284.18"
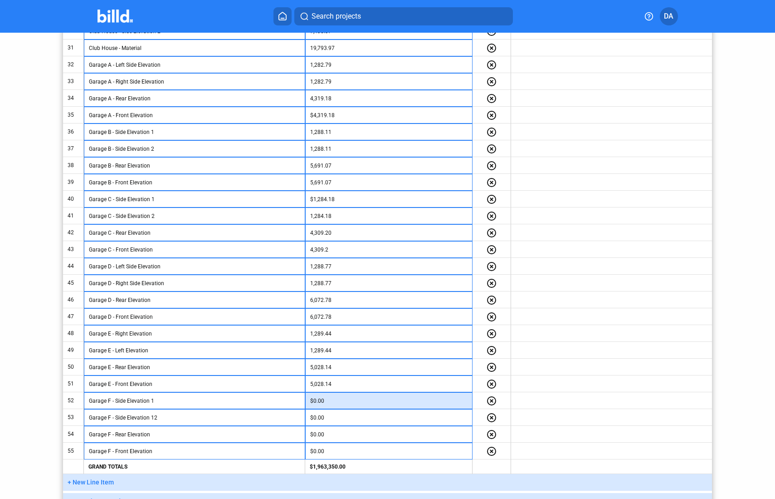
click at [326, 398] on input "$0.00" at bounding box center [388, 401] width 157 height 14
paste input "1,284.18"
type input "1,284.18"
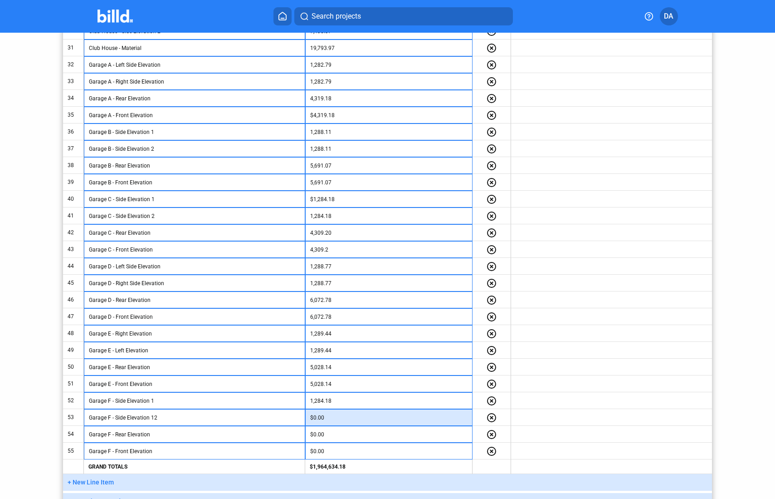
click at [329, 421] on input "$0.00" at bounding box center [388, 418] width 157 height 14
paste input "1,284.18"
type input "1,284.18"
click at [350, 233] on input "4,309.20" at bounding box center [388, 233] width 157 height 14
type input "$4,309.20"
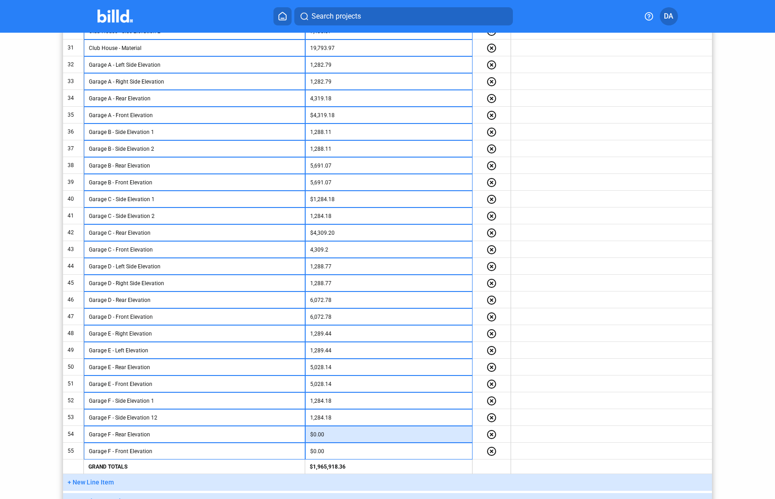
click at [332, 438] on input "$0.00" at bounding box center [388, 434] width 157 height 14
paste input "4,309.2"
type input "4,309.20"
click at [335, 452] on input "$0.00" at bounding box center [388, 451] width 157 height 14
paste input "4,309.2"
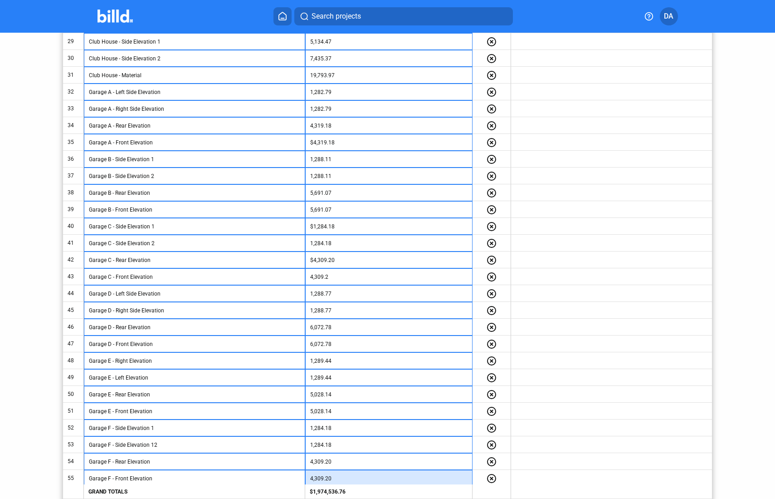
scroll to position [728, 0]
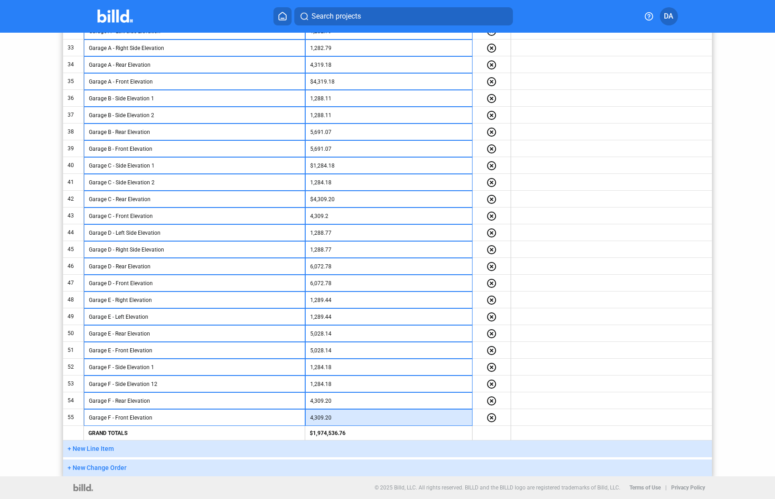
type input "4,309.20"
click at [122, 449] on button "+ New Line Item" at bounding box center [387, 448] width 649 height 17
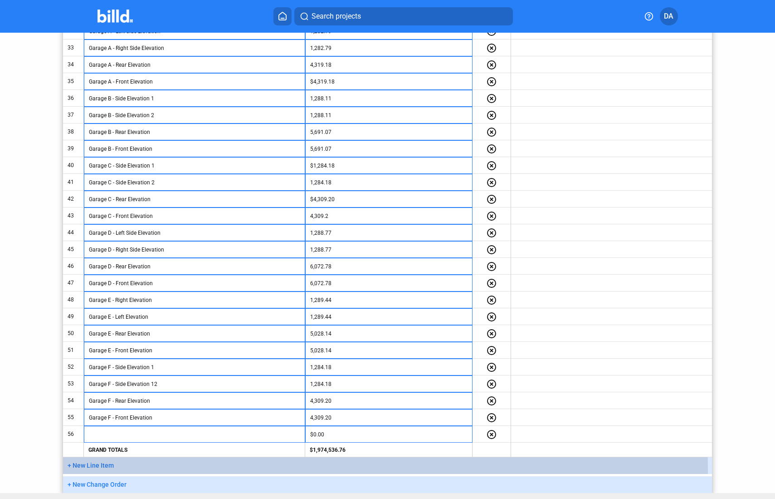
click at [137, 469] on button "+ New Line Item" at bounding box center [387, 465] width 649 height 17
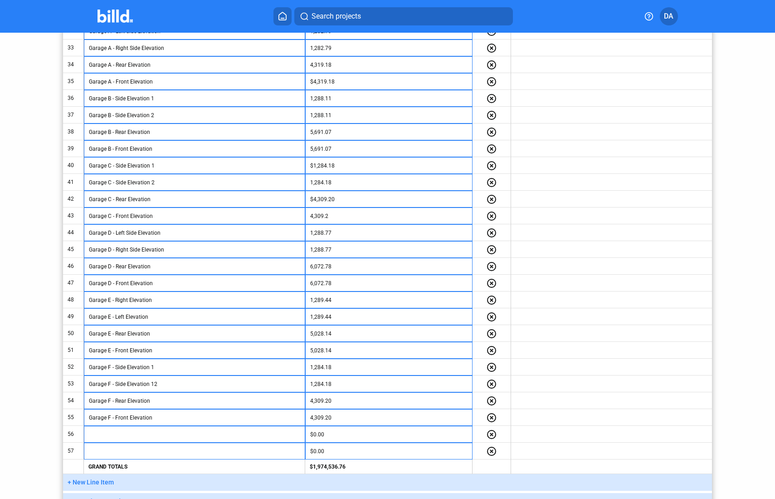
drag, startPoint x: 137, startPoint y: 480, endPoint x: 142, endPoint y: 487, distance: 8.4
click at [137, 470] on button "+ New Line Item" at bounding box center [387, 482] width 649 height 17
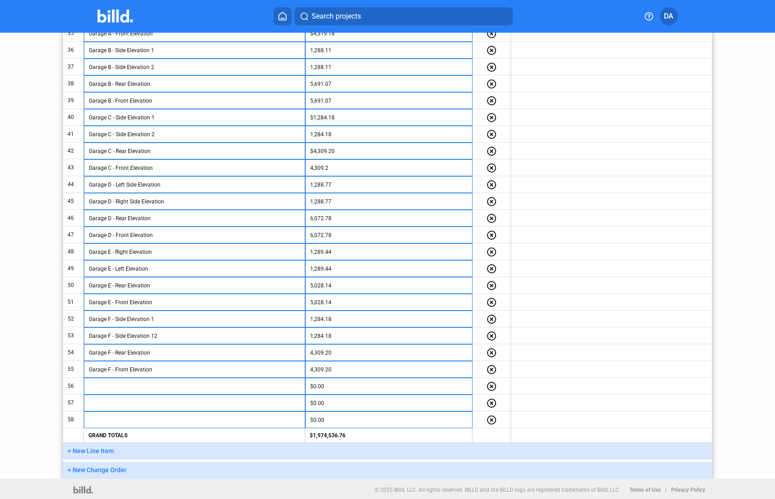
scroll to position [778, 0]
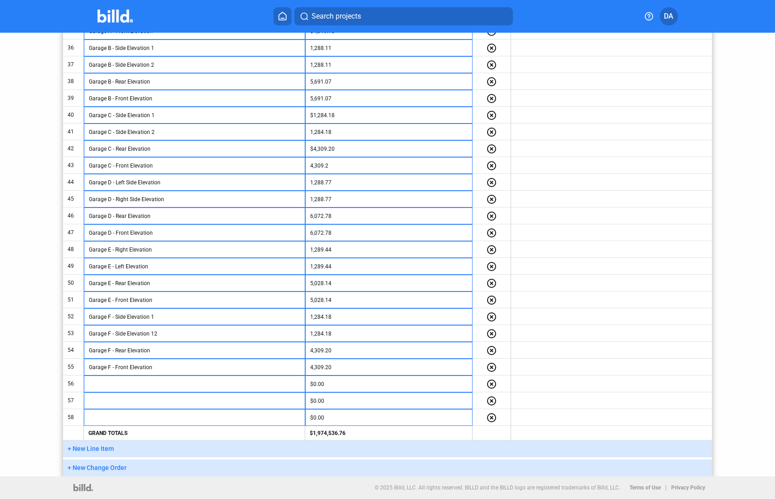
click at [125, 449] on button "+ New Line Item" at bounding box center [387, 448] width 649 height 17
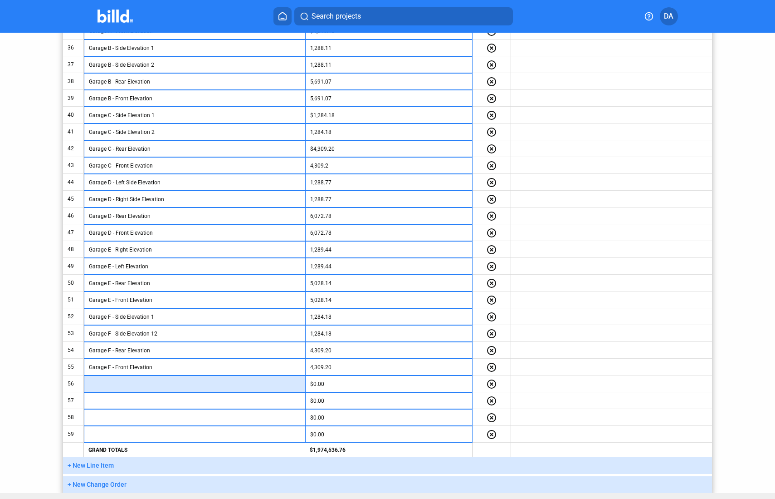
click at [115, 384] on input "text" at bounding box center [194, 384] width 211 height 14
click at [162, 384] on input "Garage G - Side Elevation 1" at bounding box center [194, 384] width 211 height 14
drag, startPoint x: 162, startPoint y: 384, endPoint x: 87, endPoint y: 383, distance: 75.3
click at [87, 383] on td "Garage G - Side Elevation 1" at bounding box center [194, 383] width 221 height 17
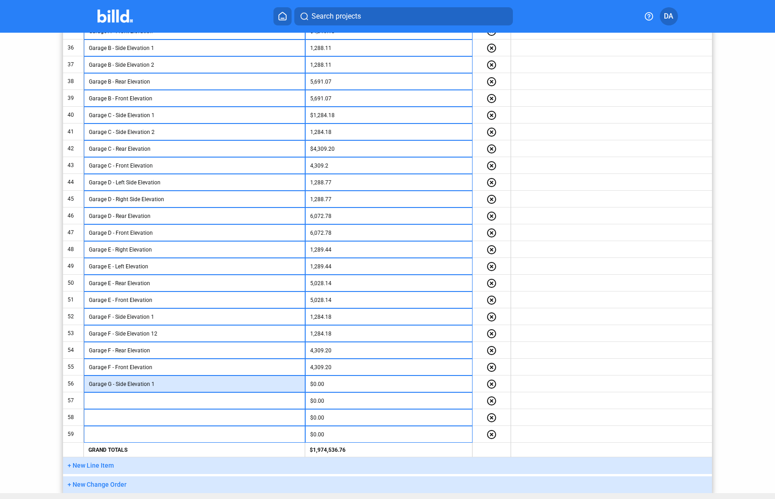
type input "Garage G - Side Elevation 1"
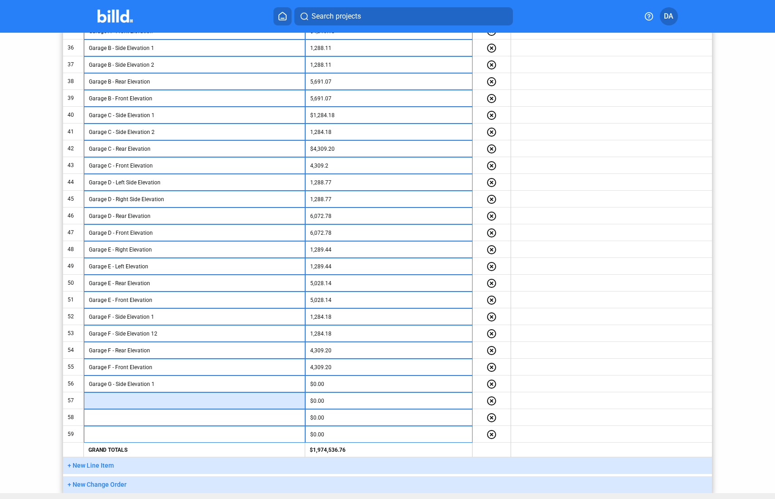
click at [137, 403] on input "text" at bounding box center [194, 401] width 211 height 14
paste input "Garage G - Side Elevation 1"
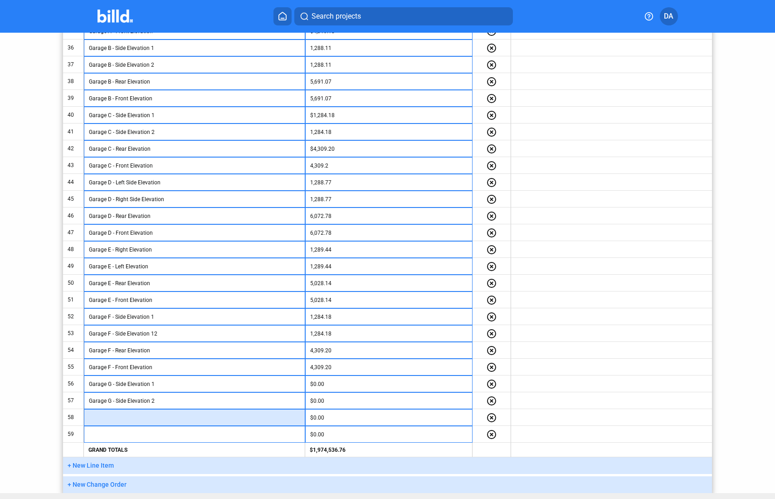
click at [138, 420] on input "text" at bounding box center [194, 418] width 211 height 14
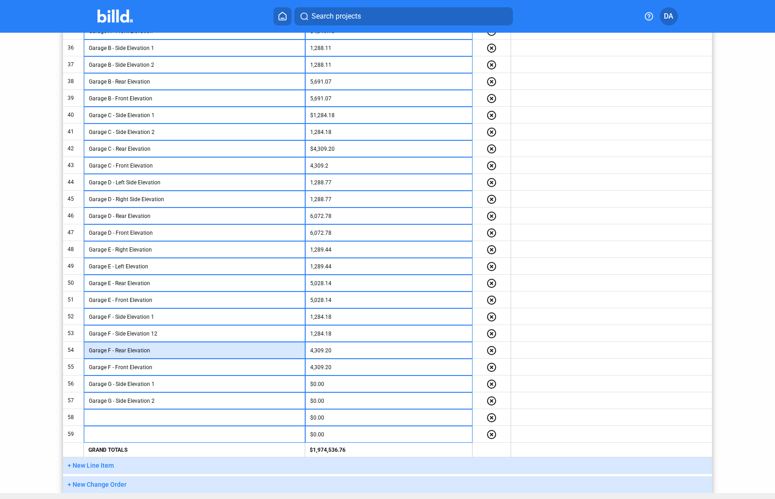
click at [154, 350] on input "Garage F - Rear Elevation" at bounding box center [194, 350] width 211 height 14
drag, startPoint x: 86, startPoint y: 351, endPoint x: 73, endPoint y: 347, distance: 13.1
click at [72, 347] on tr "54 Garage F - Rear Elevation 4,309.20 highlight_remove" at bounding box center [387, 350] width 649 height 17
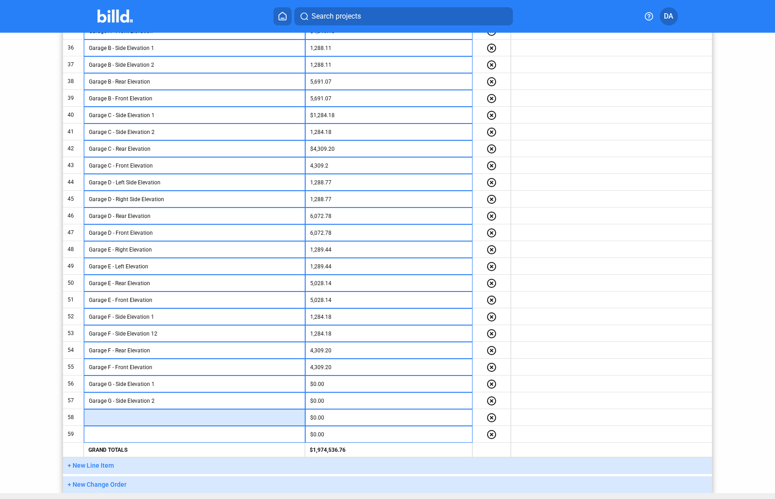
click at [104, 418] on input "text" at bounding box center [194, 418] width 211 height 14
paste input "Garage F - Rear Elevation"
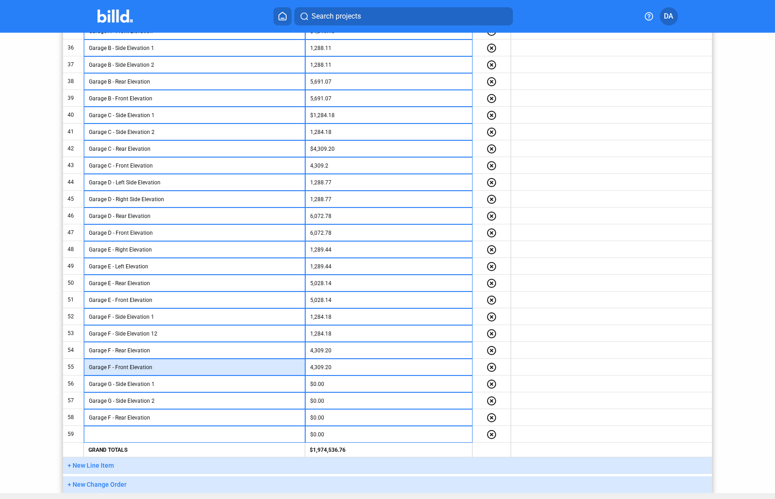
drag, startPoint x: 157, startPoint y: 367, endPoint x: 68, endPoint y: 361, distance: 90.0
click at [68, 361] on tr "55 Garage F - Front Elevation 4,309.20 highlight_remove" at bounding box center [387, 366] width 649 height 17
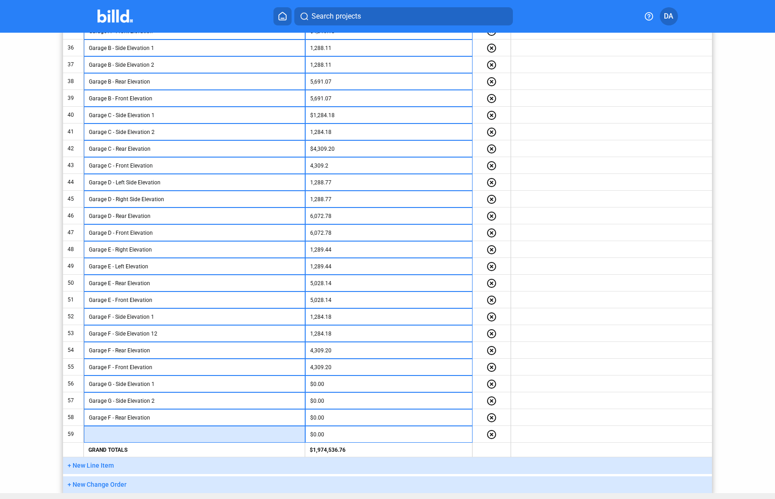
click at [112, 435] on input "text" at bounding box center [194, 434] width 211 height 14
paste input "Garage F - Front Elevation"
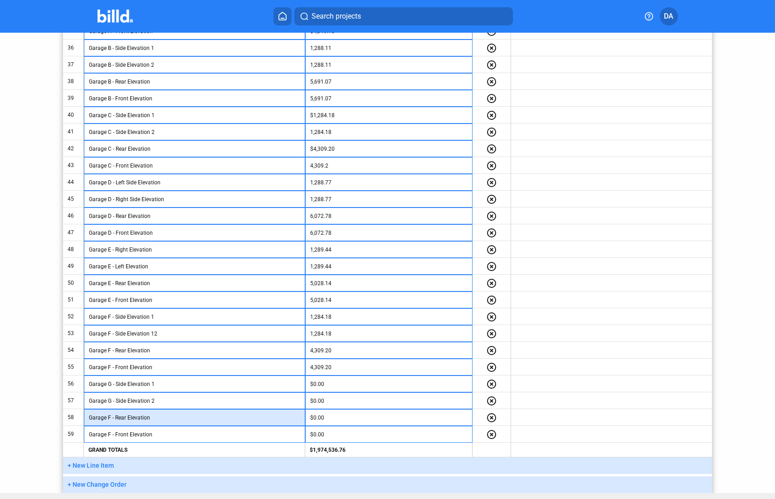
click at [108, 418] on input "Garage F - Rear Elevation" at bounding box center [194, 418] width 211 height 14
click at [109, 419] on input "Garage F - Rear Elevation" at bounding box center [194, 418] width 211 height 14
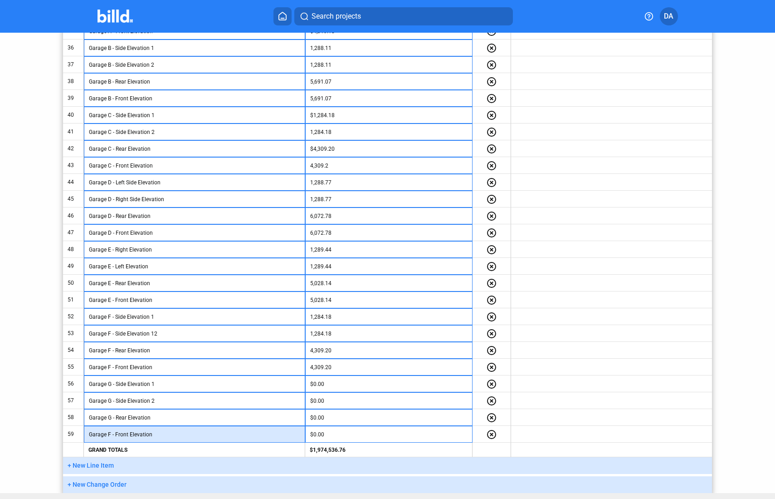
click at [109, 435] on input "Garage F - Front Elevation" at bounding box center [194, 434] width 211 height 14
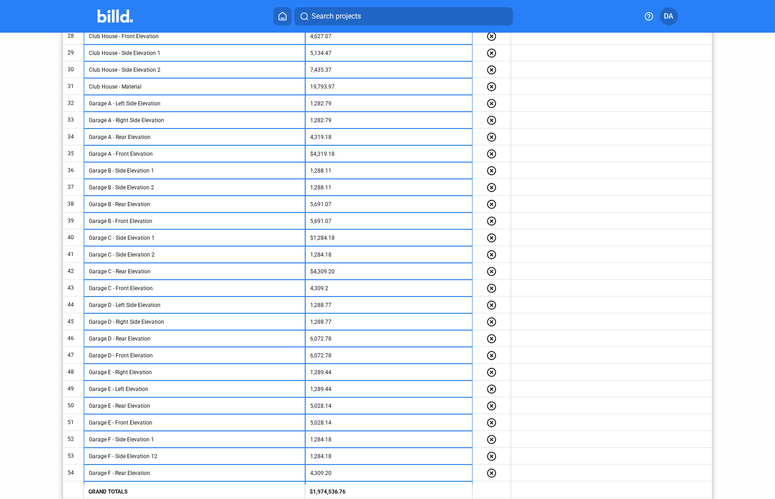
scroll to position [656, 0]
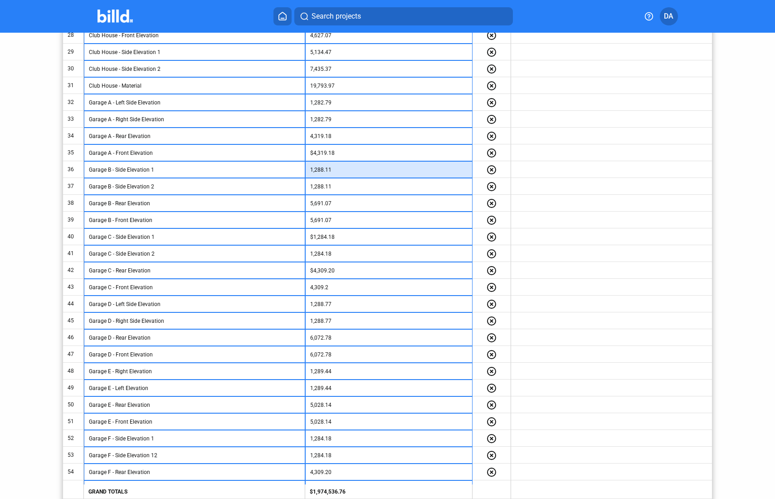
click at [327, 171] on input "1,288.11" at bounding box center [388, 170] width 157 height 14
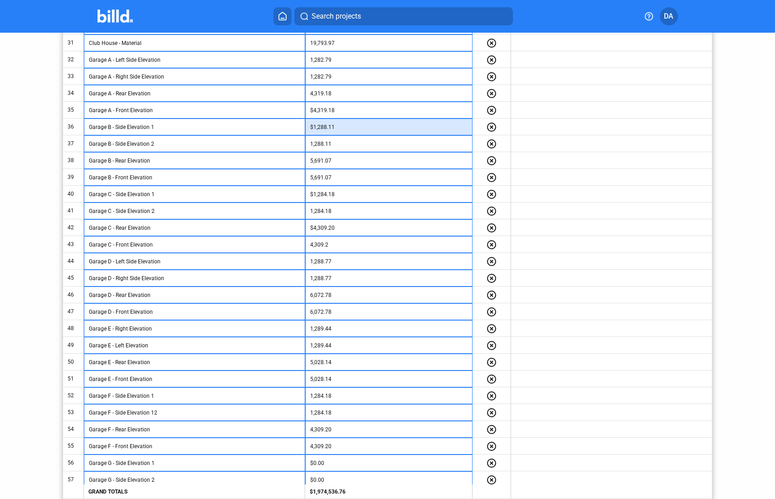
scroll to position [795, 0]
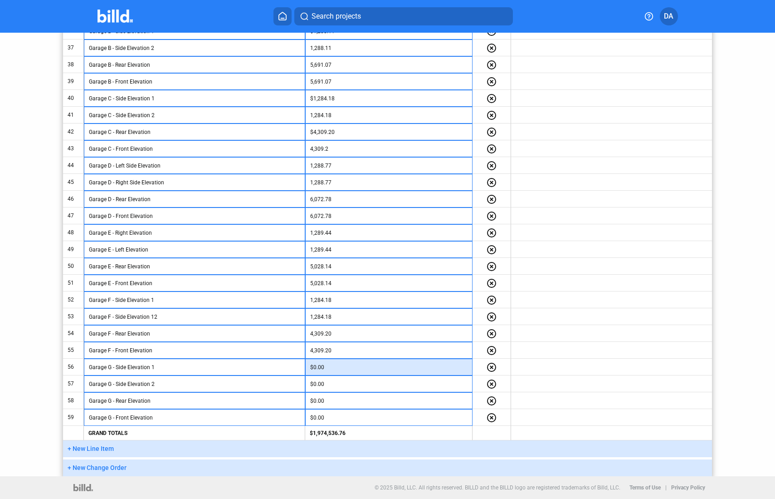
click at [328, 367] on input "$0.00" at bounding box center [388, 367] width 157 height 14
paste input "1,288.11"
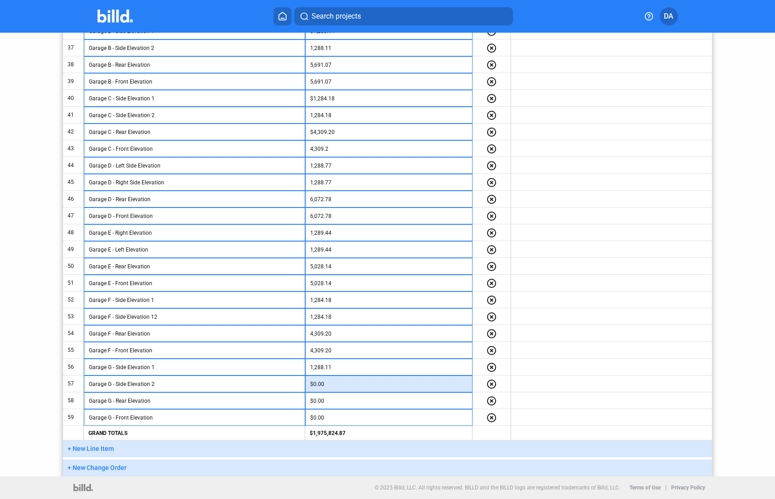
click at [333, 388] on input "$0.00" at bounding box center [388, 384] width 157 height 14
paste input "1,288.11"
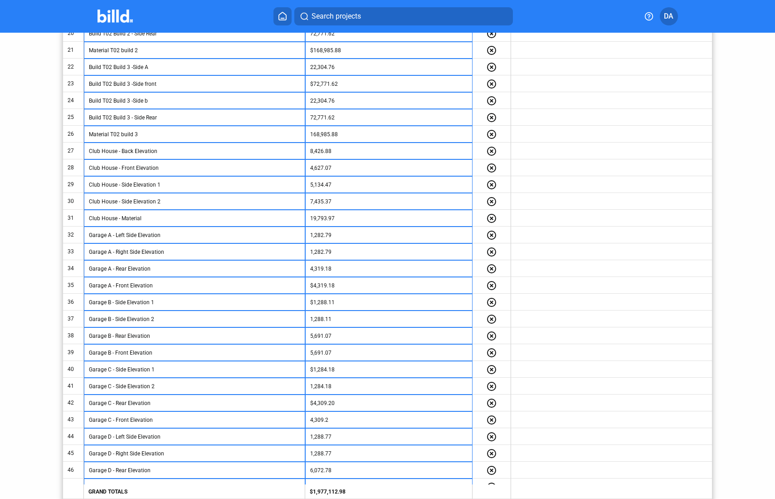
scroll to position [524, 0]
click at [340, 353] on input "5,691.07" at bounding box center [388, 352] width 157 height 14
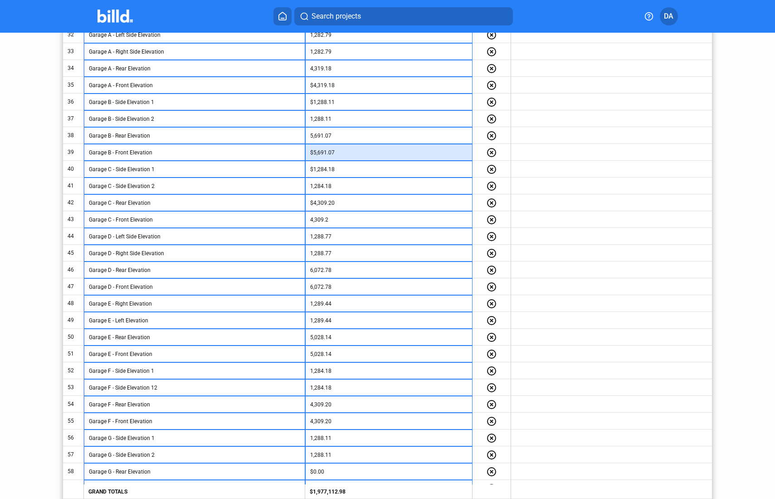
scroll to position [795, 0]
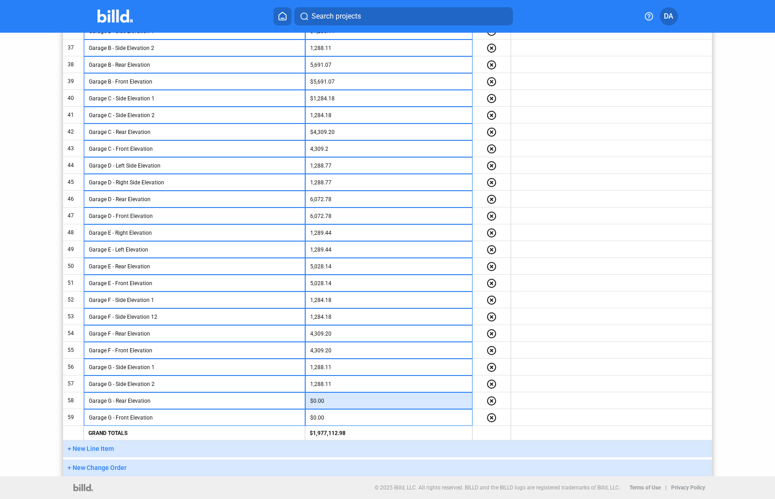
click at [333, 400] on input "$0.00" at bounding box center [388, 401] width 157 height 14
paste input "5,691.07"
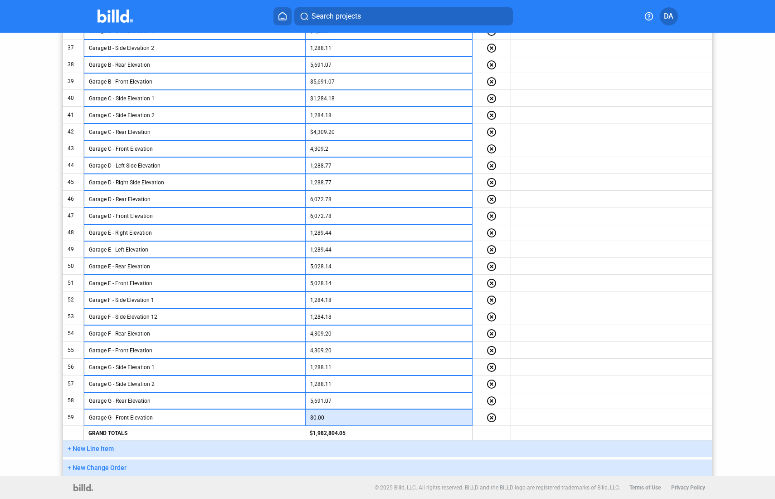
click at [331, 417] on input "$0.00" at bounding box center [388, 418] width 157 height 14
paste input "5,691.07"
click at [177, 448] on button "+ New Line Item" at bounding box center [387, 448] width 649 height 17
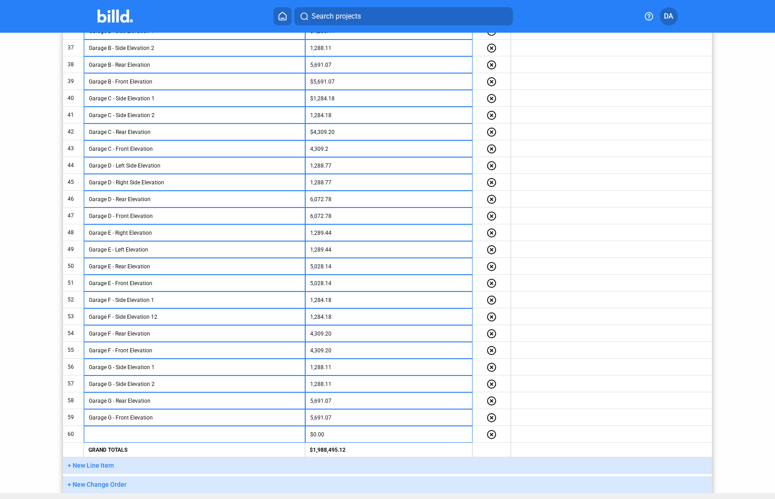
drag, startPoint x: 162, startPoint y: 465, endPoint x: 163, endPoint y: 472, distance: 6.4
click at [162, 465] on button "+ New Line Item" at bounding box center [387, 465] width 649 height 17
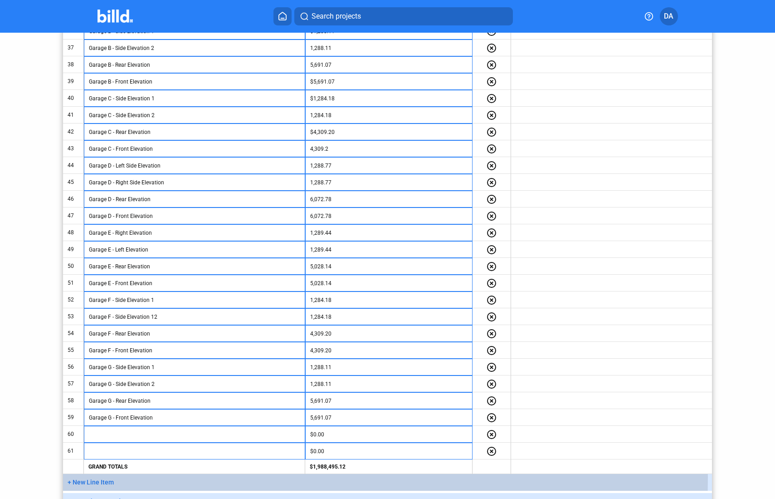
click at [165, 470] on button "+ New Line Item" at bounding box center [387, 482] width 649 height 17
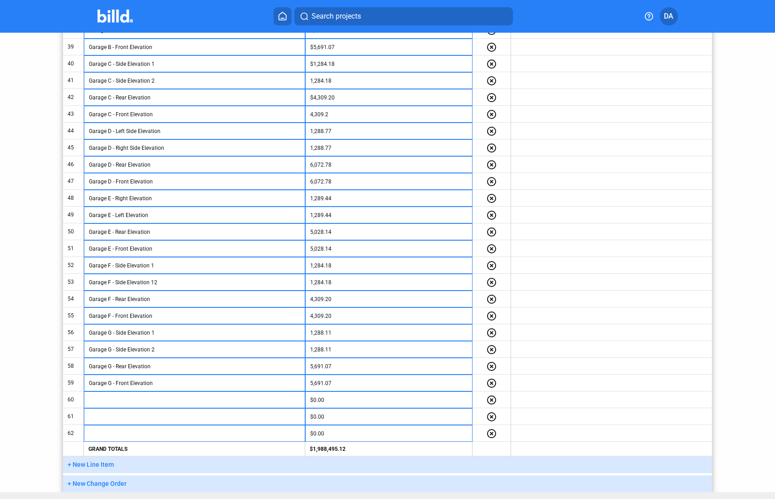
scroll to position [837, 0]
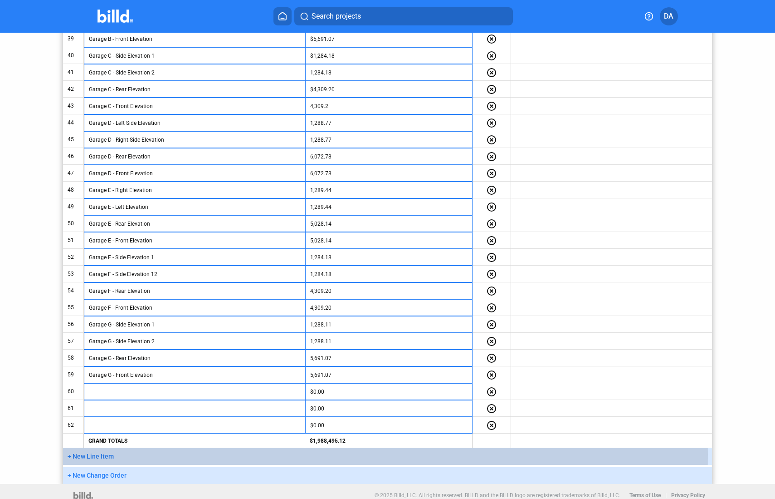
click at [151, 454] on button "+ New Line Item" at bounding box center [387, 456] width 649 height 17
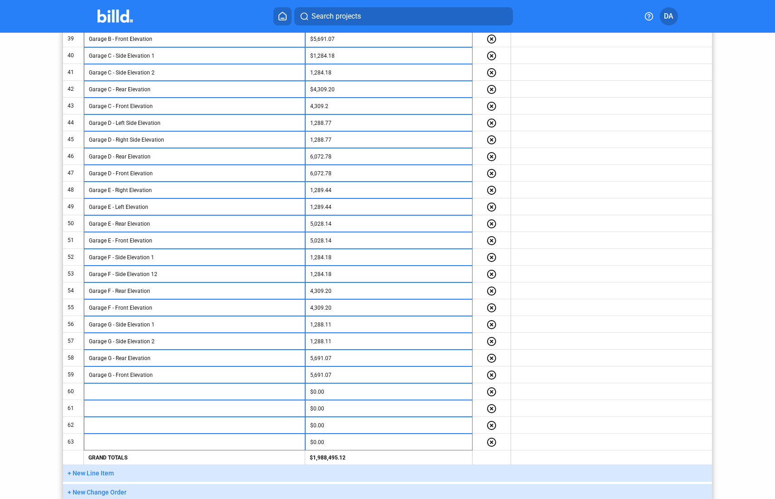
click at [130, 398] on td at bounding box center [194, 391] width 221 height 17
click at [131, 394] on input "text" at bounding box center [194, 392] width 211 height 14
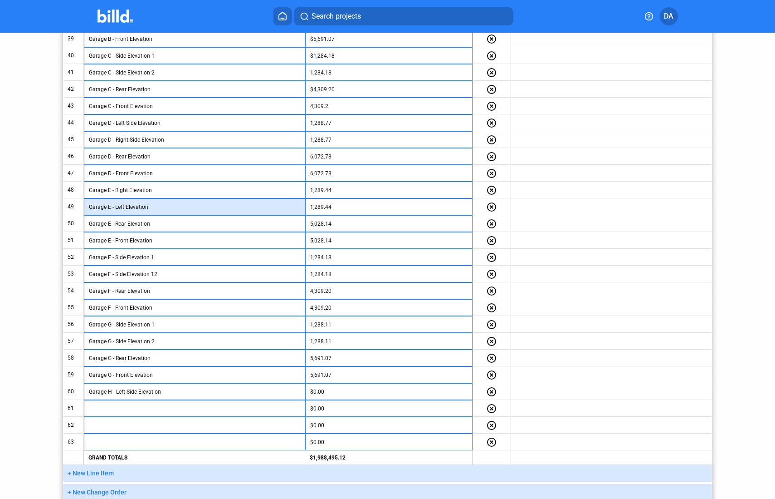
click at [124, 206] on input "Garage E - Left Elevation" at bounding box center [194, 207] width 211 height 14
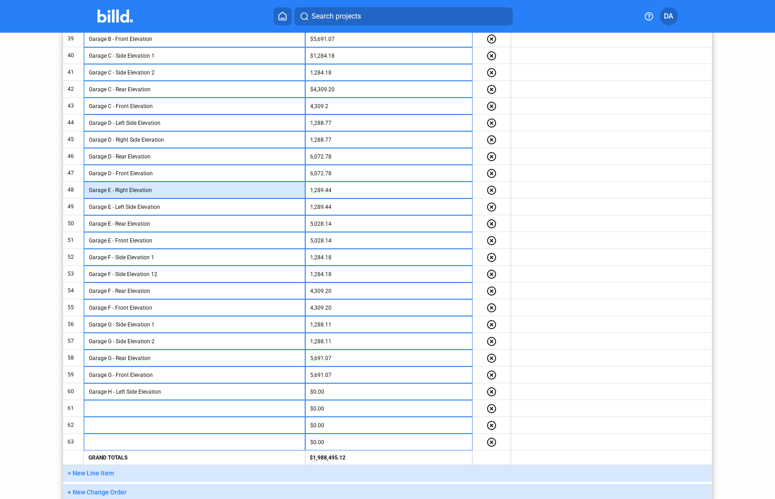
drag, startPoint x: 129, startPoint y: 190, endPoint x: 129, endPoint y: 198, distance: 8.2
click at [129, 190] on input "Garage E - Right Elevation" at bounding box center [194, 190] width 211 height 14
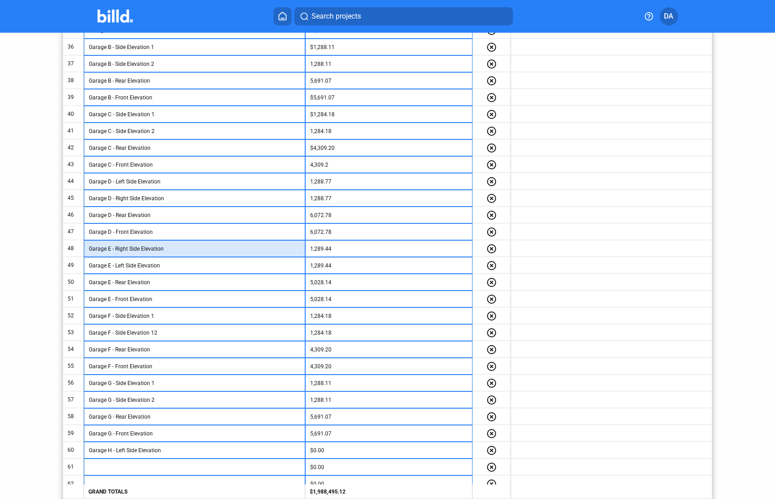
scroll to position [862, 0]
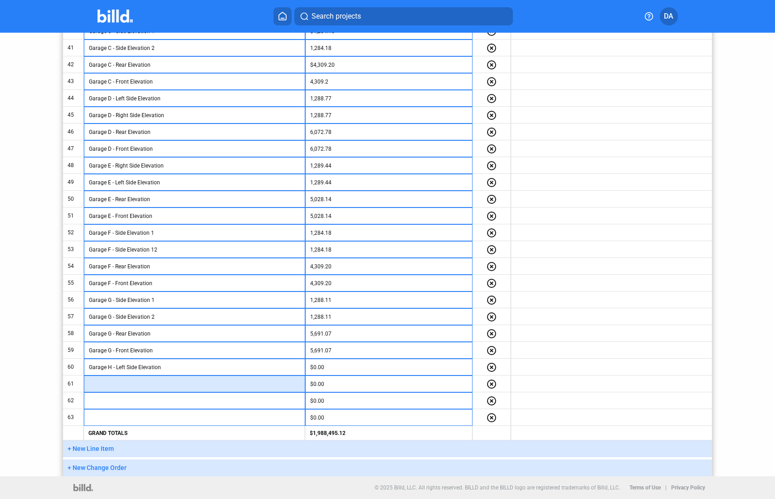
click at [130, 384] on input "text" at bounding box center [194, 384] width 211 height 14
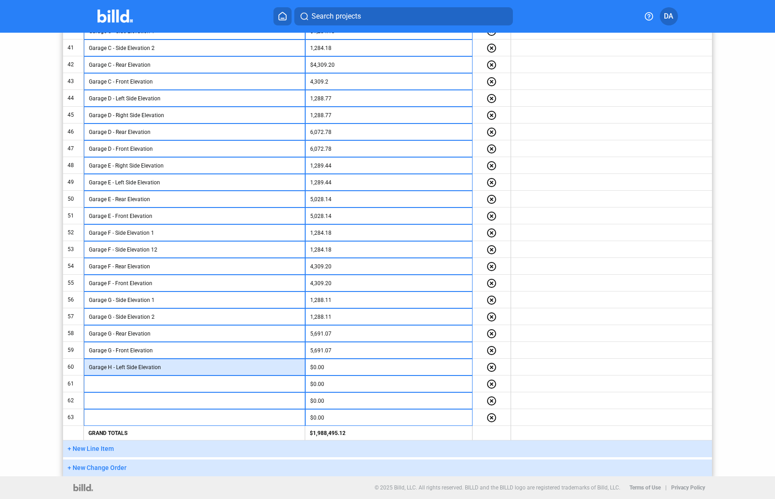
drag, startPoint x: 164, startPoint y: 368, endPoint x: 70, endPoint y: 364, distance: 94.0
click at [70, 364] on tr "60 Garage H - Left Side Elevation $0.00 highlight_remove" at bounding box center [387, 366] width 649 height 17
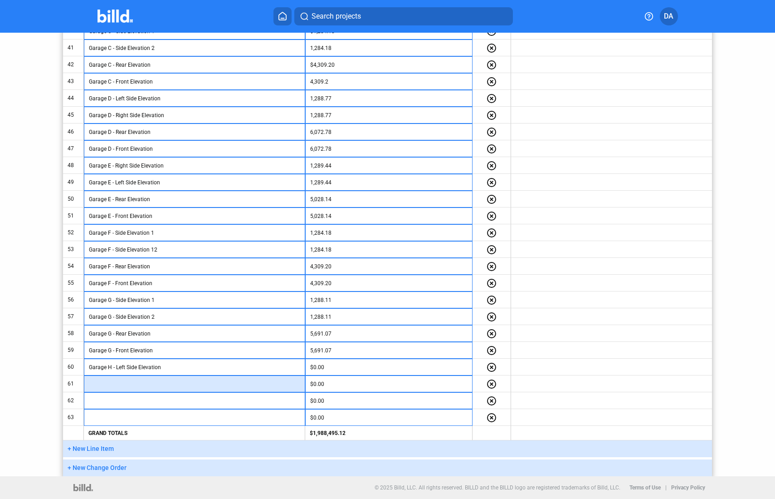
drag, startPoint x: 149, startPoint y: 386, endPoint x: 144, endPoint y: 386, distance: 5.0
click at [148, 386] on input "text" at bounding box center [194, 384] width 211 height 14
paste input "Garage H - Left Side Elevation"
click at [126, 384] on input "Garage H - Left Side Elevation" at bounding box center [194, 384] width 211 height 14
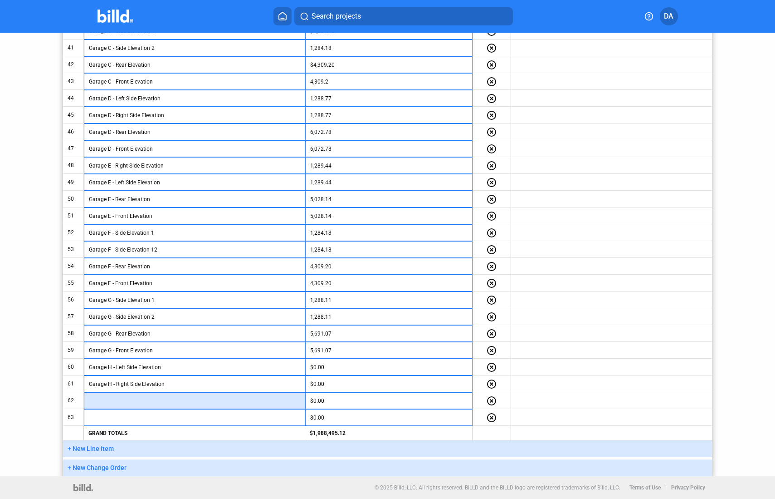
click at [159, 400] on input "text" at bounding box center [194, 401] width 211 height 14
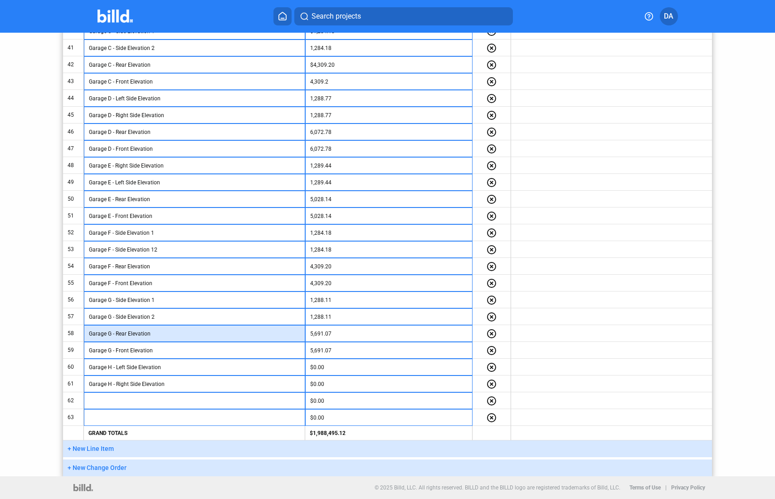
drag, startPoint x: 141, startPoint y: 334, endPoint x: 74, endPoint y: 330, distance: 66.3
click at [74, 330] on tr "58 Garage G - Rear Elevation 5,691.07 highlight_remove" at bounding box center [387, 333] width 649 height 17
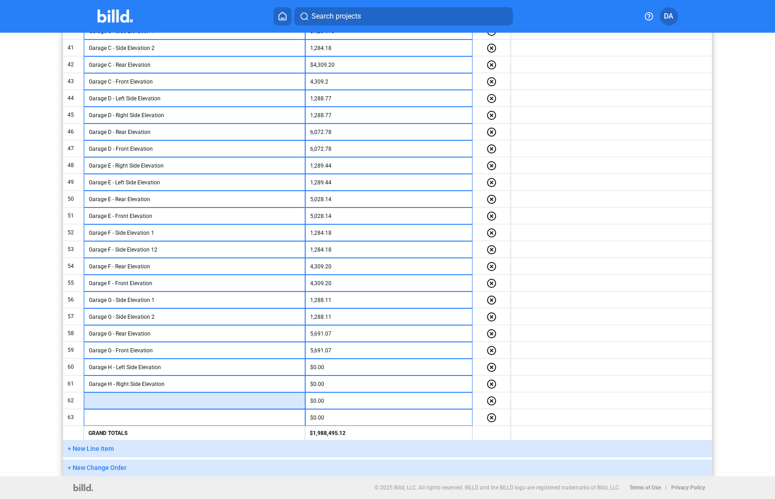
click at [147, 403] on input "text" at bounding box center [194, 401] width 211 height 14
paste input "Garage G - Rear Elevation"
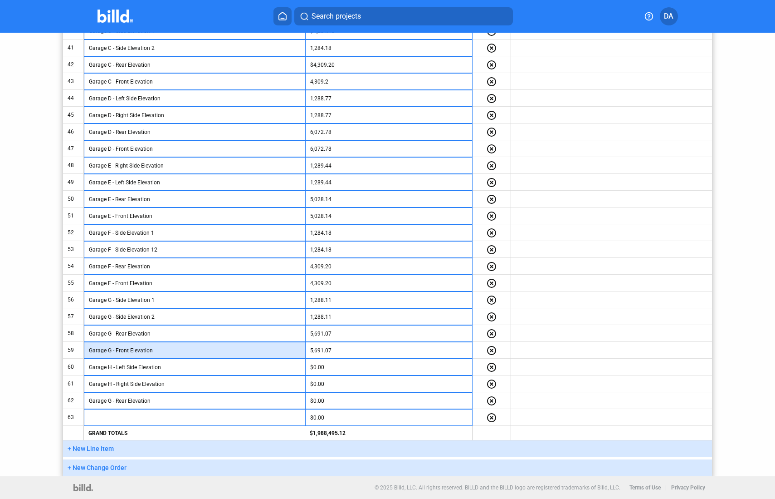
drag, startPoint x: 147, startPoint y: 350, endPoint x: 69, endPoint y: 352, distance: 78.5
click at [69, 352] on tr "59 Garage G - Front Elevation 5,691.07 highlight_remove" at bounding box center [387, 350] width 649 height 17
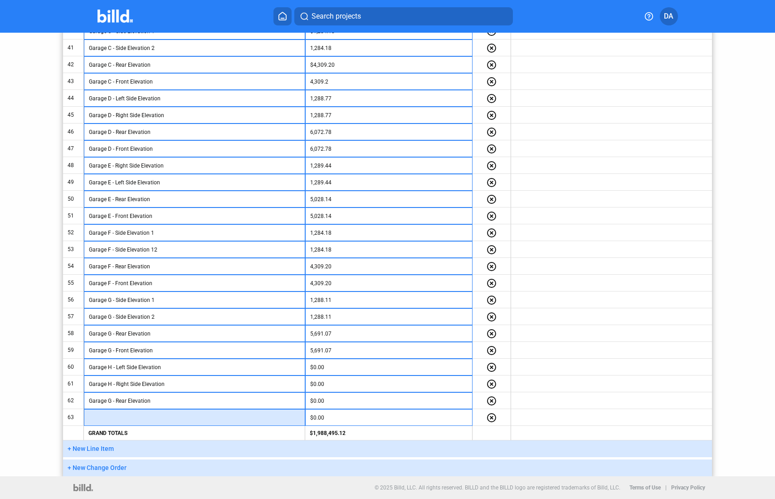
click at [140, 418] on input "text" at bounding box center [194, 418] width 211 height 14
paste input "Garage G - Front Elevation"
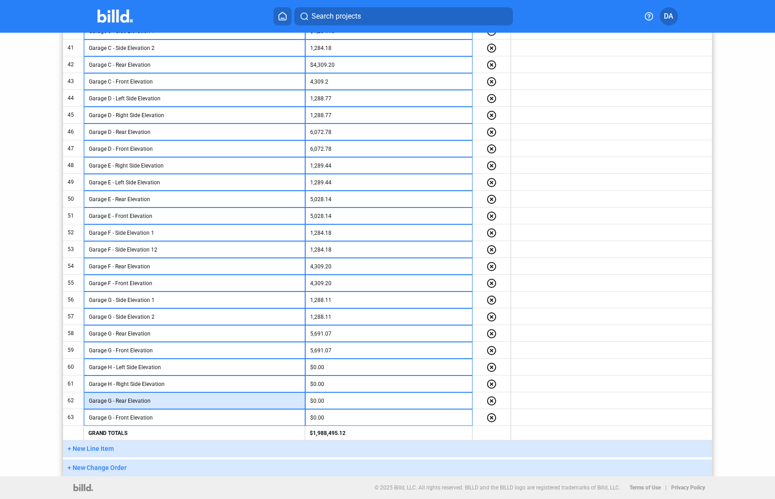
click at [125, 402] on input "Garage G - Rear Elevation" at bounding box center [194, 401] width 211 height 14
click at [112, 401] on input "Garage G - Rear Elevation" at bounding box center [194, 401] width 211 height 14
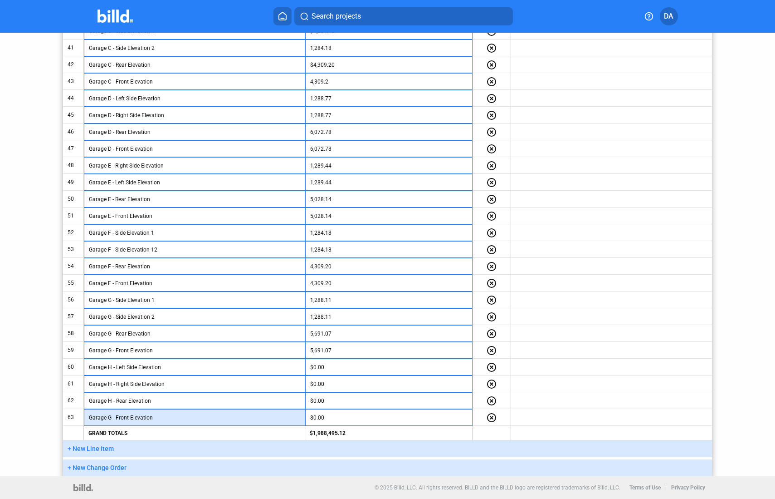
click at [111, 417] on input "Garage G - Front Elevation" at bounding box center [194, 418] width 211 height 14
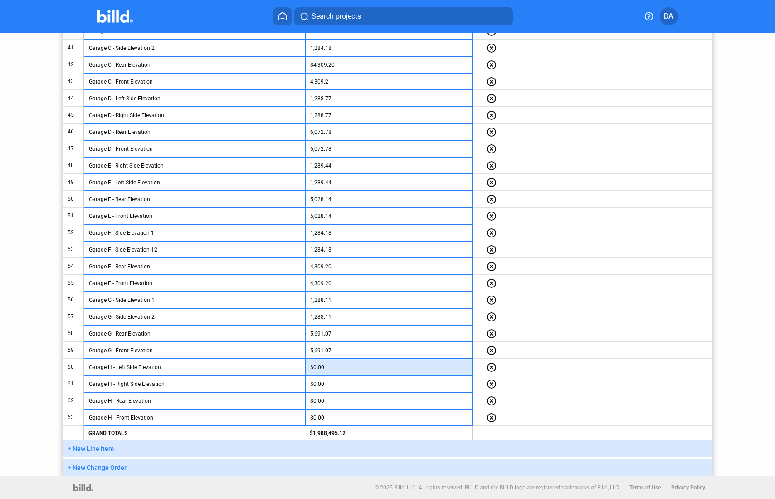
click at [361, 372] on input "$0.00" at bounding box center [388, 367] width 157 height 14
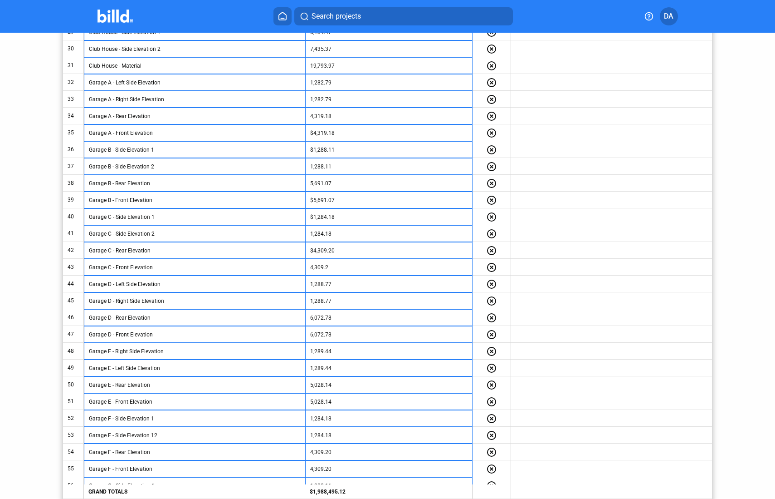
scroll to position [678, 0]
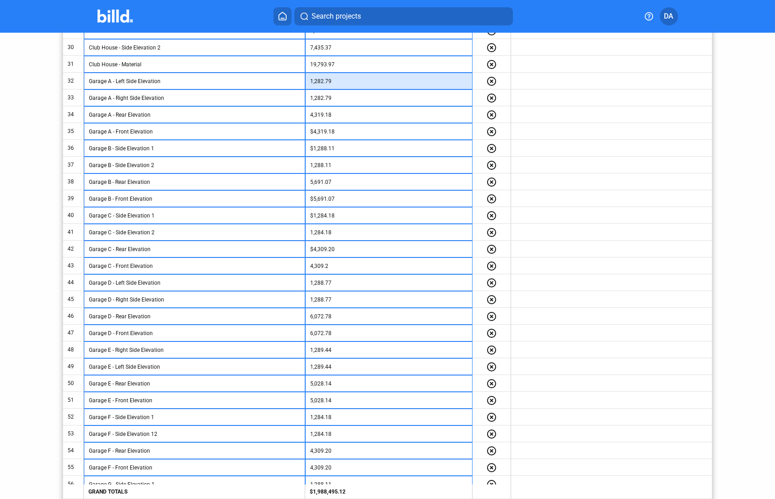
click at [332, 83] on input "1,282.79" at bounding box center [388, 81] width 157 height 14
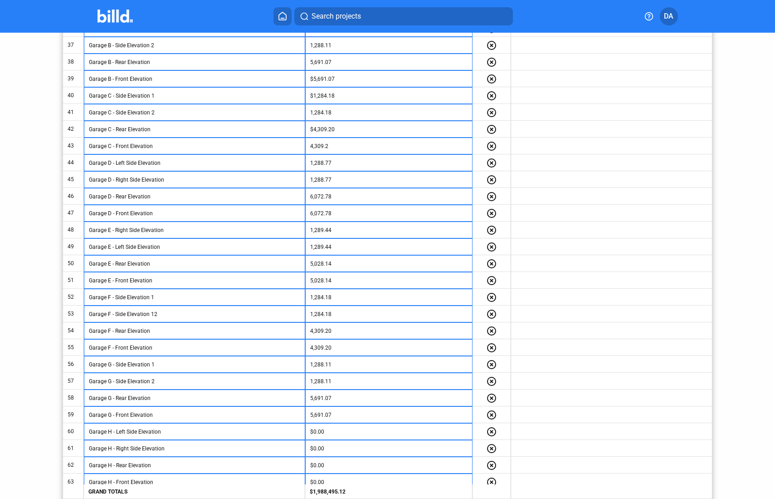
scroll to position [862, 0]
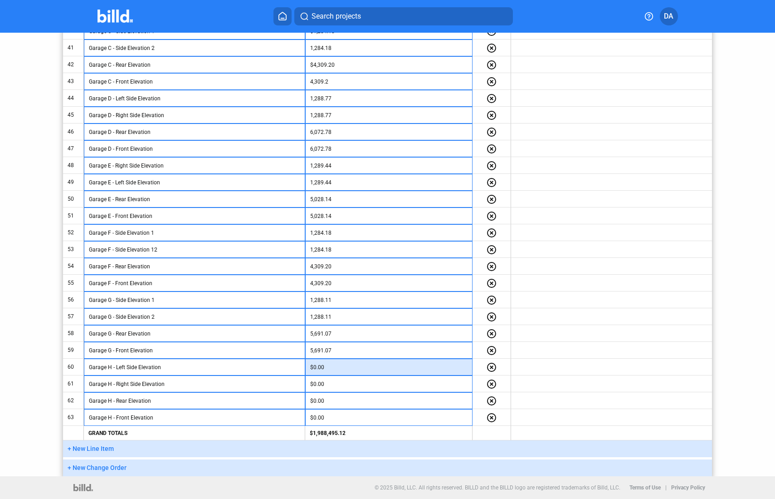
click at [330, 369] on input "$0.00" at bounding box center [388, 367] width 157 height 14
paste input "1,282.79"
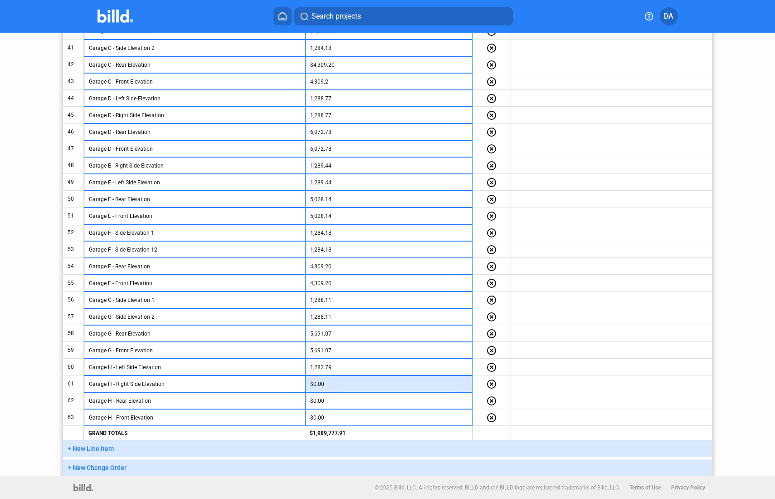
click at [332, 385] on input "$0.00" at bounding box center [388, 384] width 157 height 14
paste input "1,282.79"
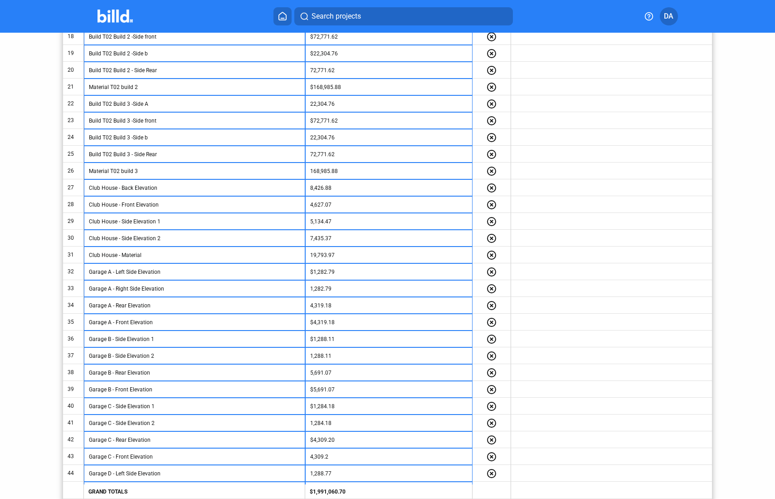
scroll to position [448, 0]
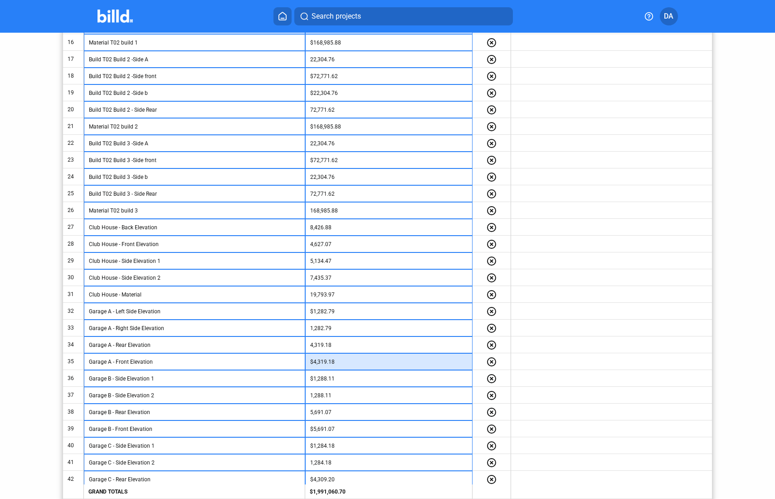
click at [329, 361] on input "$4,319.18" at bounding box center [388, 362] width 157 height 14
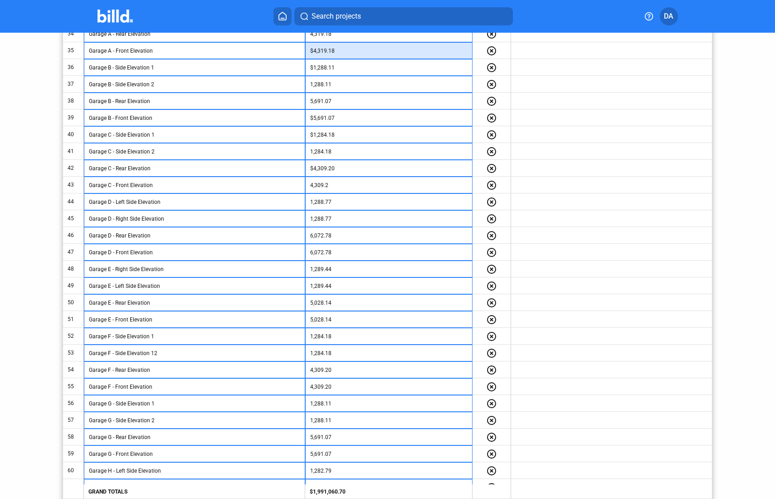
scroll to position [862, 0]
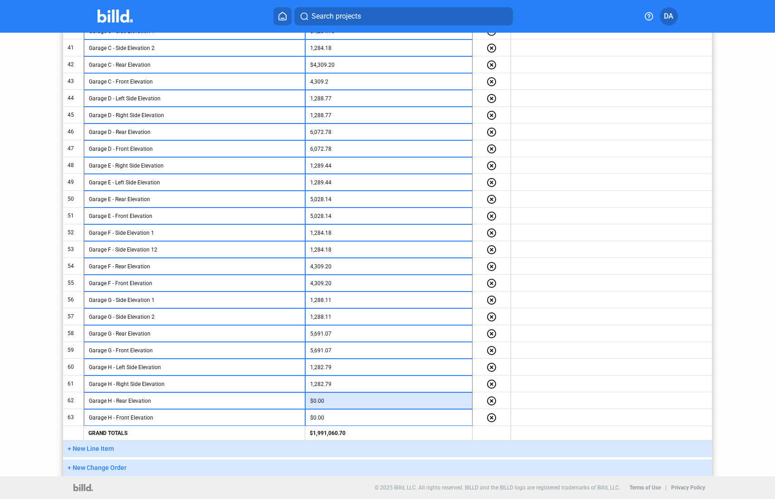
click at [329, 399] on input "$0.00" at bounding box center [388, 401] width 157 height 14
paste input "4,319.1"
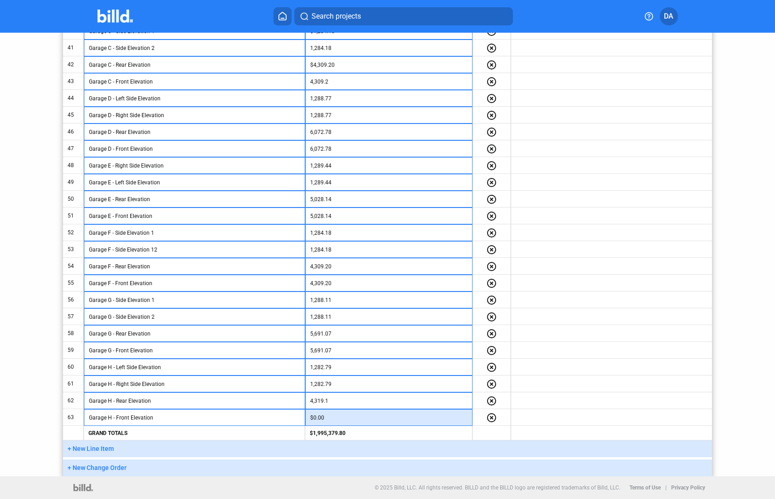
click at [339, 415] on input "$0.00" at bounding box center [388, 418] width 157 height 14
paste input "4,319.1"
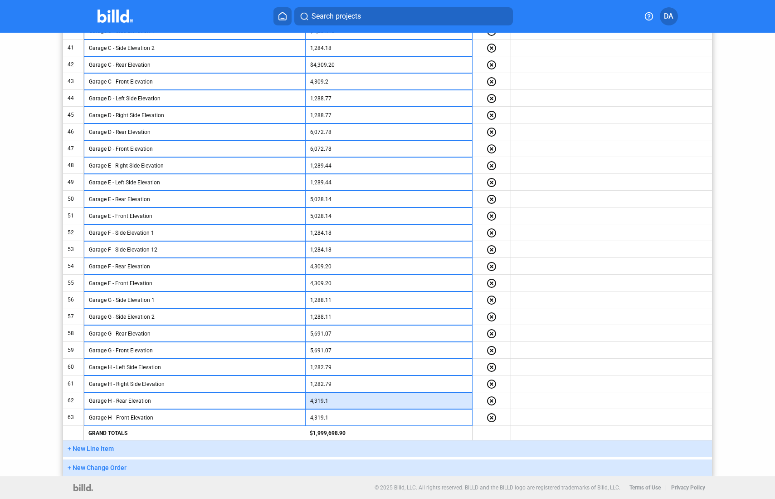
click at [401, 401] on input "4,319.1" at bounding box center [388, 401] width 157 height 14
click at [344, 403] on input "4,319.1" at bounding box center [388, 401] width 157 height 14
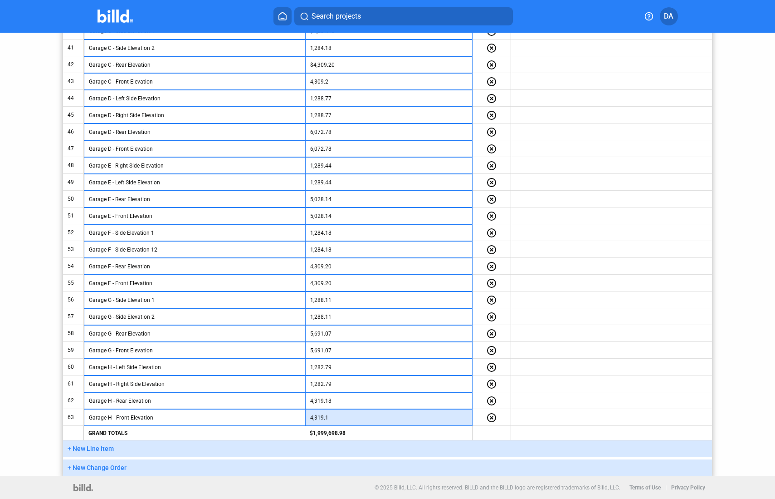
click at [336, 413] on input "4,319.1" at bounding box center [388, 418] width 157 height 14
click at [333, 416] on input "4,319.1" at bounding box center [388, 418] width 157 height 14
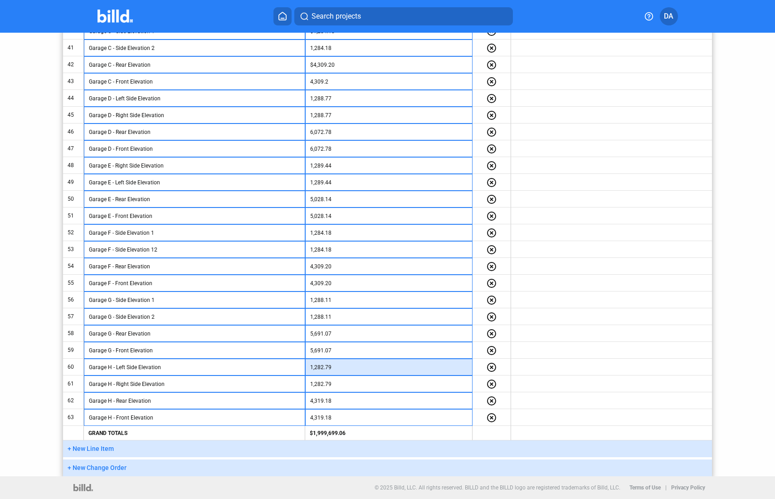
click at [381, 370] on input "1,282.79" at bounding box center [388, 367] width 157 height 14
click at [132, 454] on button "+ New Line Item" at bounding box center [387, 448] width 649 height 17
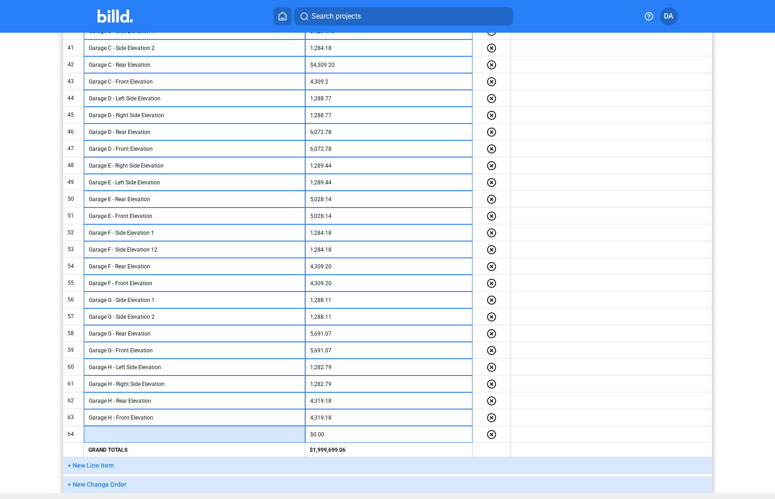
click at [126, 436] on input "text" at bounding box center [194, 434] width 211 height 14
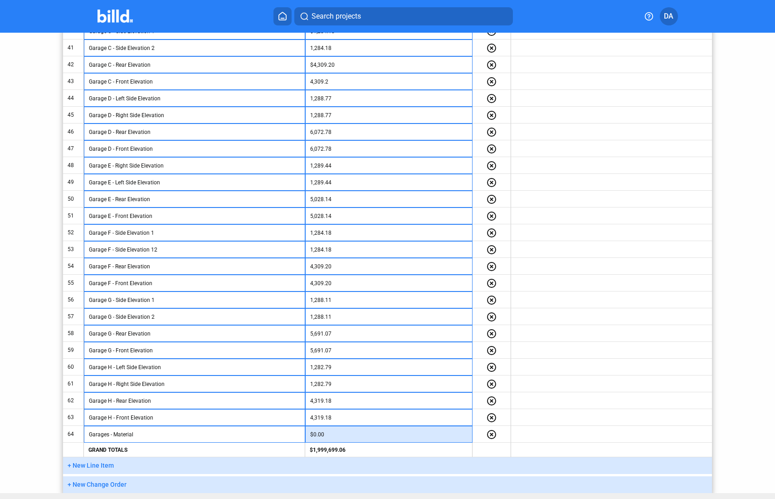
click at [325, 439] on input "$0.00" at bounding box center [388, 434] width 157 height 14
click at [327, 432] on input "36.01" at bounding box center [388, 434] width 157 height 14
click at [384, 411] on input "4,319.18" at bounding box center [388, 418] width 157 height 14
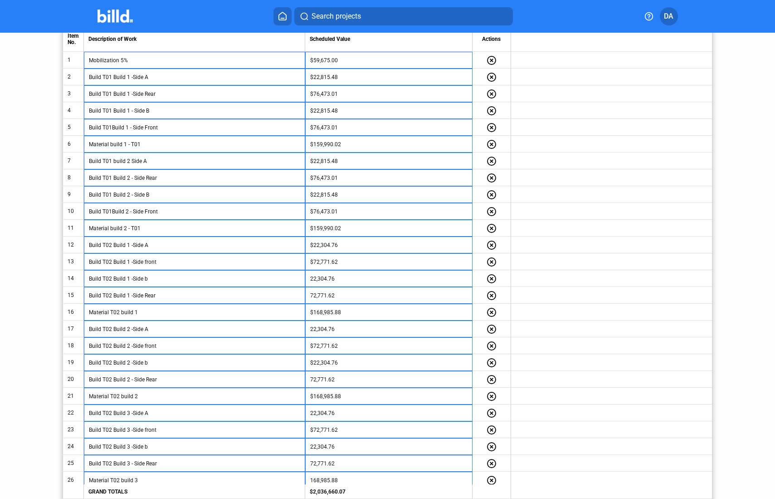
scroll to position [177, 0]
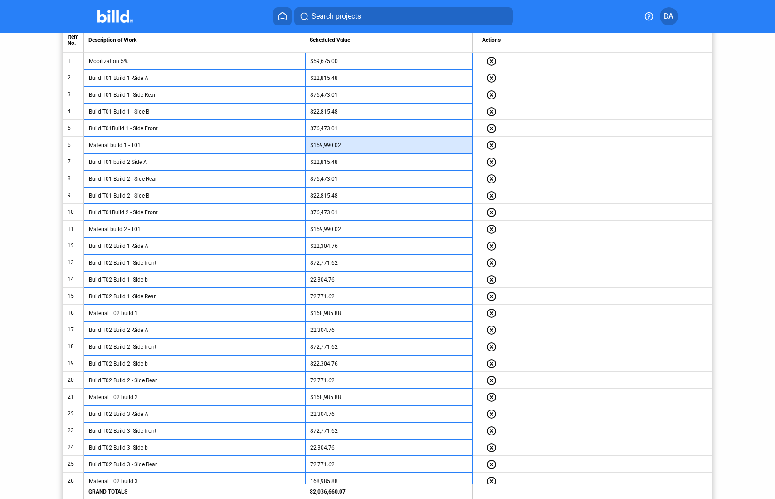
click at [337, 146] on input "$159,990.02" at bounding box center [388, 145] width 157 height 14
click at [350, 147] on input "202,712.25" at bounding box center [388, 145] width 157 height 14
drag, startPoint x: 353, startPoint y: 143, endPoint x: 308, endPoint y: 142, distance: 45.8
click at [308, 142] on td "202,712.25" at bounding box center [388, 145] width 167 height 17
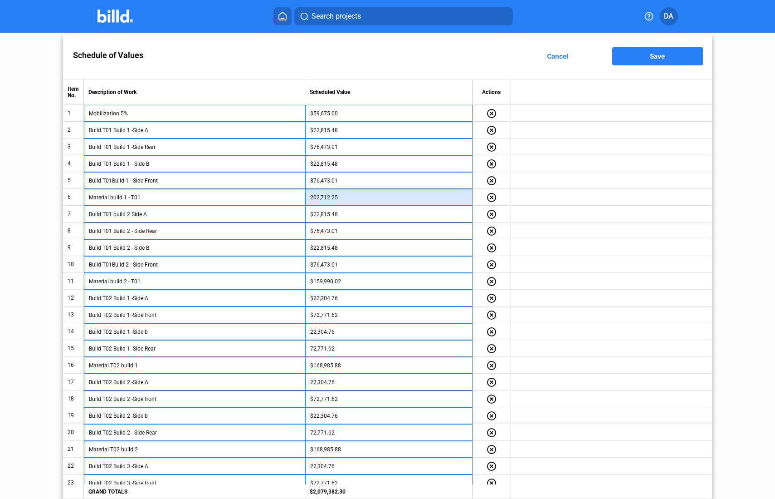
scroll to position [124, 0]
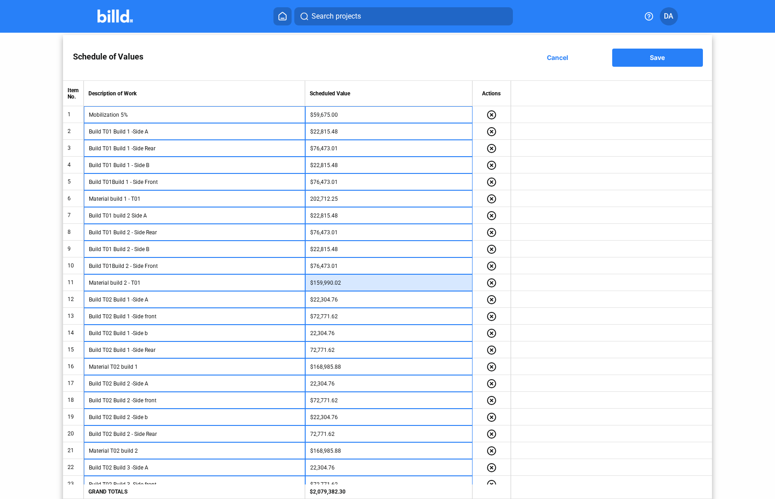
click at [343, 282] on input "$159,990.02" at bounding box center [388, 283] width 157 height 14
drag, startPoint x: 345, startPoint y: 283, endPoint x: 310, endPoint y: 283, distance: 34.9
click at [310, 283] on input "$159,990.02" at bounding box center [388, 283] width 157 height 14
paste input "202,712.25"
drag, startPoint x: 353, startPoint y: 283, endPoint x: 306, endPoint y: 283, distance: 47.2
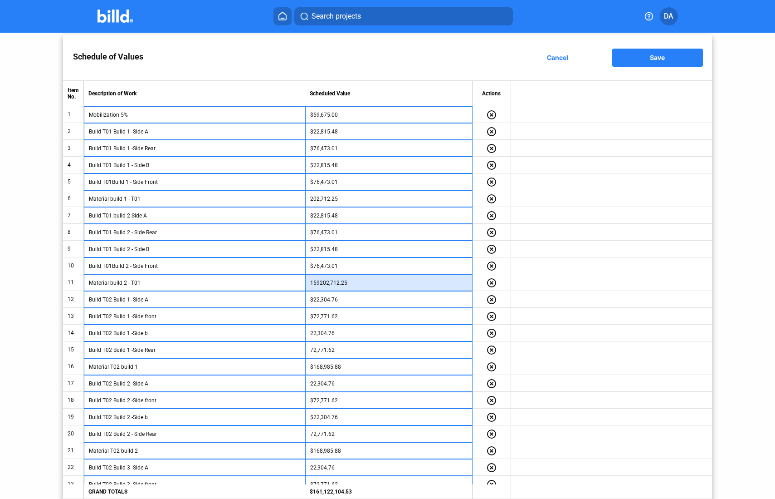
click at [306, 283] on td "159202,712.25" at bounding box center [388, 282] width 167 height 17
paste input
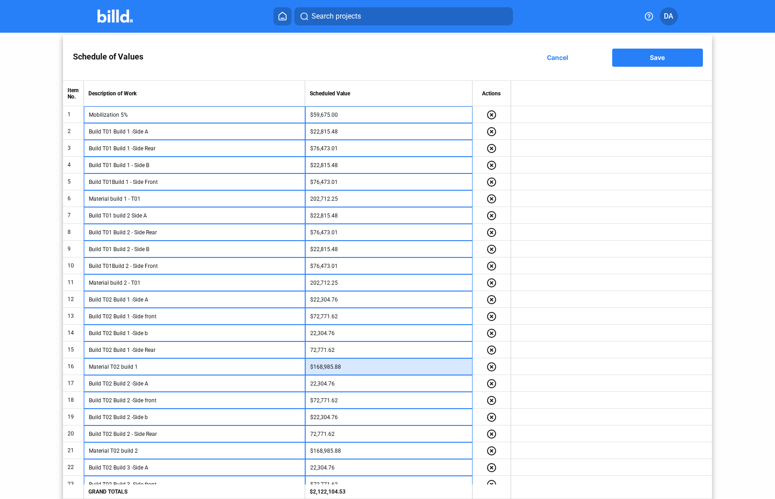
click at [352, 367] on input "$168,985.88" at bounding box center [388, 367] width 157 height 14
click at [344, 383] on input "22,304.76" at bounding box center [388, 384] width 157 height 14
click at [346, 364] on input "215,456.99" at bounding box center [388, 367] width 157 height 14
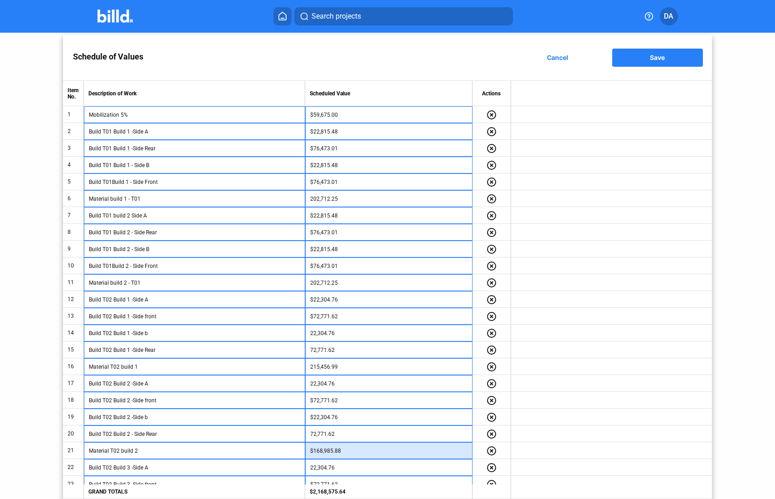
click at [346, 450] on input "$168,985.88" at bounding box center [388, 451] width 157 height 14
paste input "215,456.99"
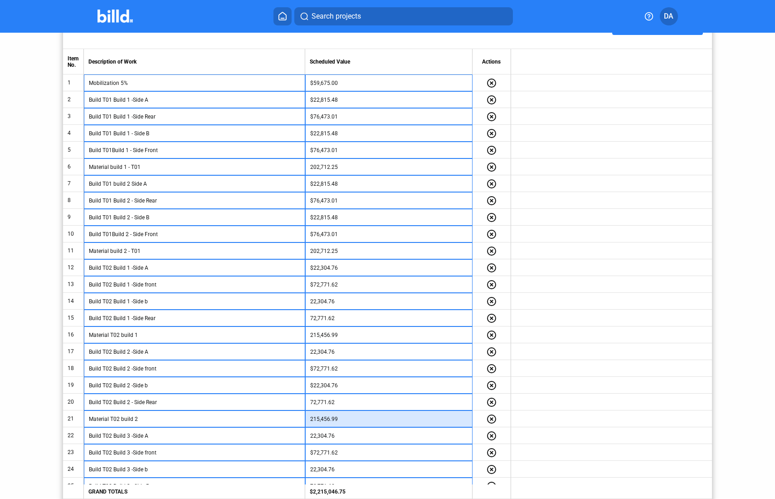
scroll to position [202, 0]
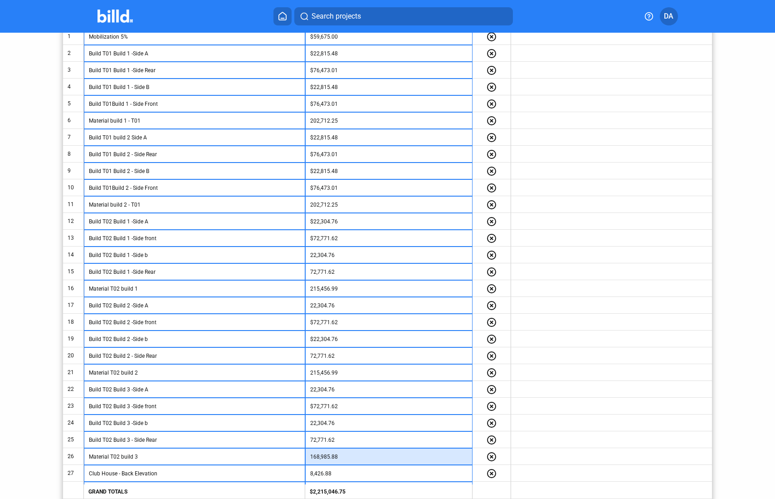
click at [353, 454] on input "168,985.88" at bounding box center [388, 457] width 157 height 14
paste input "215,456.99"
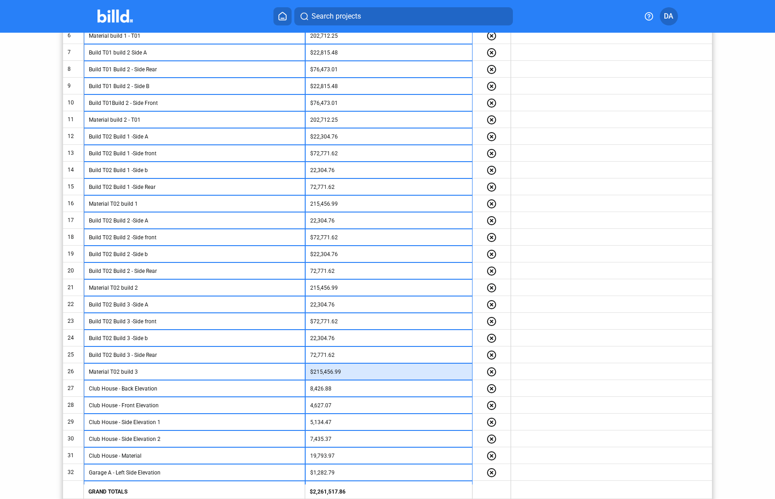
scroll to position [320, 0]
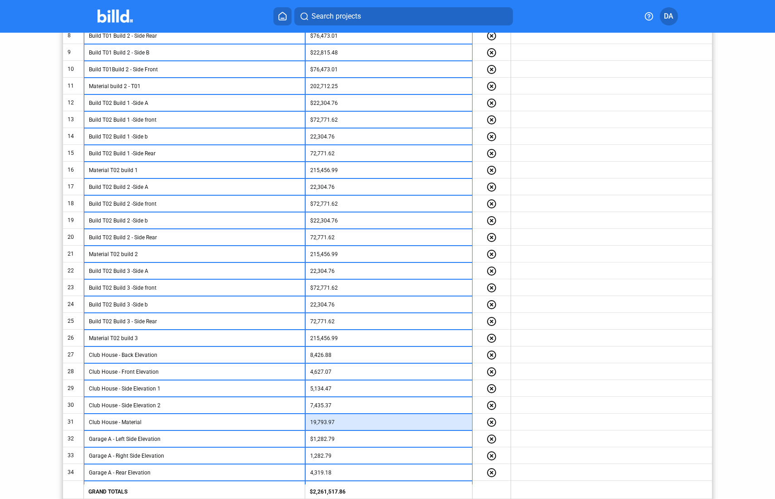
click at [347, 421] on input "19,793.97" at bounding box center [388, 422] width 157 height 14
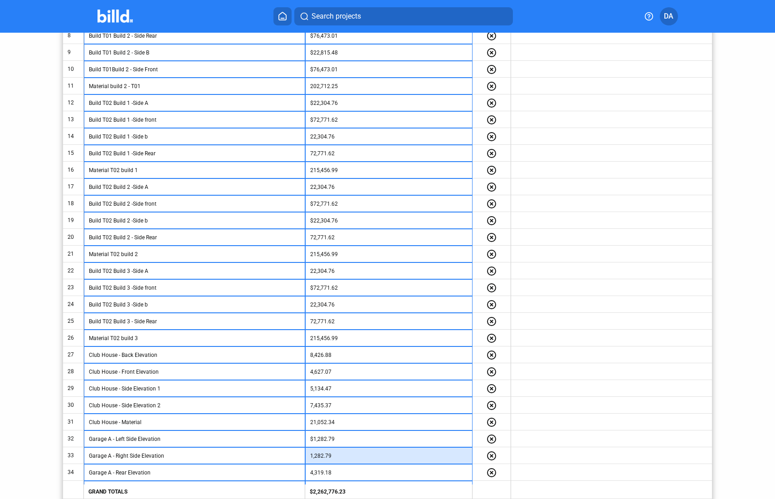
click at [379, 460] on input "1,282.79" at bounding box center [388, 456] width 157 height 14
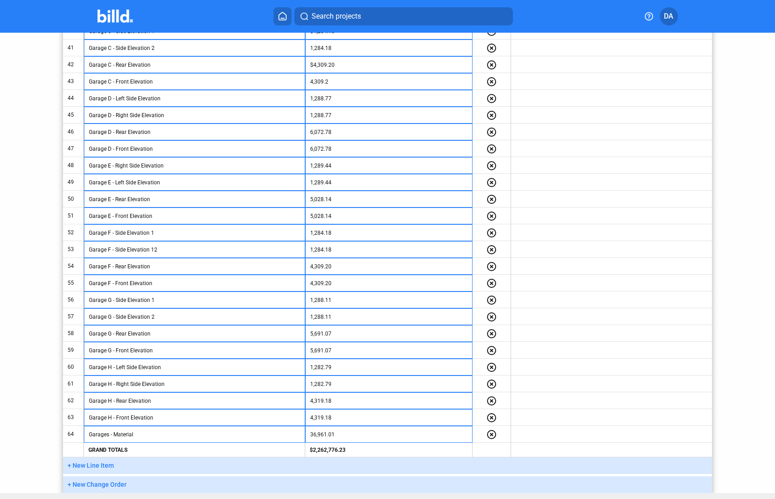
scroll to position [879, 0]
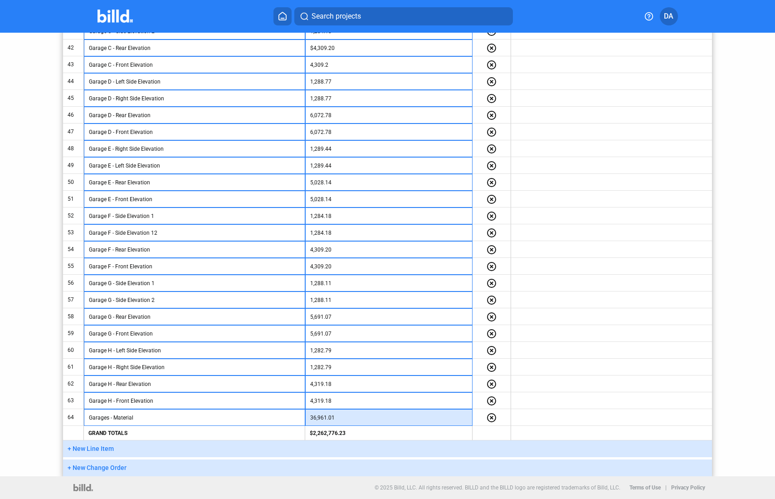
click at [351, 417] on input "36,961.01" at bounding box center [388, 418] width 157 height 14
click at [564, 455] on button "+ New Line Item" at bounding box center [387, 448] width 649 height 17
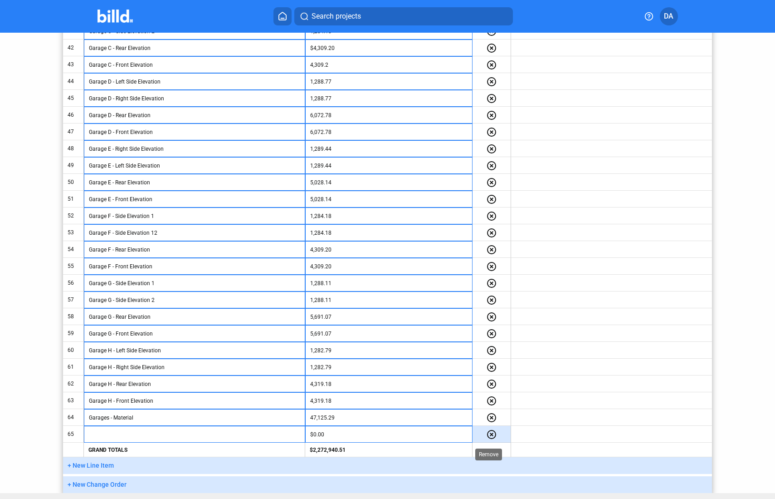
drag, startPoint x: 494, startPoint y: 433, endPoint x: 504, endPoint y: 434, distance: 10.0
click at [494, 433] on mat-icon "highlight_remove" at bounding box center [491, 434] width 11 height 11
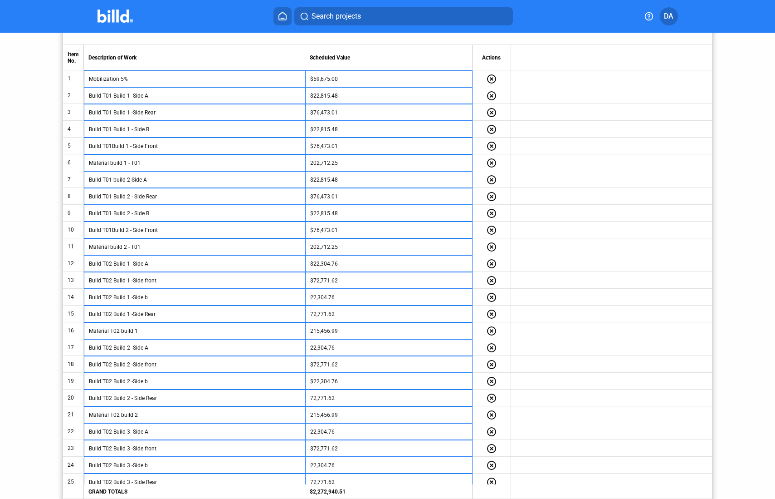
scroll to position [106, 0]
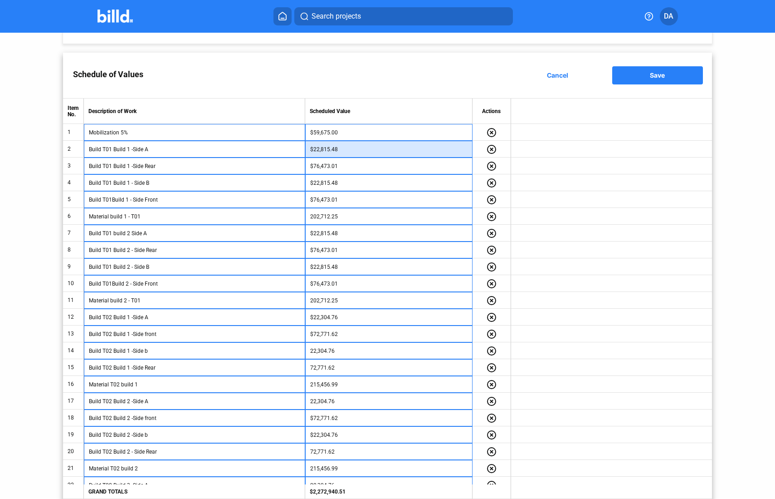
click at [342, 152] on input "$22,815.48" at bounding box center [388, 149] width 157 height 14
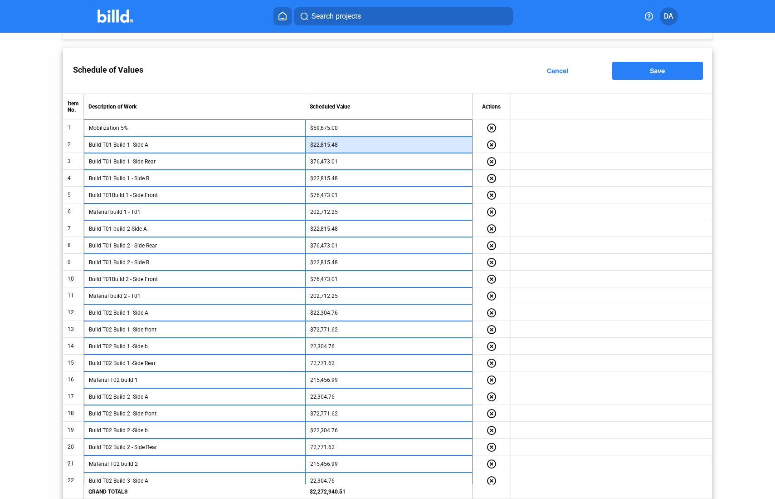
scroll to position [112, 0]
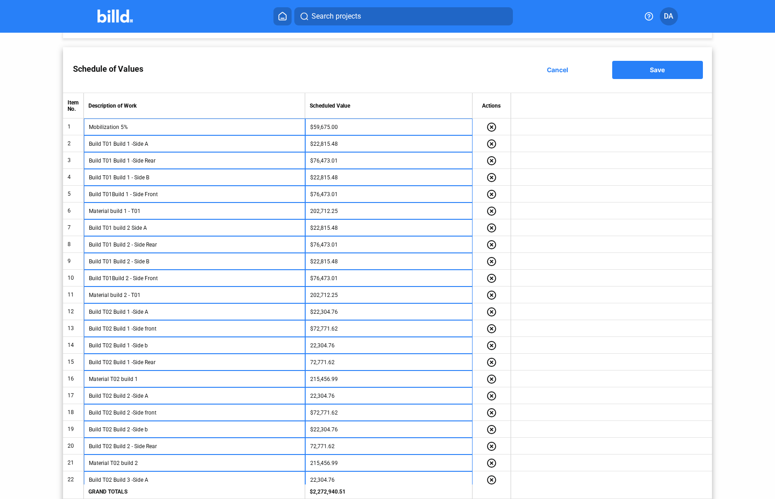
click at [539, 219] on td at bounding box center [611, 227] width 201 height 17
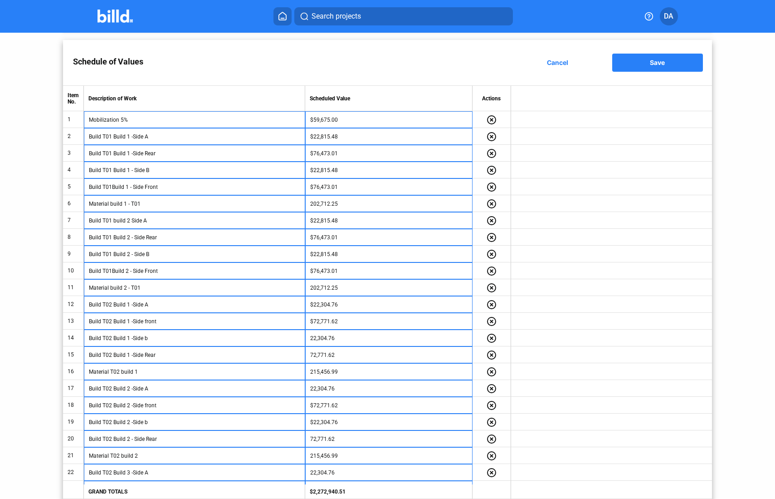
scroll to position [0, 0]
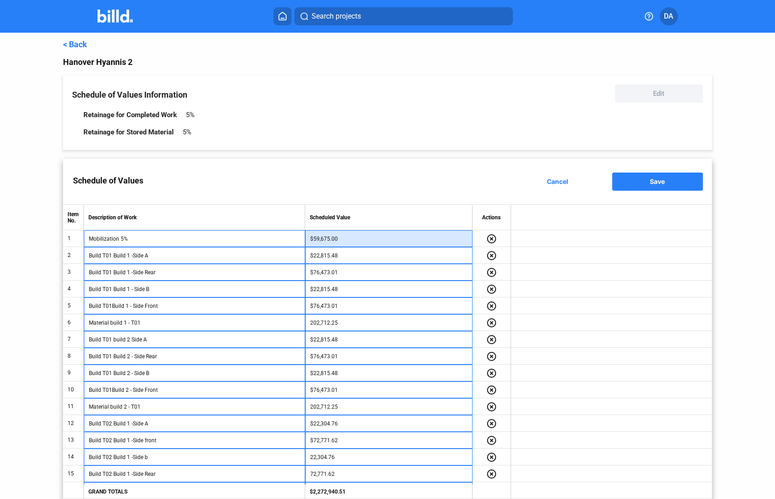
click at [351, 239] on input "$59,675.00" at bounding box center [388, 239] width 157 height 14
click at [425, 194] on div "Schedule of Values Cancel Save" at bounding box center [387, 181] width 649 height 45
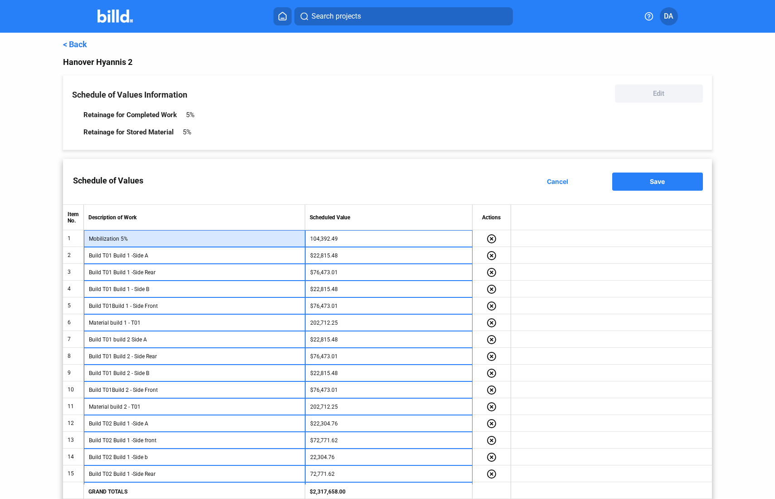
click at [222, 237] on input "Mobilization 5%" at bounding box center [194, 239] width 211 height 14
click at [639, 184] on button "Save" at bounding box center [657, 181] width 91 height 18
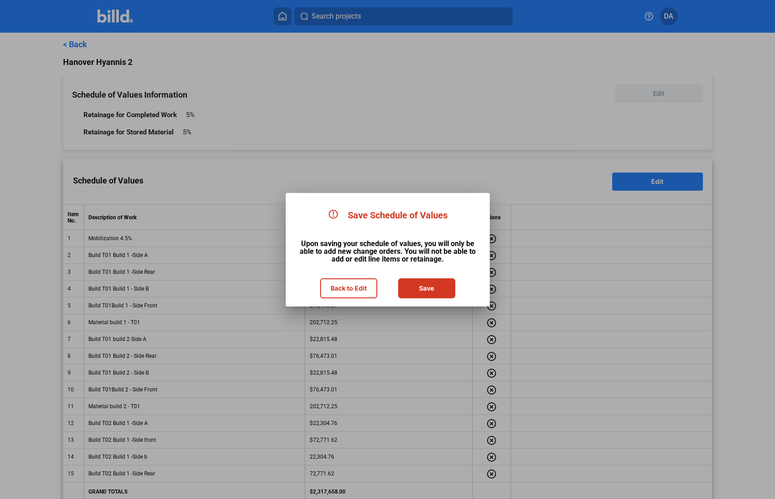
click at [426, 290] on button "Save" at bounding box center [426, 288] width 55 height 18
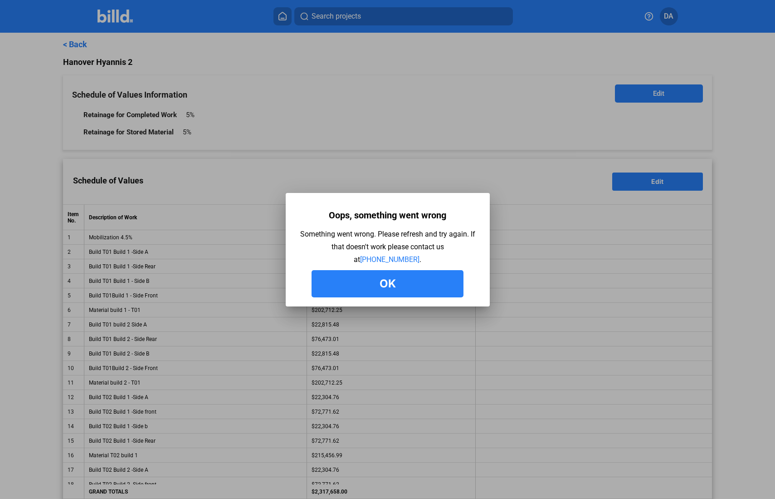
click at [404, 286] on button "Ok" at bounding box center [388, 283] width 152 height 27
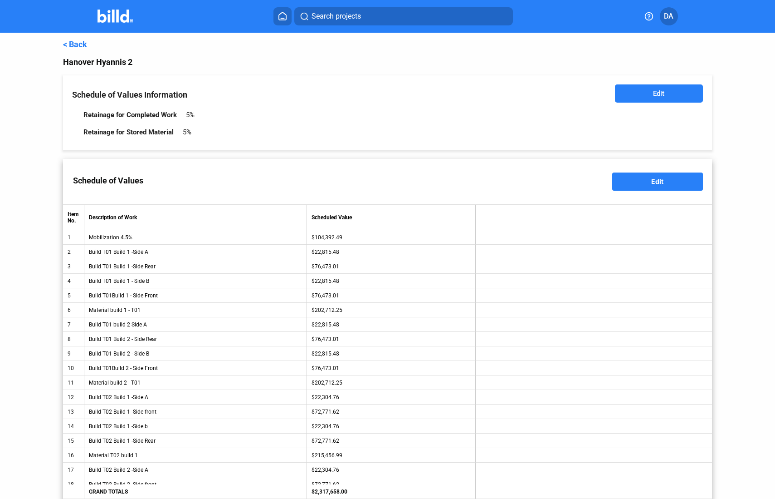
click at [73, 46] on link "< Back" at bounding box center [75, 44] width 24 height 10
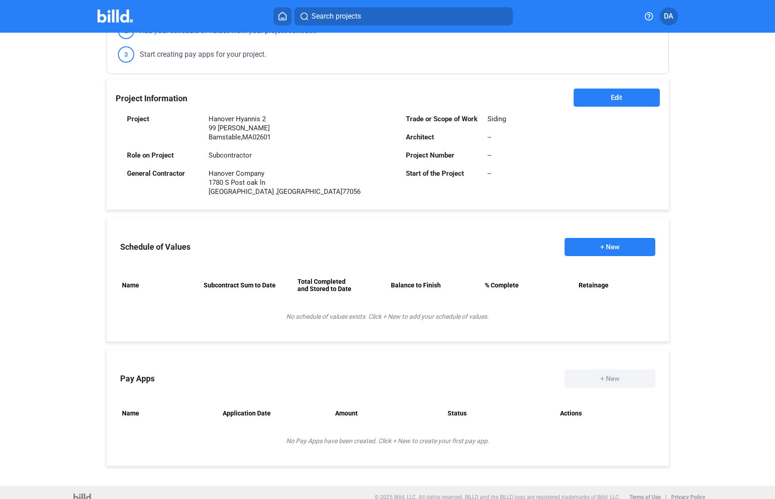
scroll to position [172, 0]
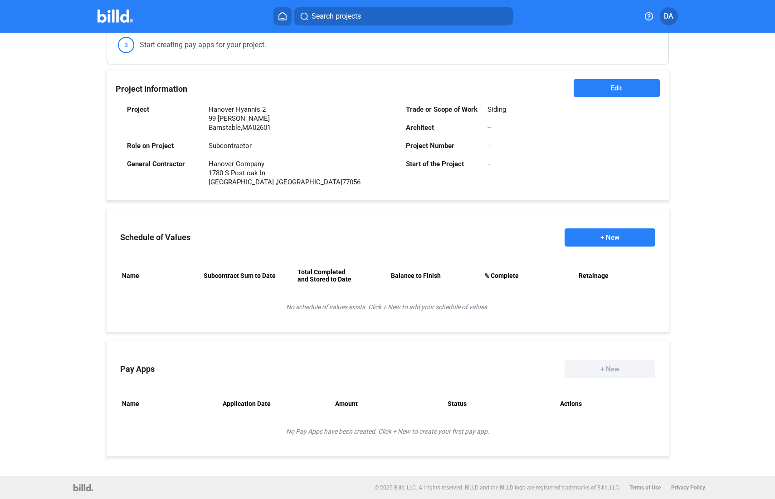
click at [597, 241] on button "+ New" at bounding box center [610, 237] width 91 height 18
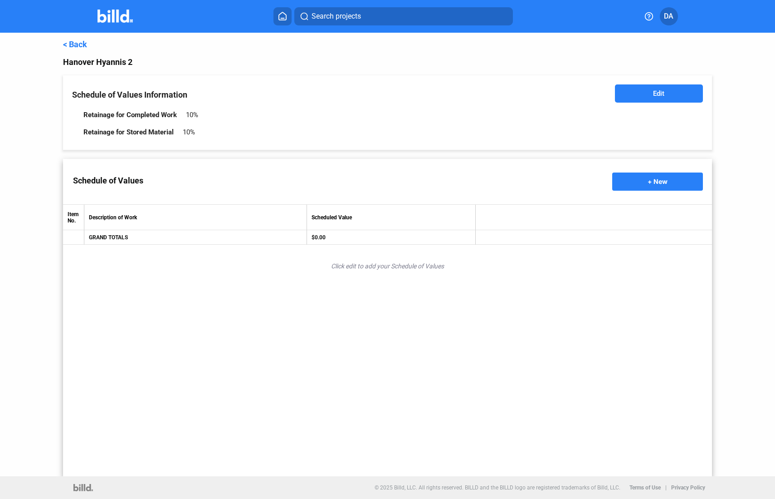
click at [65, 45] on link "< Back" at bounding box center [75, 44] width 24 height 10
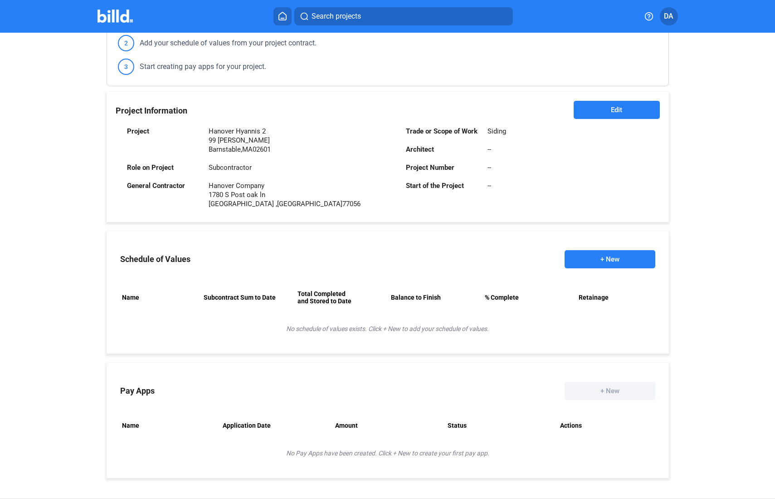
scroll to position [132, 0]
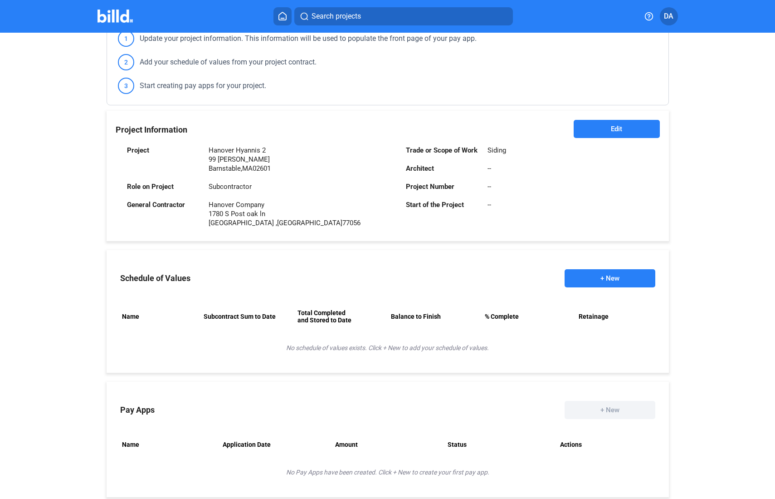
click at [594, 283] on button "+ New" at bounding box center [610, 278] width 91 height 18
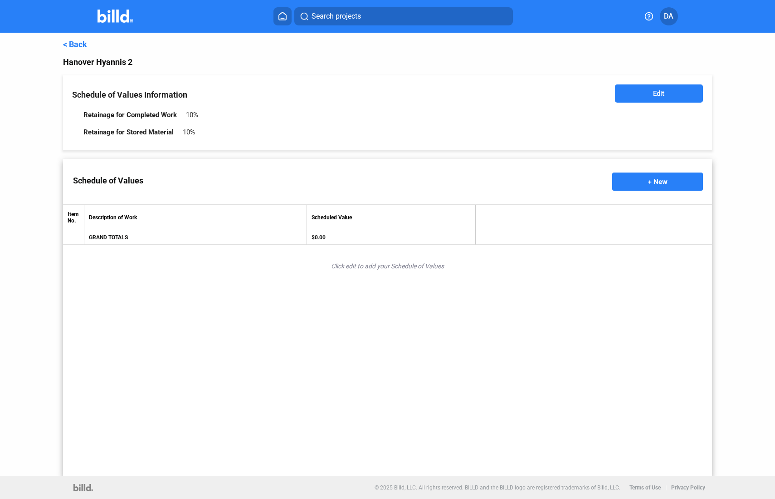
click at [64, 43] on link "< Back" at bounding box center [75, 44] width 24 height 10
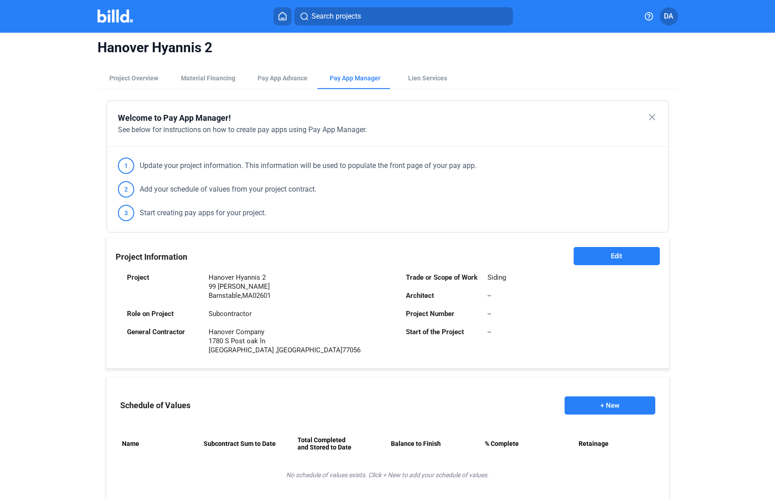
scroll to position [5, 0]
